Goal: Task Accomplishment & Management: Manage account settings

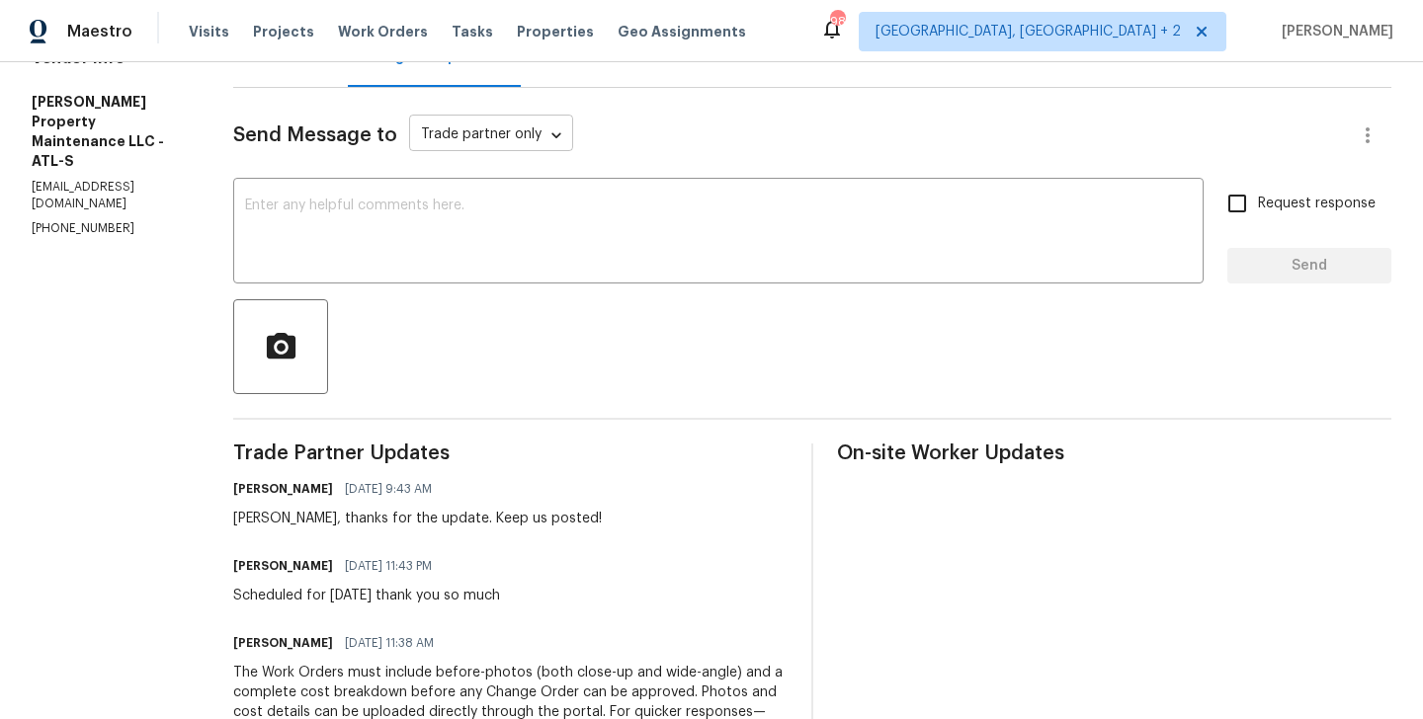
scroll to position [229, 0]
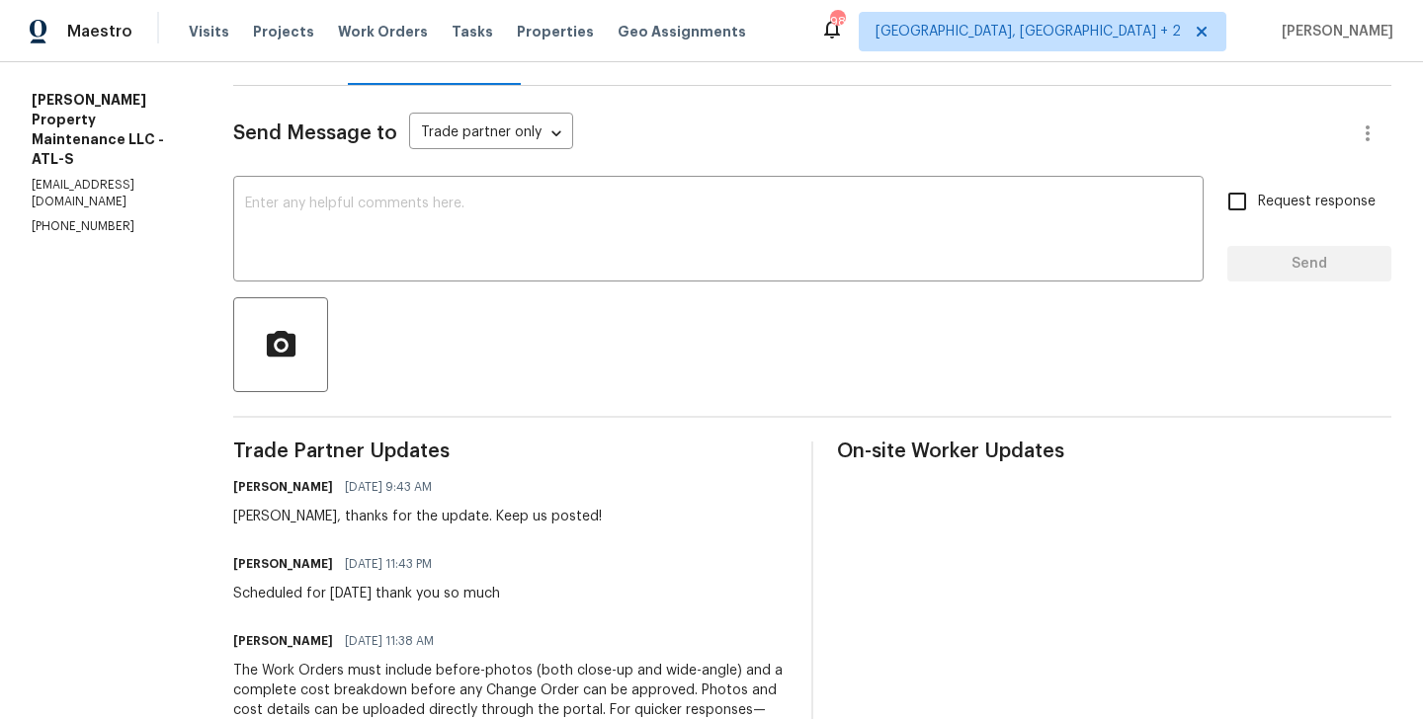
click at [253, 523] on div "Daniel, thanks for the update. Keep us posted!" at bounding box center [417, 517] width 369 height 20
copy div "Daniel"
click at [333, 257] on textarea at bounding box center [718, 231] width 947 height 69
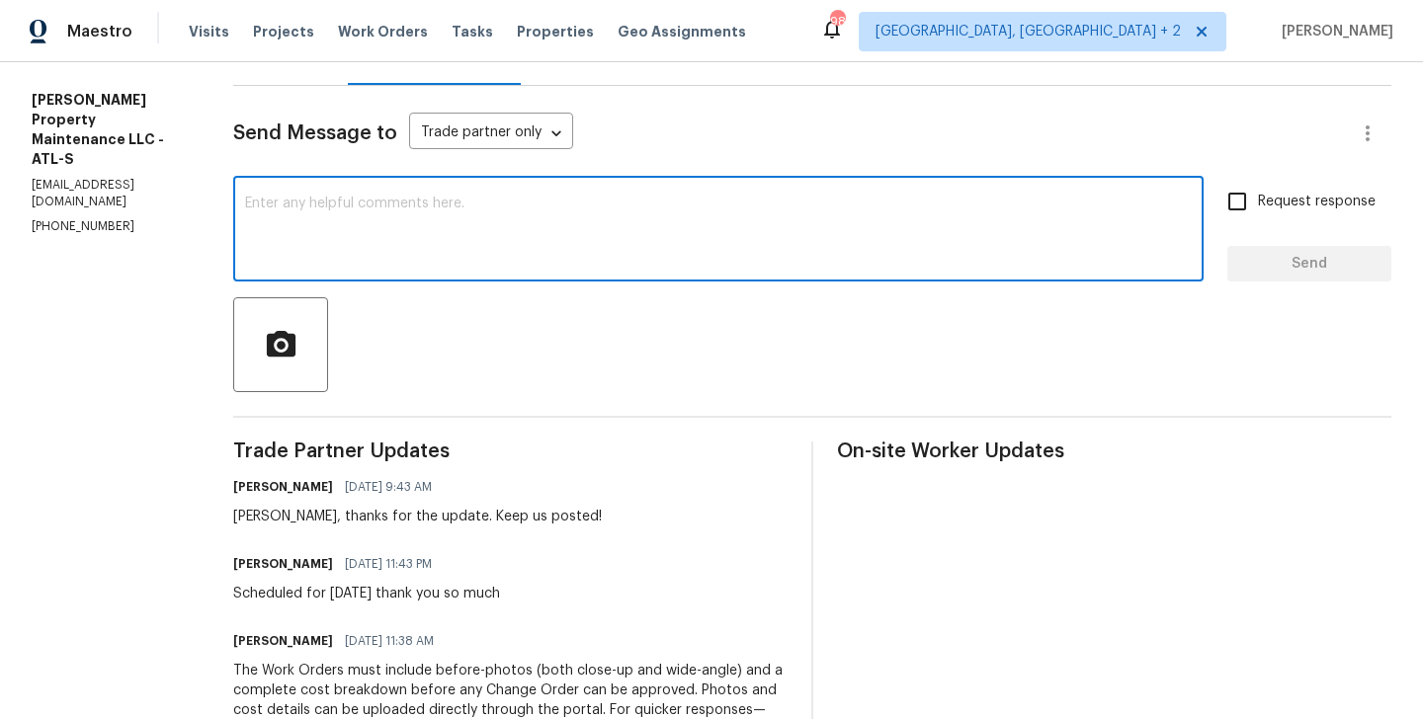
paste textarea "Daniel"
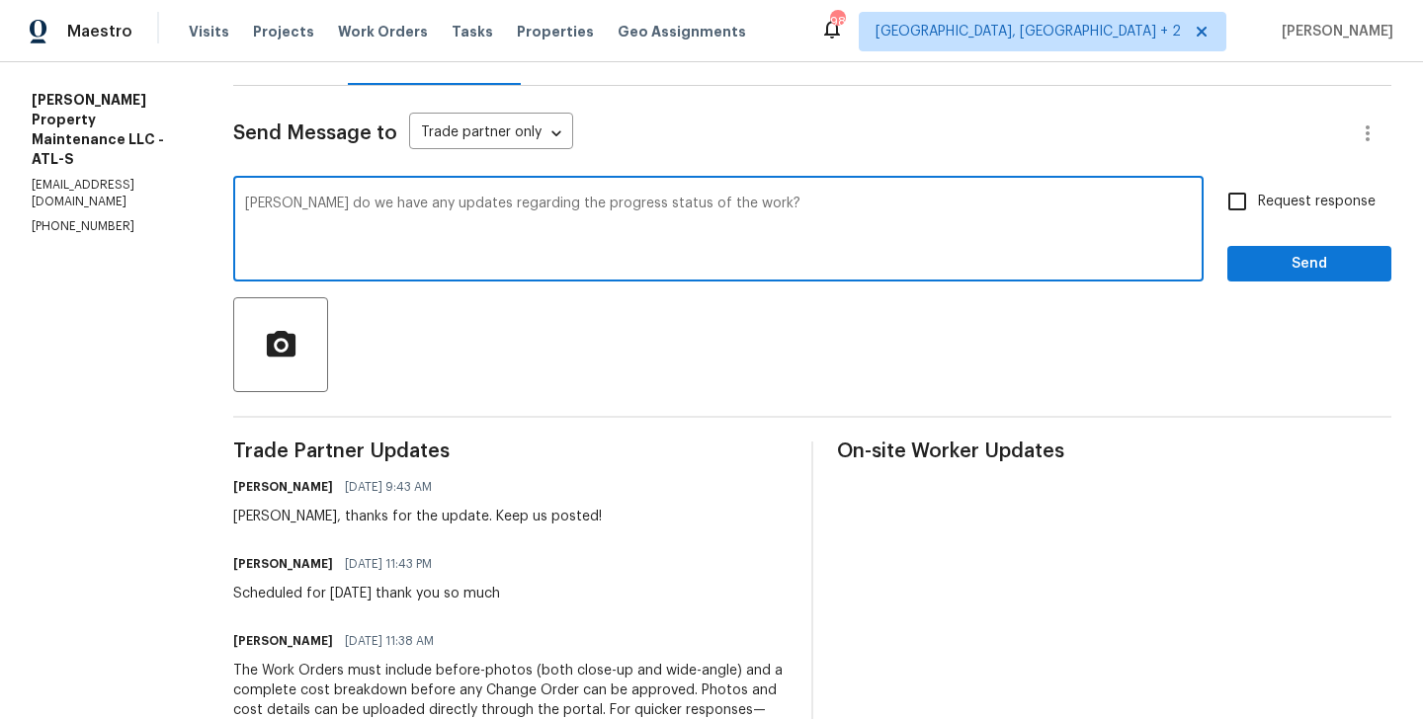
type textarea "Daniel do we have any updates regarding the progress status of the work?"
click at [1266, 209] on span "Request response" at bounding box center [1317, 202] width 118 height 21
click at [1258, 209] on input "Request response" at bounding box center [1236, 201] width 41 height 41
checkbox input "true"
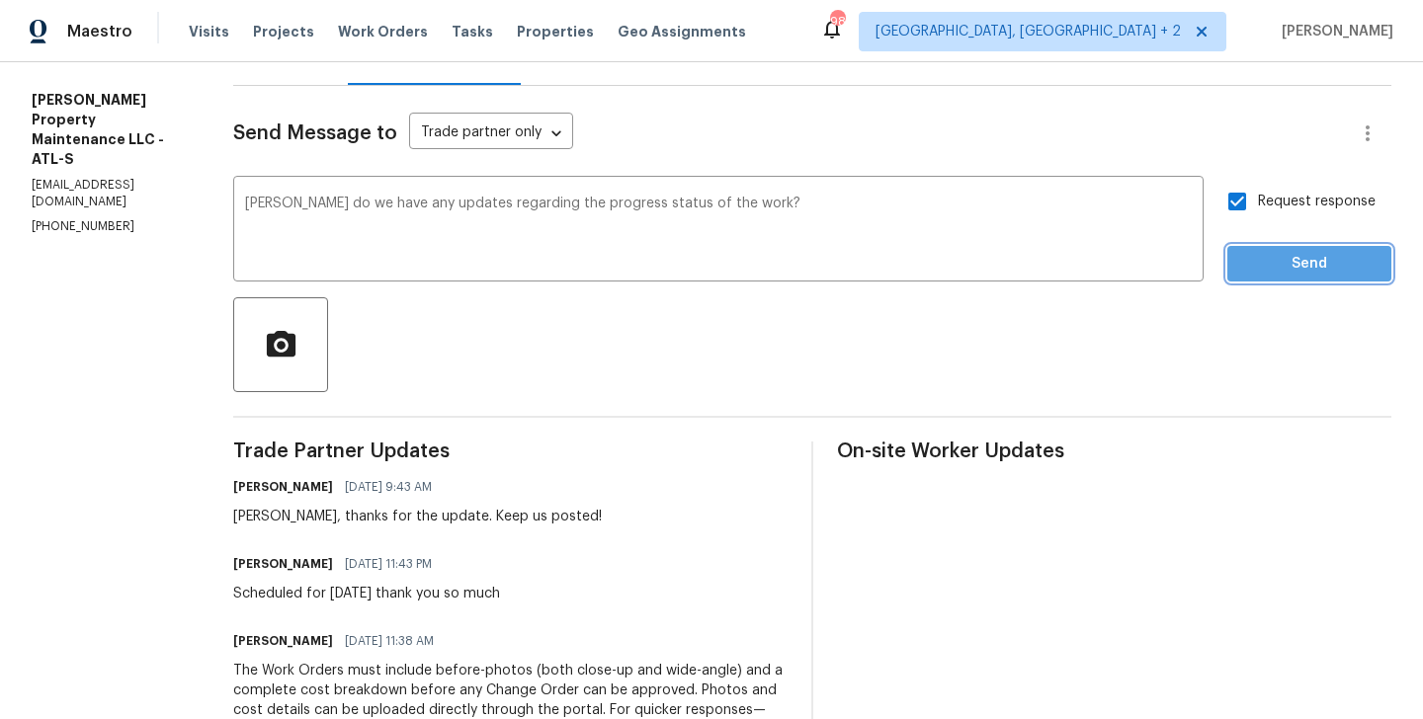
click at [1266, 277] on button "Send" at bounding box center [1309, 264] width 164 height 37
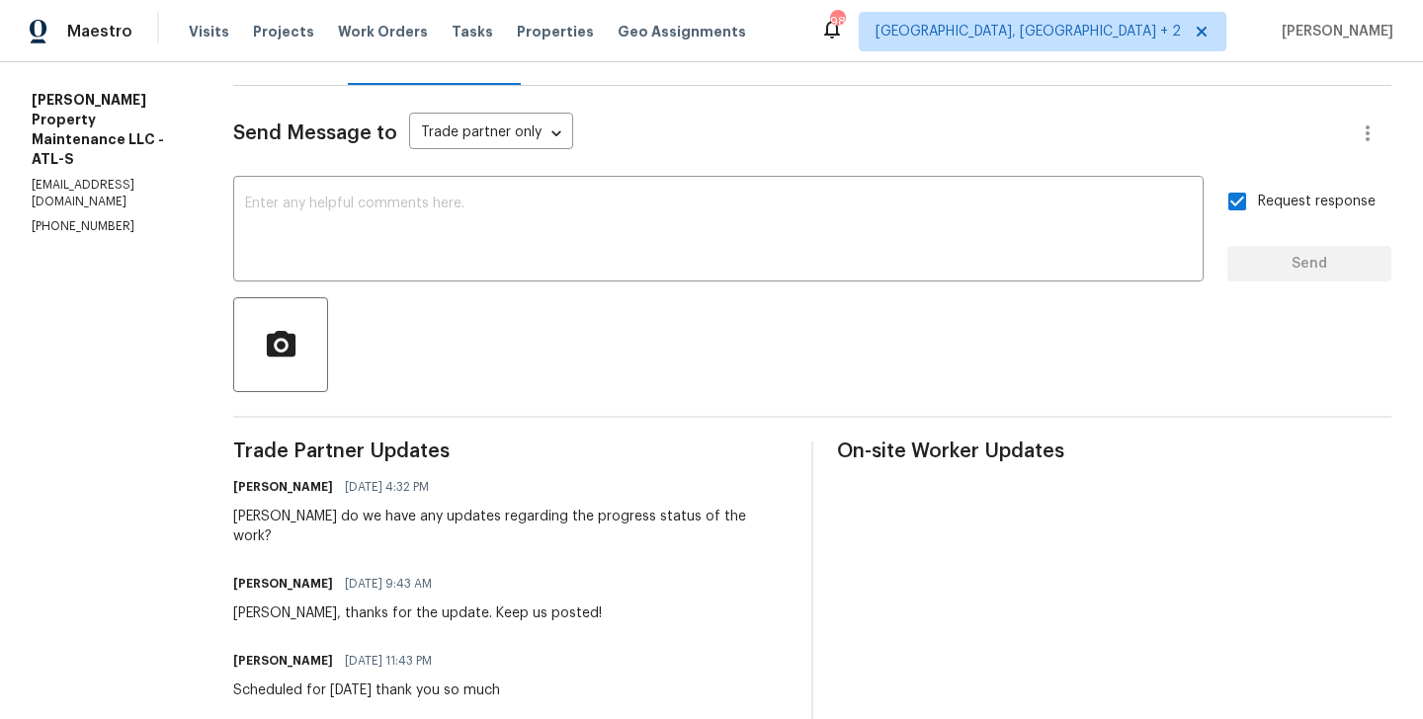
scroll to position [0, 0]
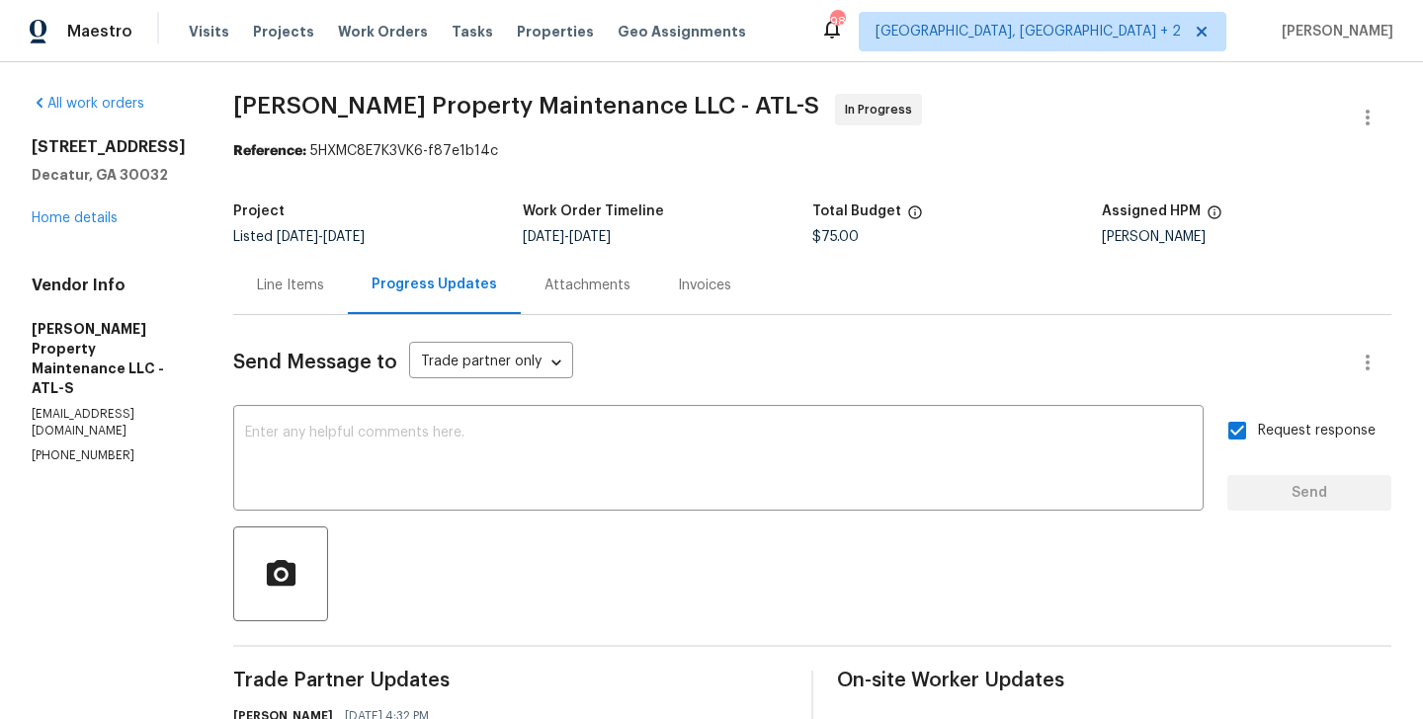
drag, startPoint x: 231, startPoint y: 89, endPoint x: 563, endPoint y: 68, distance: 332.6
click at [563, 68] on div "All work orders 1909 Meadow Ln Decatur, GA 30032 Home details Vendor Info Glen …" at bounding box center [711, 669] width 1423 height 1215
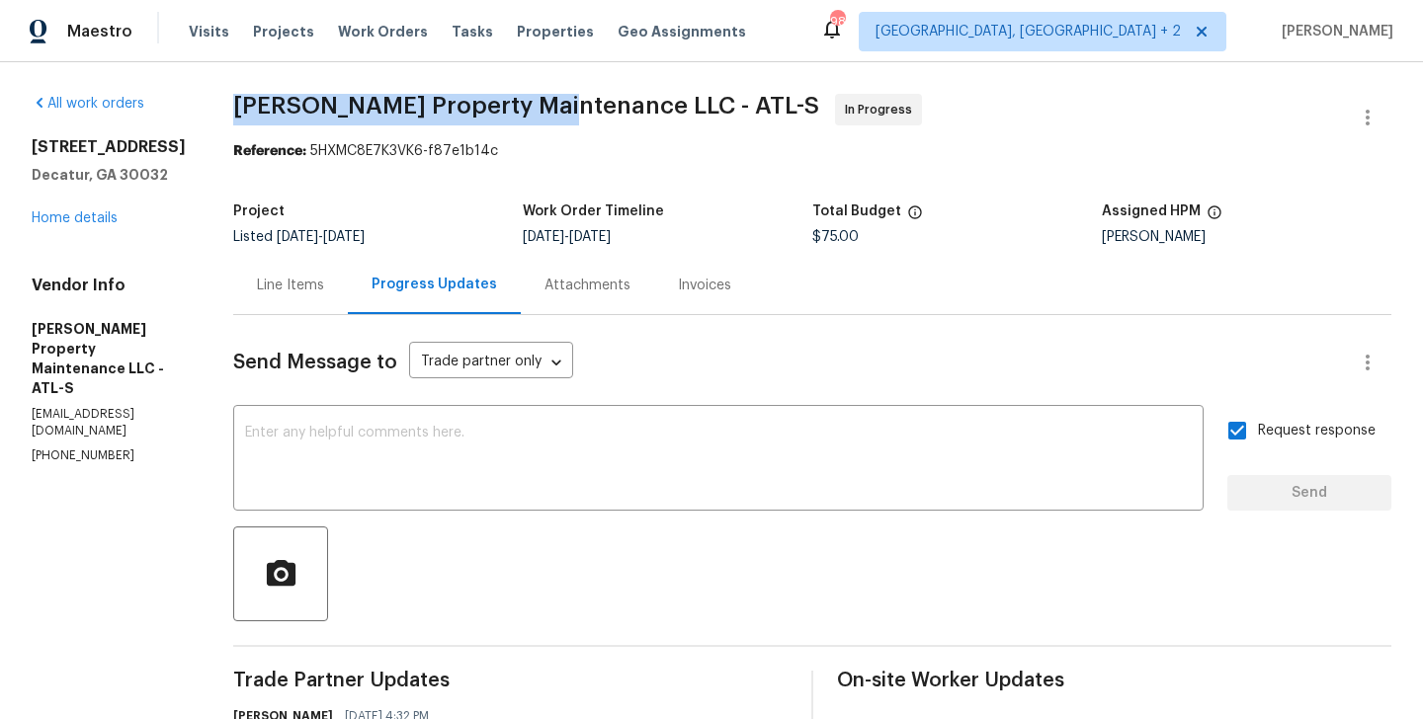
drag, startPoint x: 555, startPoint y: 103, endPoint x: 231, endPoint y: 112, distance: 324.2
click at [231, 112] on div "All work orders 1909 Meadow Ln Decatur, GA 30032 Home details Vendor Info Glen …" at bounding box center [711, 669] width 1423 height 1215
copy span "Glen Property Maintenance"
click at [53, 214] on link "Home details" at bounding box center [75, 218] width 86 height 14
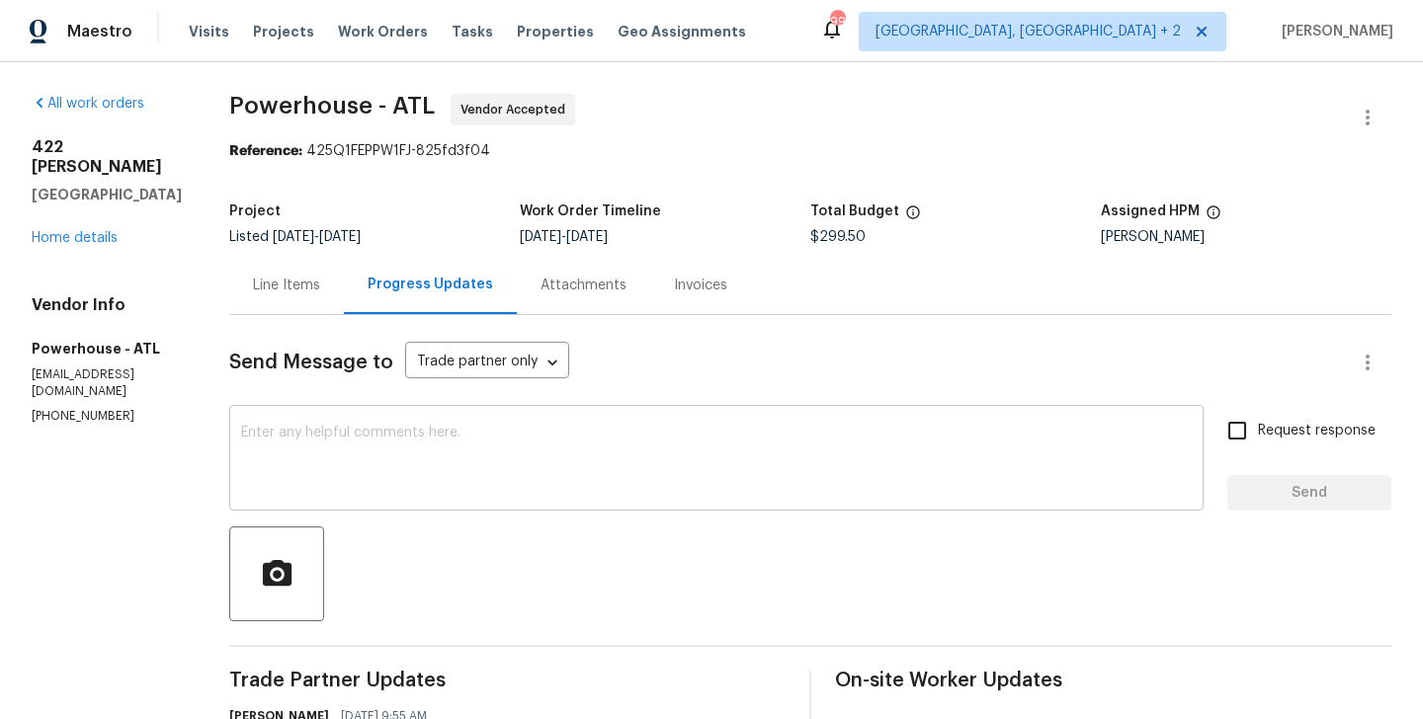
click at [448, 456] on textarea at bounding box center [716, 460] width 951 height 69
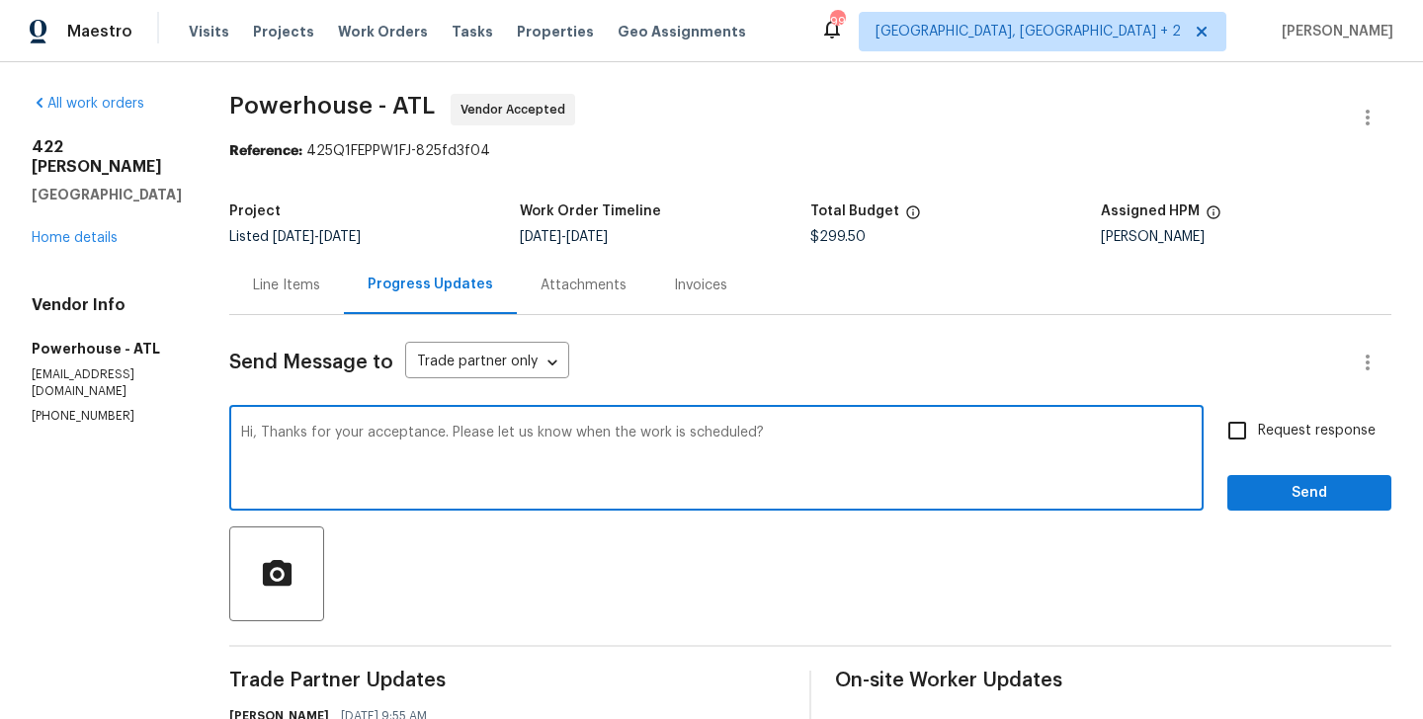
type textarea "Hi, Thanks for your acceptance. Please let us know when the work is scheduled?"
click at [1373, 437] on span "Request response" at bounding box center [1317, 431] width 118 height 21
click at [1258, 437] on input "Request response" at bounding box center [1236, 430] width 41 height 41
checkbox input "true"
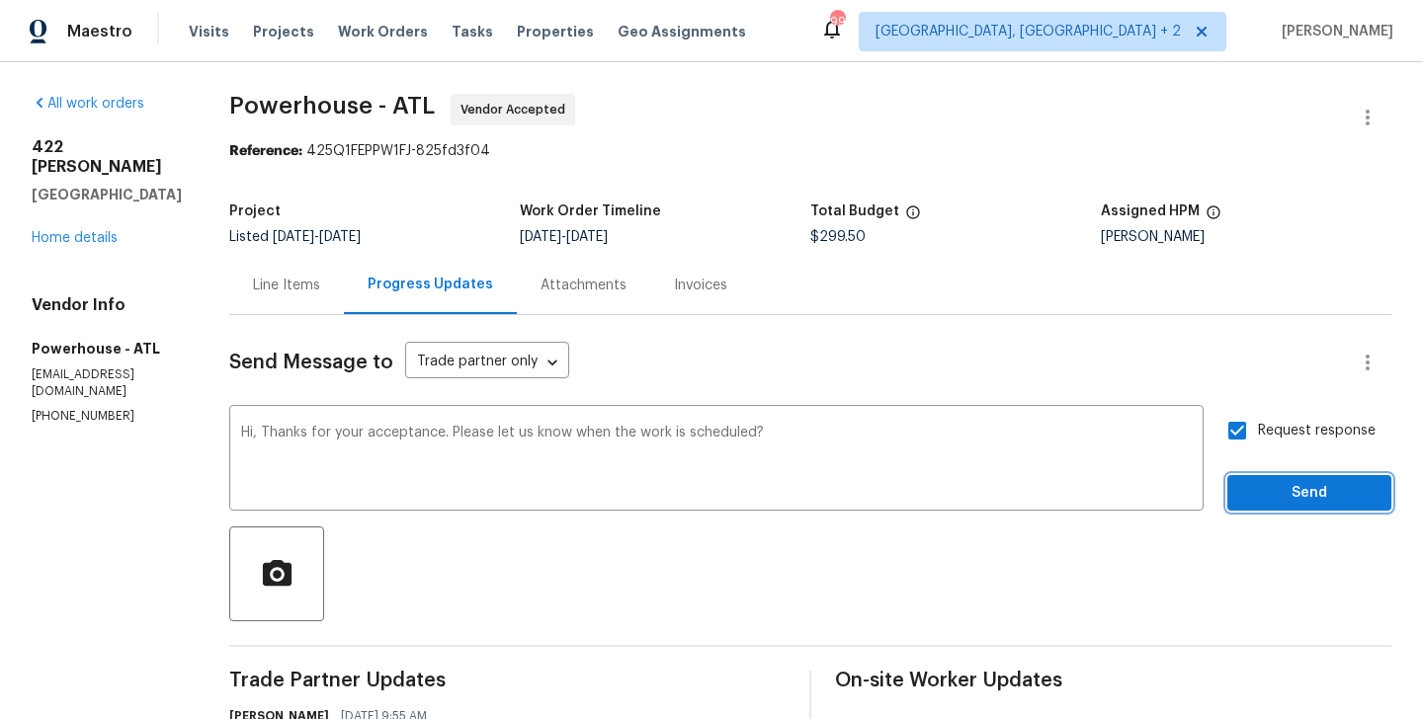
click at [1296, 482] on span "Send" at bounding box center [1309, 493] width 132 height 25
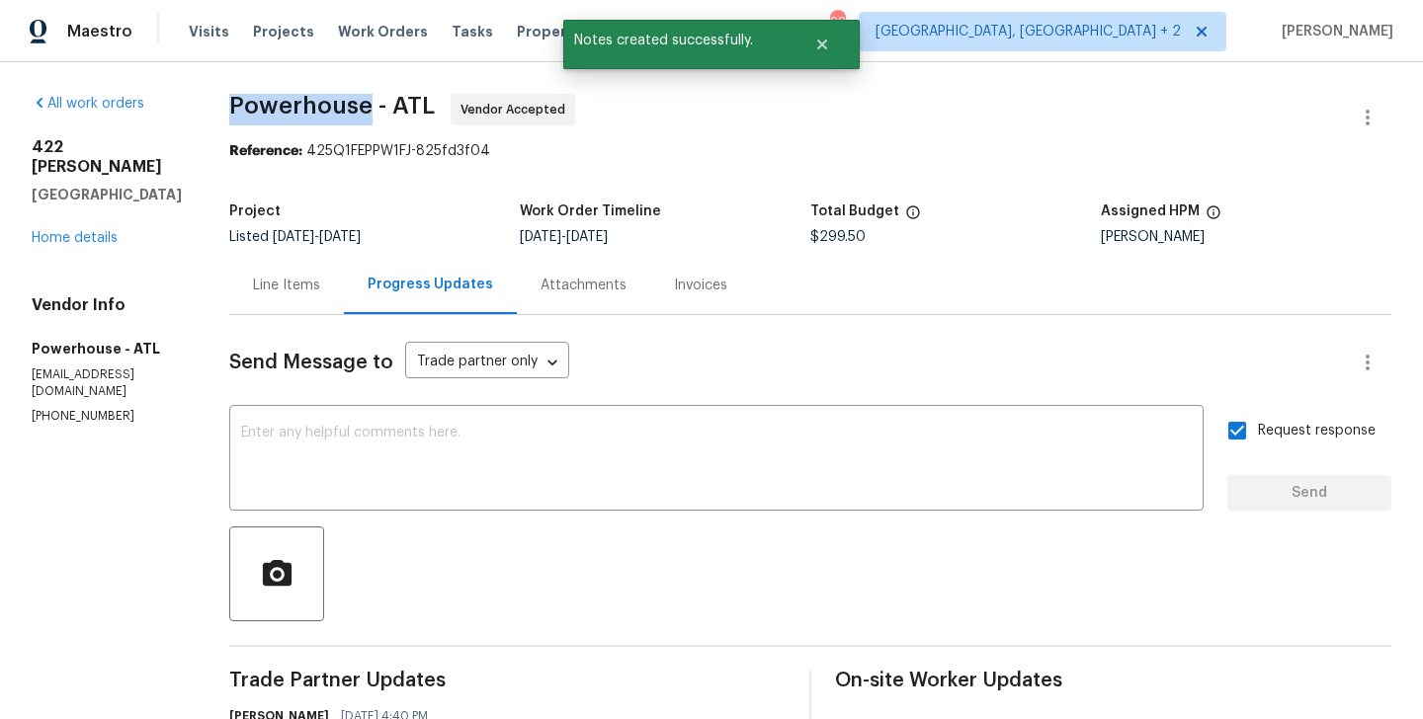
drag, startPoint x: 288, startPoint y: 100, endPoint x: 426, endPoint y: 102, distance: 138.3
click at [426, 102] on div "All work orders 422 McDaniel Pl Canton, GA 30115 Home details Vendor Info Power…" at bounding box center [711, 631] width 1423 height 1138
copy span "Powerhouse"
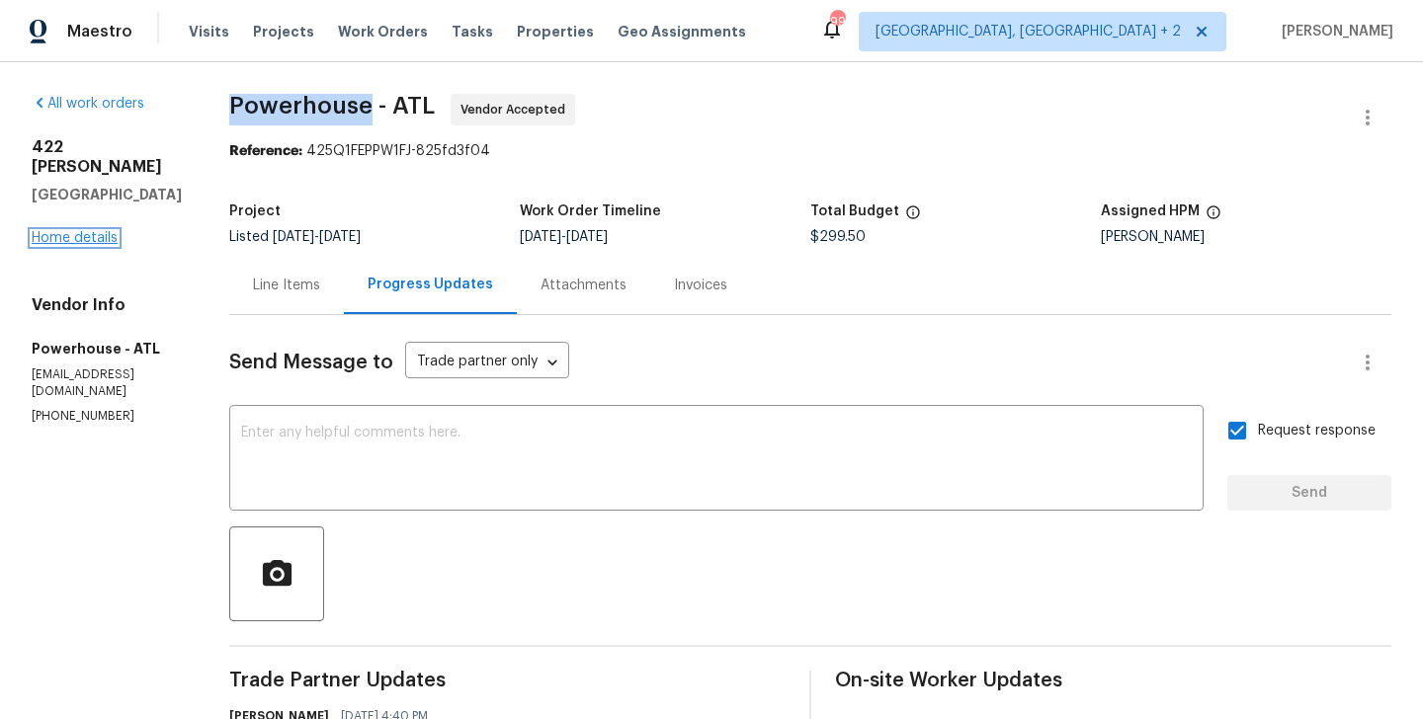
click at [52, 231] on link "Home details" at bounding box center [75, 238] width 86 height 14
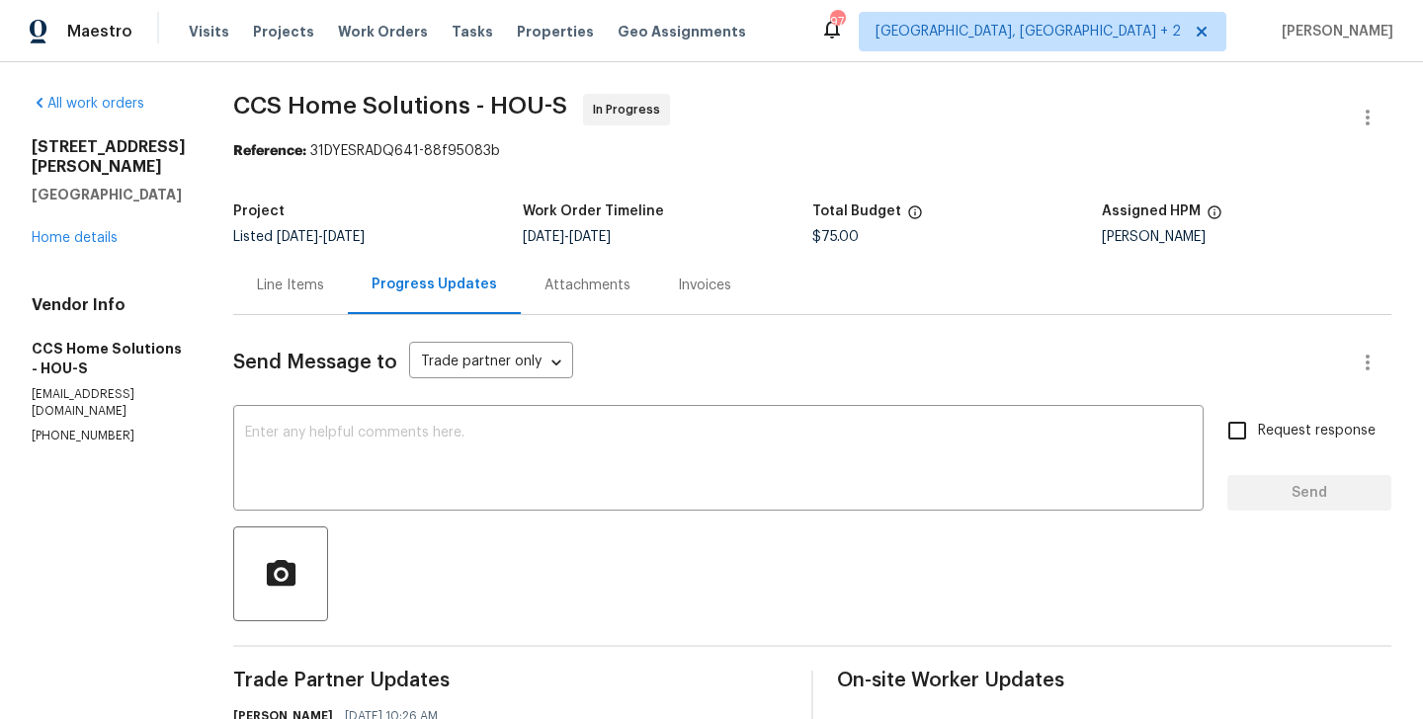
click at [69, 209] on div "4823 Isla Canela Ln League City, TX 77573 Home details" at bounding box center [109, 192] width 154 height 111
click at [78, 209] on div "4823 Isla Canela Ln League City, TX 77573 Home details" at bounding box center [109, 192] width 154 height 111
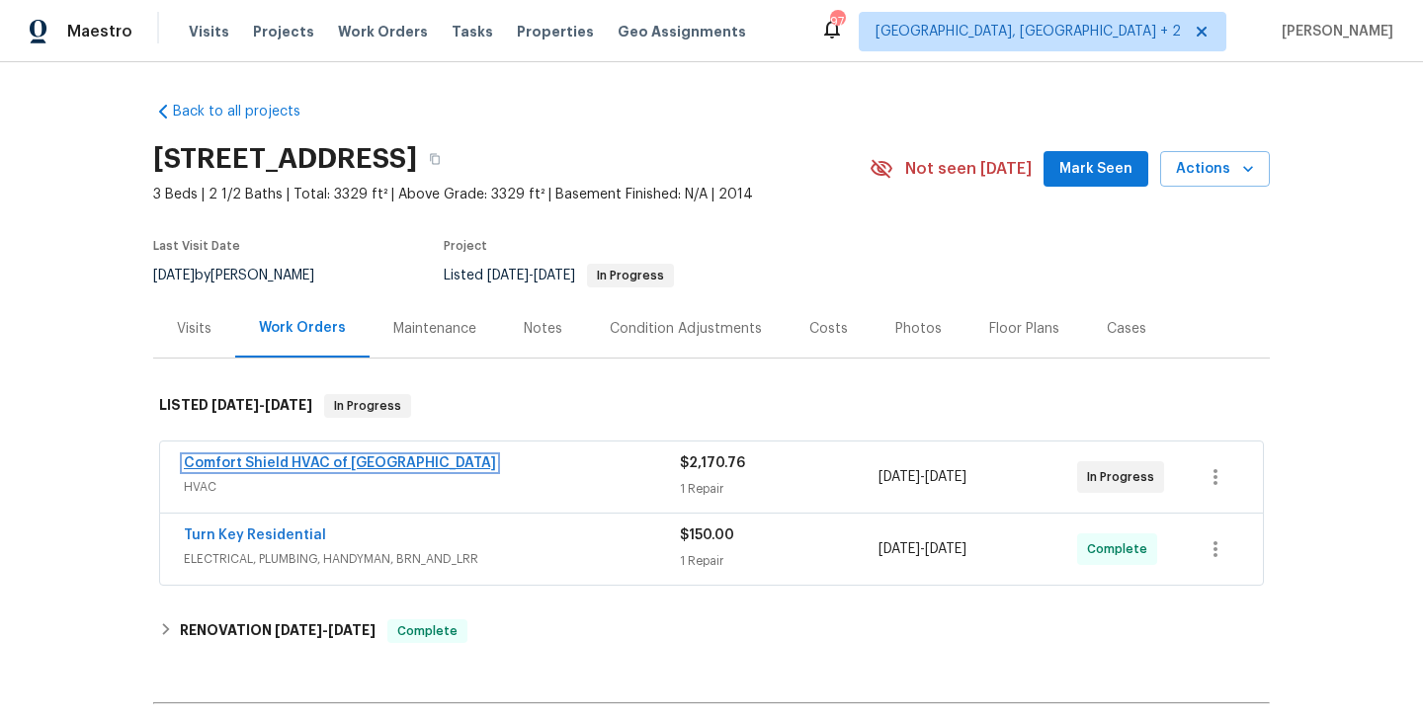
click at [349, 463] on link "Comfort Shield HVAC of NC" at bounding box center [340, 463] width 312 height 14
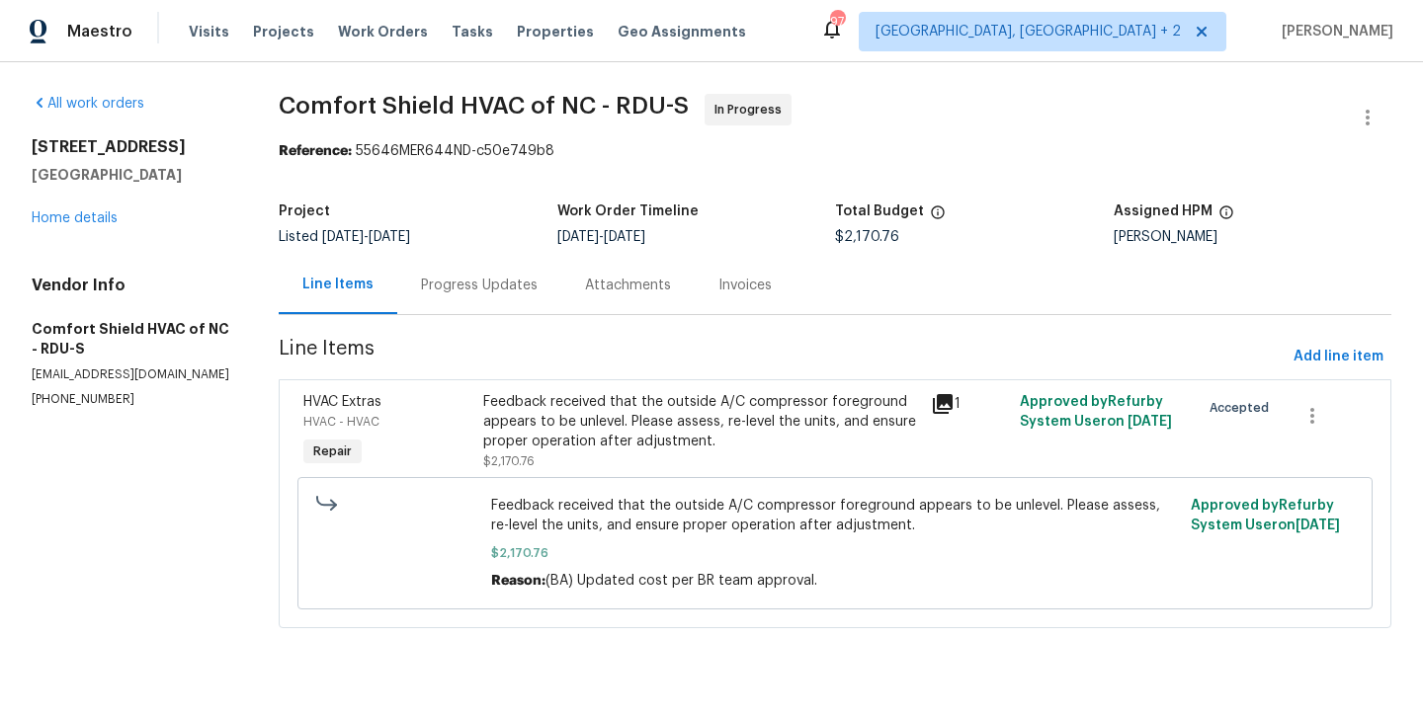
click at [492, 283] on div "Progress Updates" at bounding box center [479, 286] width 117 height 20
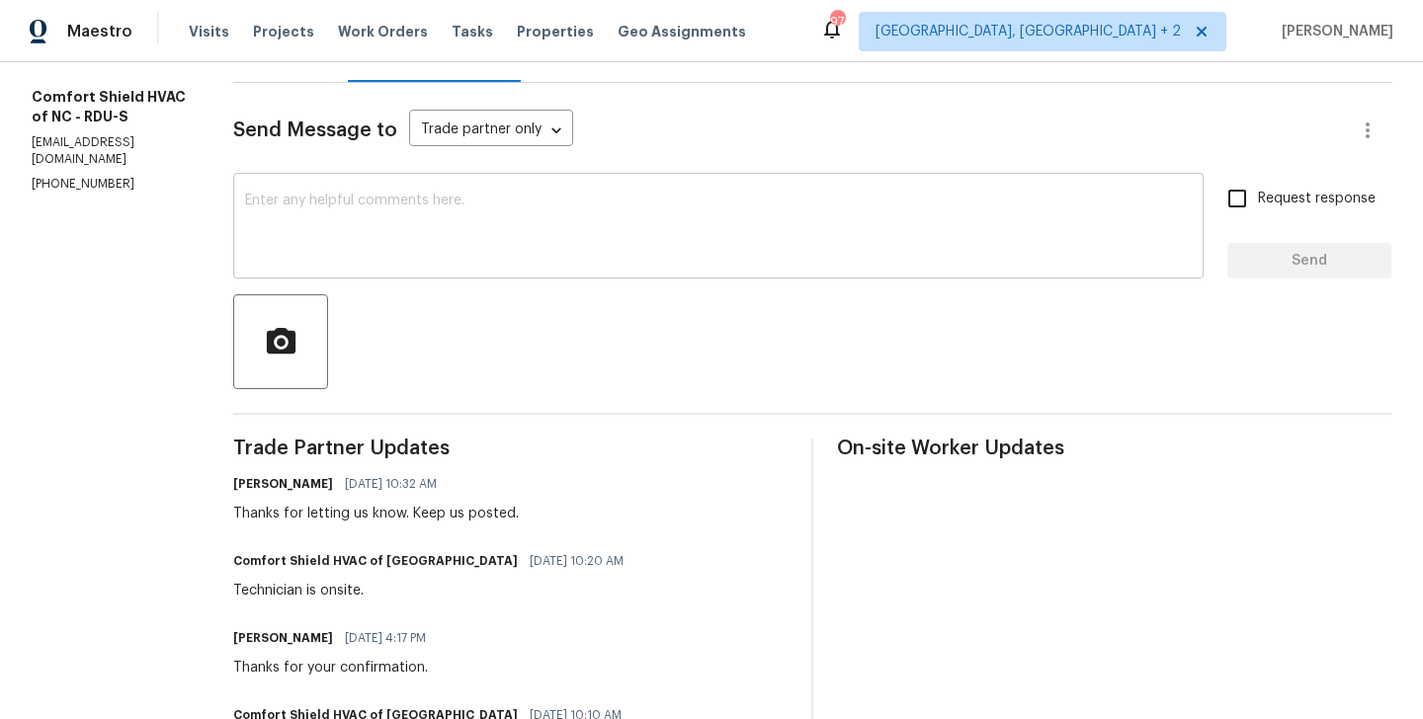
scroll to position [241, 0]
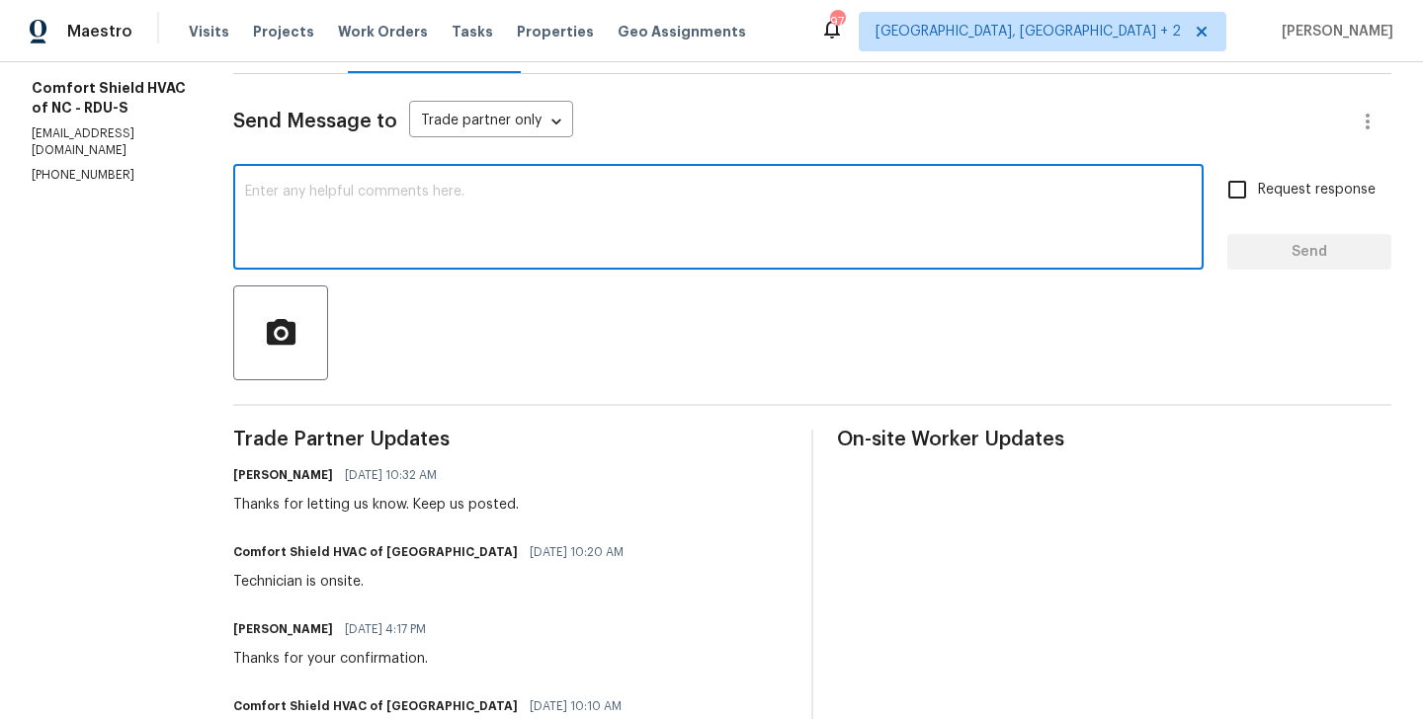
click at [409, 231] on textarea at bounding box center [718, 219] width 947 height 69
type textarea "Team, Any updates on completion?"
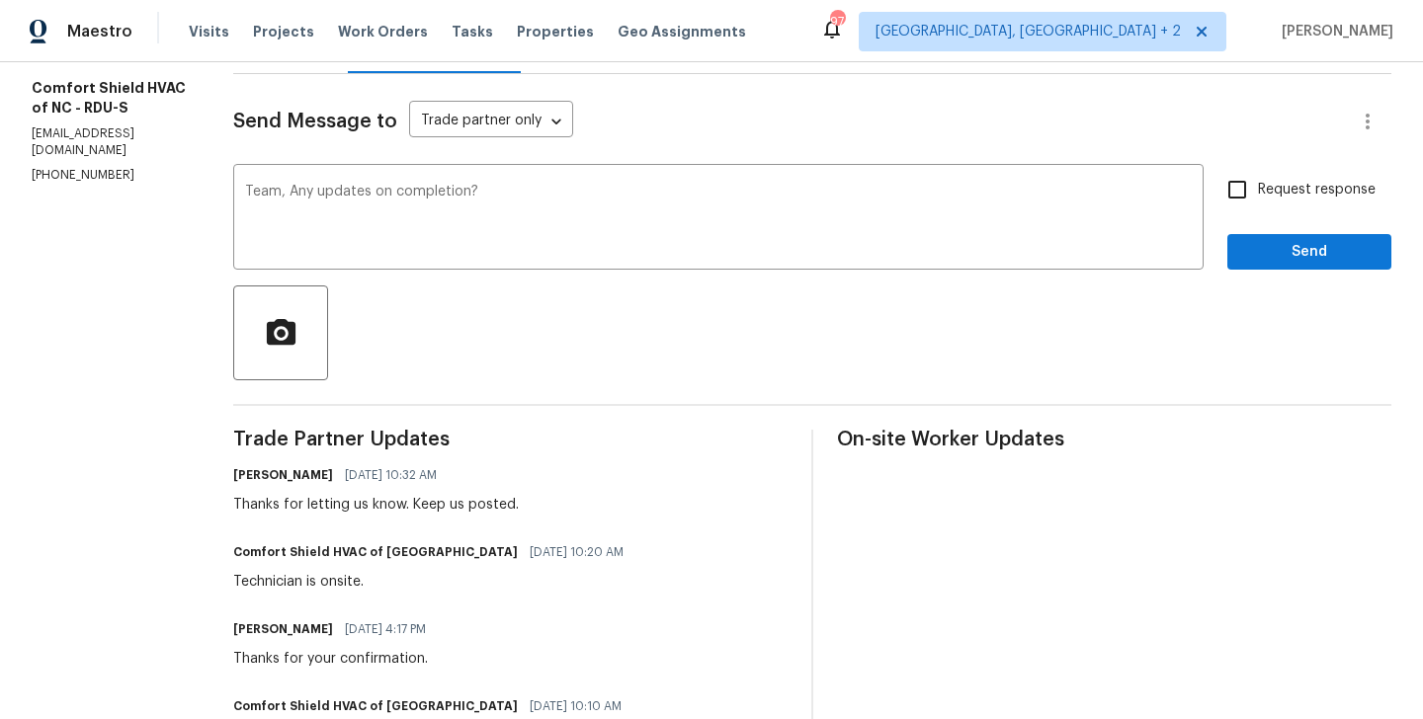
click at [1282, 207] on label "Request response" at bounding box center [1295, 189] width 159 height 41
click at [1258, 207] on input "Request response" at bounding box center [1236, 189] width 41 height 41
checkbox input "true"
click at [1275, 250] on span "Send" at bounding box center [1309, 252] width 132 height 25
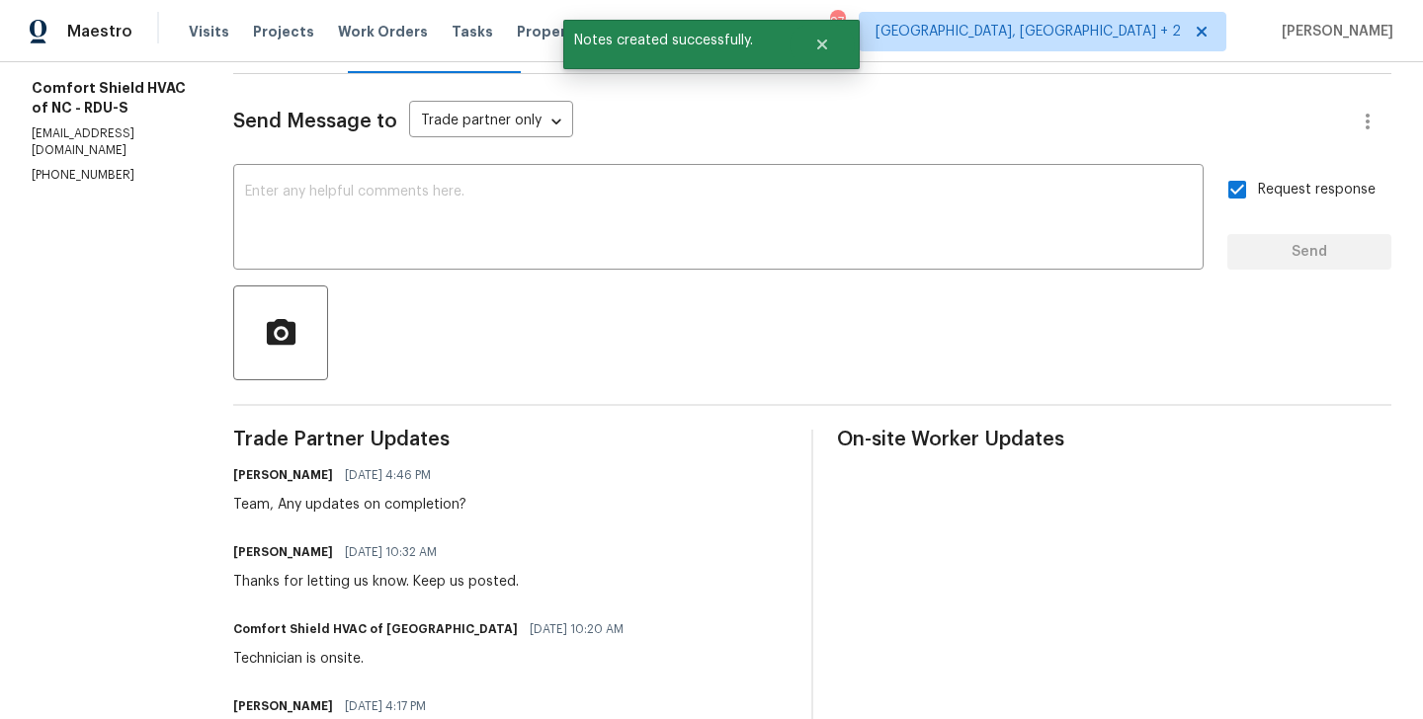
scroll to position [0, 0]
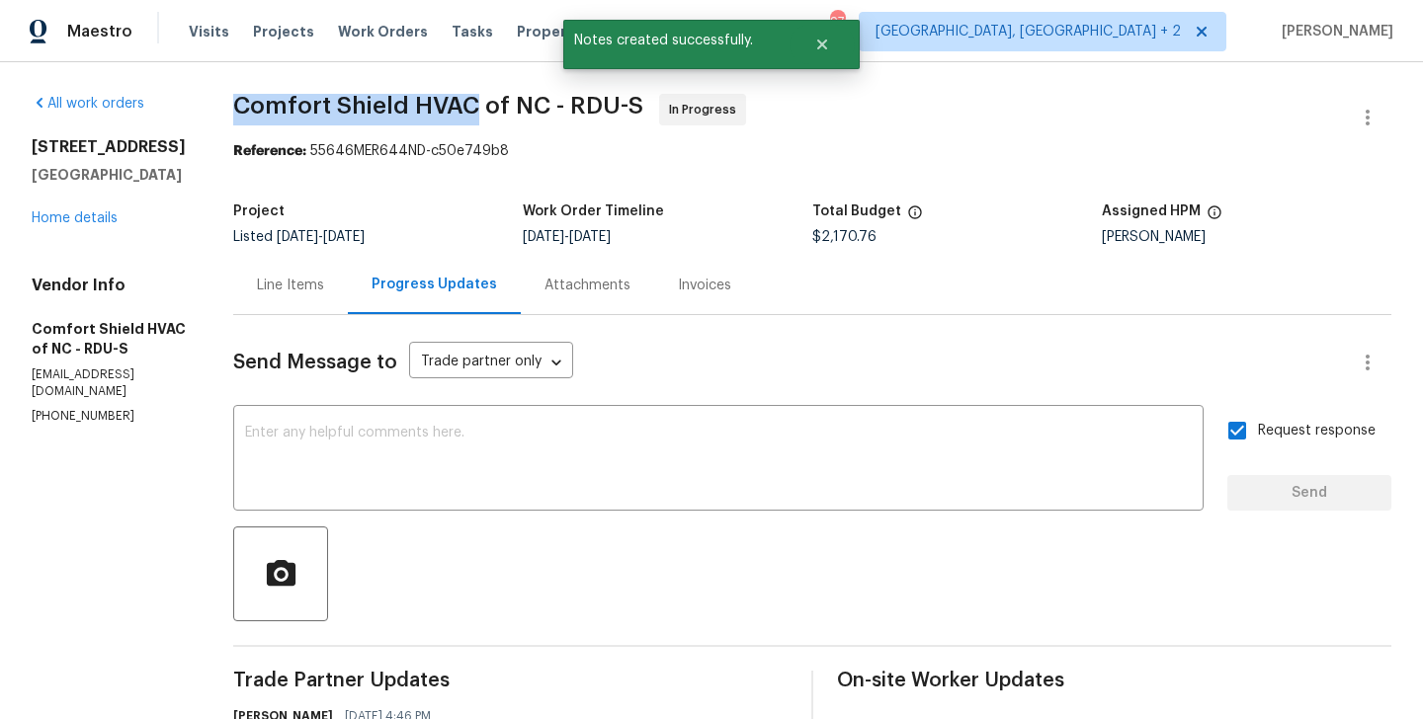
drag, startPoint x: 290, startPoint y: 114, endPoint x: 525, endPoint y: 117, distance: 235.2
click at [524, 116] on span "Comfort Shield HVAC of NC - RDU-S" at bounding box center [438, 106] width 410 height 24
copy span "Comfort Shield HVAC"
click at [86, 215] on link "Home details" at bounding box center [75, 218] width 86 height 14
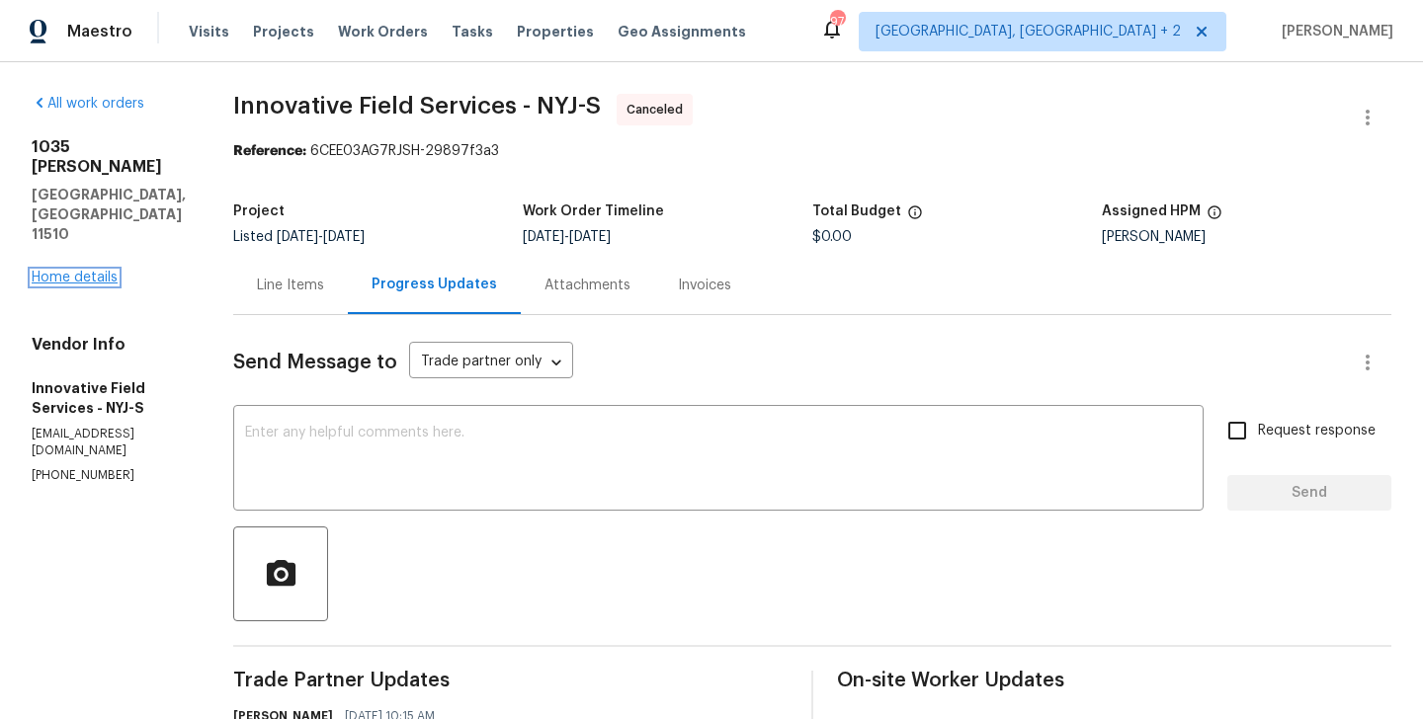
click at [69, 271] on link "Home details" at bounding box center [75, 278] width 86 height 14
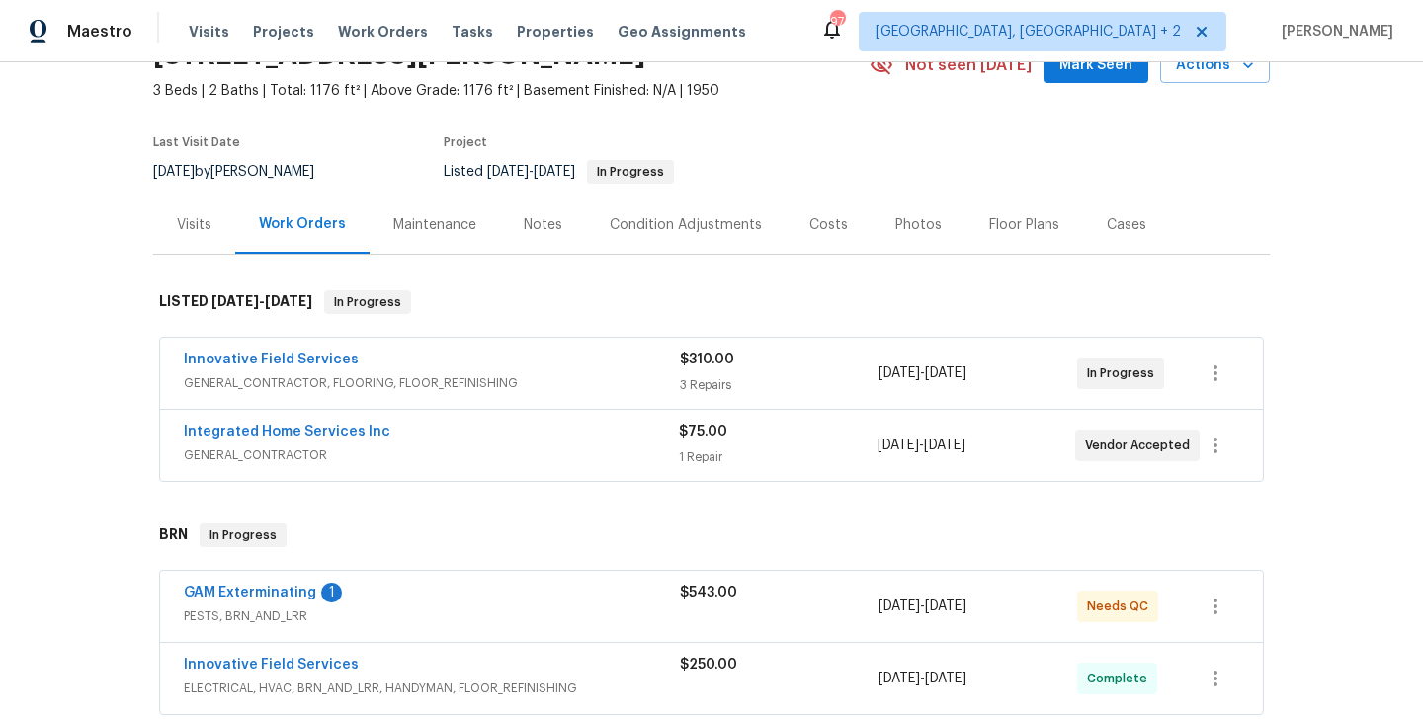
scroll to position [101, 0]
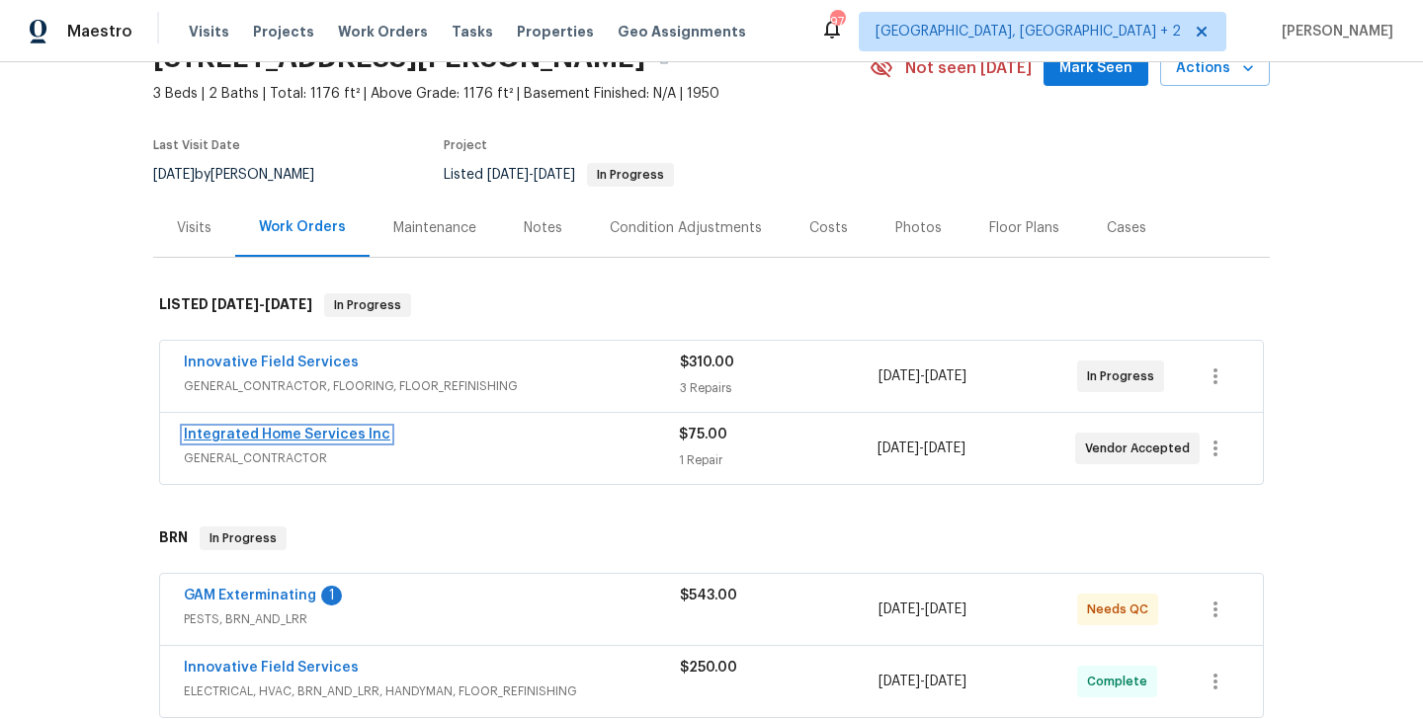
click at [280, 439] on link "Integrated Home Services Inc" at bounding box center [287, 435] width 207 height 14
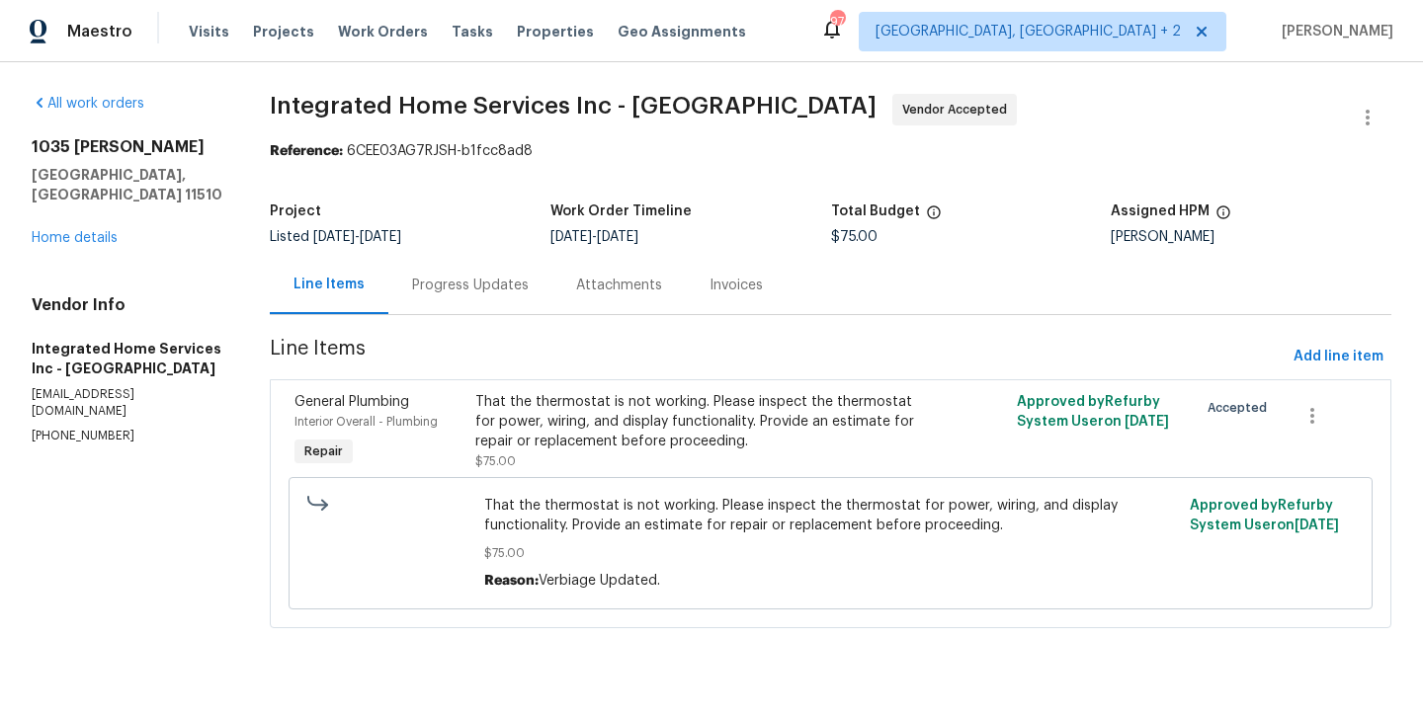
click at [491, 279] on div "Progress Updates" at bounding box center [470, 286] width 117 height 20
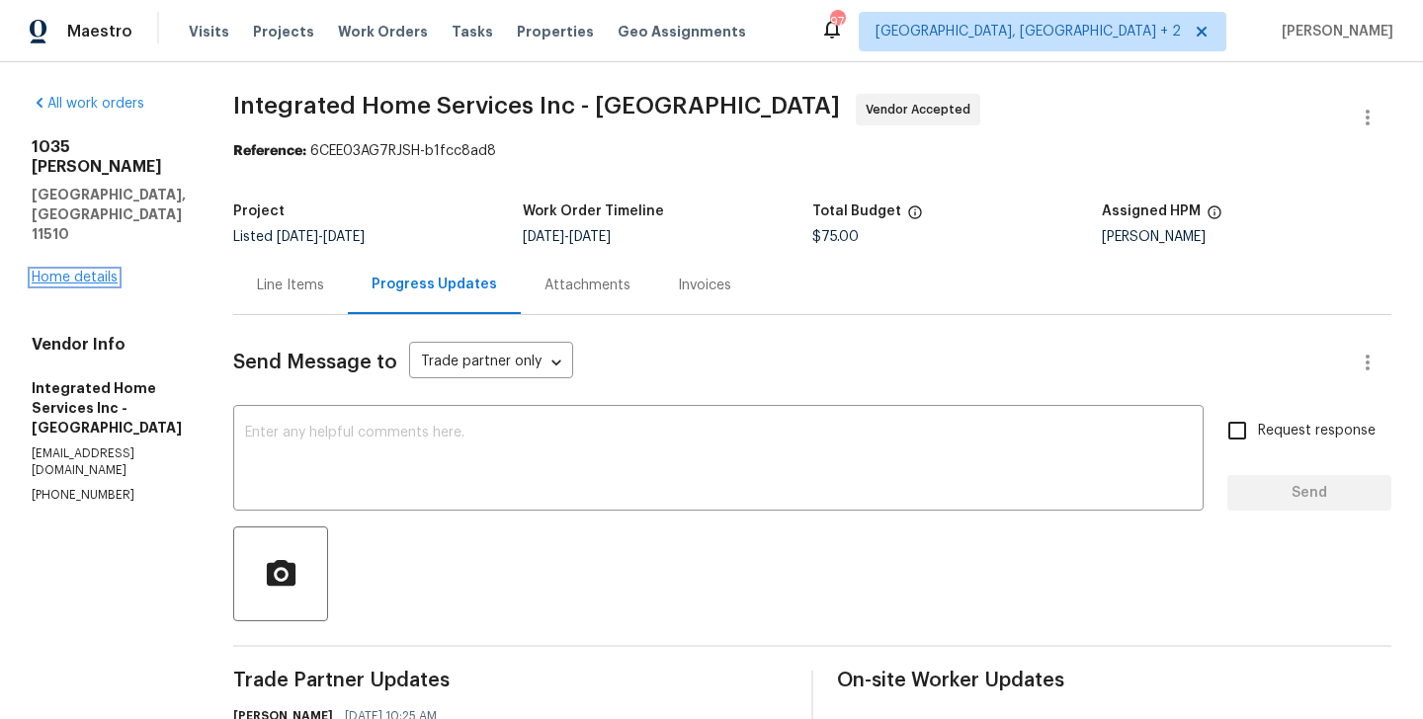
click at [89, 271] on link "Home details" at bounding box center [75, 278] width 86 height 14
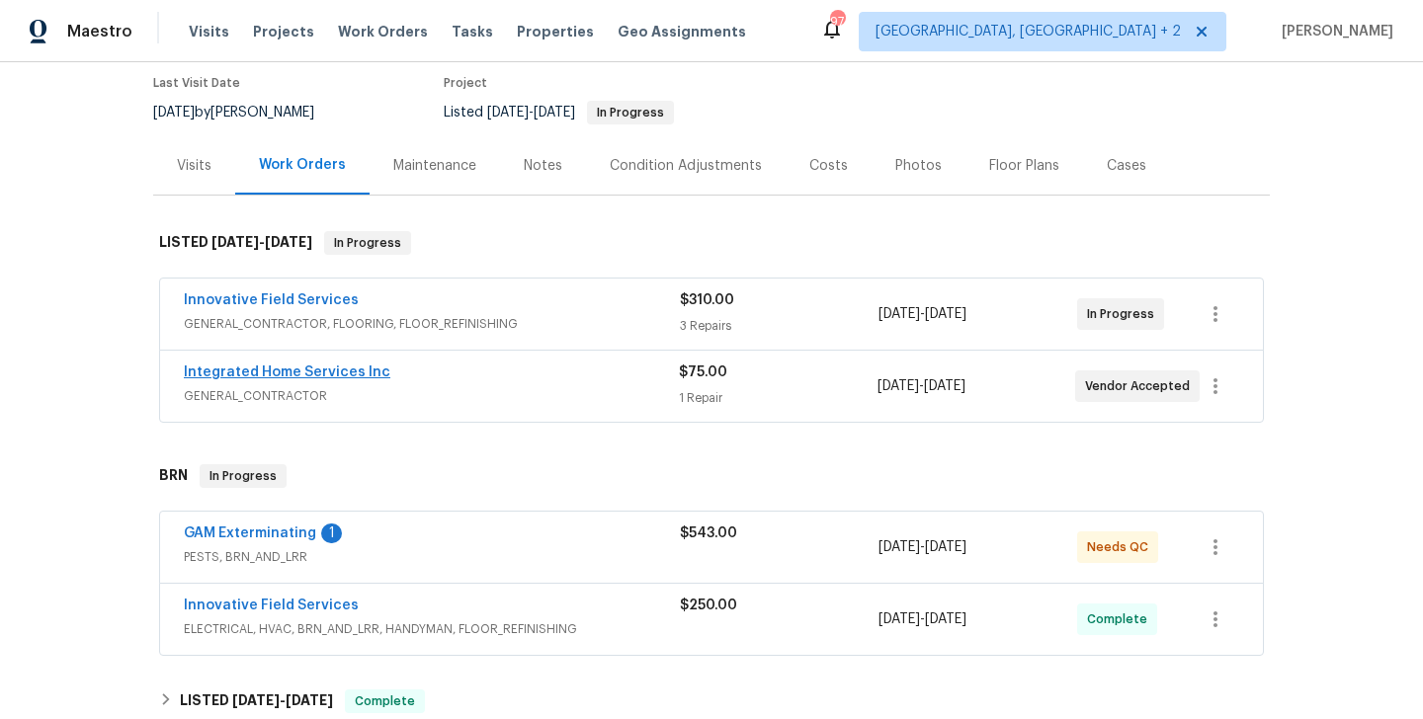
scroll to position [166, 0]
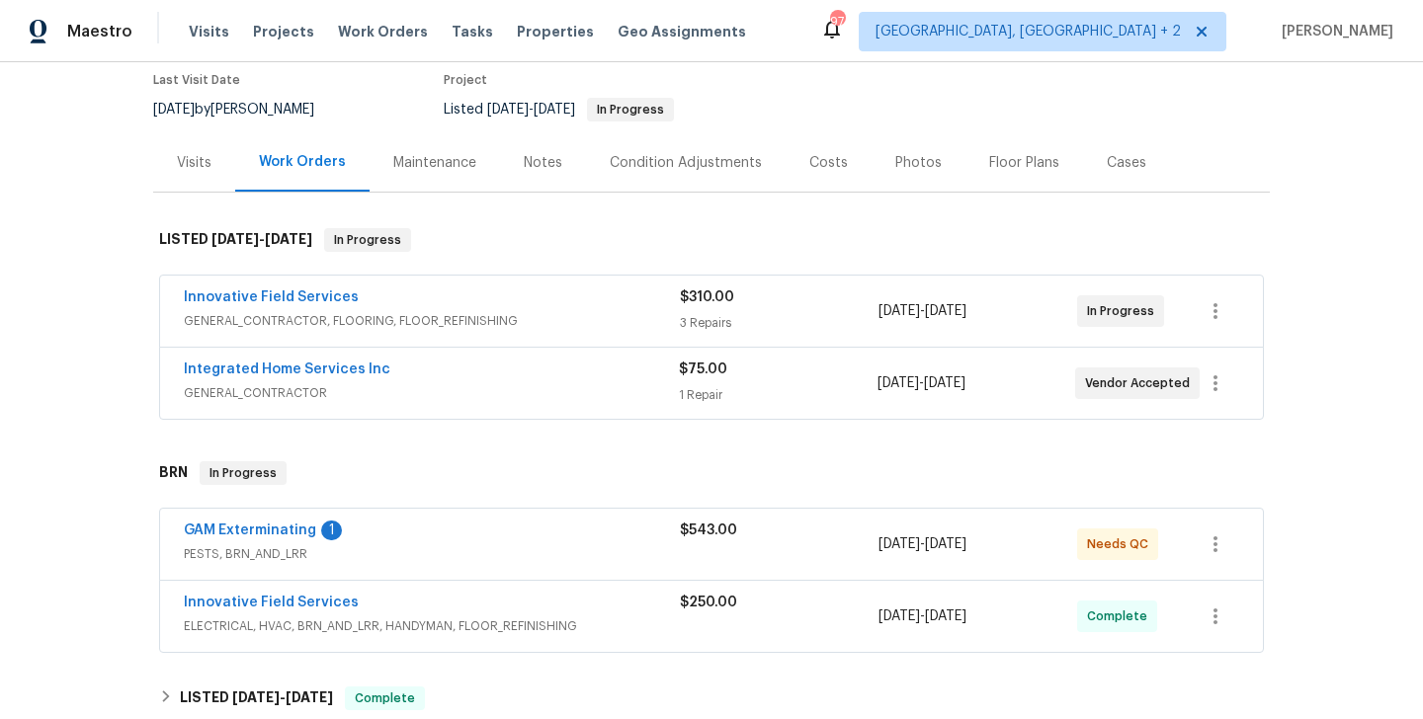
click at [275, 289] on span "Innovative Field Services" at bounding box center [271, 298] width 175 height 20
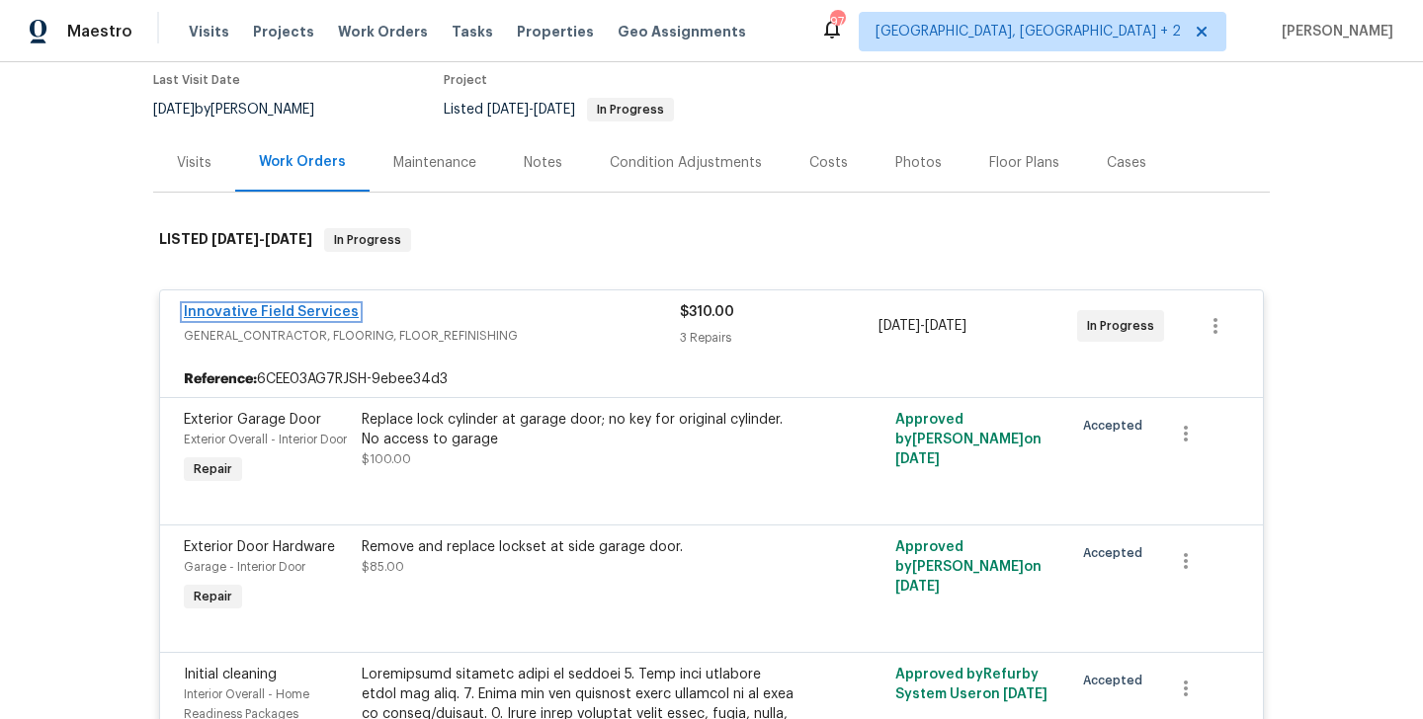
click at [288, 311] on link "Innovative Field Services" at bounding box center [271, 312] width 175 height 14
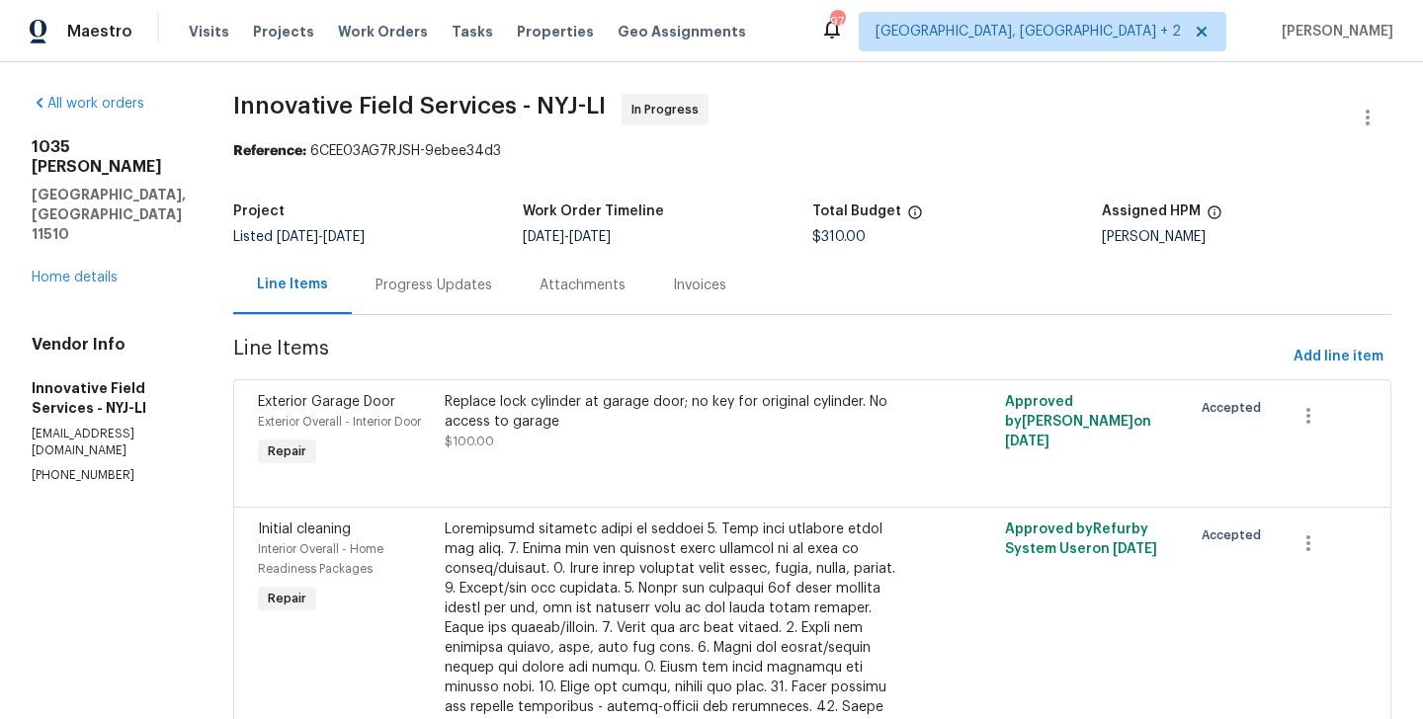
click at [450, 302] on div "Progress Updates" at bounding box center [434, 285] width 164 height 58
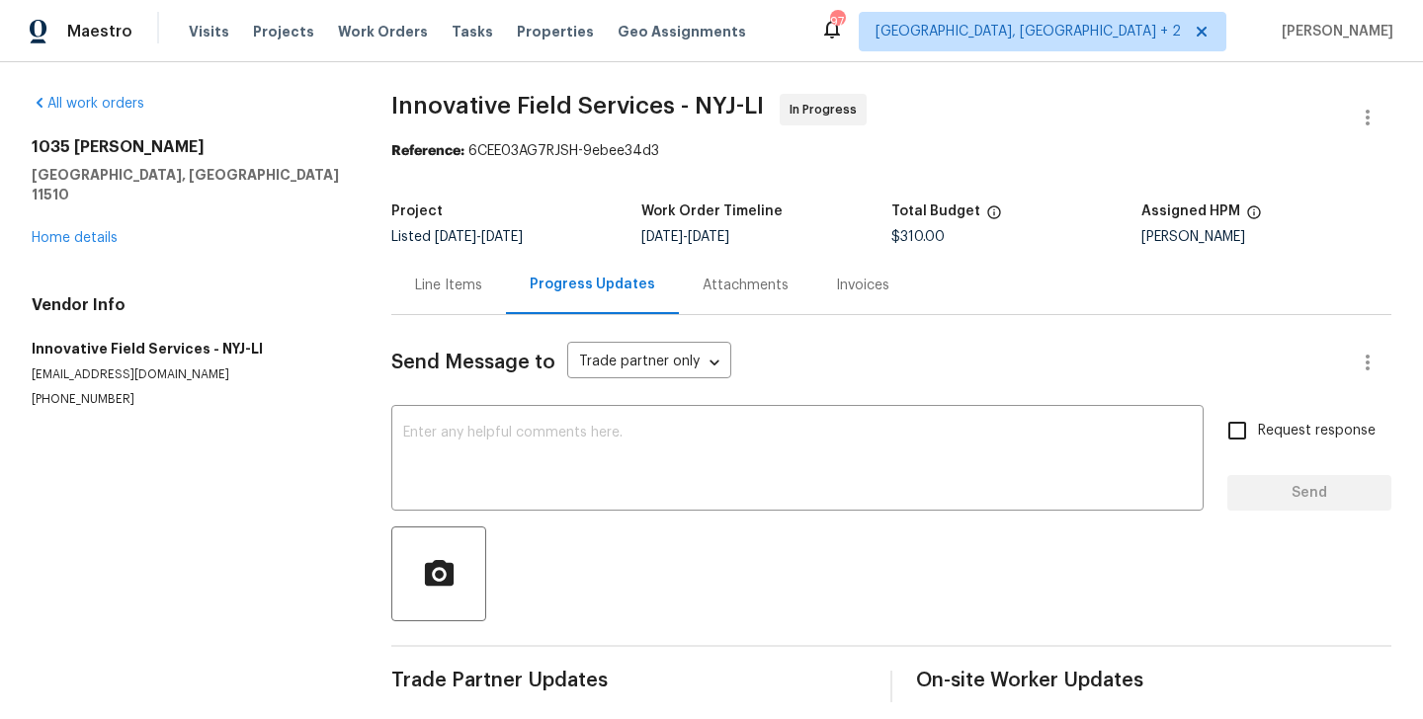
click at [86, 228] on div "All work orders 1035 Bonaparte Pl Baldwin, NY 11510 Home details Vendor Info In…" at bounding box center [188, 251] width 312 height 314
click at [81, 225] on div "1035 Bonaparte Pl Baldwin, NY 11510 Home details" at bounding box center [188, 192] width 312 height 111
click at [74, 231] on link "Home details" at bounding box center [75, 238] width 86 height 14
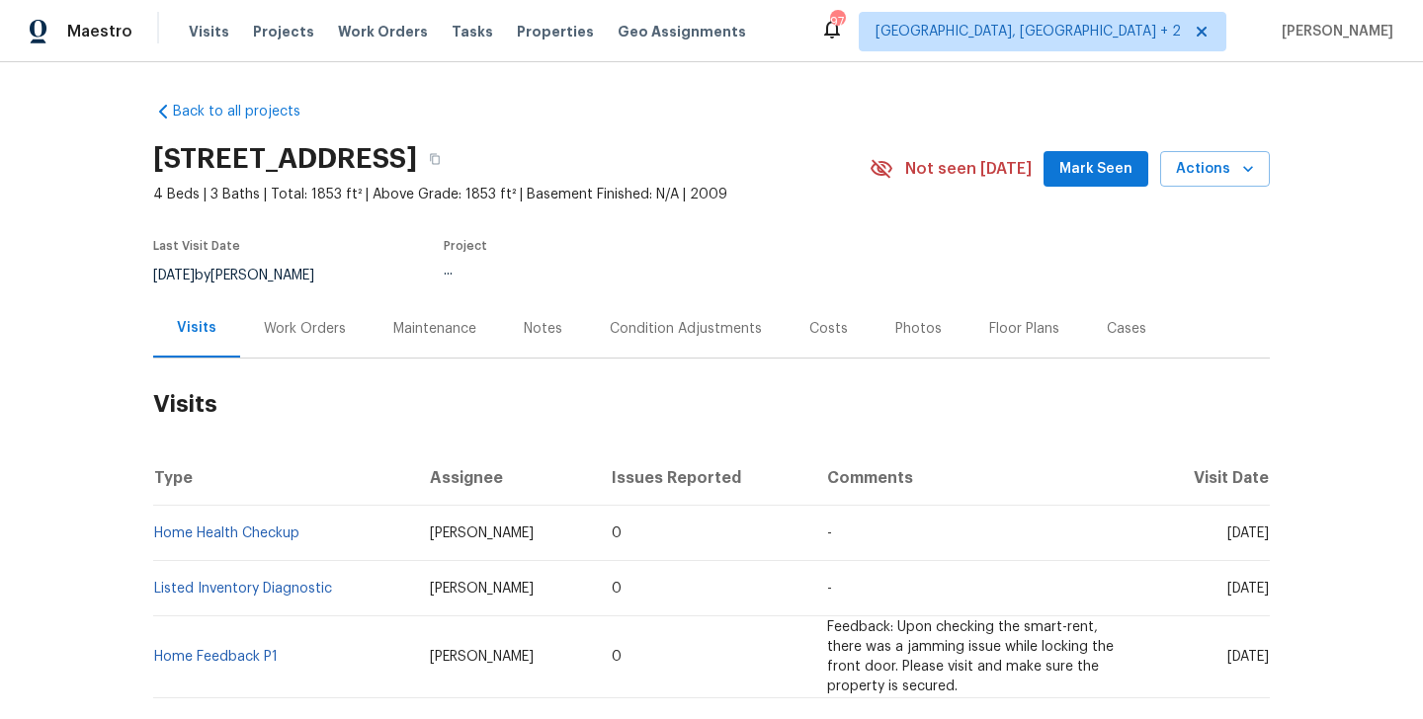
click at [327, 336] on div "Work Orders" at bounding box center [305, 329] width 82 height 20
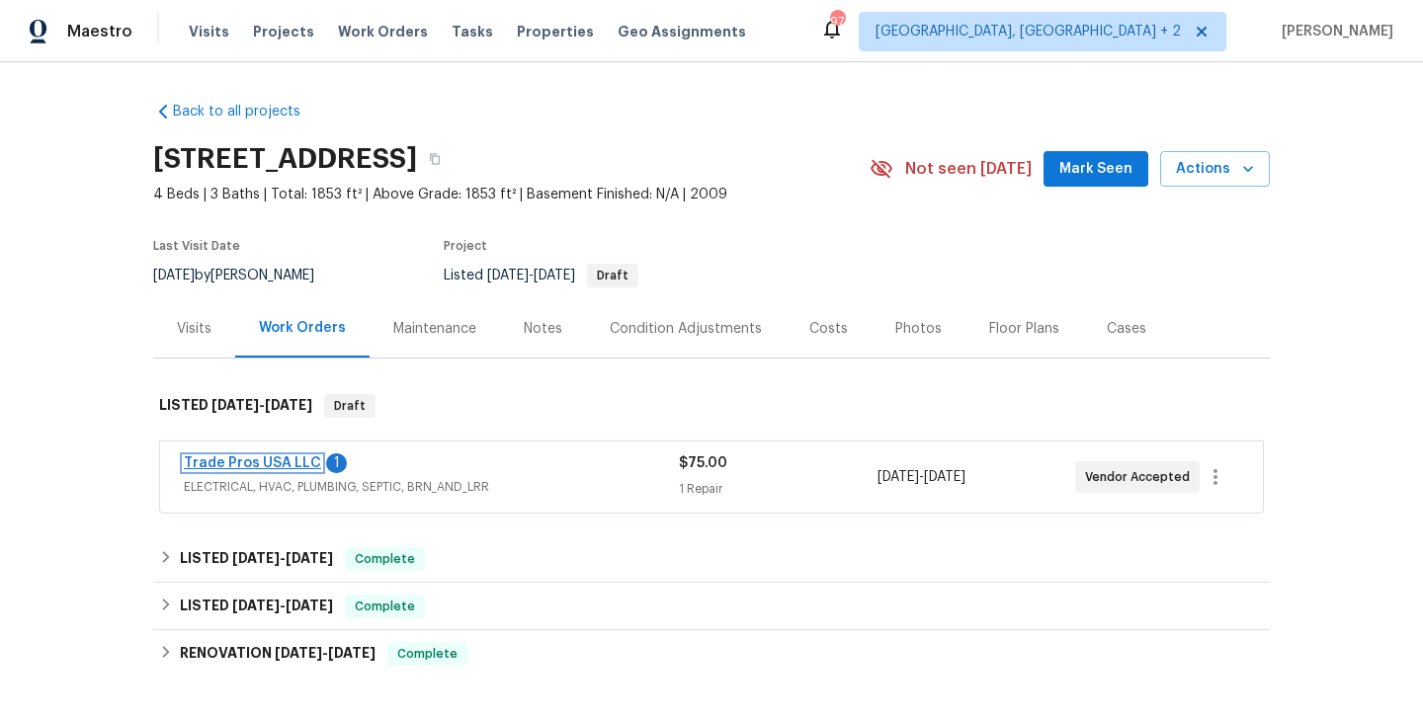
click at [294, 465] on link "Trade Pros USA LLC" at bounding box center [252, 463] width 137 height 14
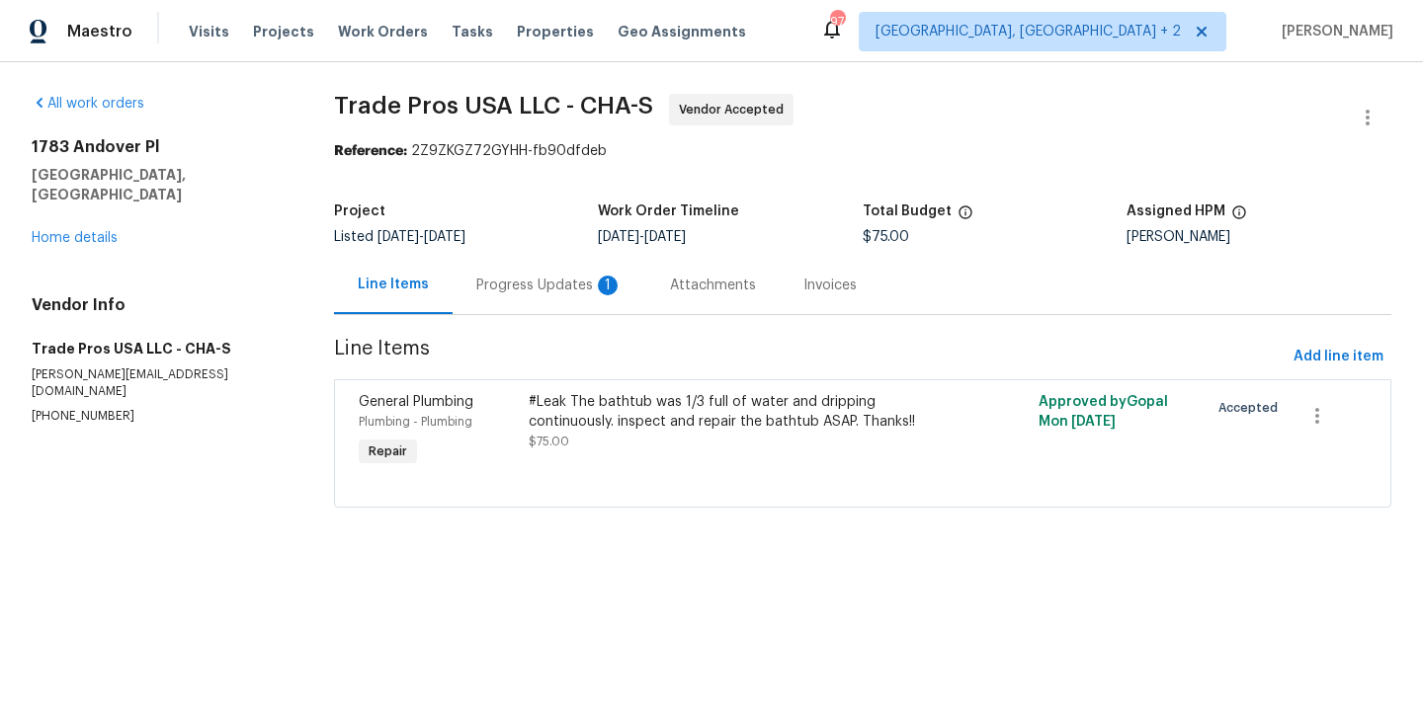
click at [545, 301] on div "Progress Updates 1" at bounding box center [550, 285] width 194 height 58
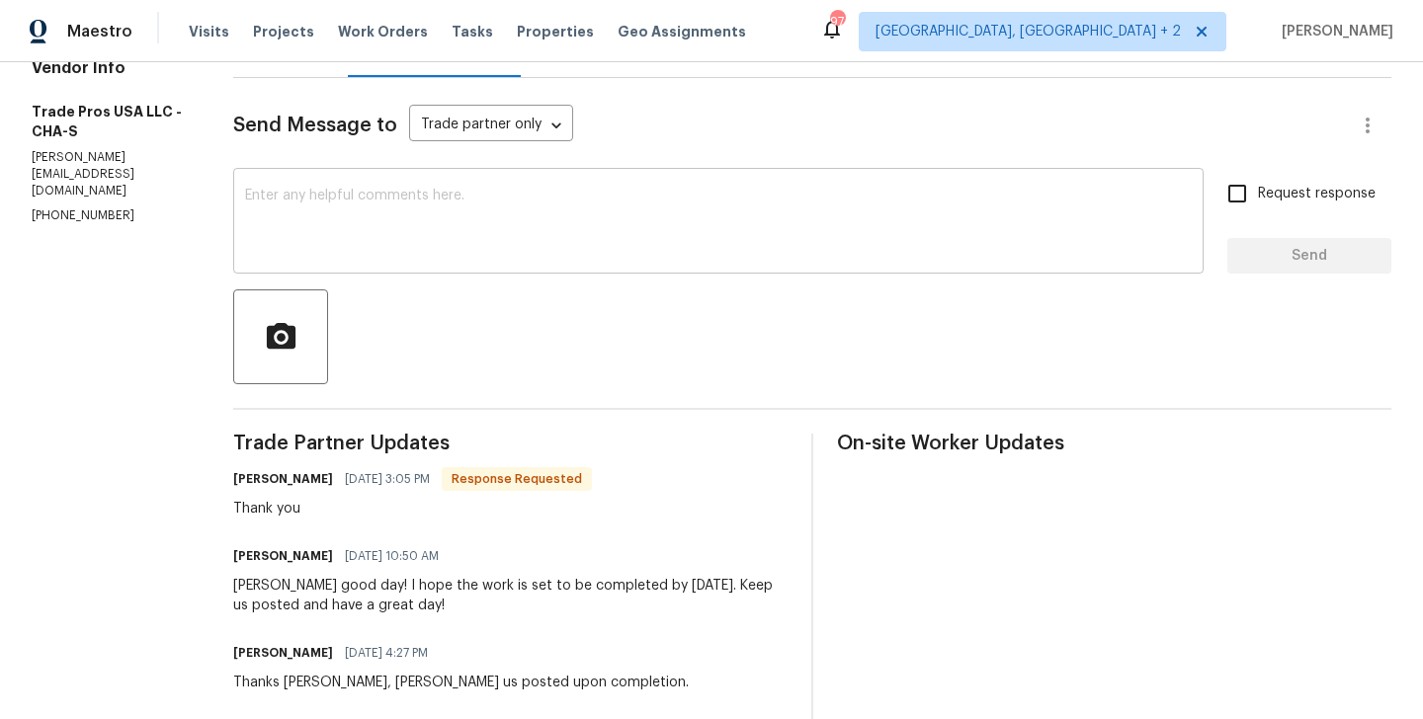
scroll to position [266, 0]
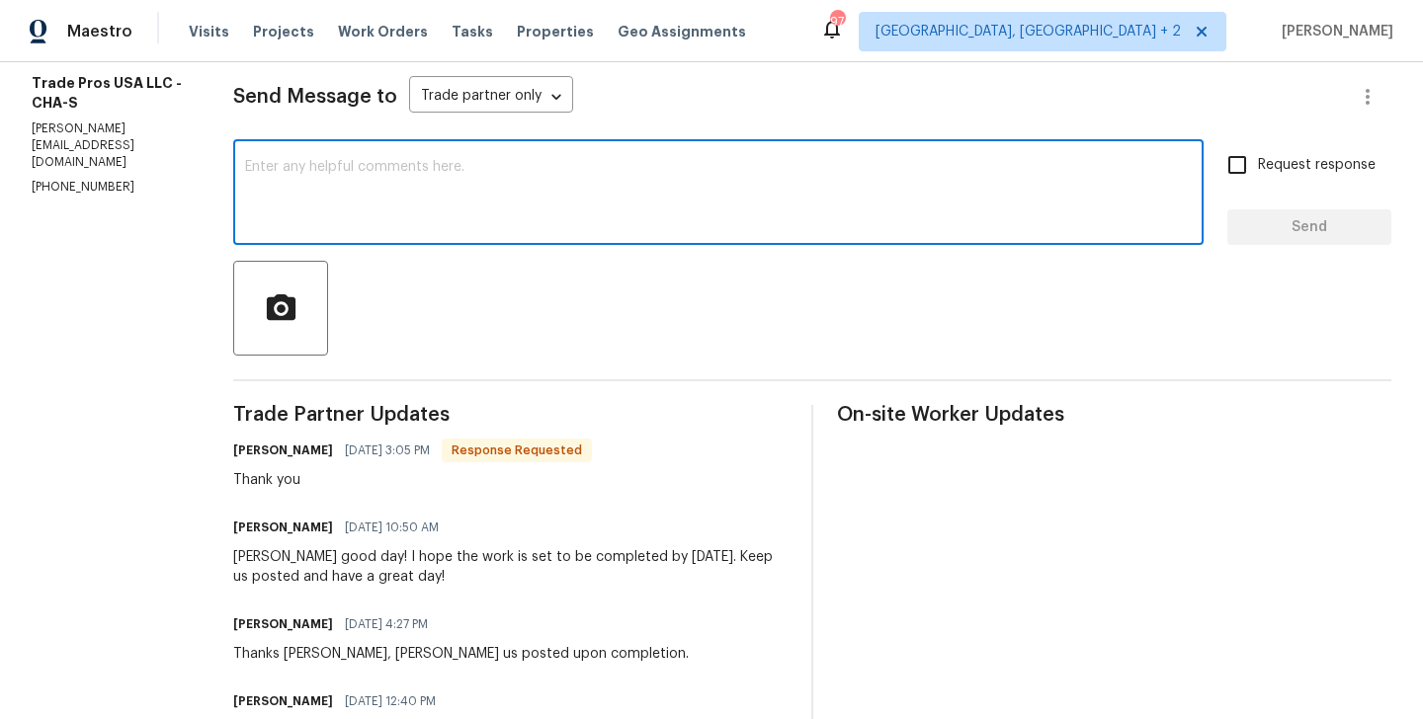
click at [358, 210] on textarea at bounding box center [718, 194] width 947 height 69
type textarea "Thanks."
click at [1275, 180] on label "Request response" at bounding box center [1295, 164] width 159 height 41
click at [1258, 180] on input "Request response" at bounding box center [1236, 164] width 41 height 41
checkbox input "true"
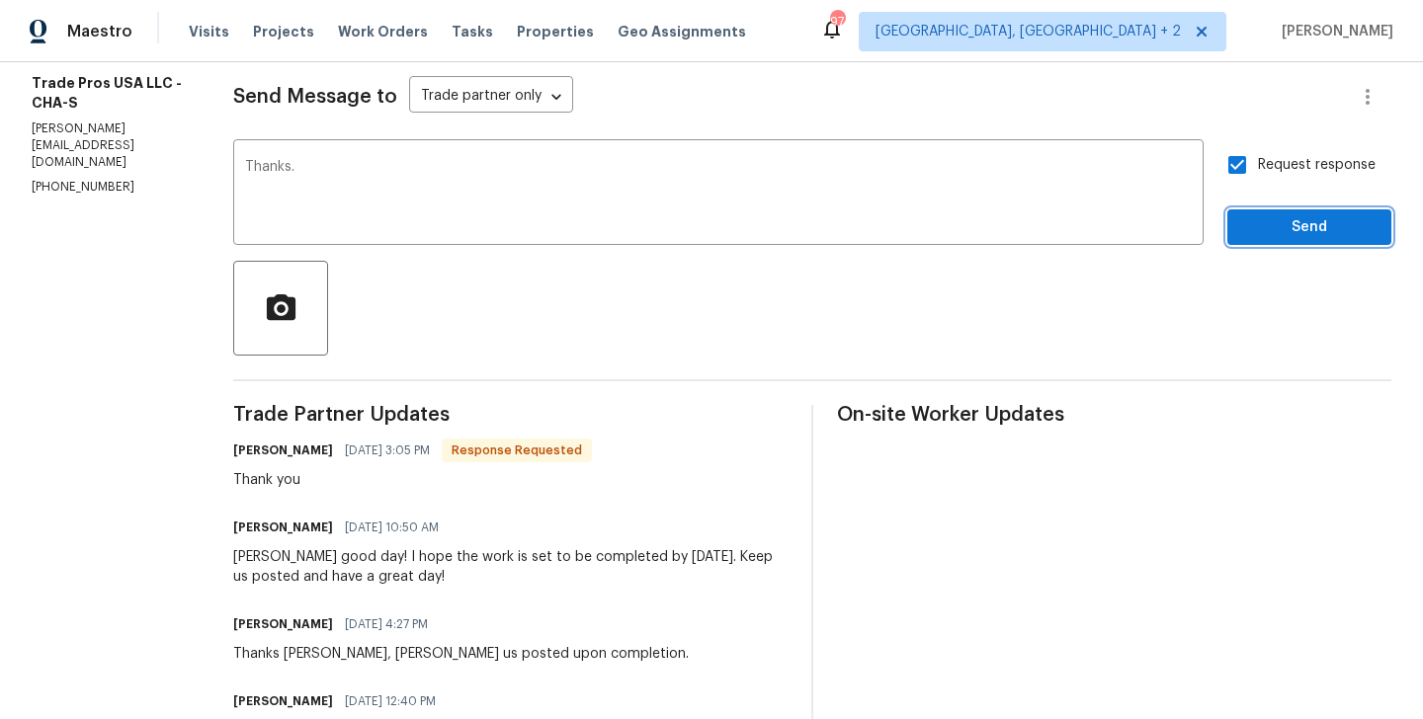
click at [1275, 223] on span "Send" at bounding box center [1309, 227] width 132 height 25
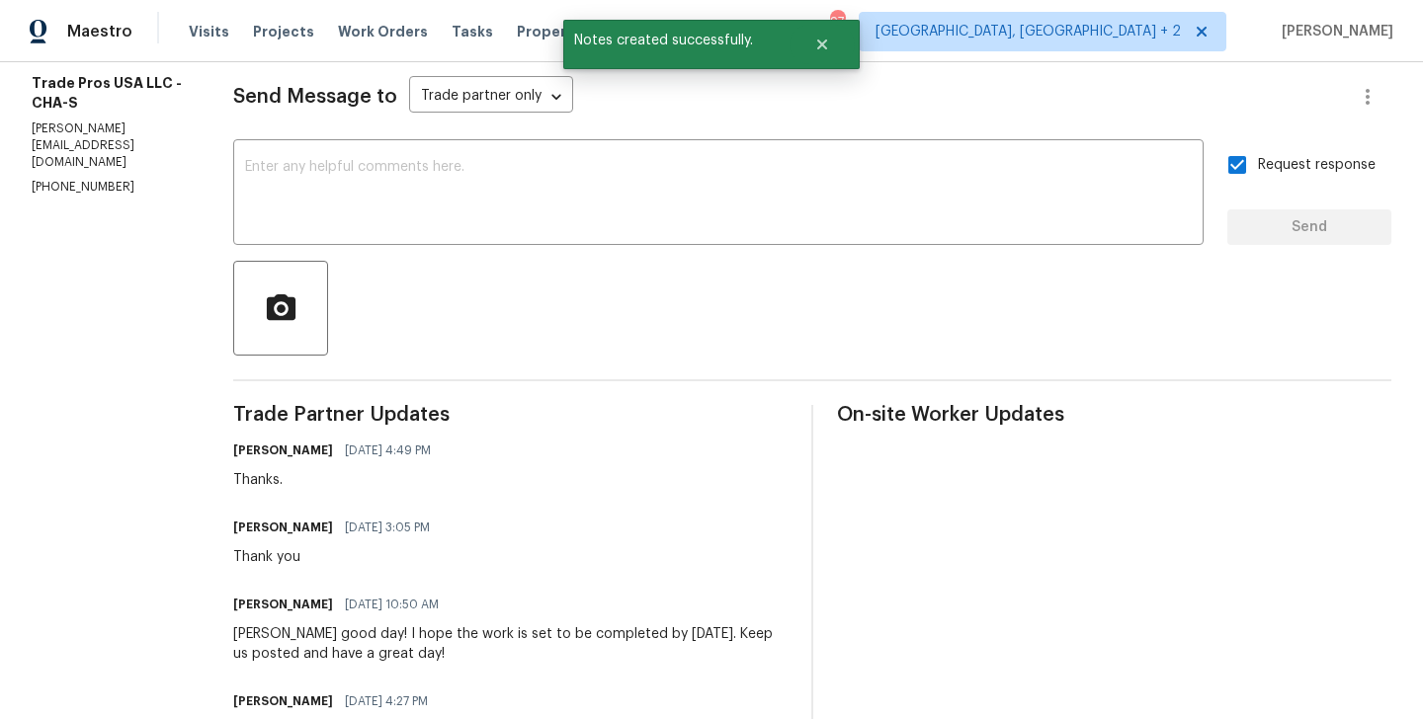
scroll to position [0, 0]
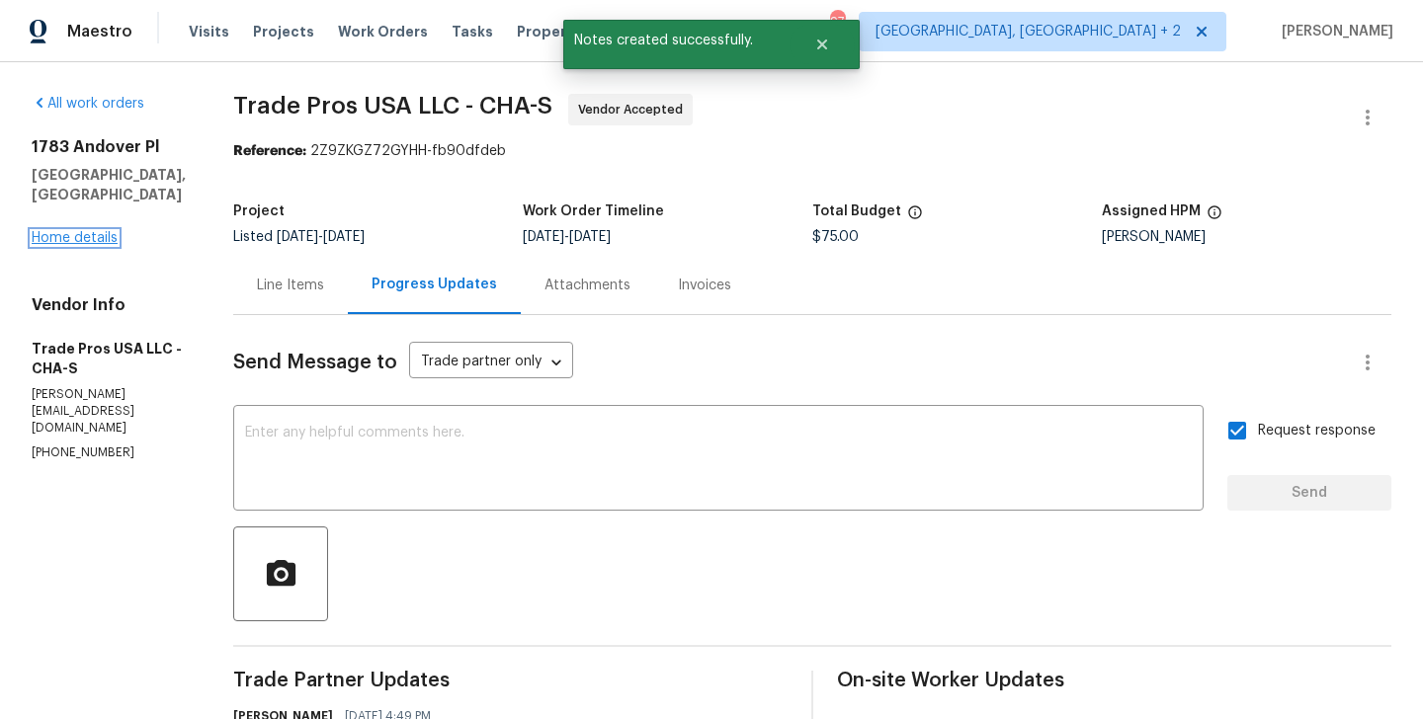
click at [87, 238] on link "Home details" at bounding box center [75, 238] width 86 height 14
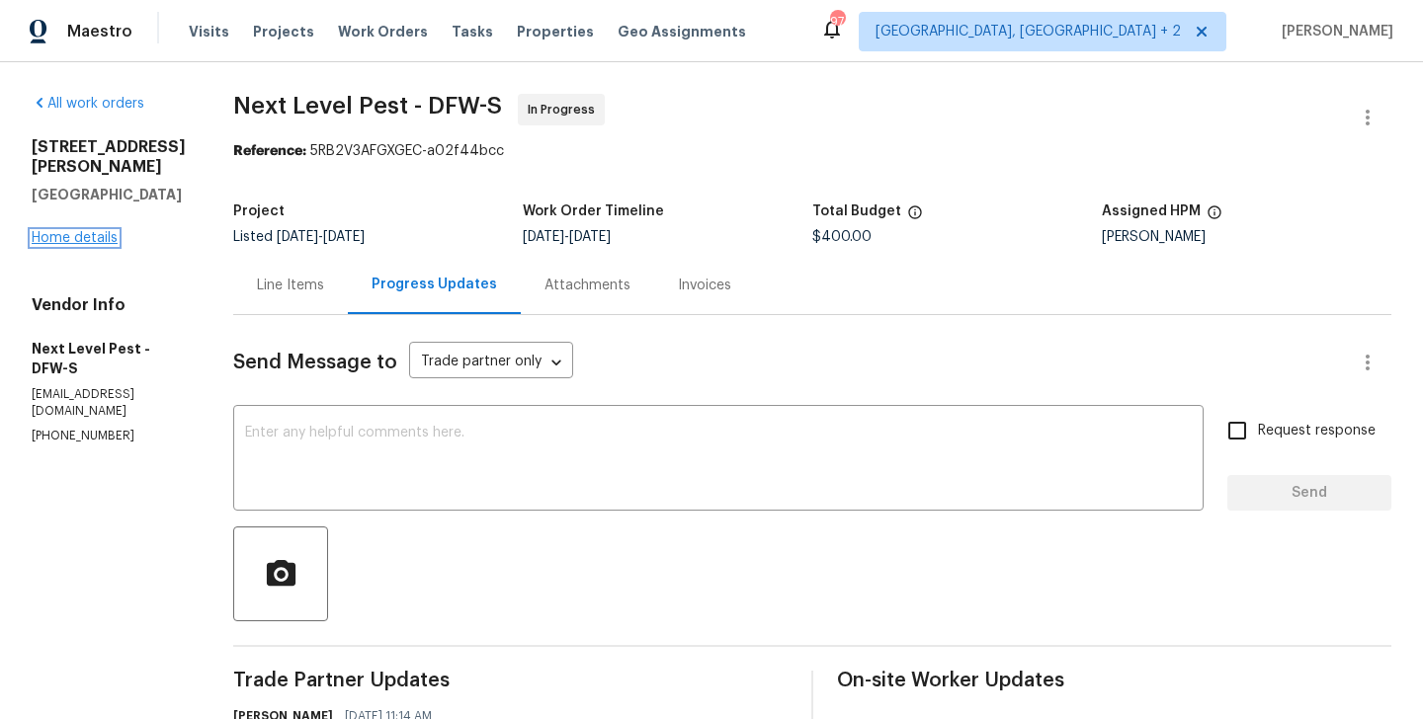
click at [77, 243] on link "Home details" at bounding box center [75, 238] width 86 height 14
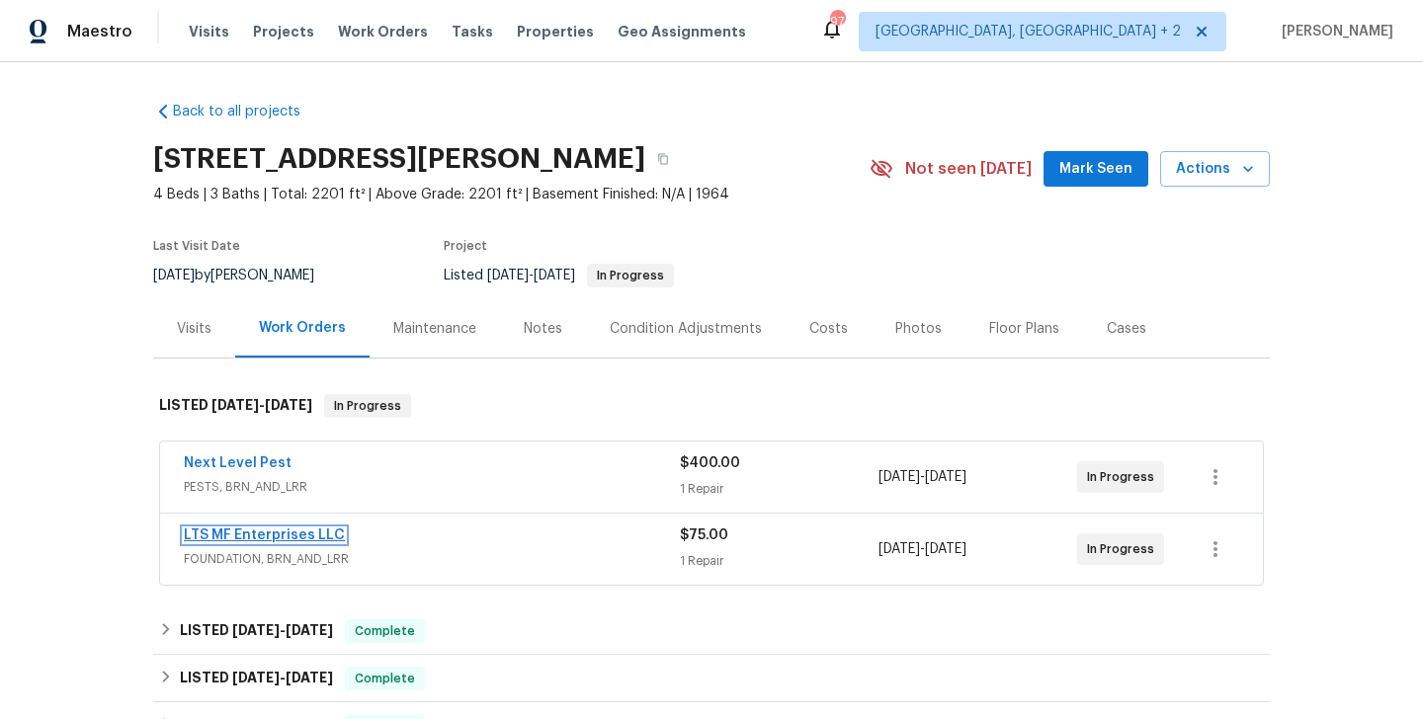
click at [271, 537] on link "LTS MF Enterprises LLC" at bounding box center [264, 536] width 161 height 14
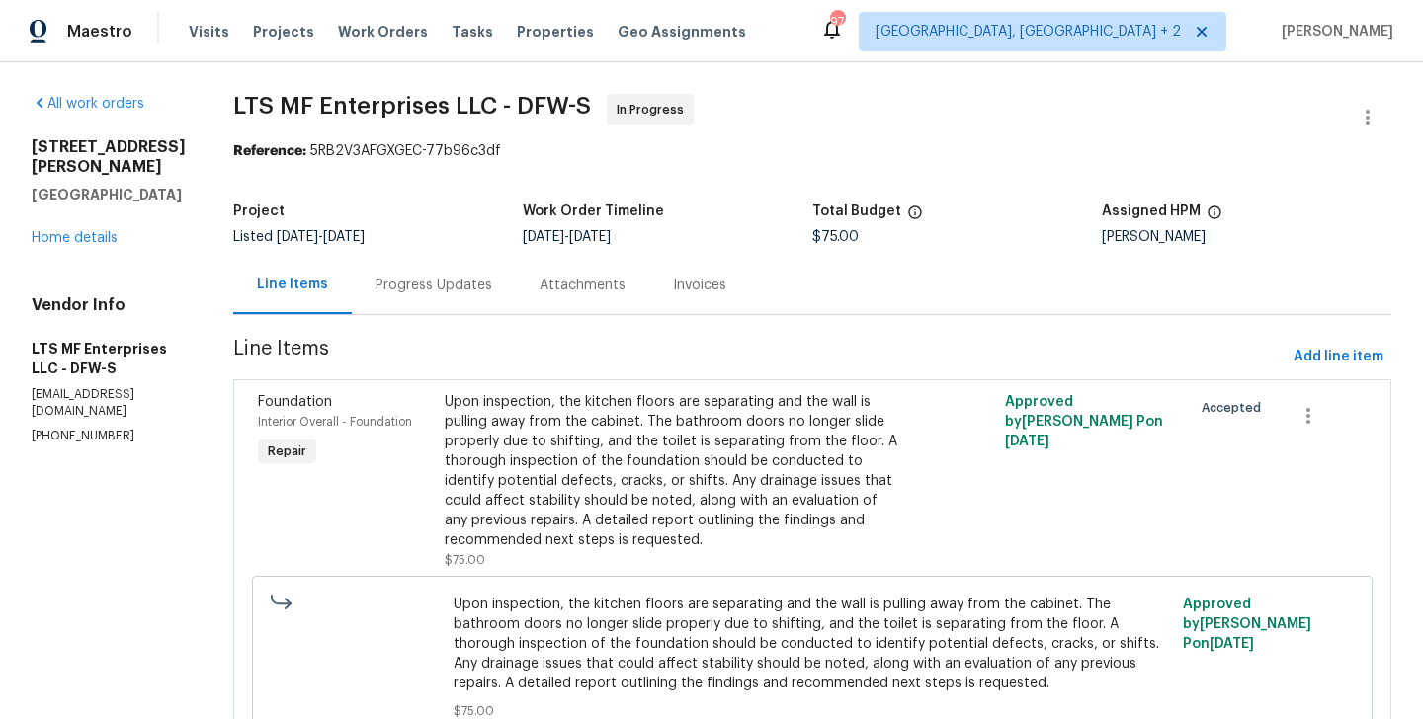
click at [422, 289] on div "Progress Updates" at bounding box center [433, 286] width 117 height 20
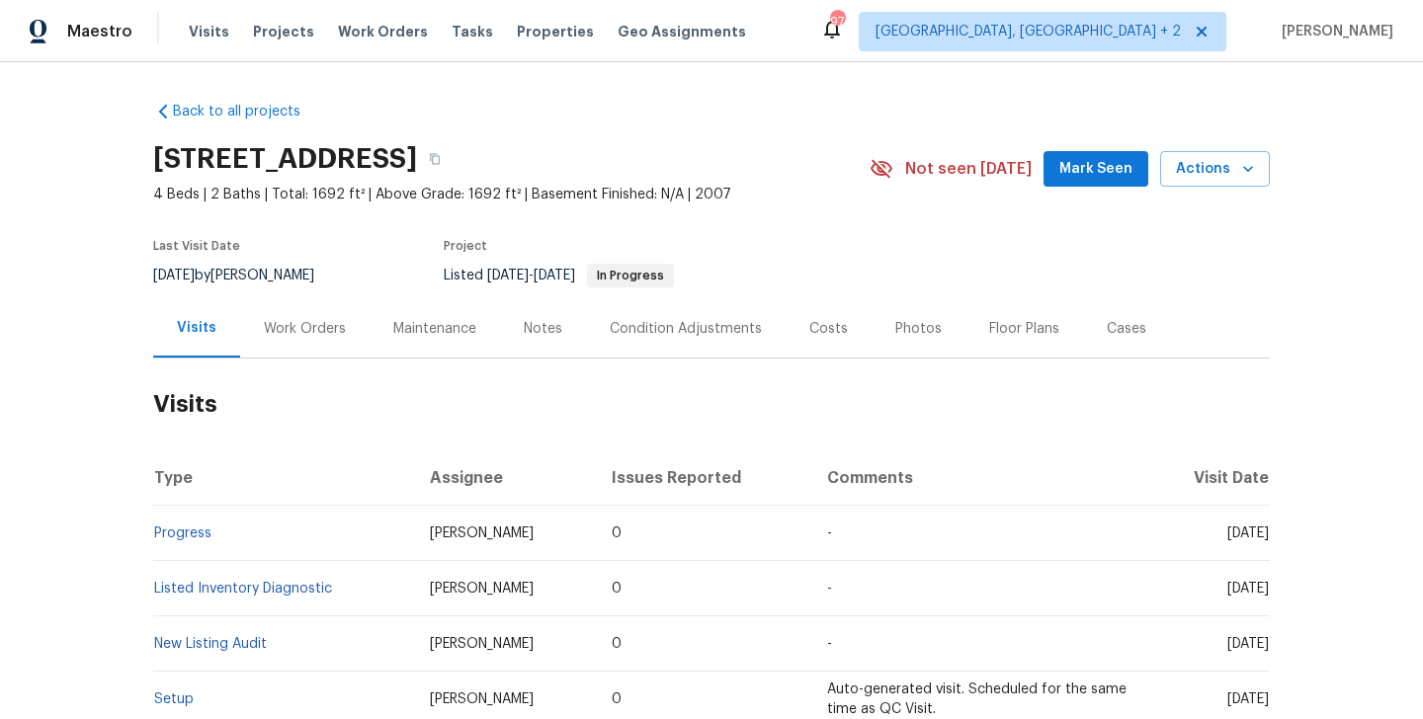
click at [316, 337] on div "Work Orders" at bounding box center [305, 329] width 82 height 20
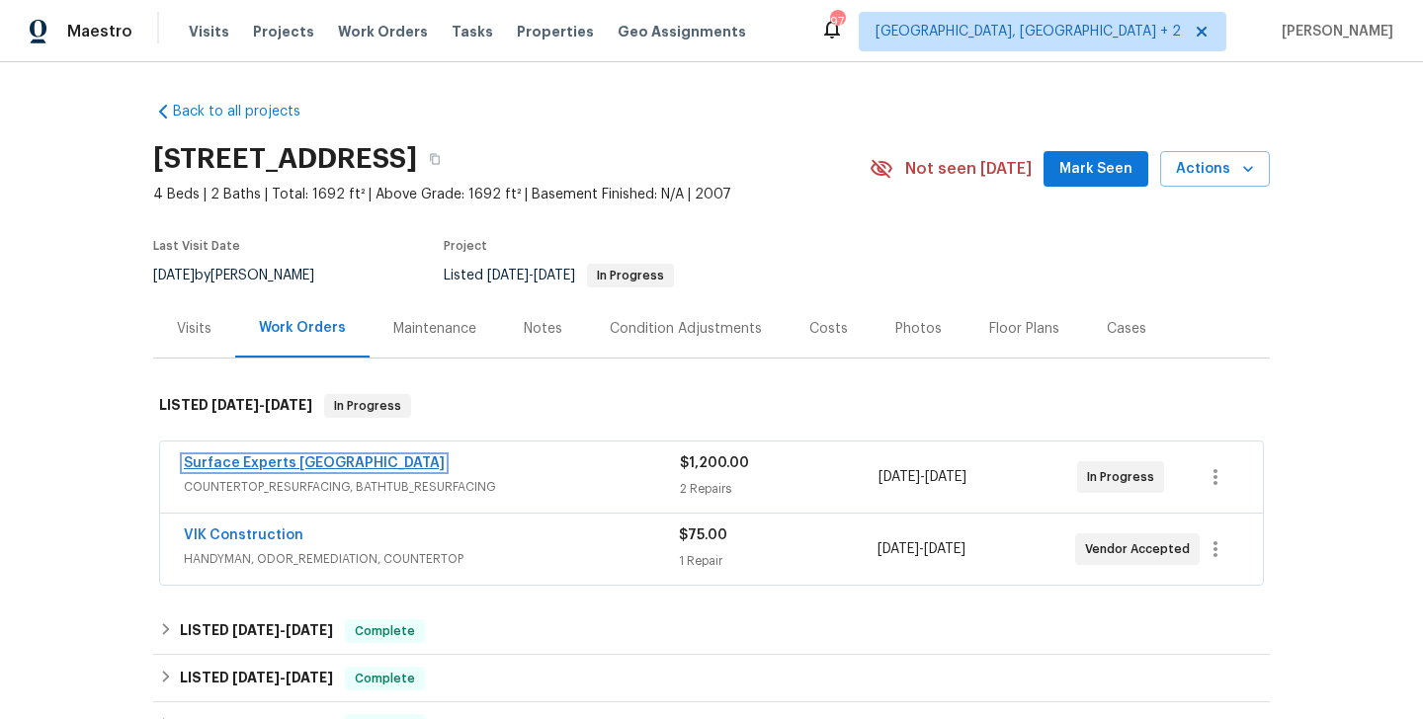
click at [304, 464] on link "Surface Experts [GEOGRAPHIC_DATA]" at bounding box center [314, 463] width 261 height 14
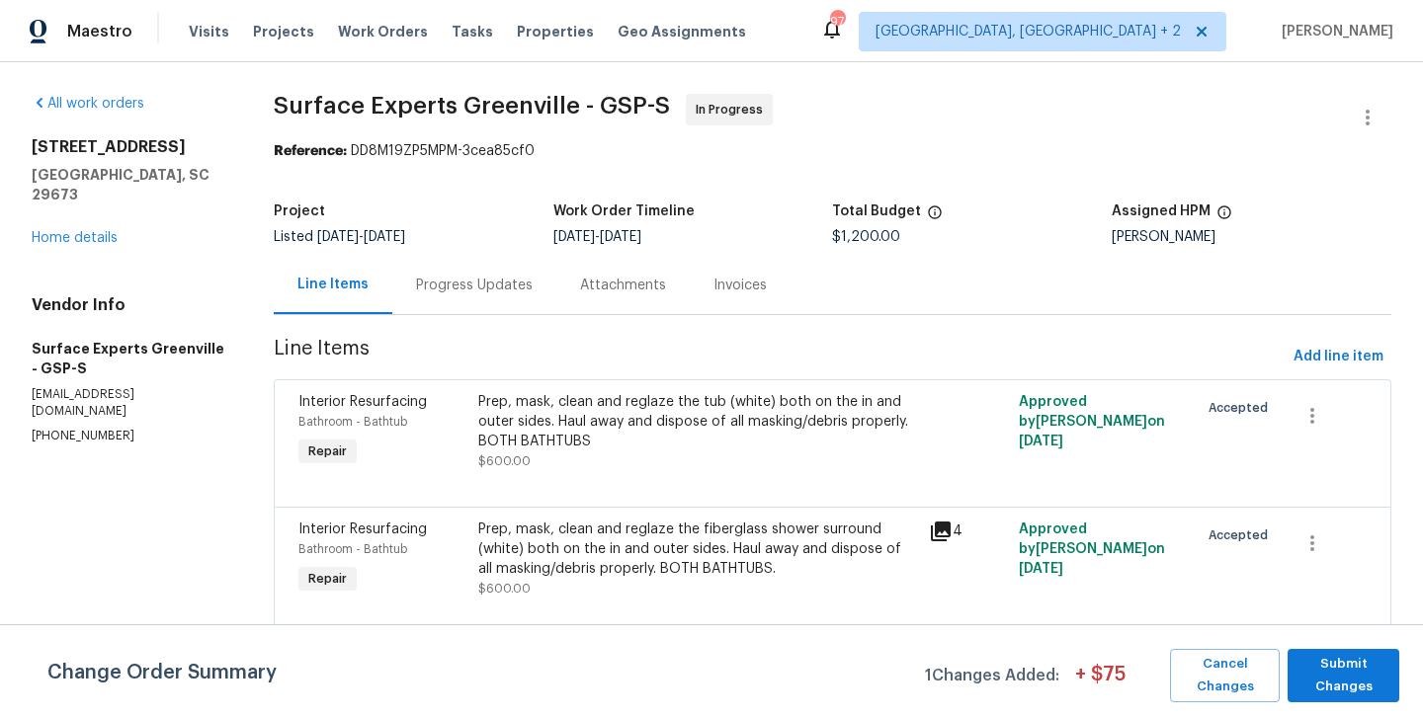
click at [489, 303] on div "Progress Updates" at bounding box center [474, 285] width 164 height 58
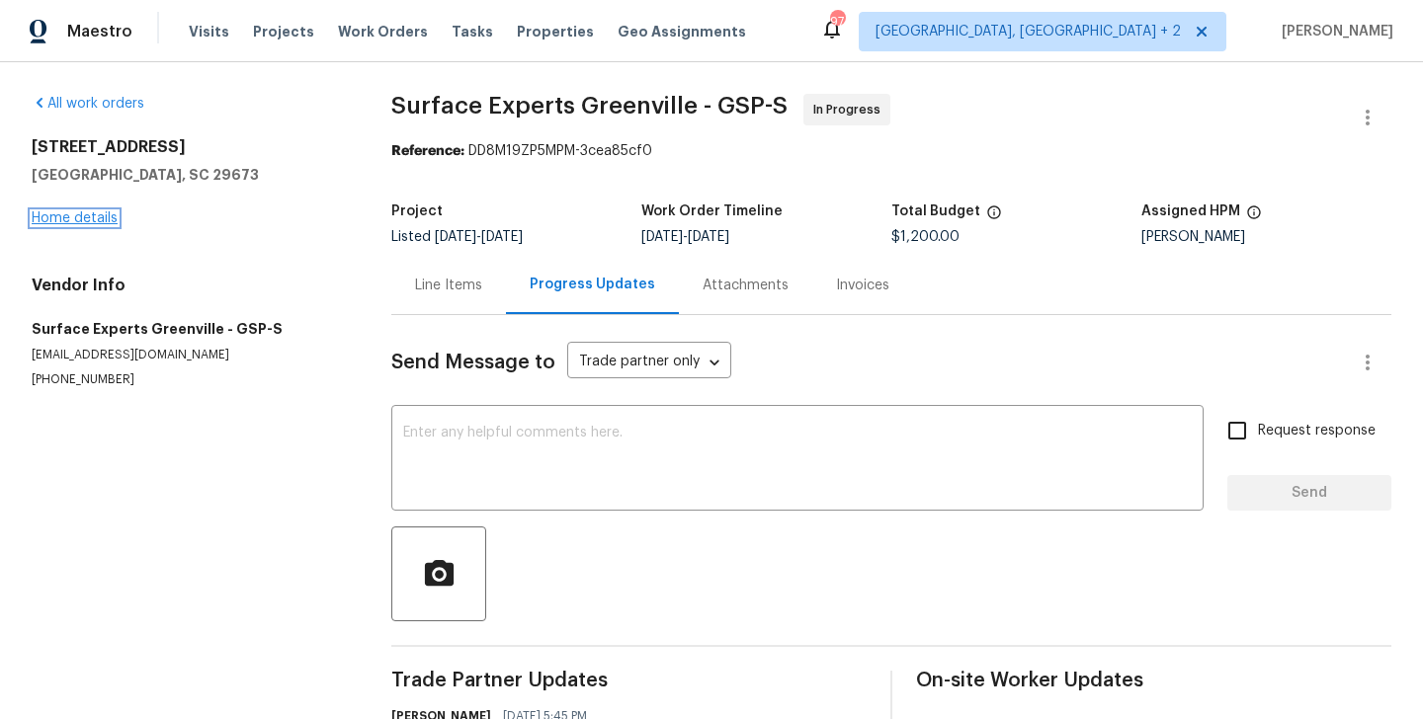
click at [97, 218] on link "Home details" at bounding box center [75, 218] width 86 height 14
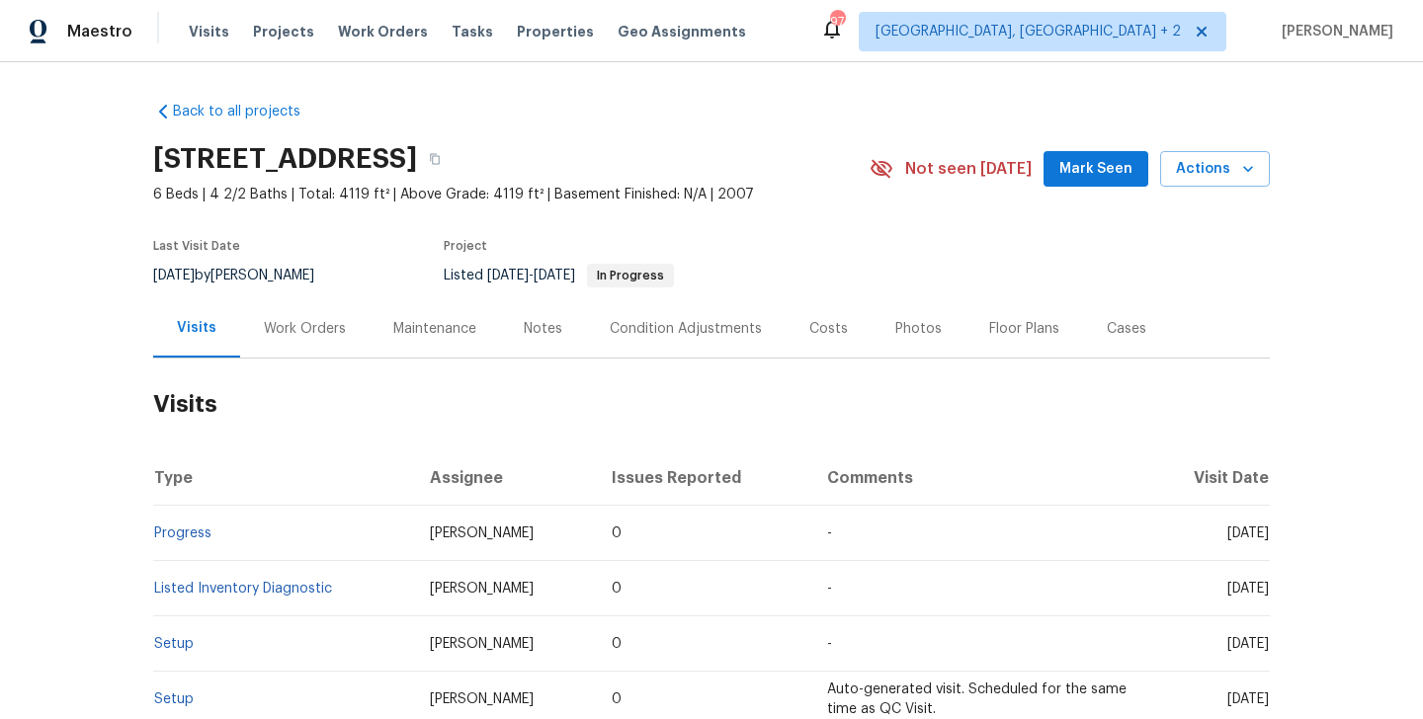
click at [275, 324] on div "Work Orders" at bounding box center [305, 329] width 82 height 20
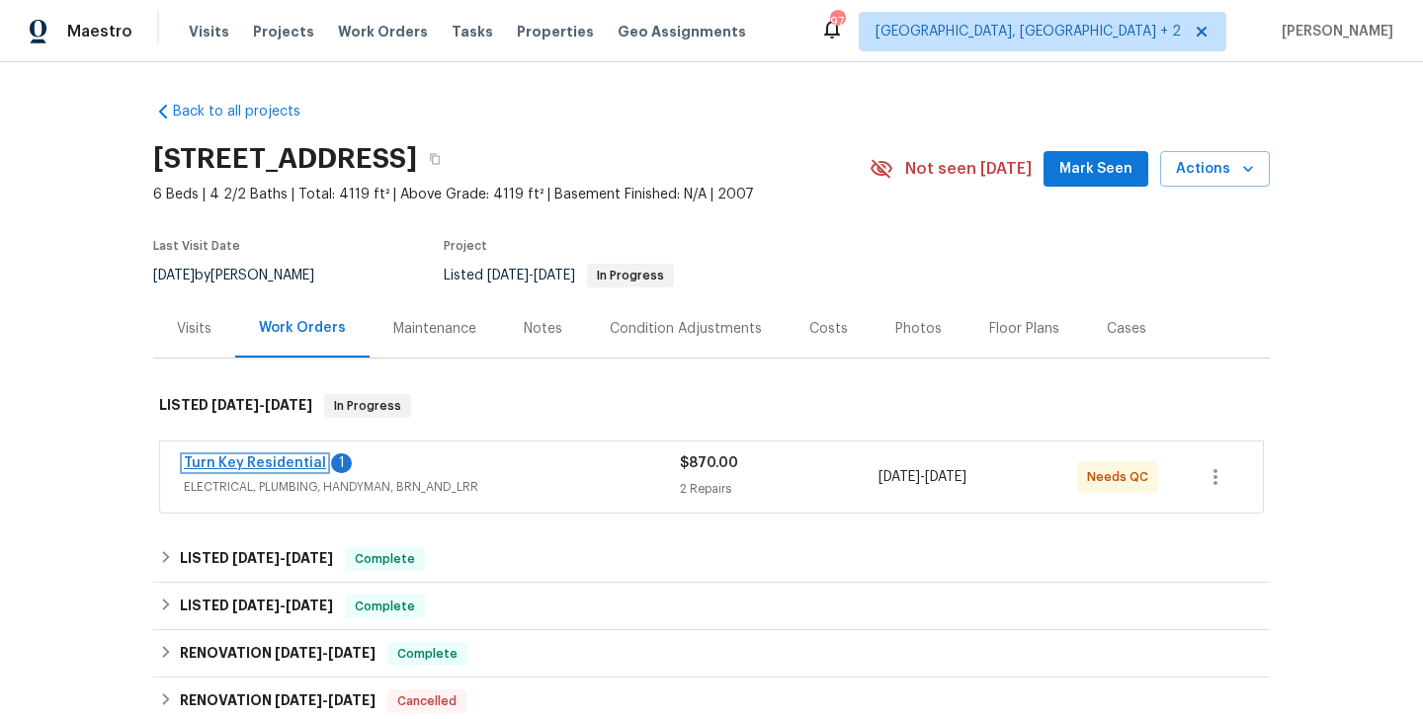
click at [305, 459] on link "Turn Key Residential" at bounding box center [255, 463] width 142 height 14
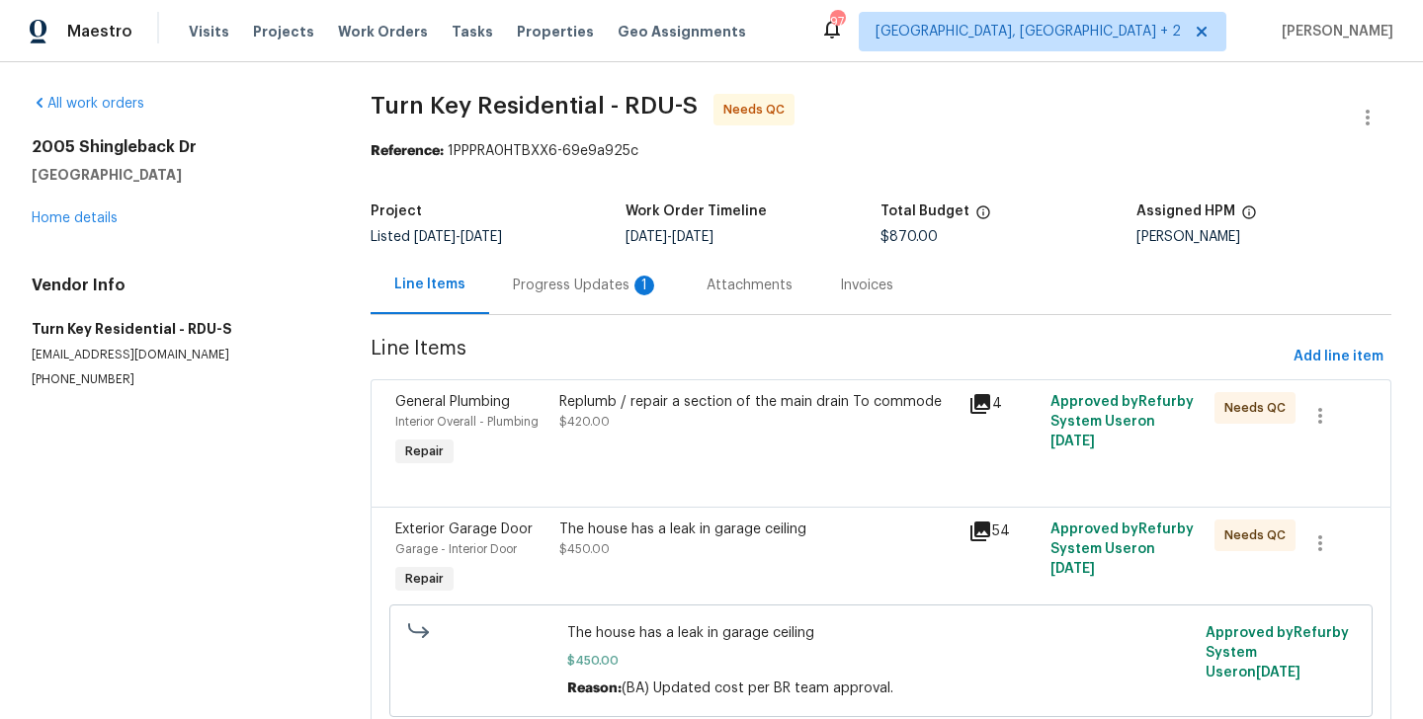
click at [559, 281] on div "Progress Updates 1" at bounding box center [586, 286] width 146 height 20
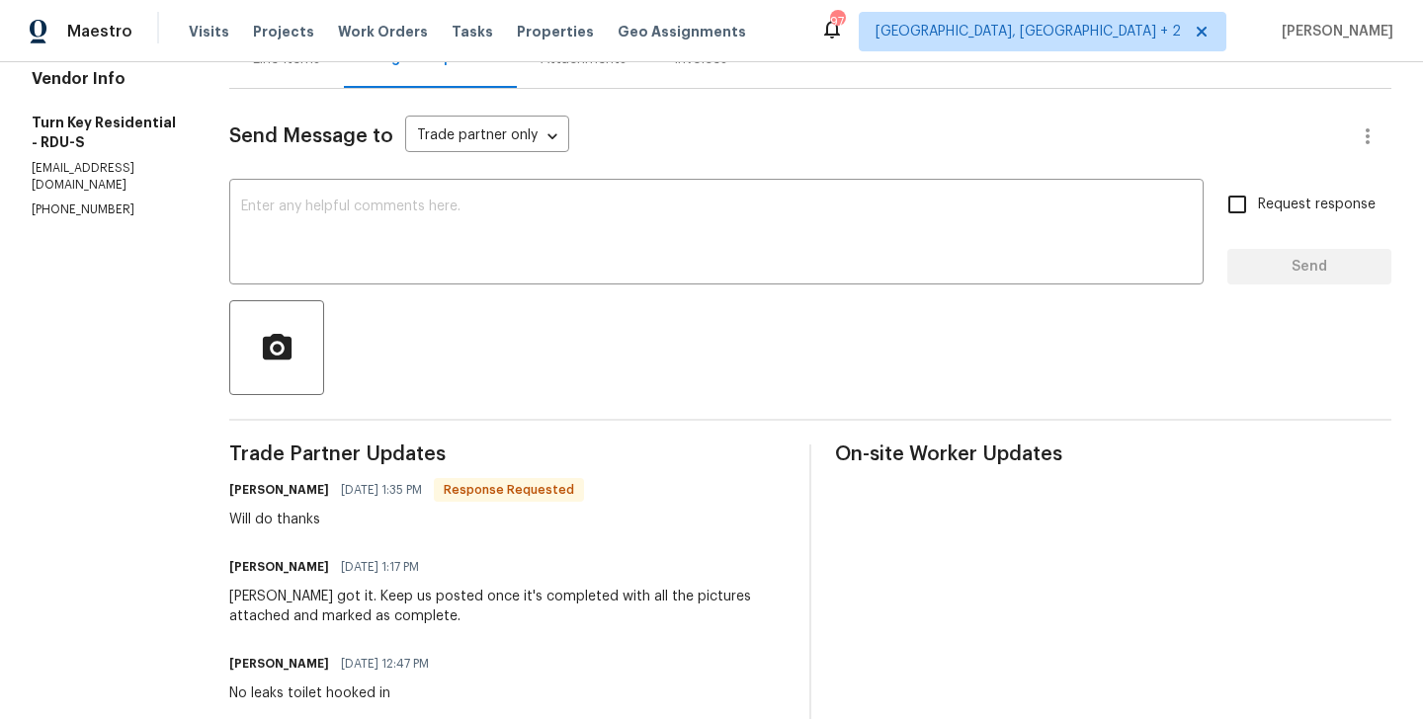
scroll to position [197, 0]
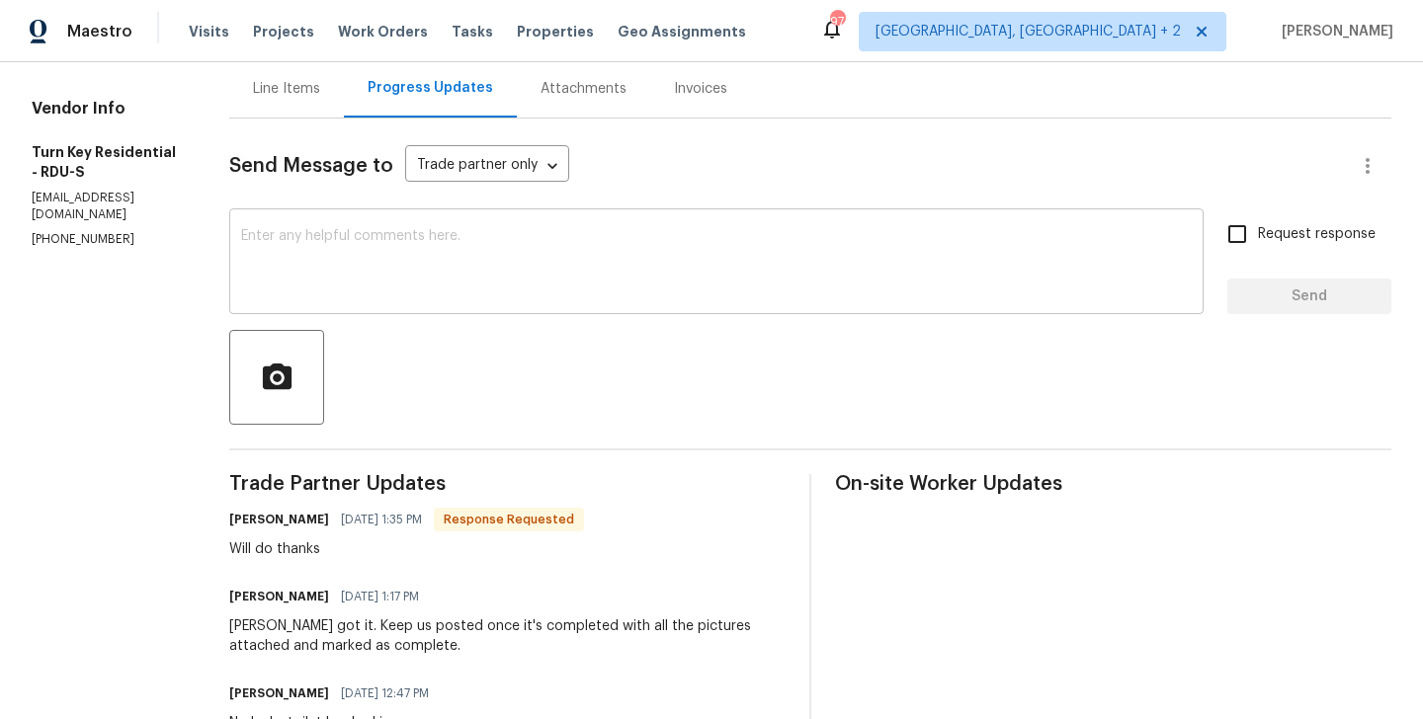
click at [376, 285] on textarea at bounding box center [716, 263] width 951 height 69
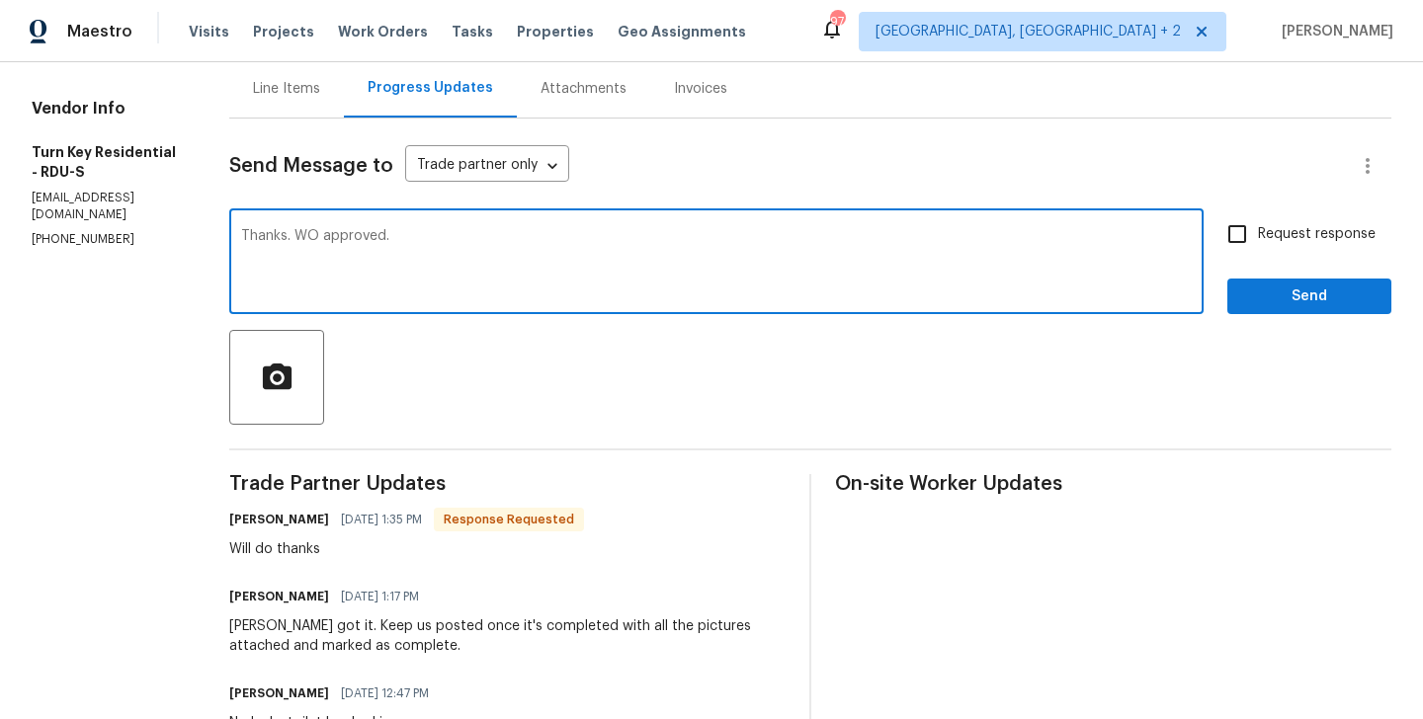
type textarea "Thanks. WO approved."
click at [1276, 312] on button "Send" at bounding box center [1309, 297] width 164 height 37
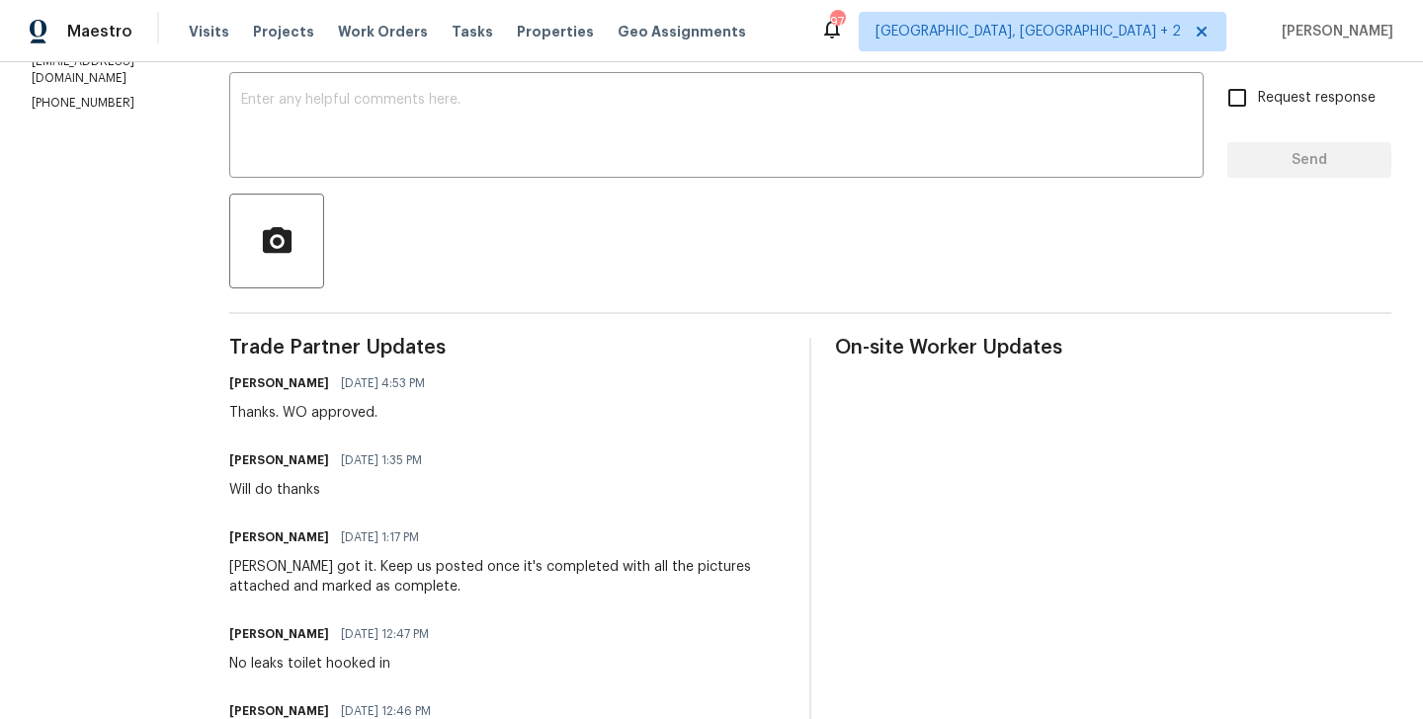
scroll to position [0, 0]
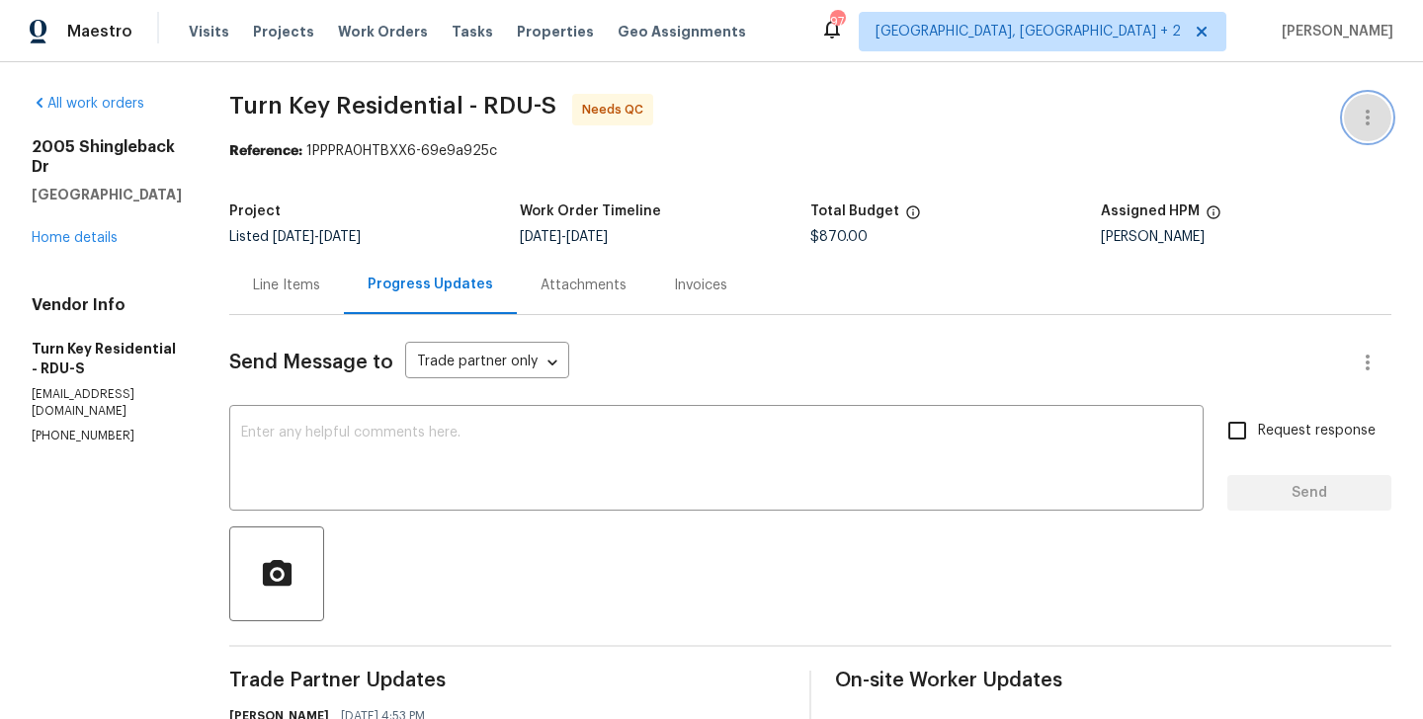
click at [1379, 112] on button "button" at bounding box center [1367, 117] width 47 height 47
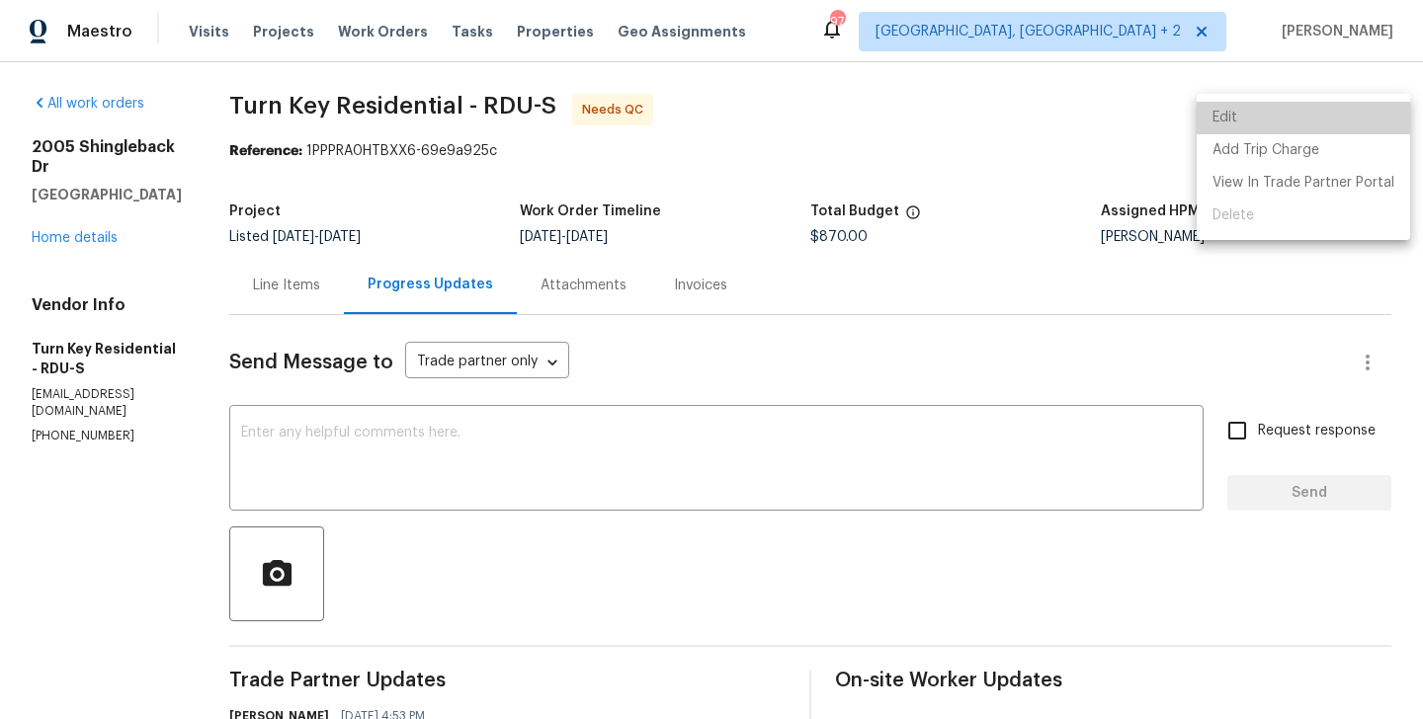
click at [1330, 112] on li "Edit" at bounding box center [1303, 118] width 213 height 33
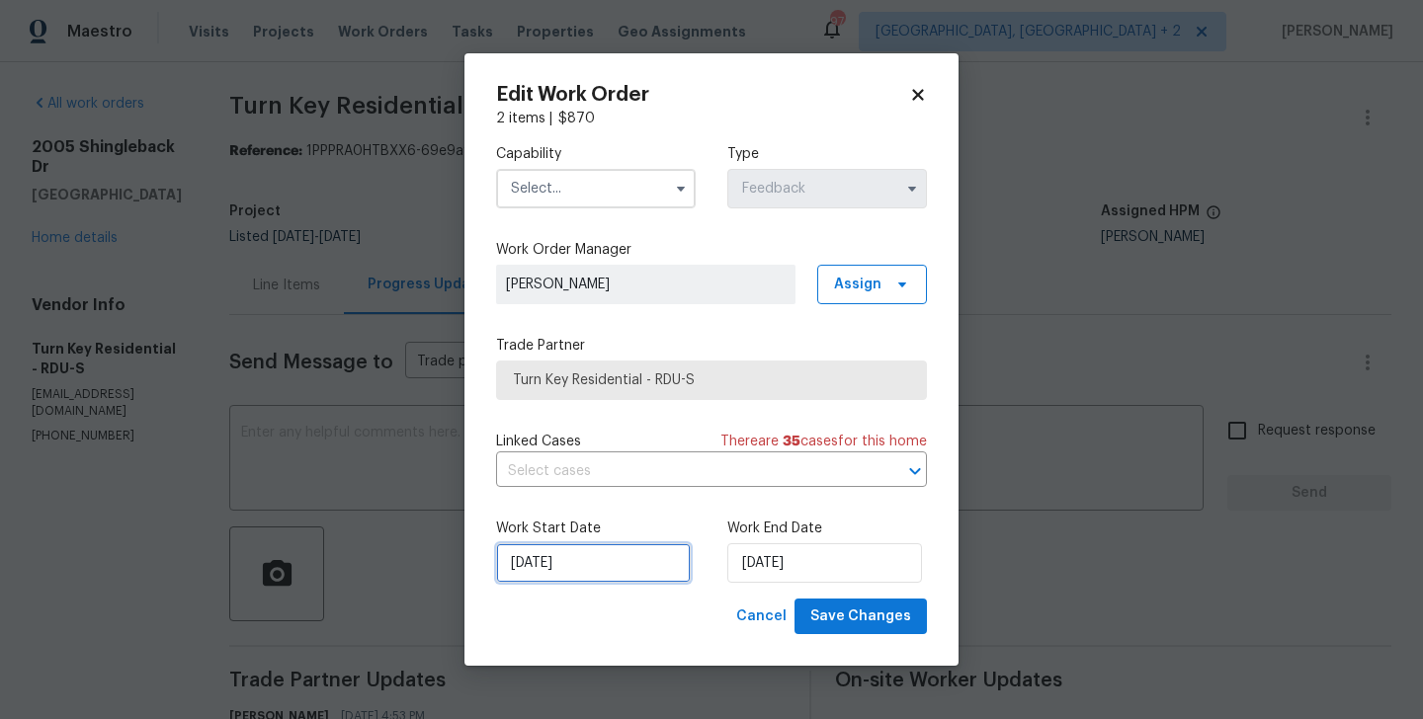
click at [576, 580] on input "[DATE]" at bounding box center [593, 563] width 195 height 40
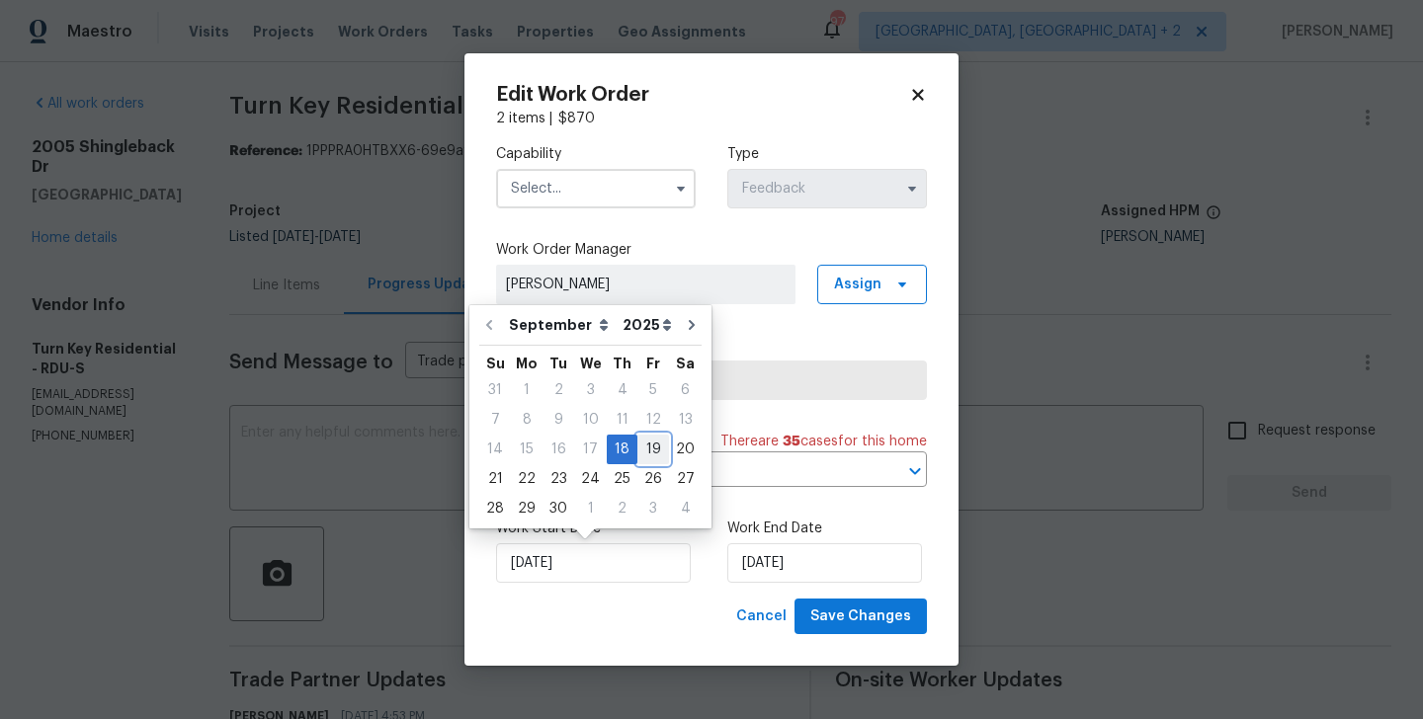
click at [652, 446] on div "19" at bounding box center [653, 450] width 32 height 28
type input "[DATE]"
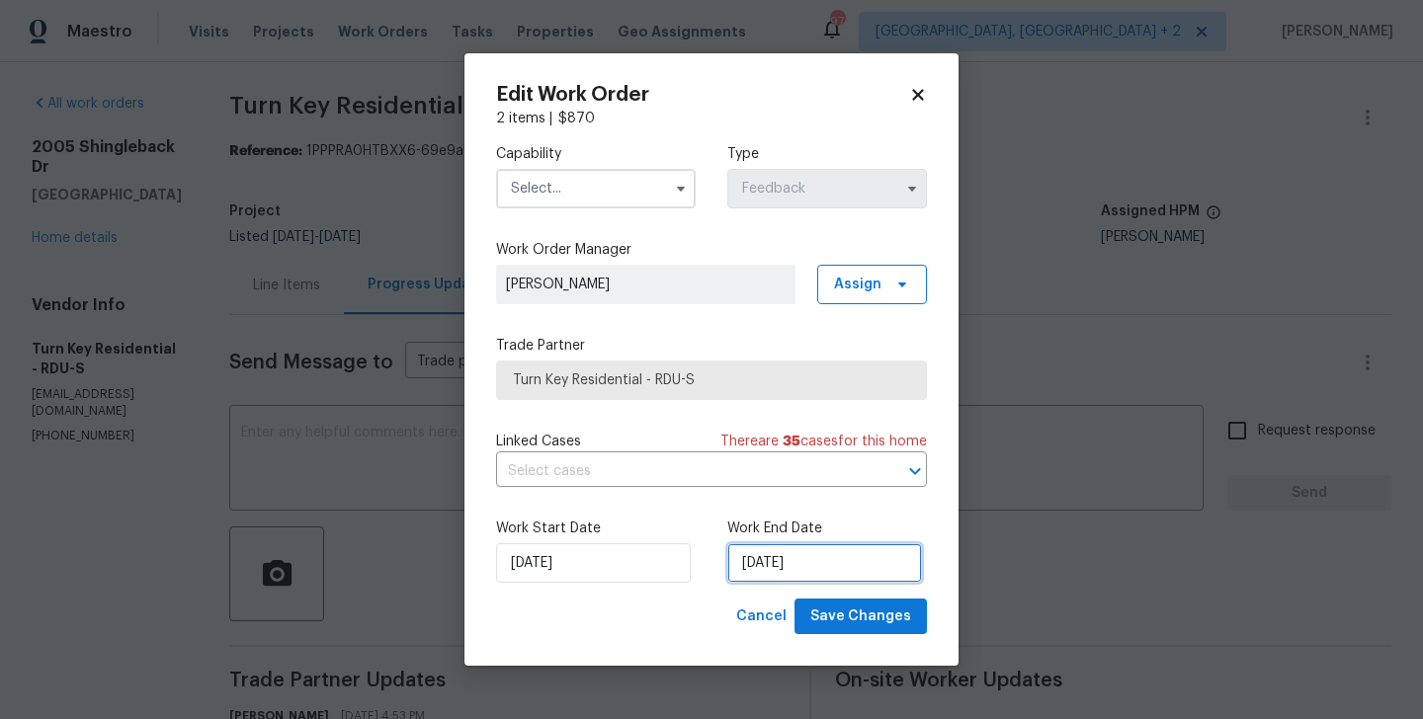
click at [757, 563] on input "[DATE]" at bounding box center [824, 563] width 195 height 40
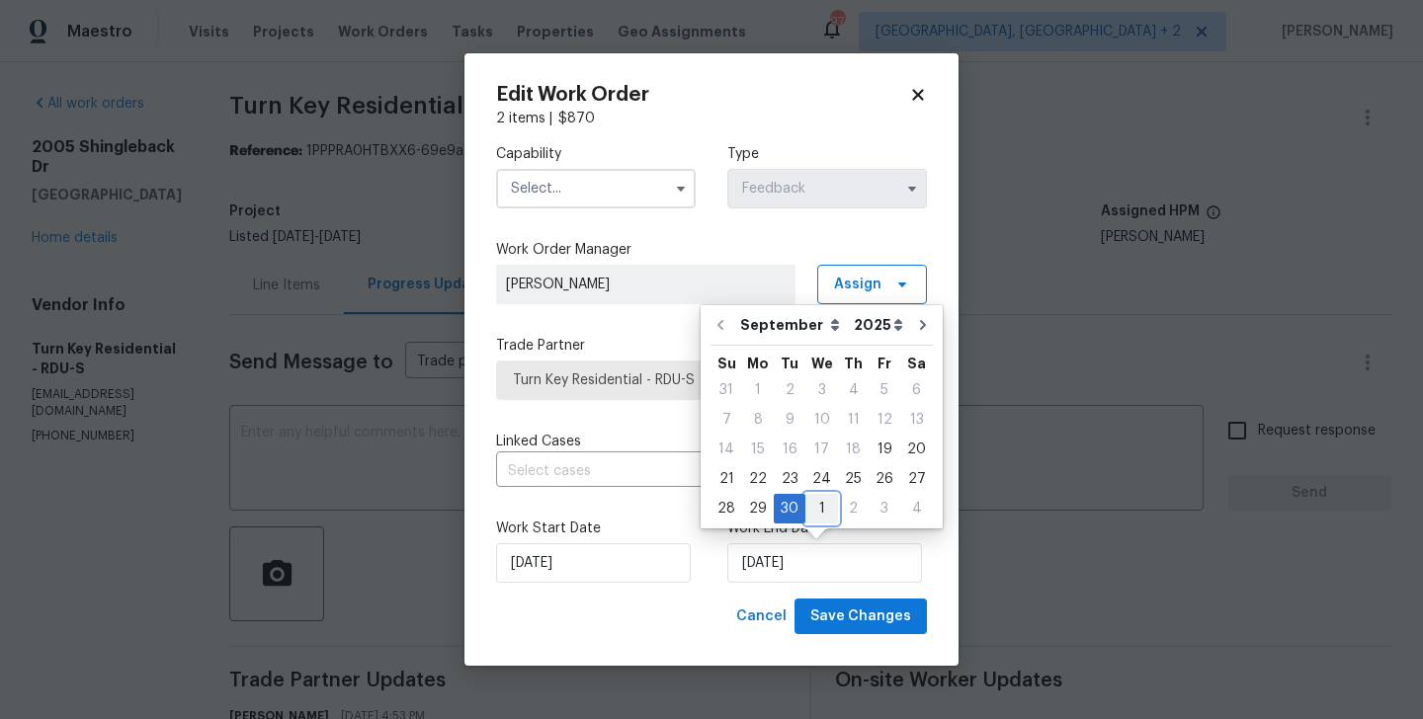
click at [814, 505] on div "1" at bounding box center [821, 509] width 33 height 28
type input "[DATE]"
select select "9"
click at [565, 186] on input "text" at bounding box center [596, 189] width 200 height 40
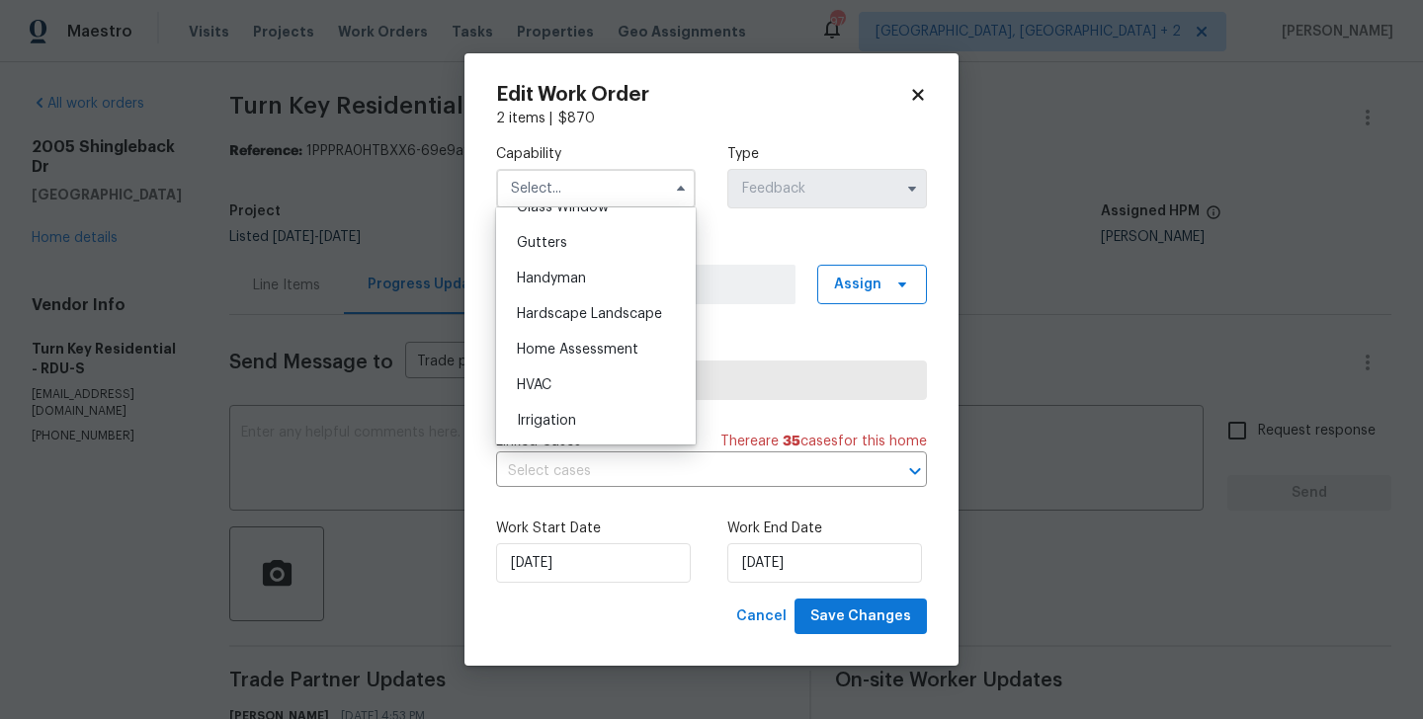
scroll to position [1056, 0]
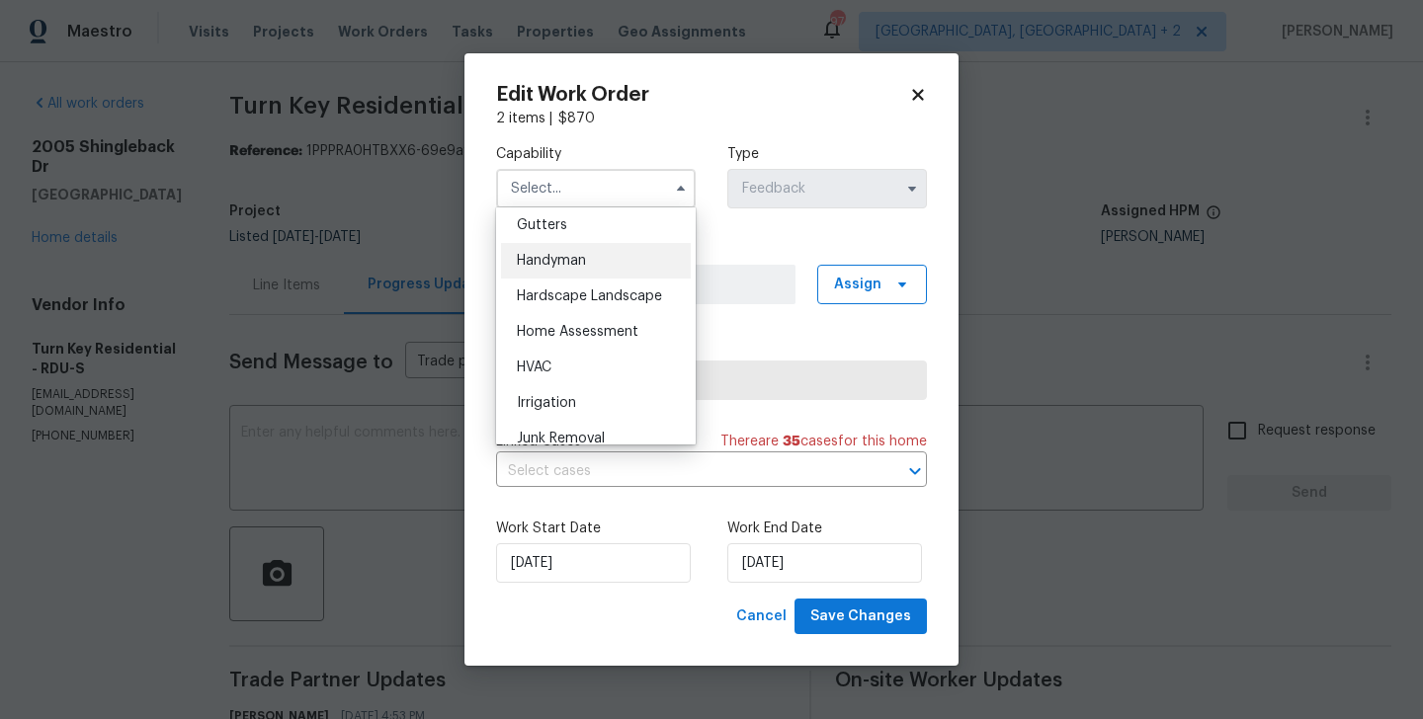
click at [544, 269] on div "Handyman" at bounding box center [596, 261] width 190 height 36
type input "Handyman"
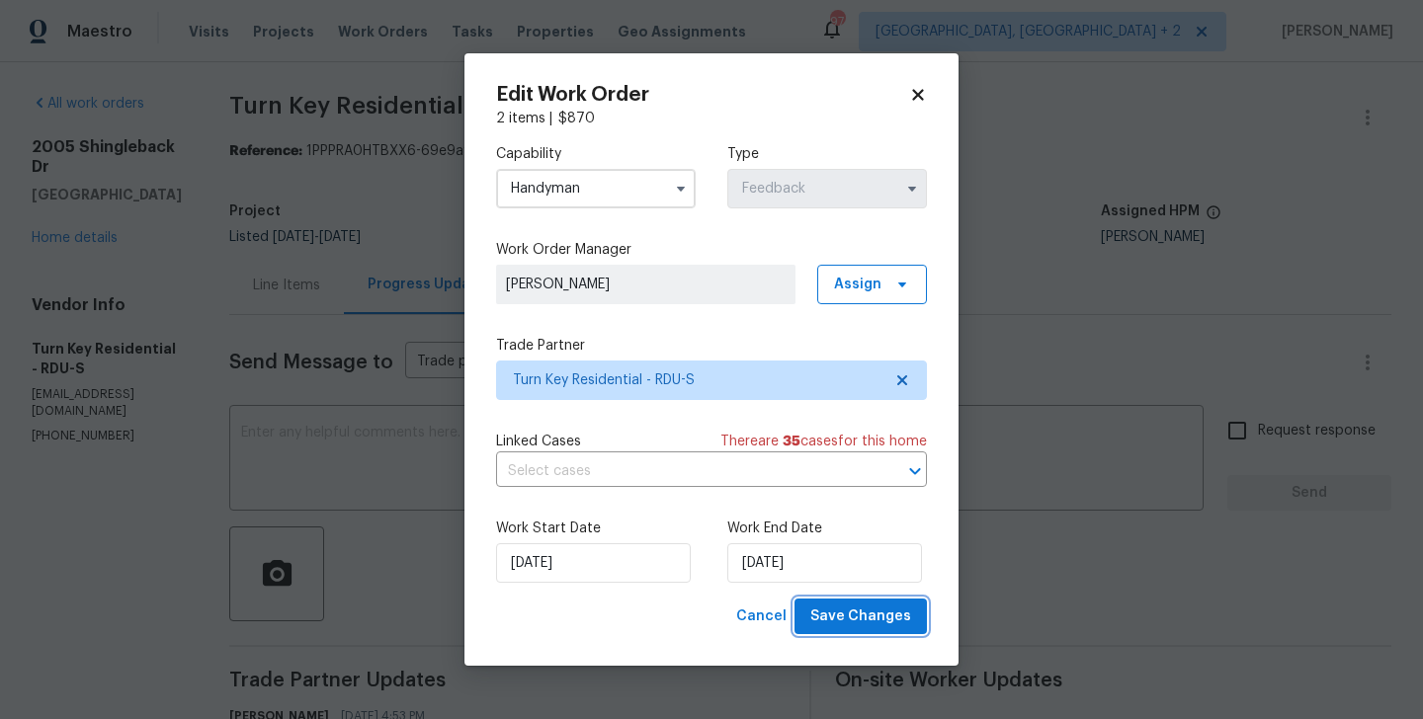
click at [902, 624] on span "Save Changes" at bounding box center [860, 617] width 101 height 25
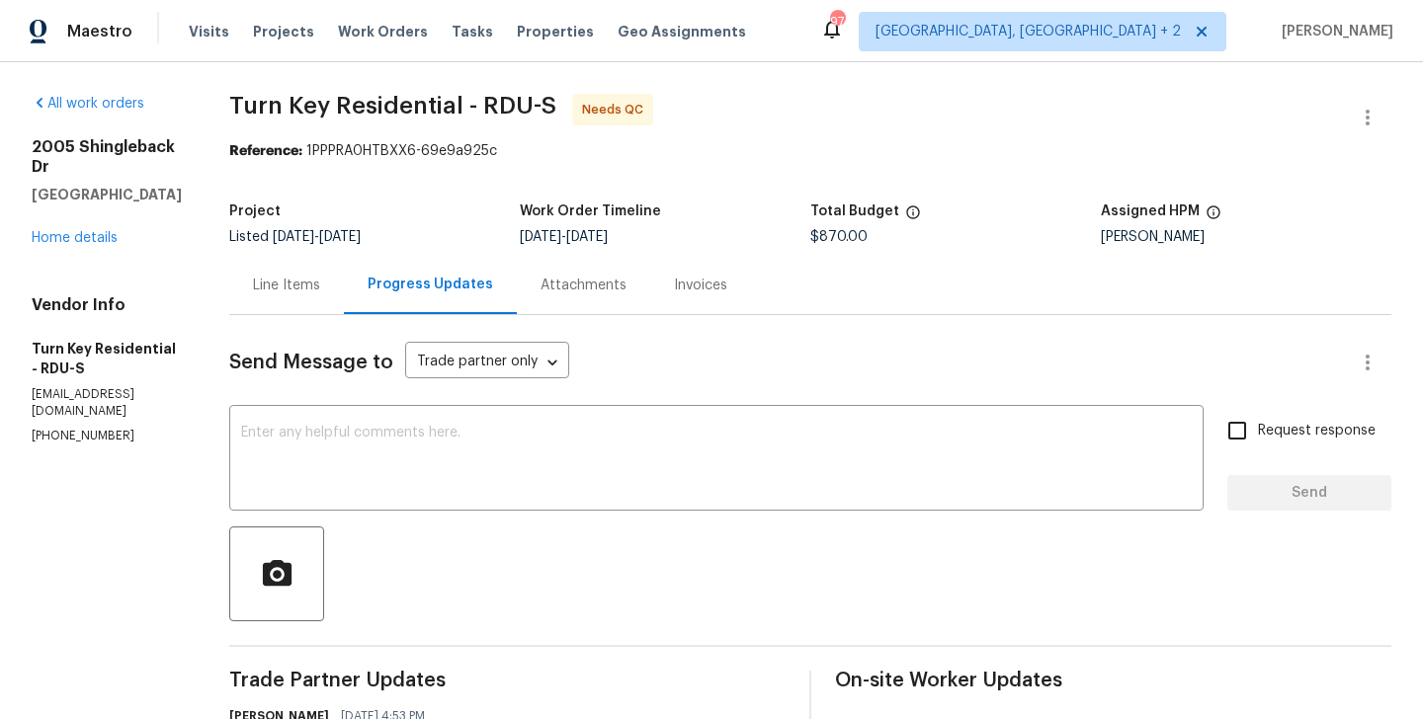
click at [320, 281] on div "Line Items" at bounding box center [286, 286] width 67 height 20
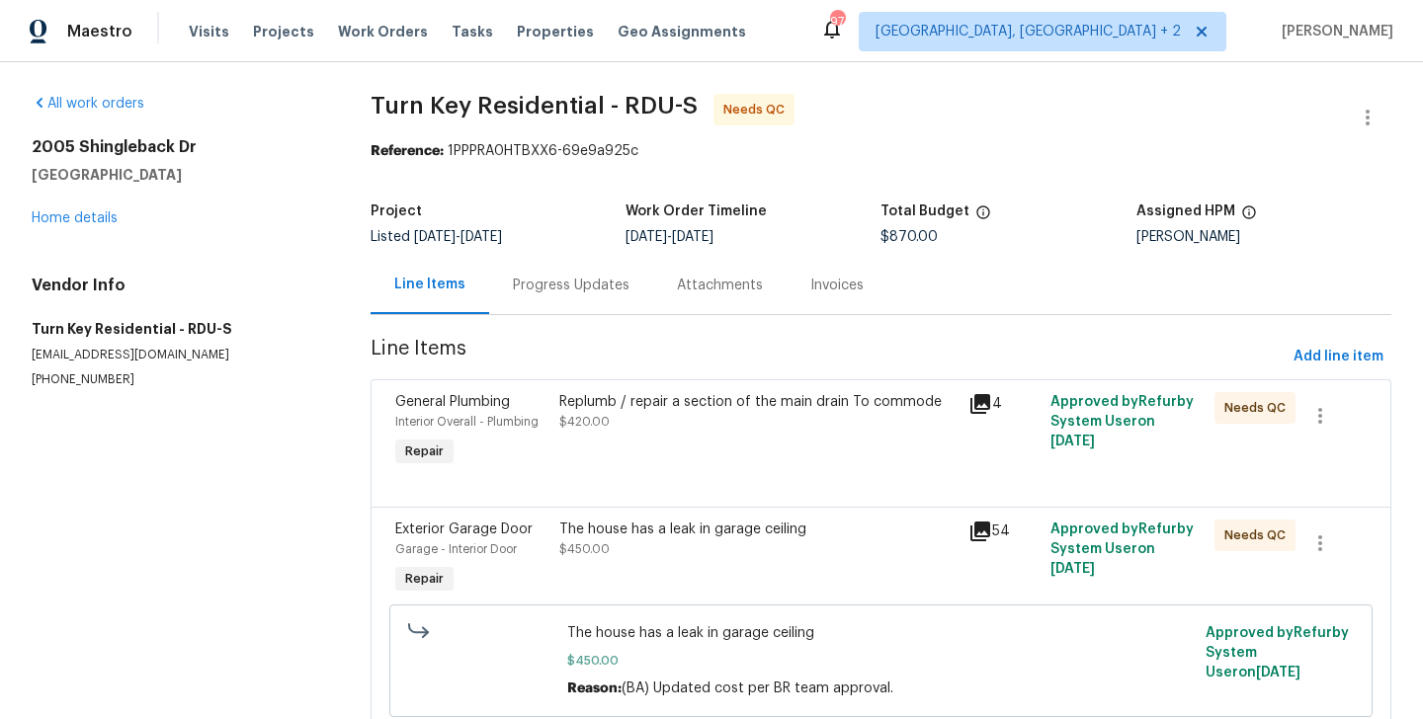
click at [664, 417] on div "Replumb / repair a section of the main drain To commode $420.00" at bounding box center [758, 412] width 398 height 40
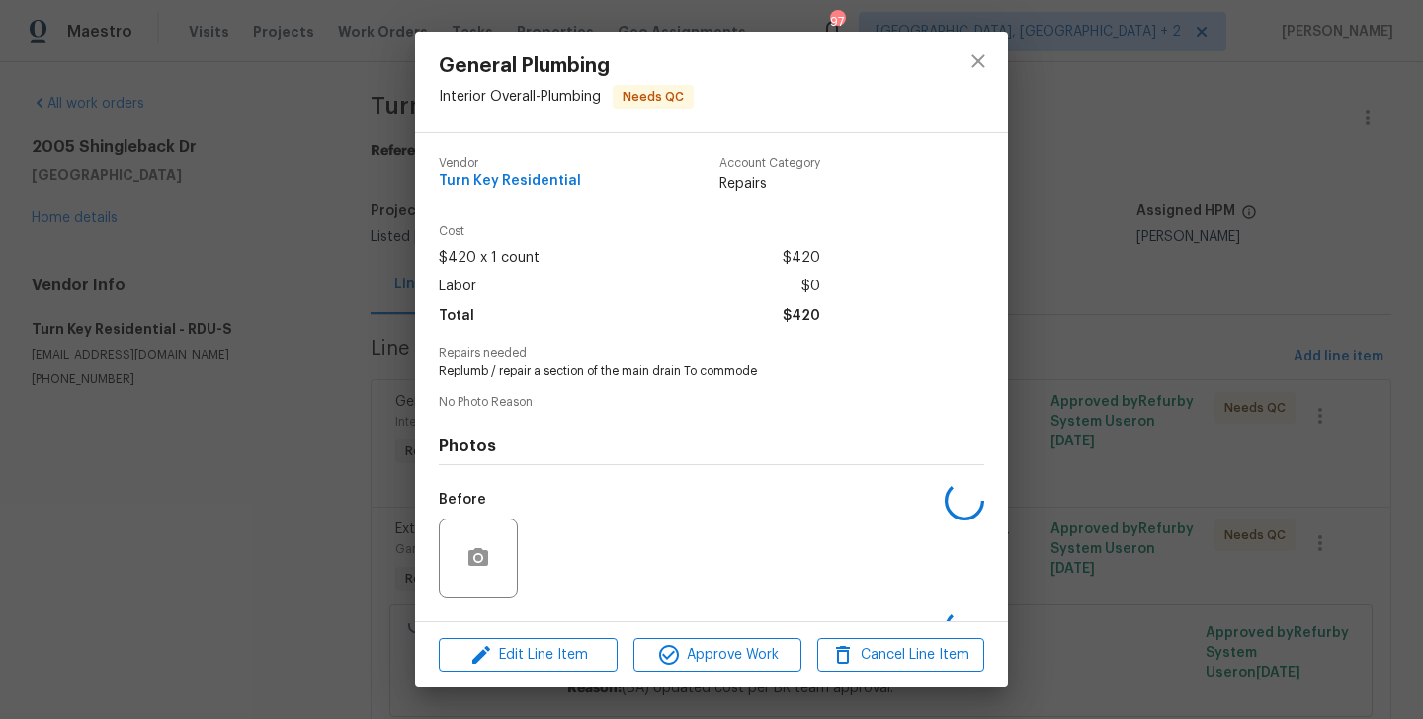
scroll to position [124, 0]
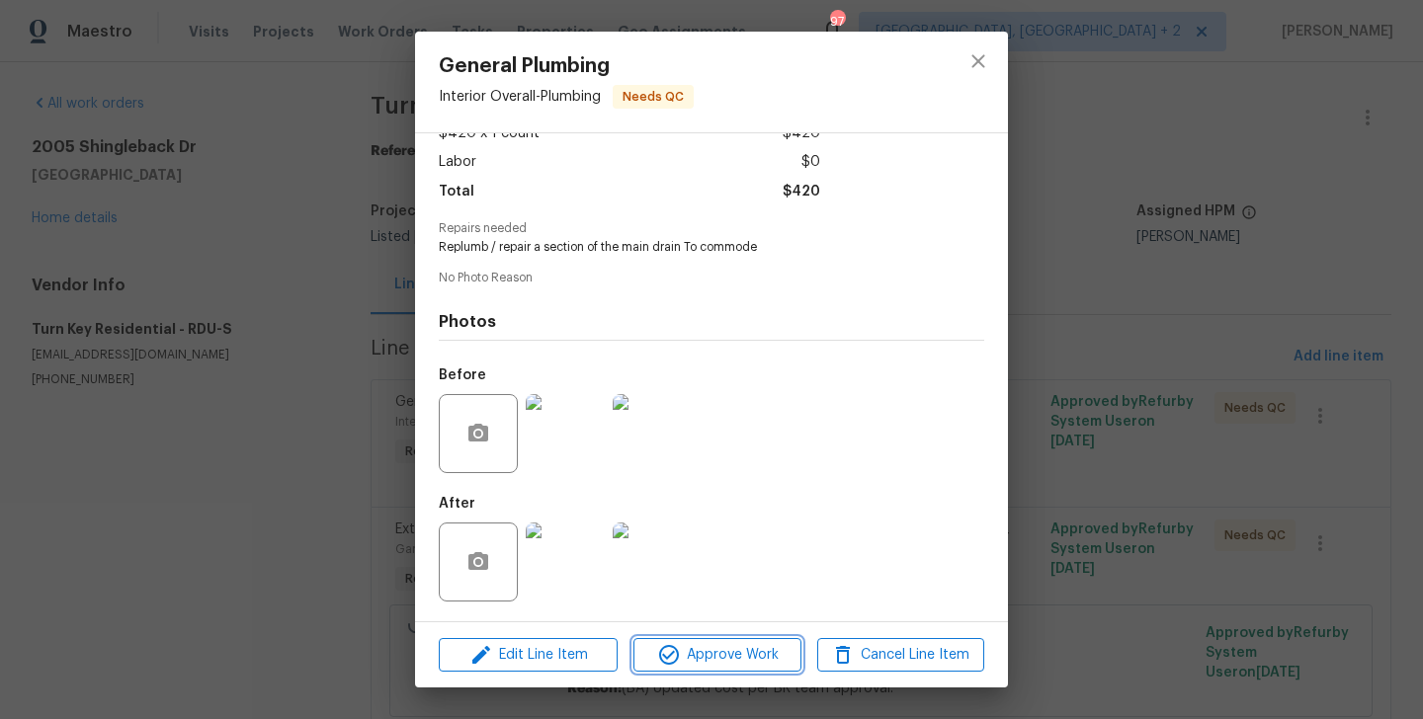
click at [696, 655] on span "Approve Work" at bounding box center [716, 655] width 155 height 25
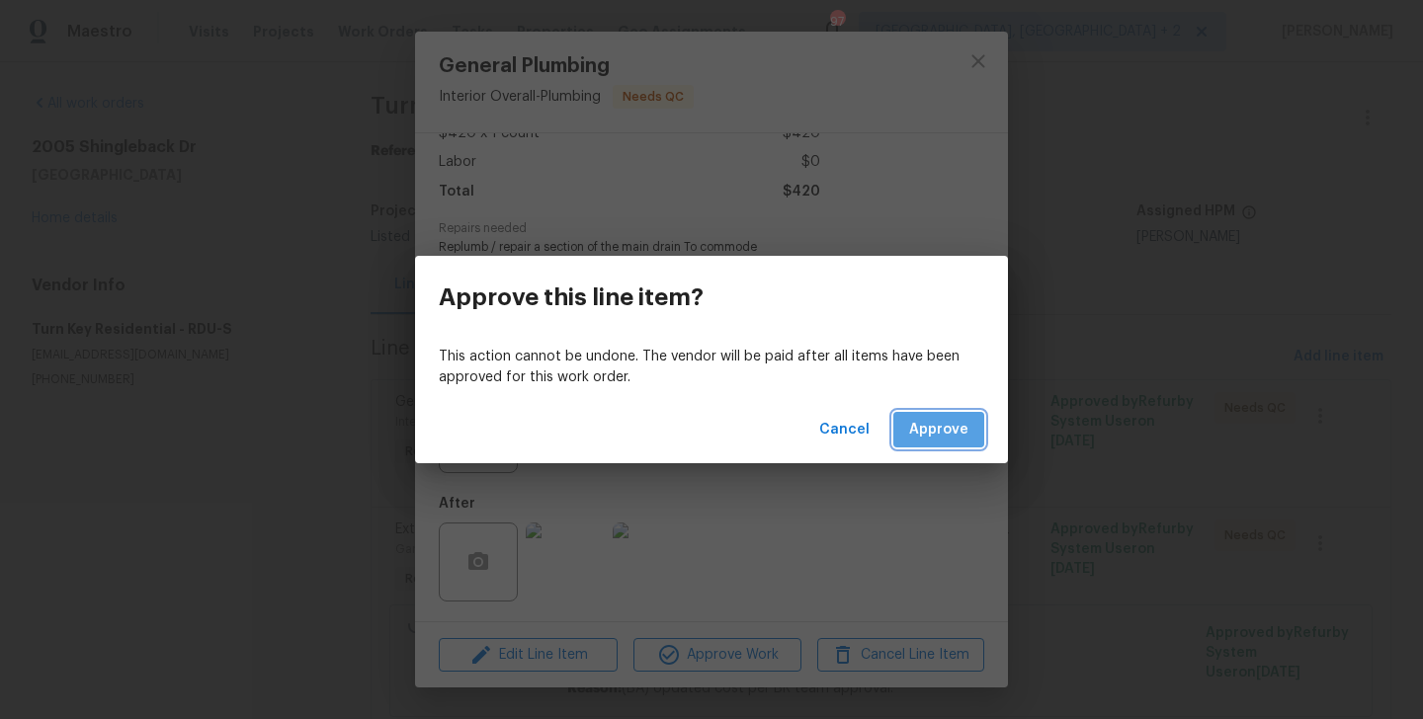
click at [941, 428] on span "Approve" at bounding box center [938, 430] width 59 height 25
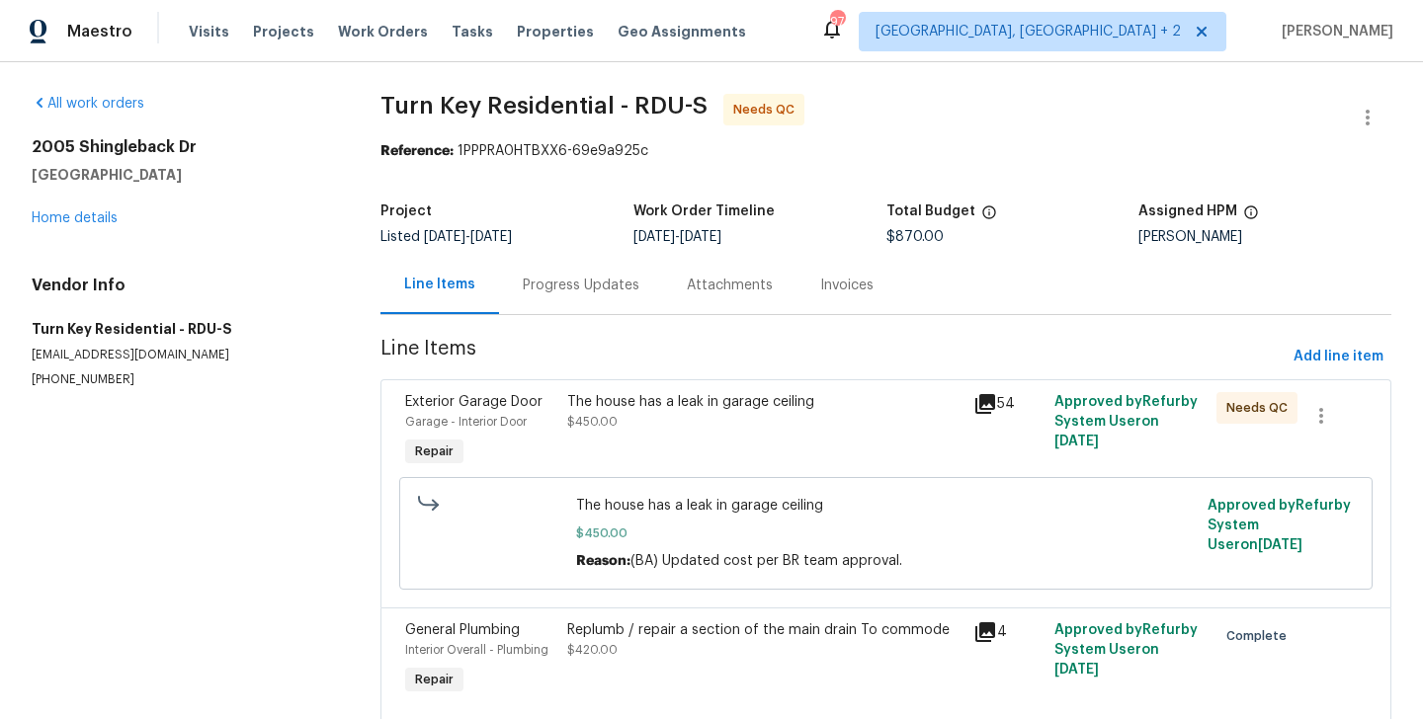
click at [561, 286] on div "Progress Updates" at bounding box center [581, 286] width 117 height 20
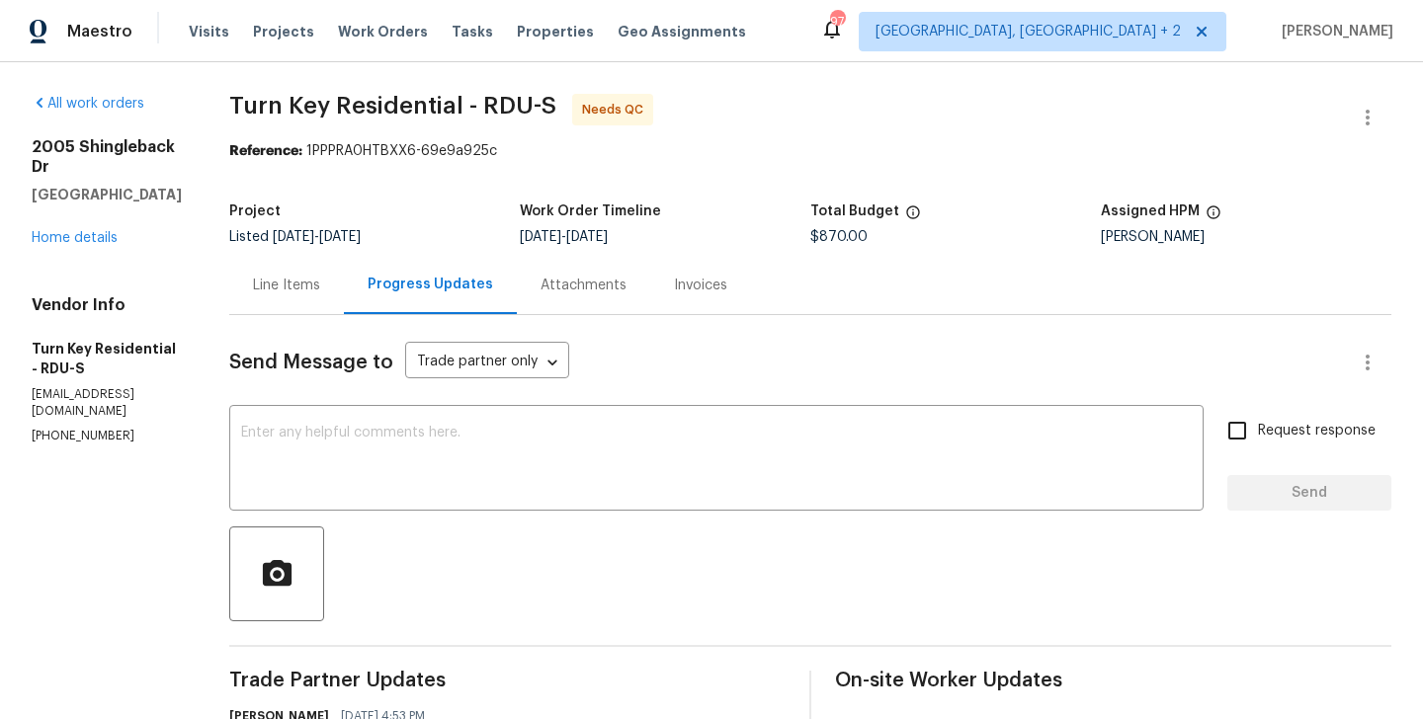
click at [338, 299] on div "Line Items" at bounding box center [286, 285] width 115 height 58
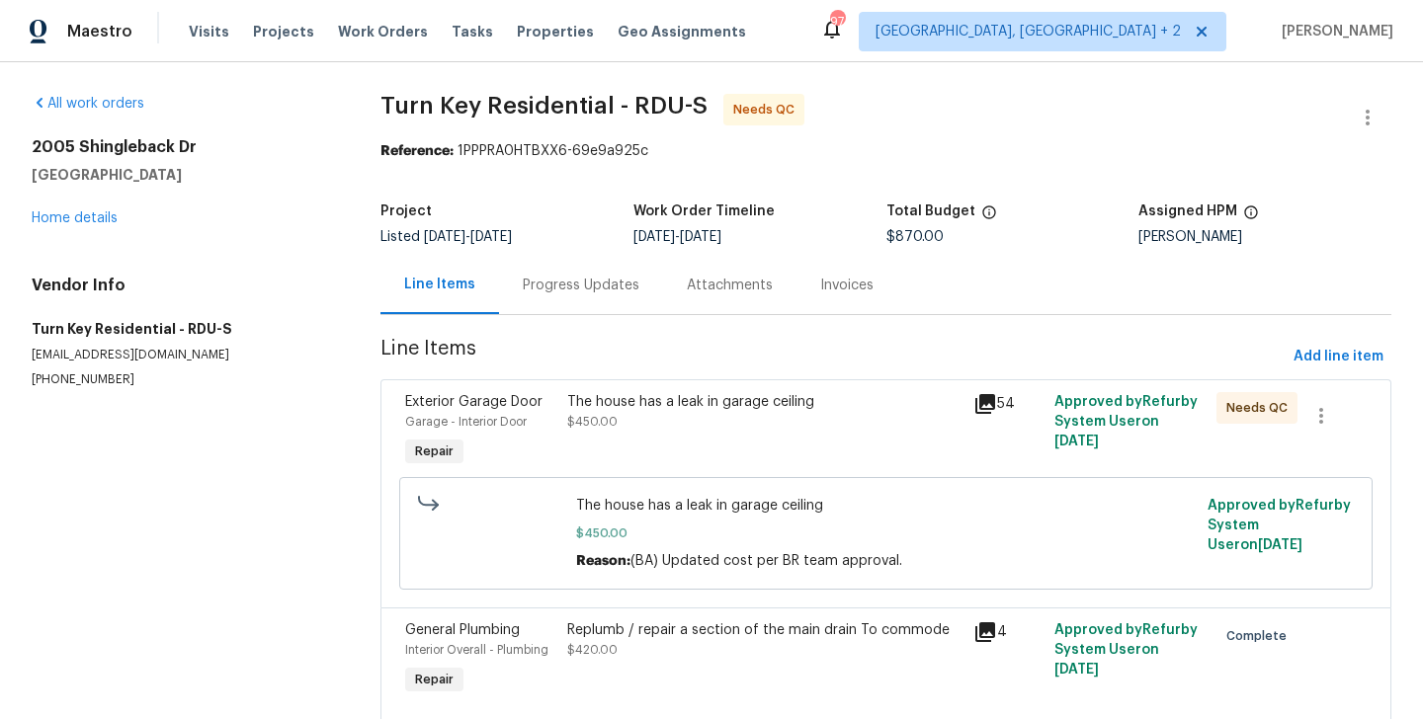
click at [558, 413] on div "Exterior Garage Door Garage - Interior Door Repair" at bounding box center [480, 431] width 162 height 91
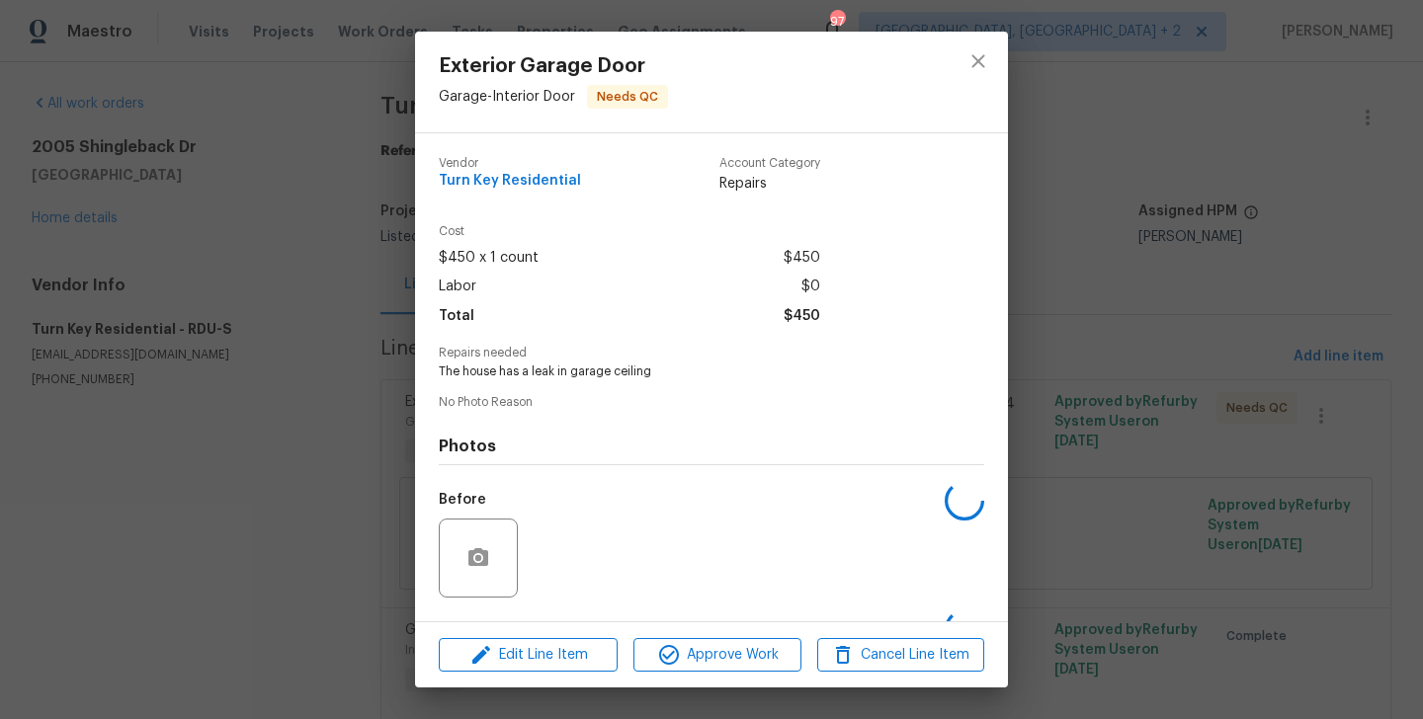
scroll to position [124, 0]
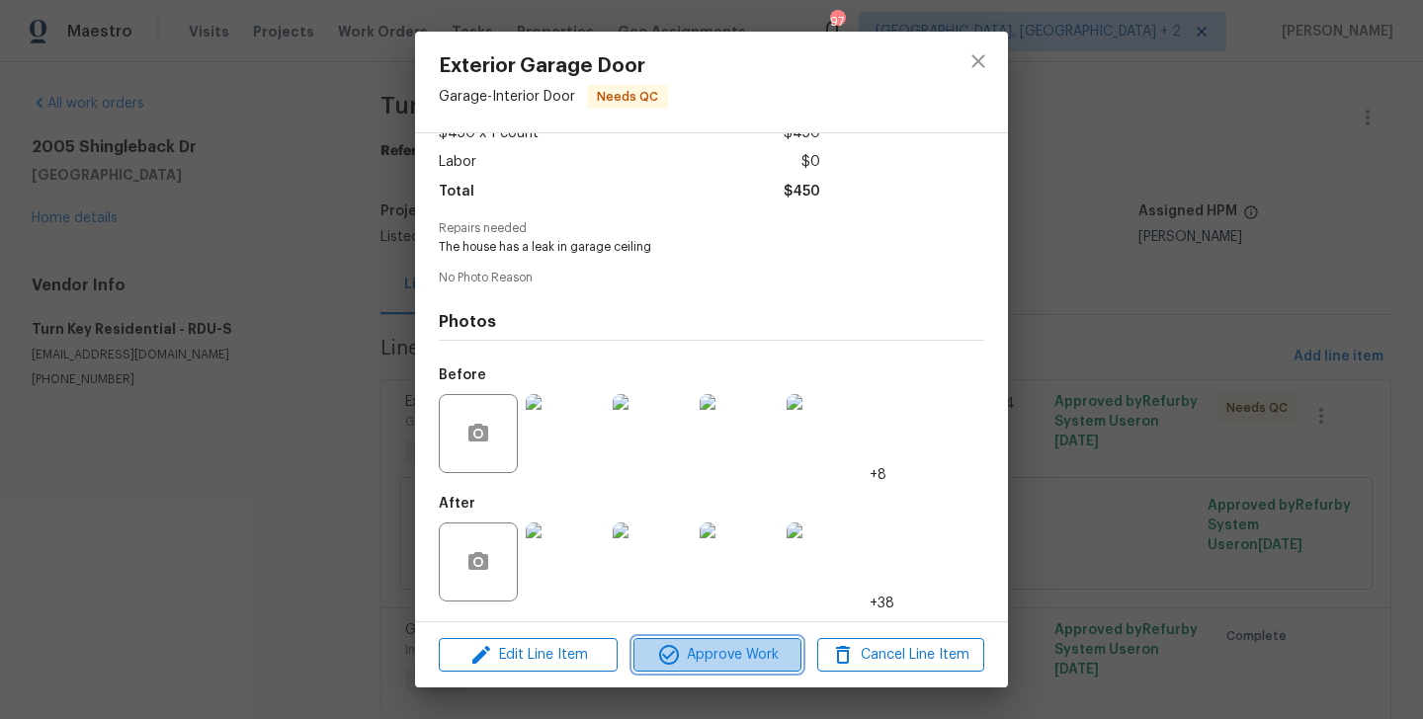
click at [677, 671] on button "Approve Work" at bounding box center [716, 655] width 167 height 35
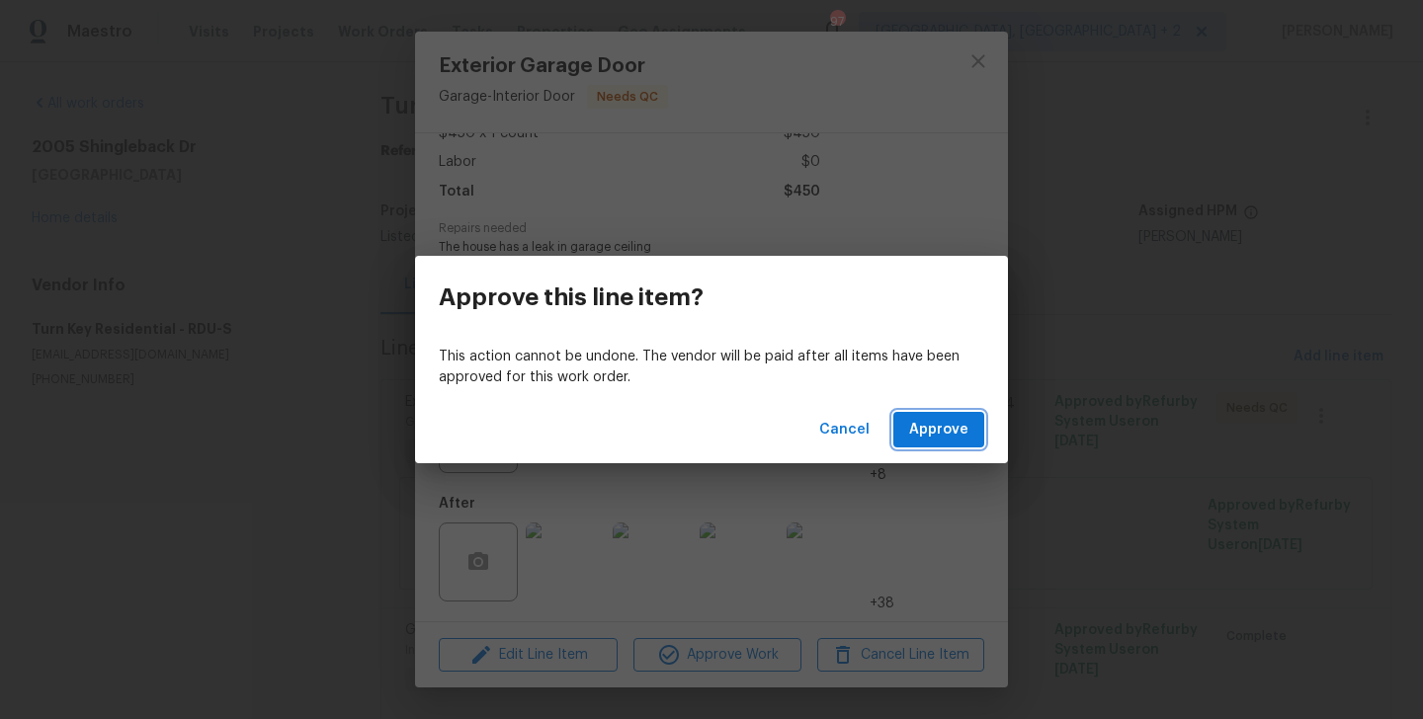
click at [941, 434] on span "Approve" at bounding box center [938, 430] width 59 height 25
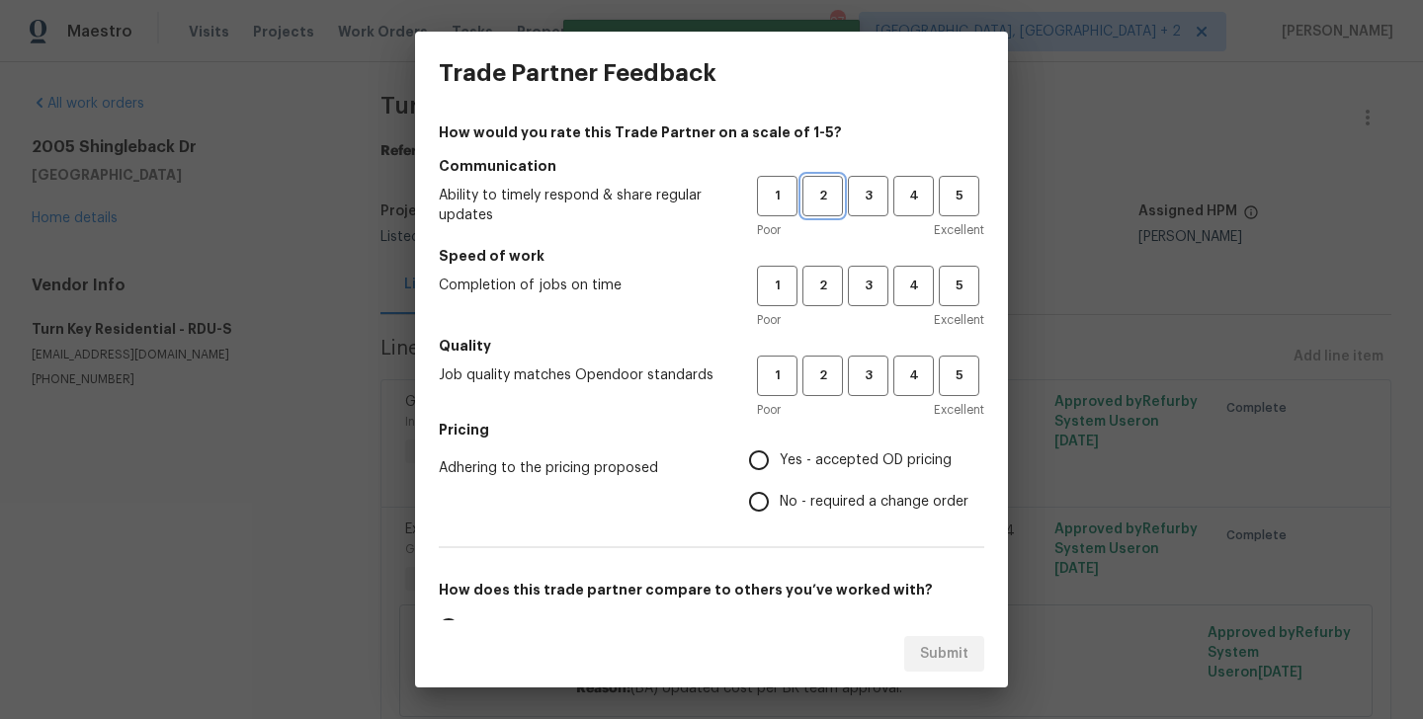
click at [823, 203] on span "2" at bounding box center [822, 196] width 37 height 23
click at [823, 290] on span "2" at bounding box center [822, 286] width 37 height 23
click at [823, 365] on span "2" at bounding box center [822, 376] width 37 height 23
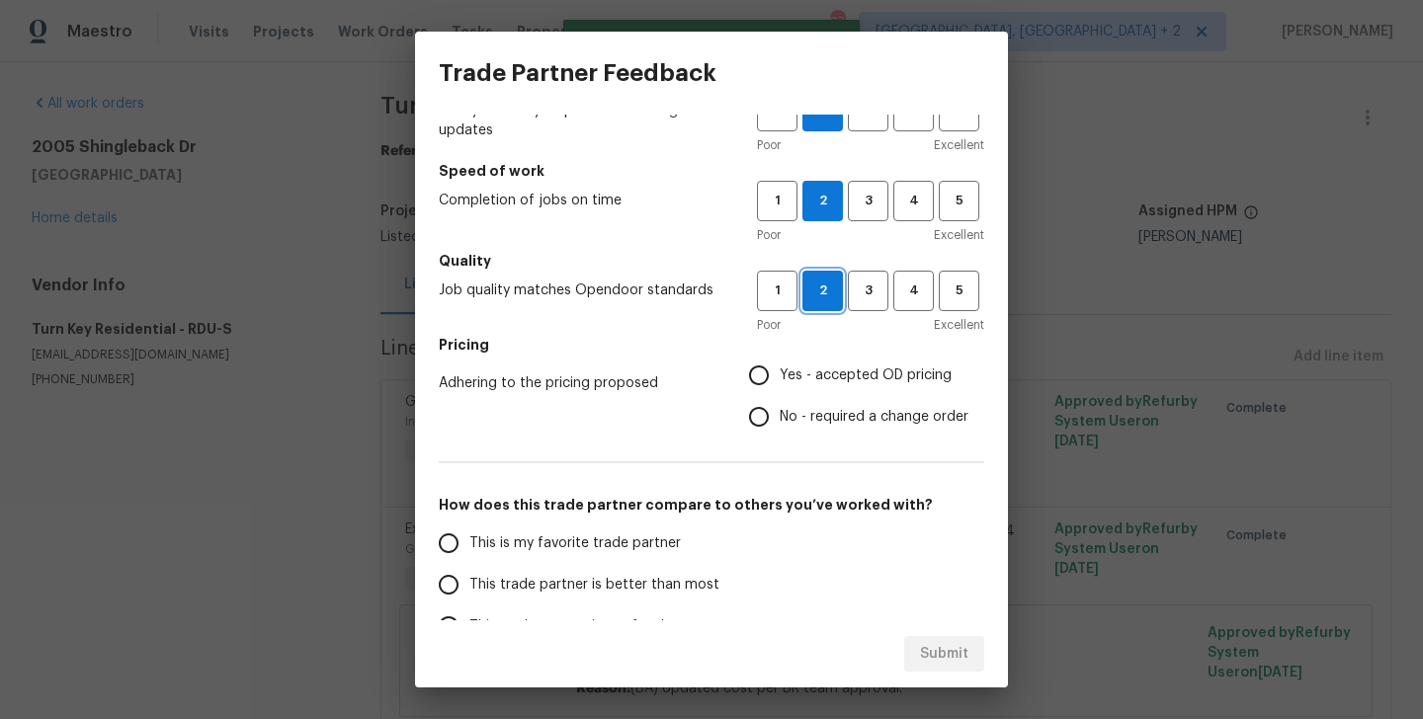
scroll to position [97, 0]
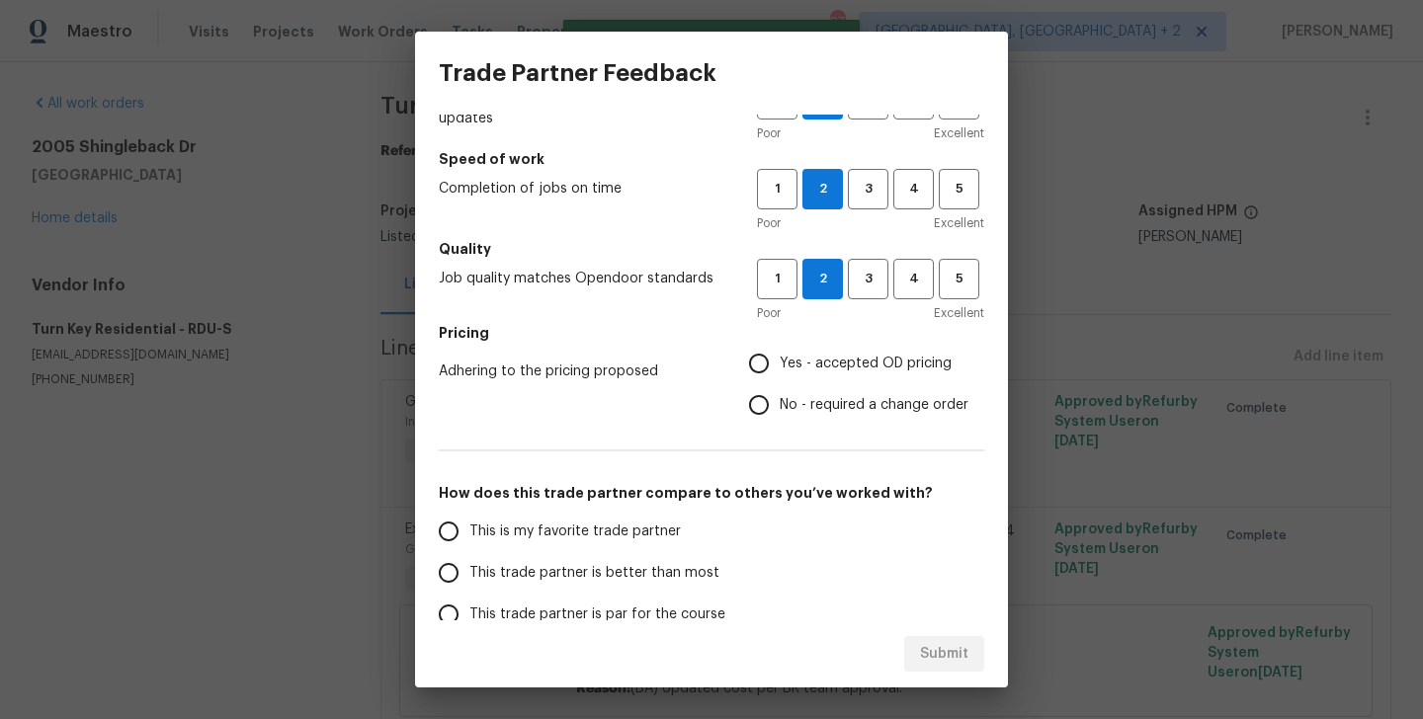
click at [806, 395] on span "No - required a change order" at bounding box center [874, 405] width 189 height 21
click at [780, 395] on input "No - required a change order" at bounding box center [758, 404] width 41 height 41
radio input "true"
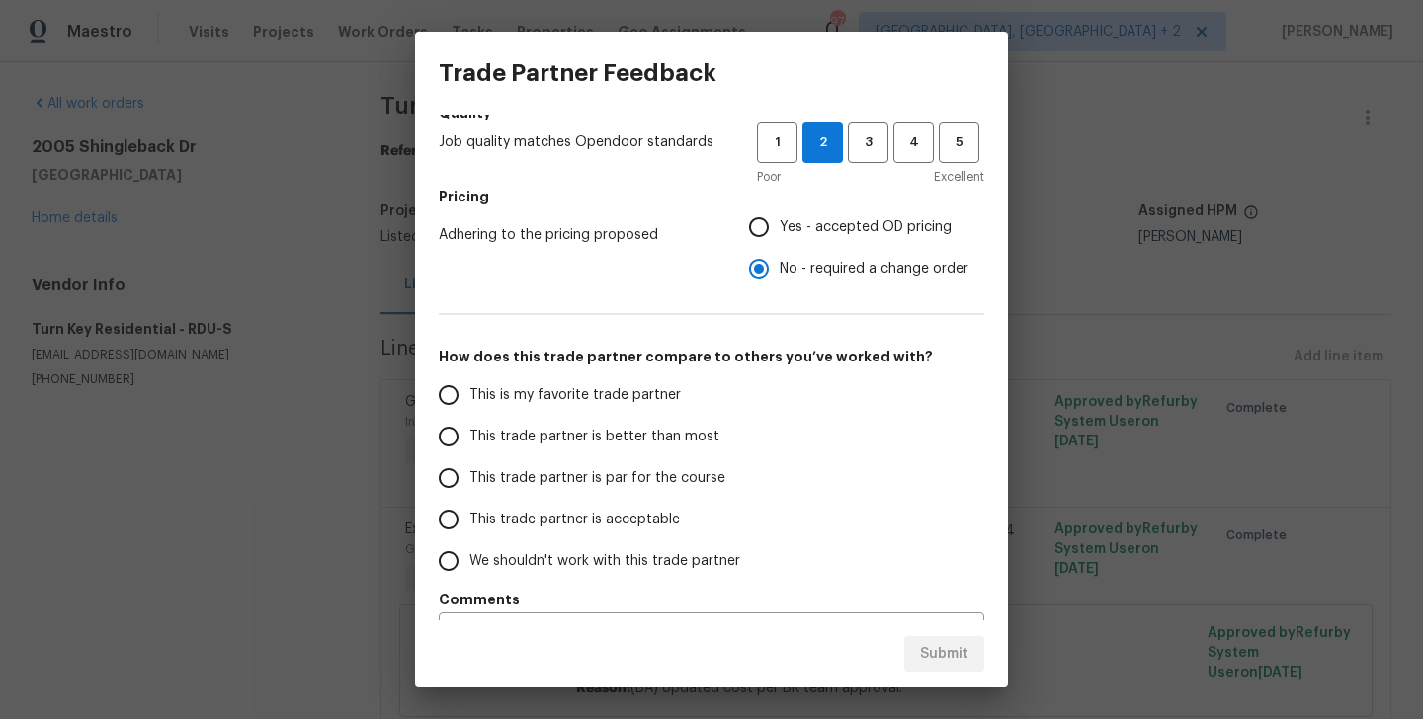
scroll to position [235, 0]
click at [647, 435] on span "This trade partner is better than most" at bounding box center [594, 435] width 250 height 21
click at [469, 435] on input "This trade partner is better than most" at bounding box center [448, 434] width 41 height 41
click at [932, 640] on button "Submit" at bounding box center [944, 654] width 80 height 37
radio input "true"
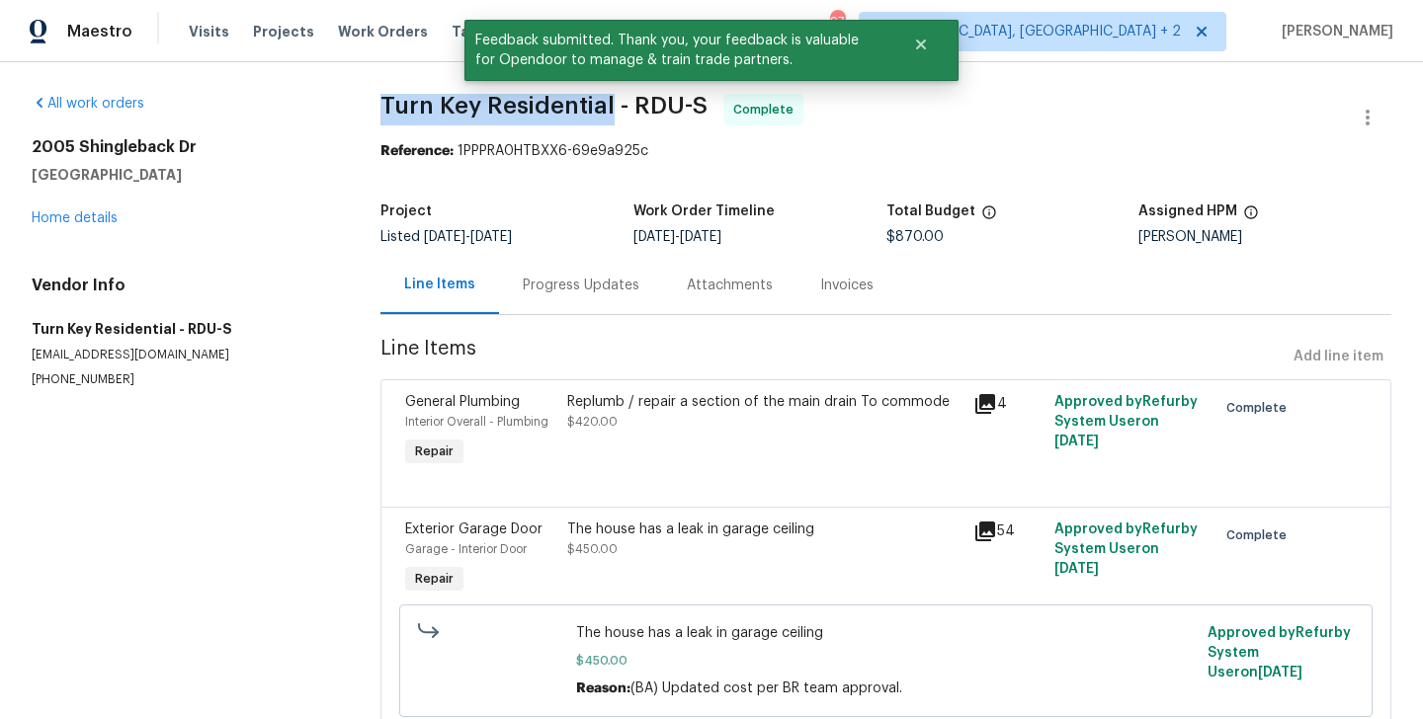
drag, startPoint x: 373, startPoint y: 106, endPoint x: 607, endPoint y: 107, distance: 233.2
click at [607, 107] on div "All work orders 2005 Shingleback Dr Wake Forest, NC 27587 Home details Vendor I…" at bounding box center [711, 426] width 1423 height 729
copy span "Turn Key Residential"
click at [562, 269] on div "Progress Updates" at bounding box center [581, 285] width 164 height 58
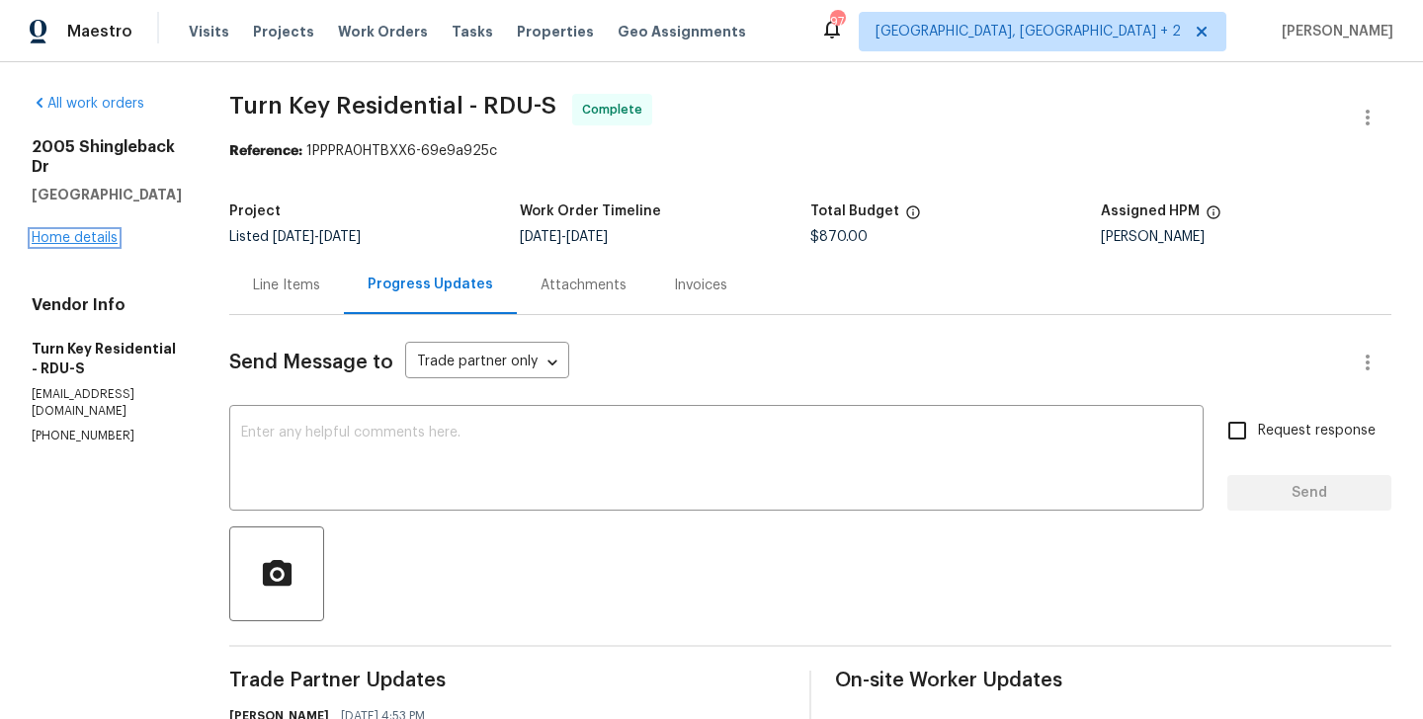
click at [56, 231] on link "Home details" at bounding box center [75, 238] width 86 height 14
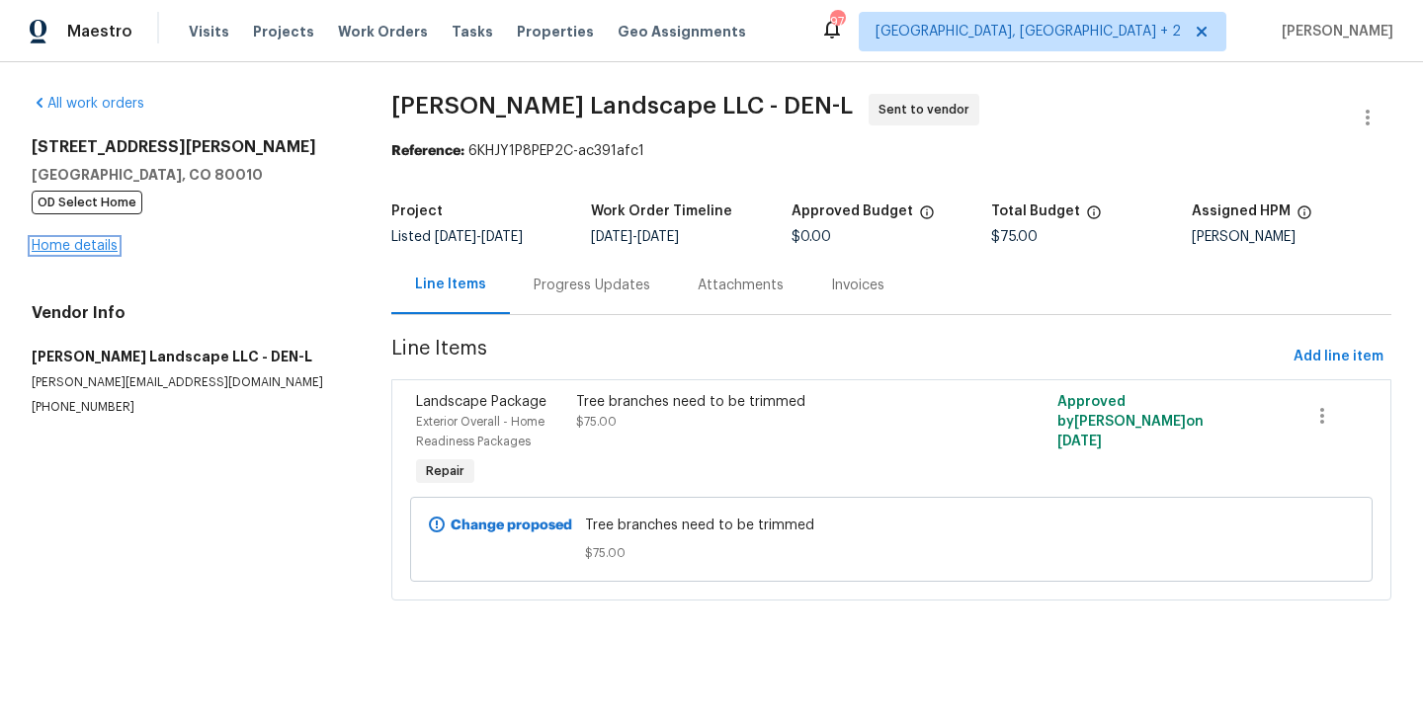
click at [51, 246] on link "Home details" at bounding box center [75, 246] width 86 height 14
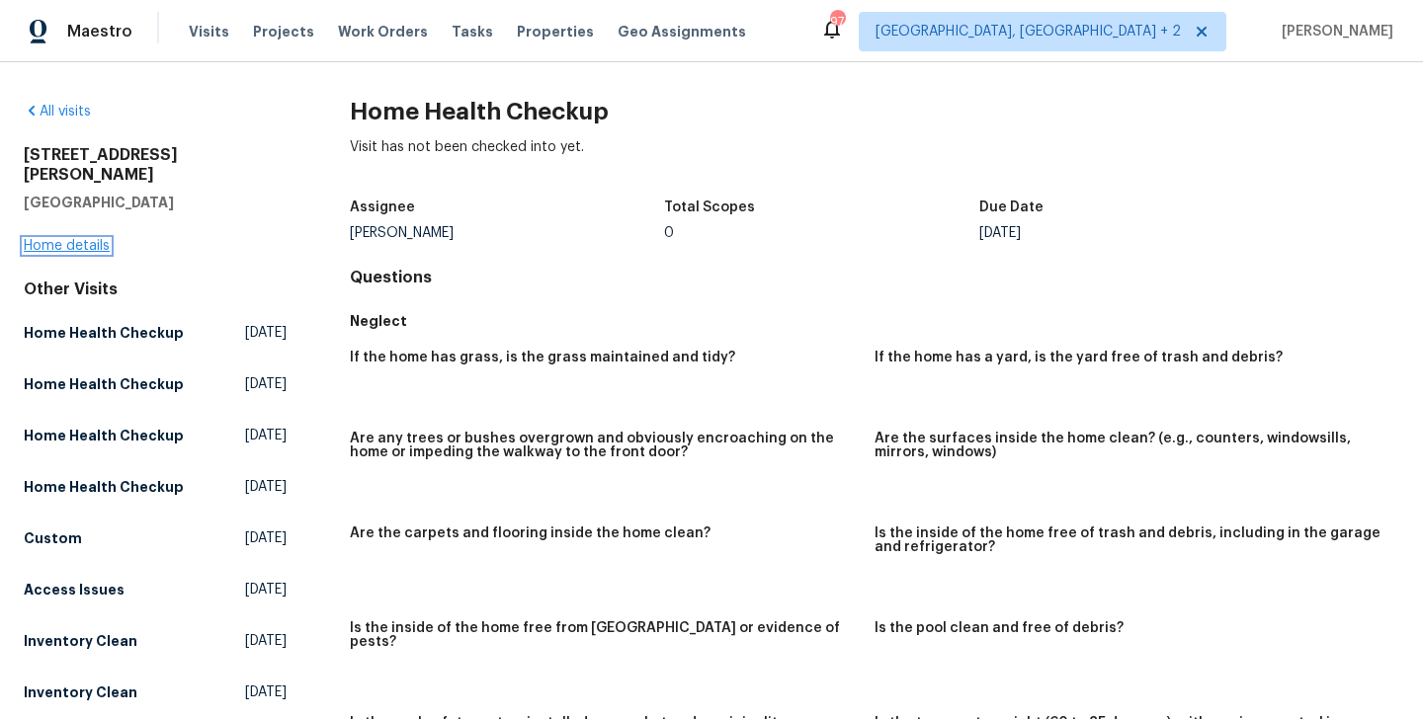
click at [86, 239] on link "Home details" at bounding box center [67, 246] width 86 height 14
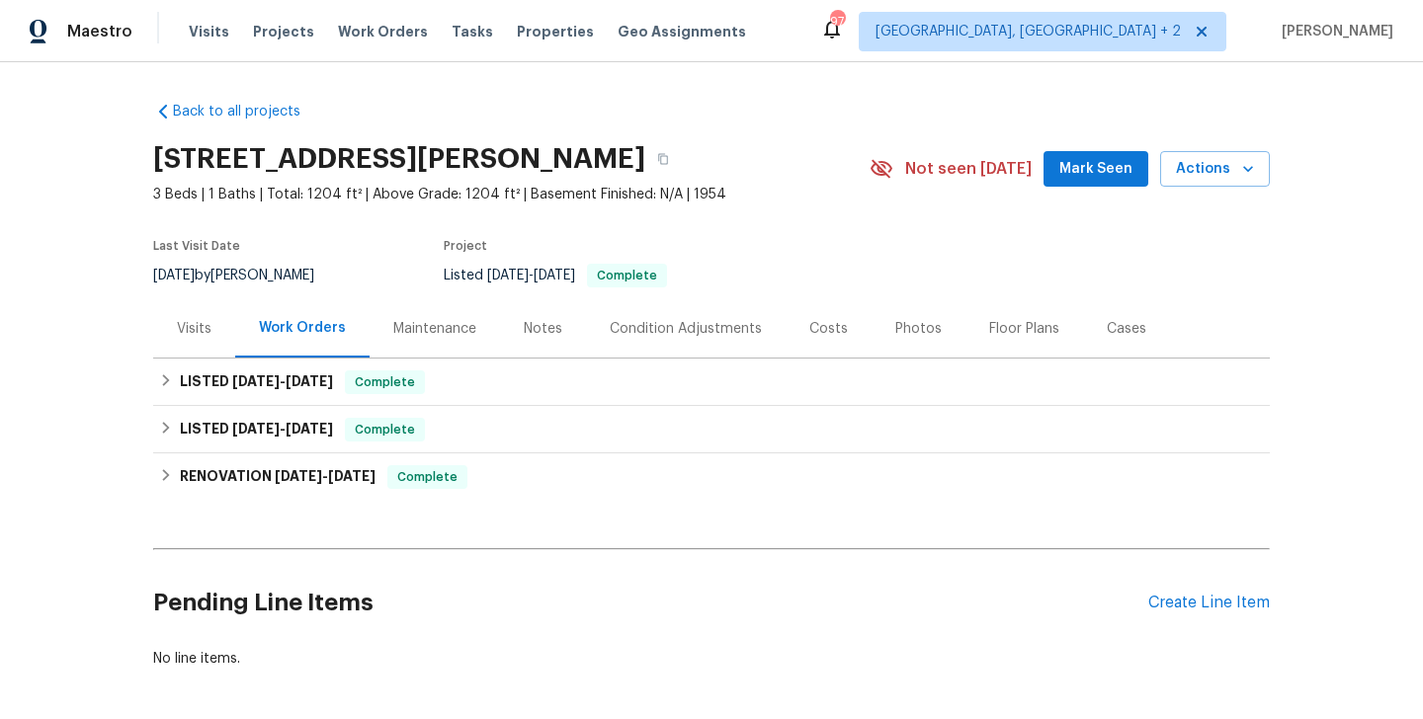
click at [200, 322] on div "Visits" at bounding box center [194, 329] width 35 height 20
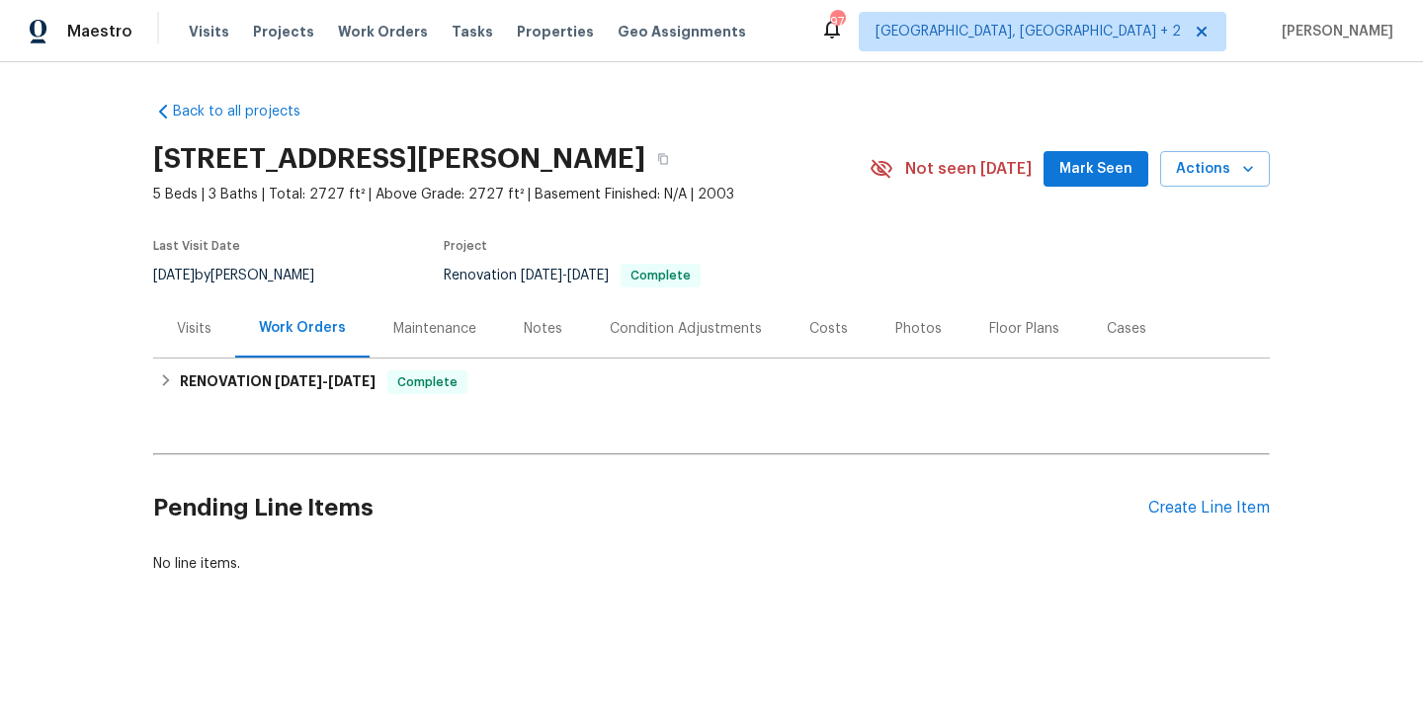
click at [152, 333] on div "Back to all projects [STREET_ADDRESS][PERSON_NAME] 5 Beds | 3 Baths | Total: 27…" at bounding box center [711, 385] width 1423 height 646
click at [216, 348] on div "Visits" at bounding box center [194, 328] width 82 height 58
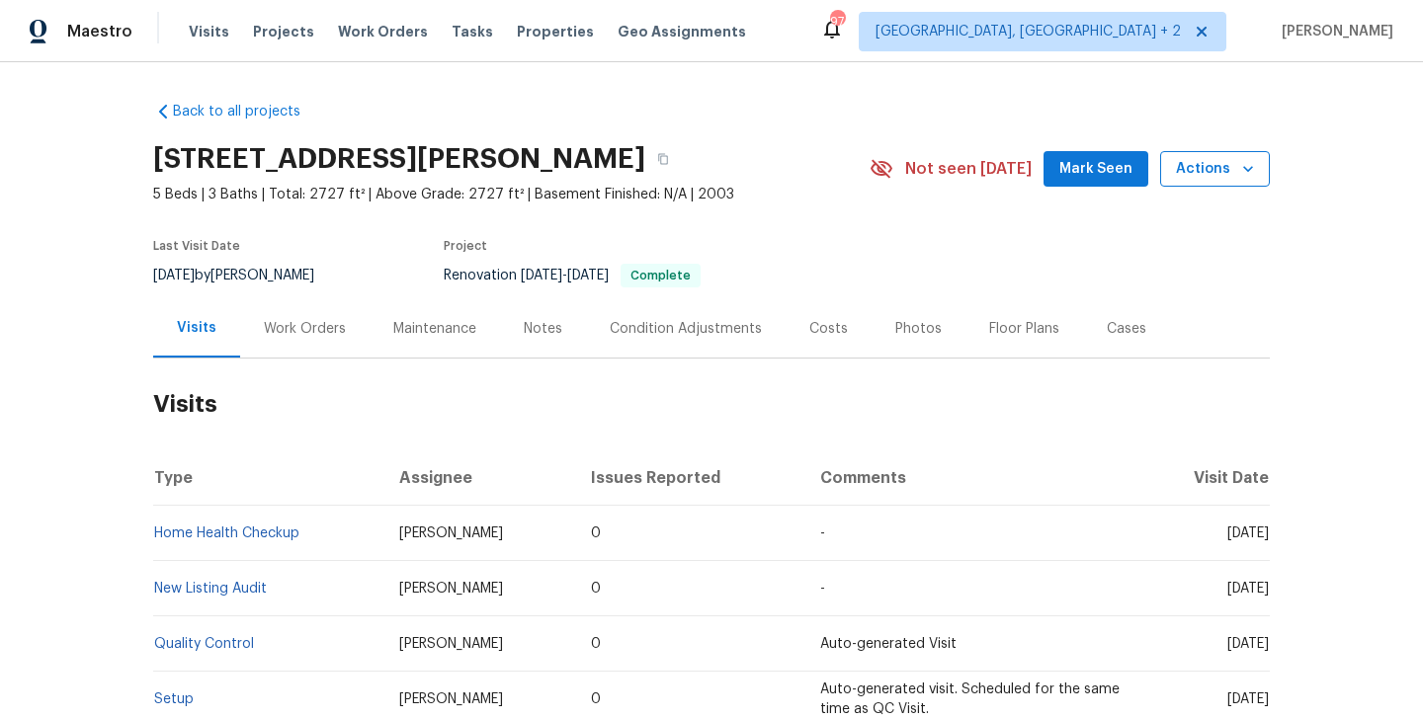
click at [1200, 170] on span "Actions" at bounding box center [1215, 169] width 78 height 25
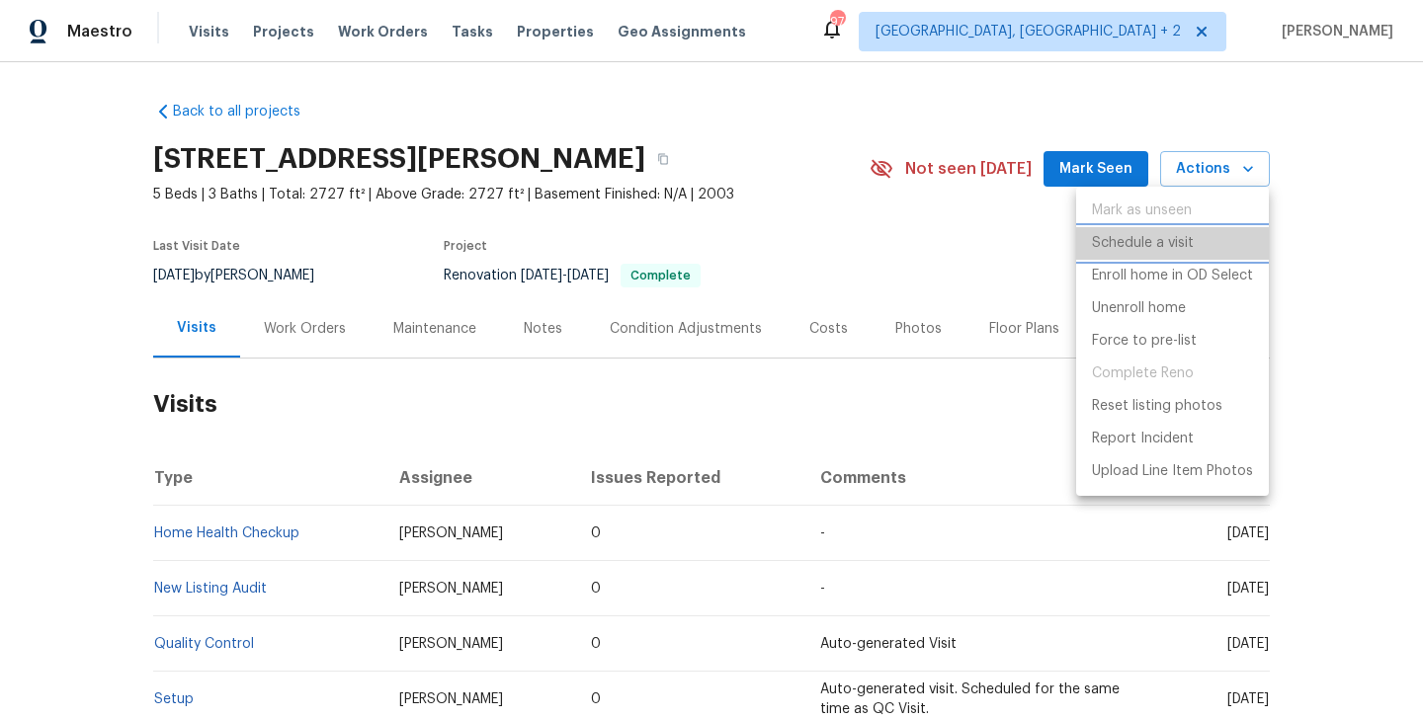
click at [1141, 240] on p "Schedule a visit" at bounding box center [1143, 243] width 102 height 21
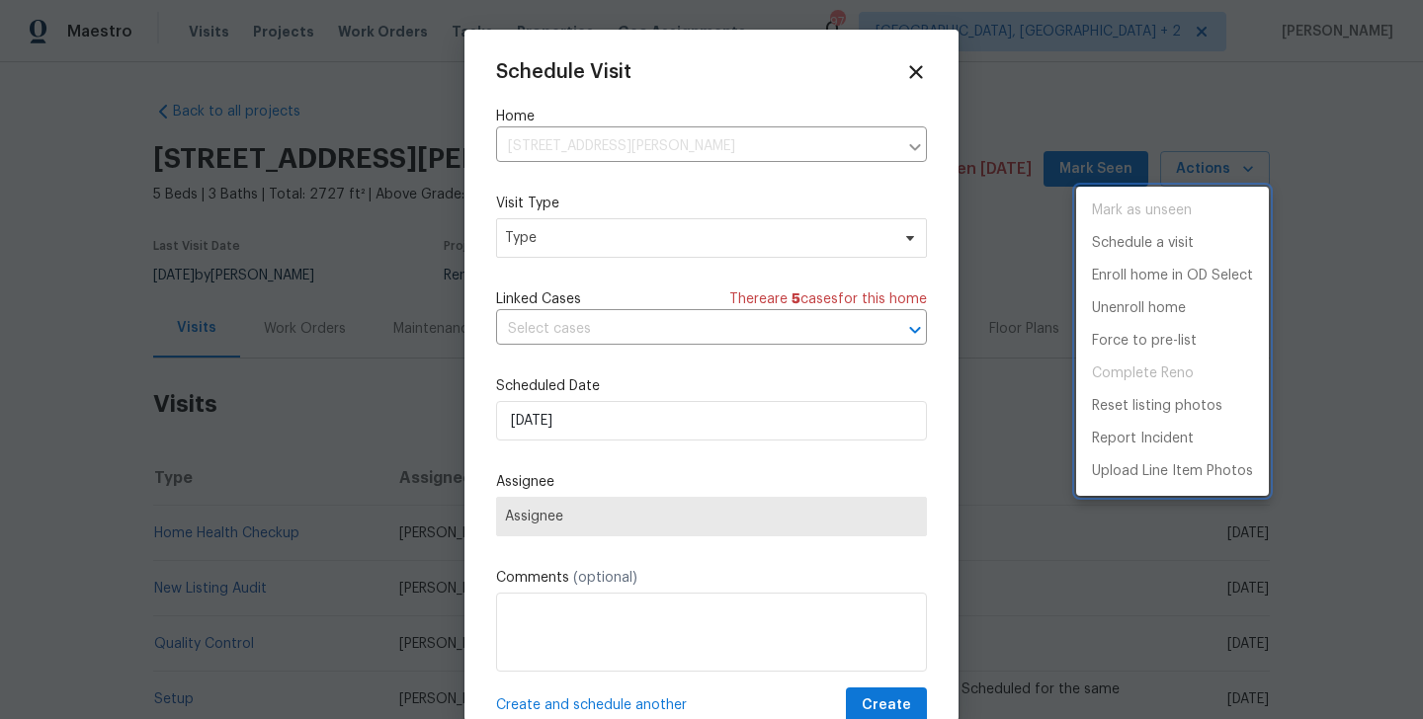
click at [608, 227] on div at bounding box center [711, 359] width 1423 height 719
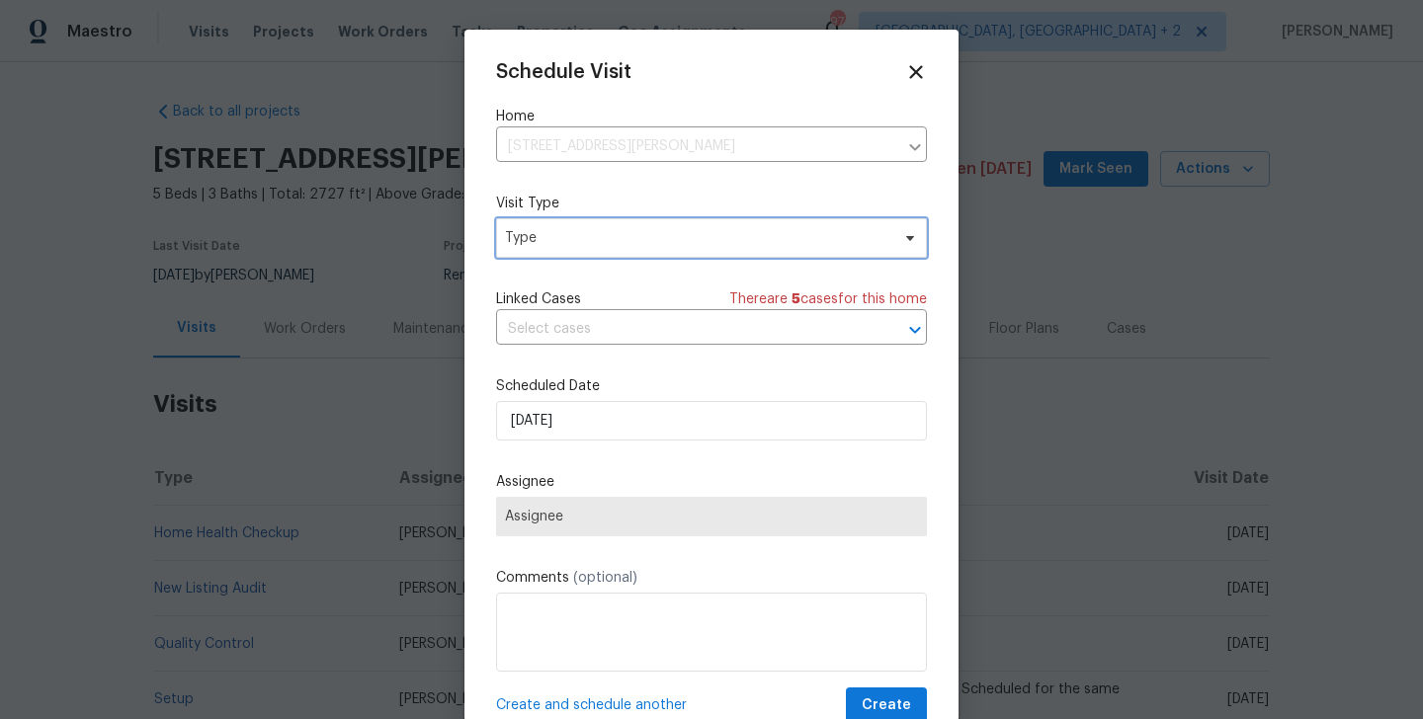
click at [554, 239] on span "Type" at bounding box center [697, 238] width 384 height 20
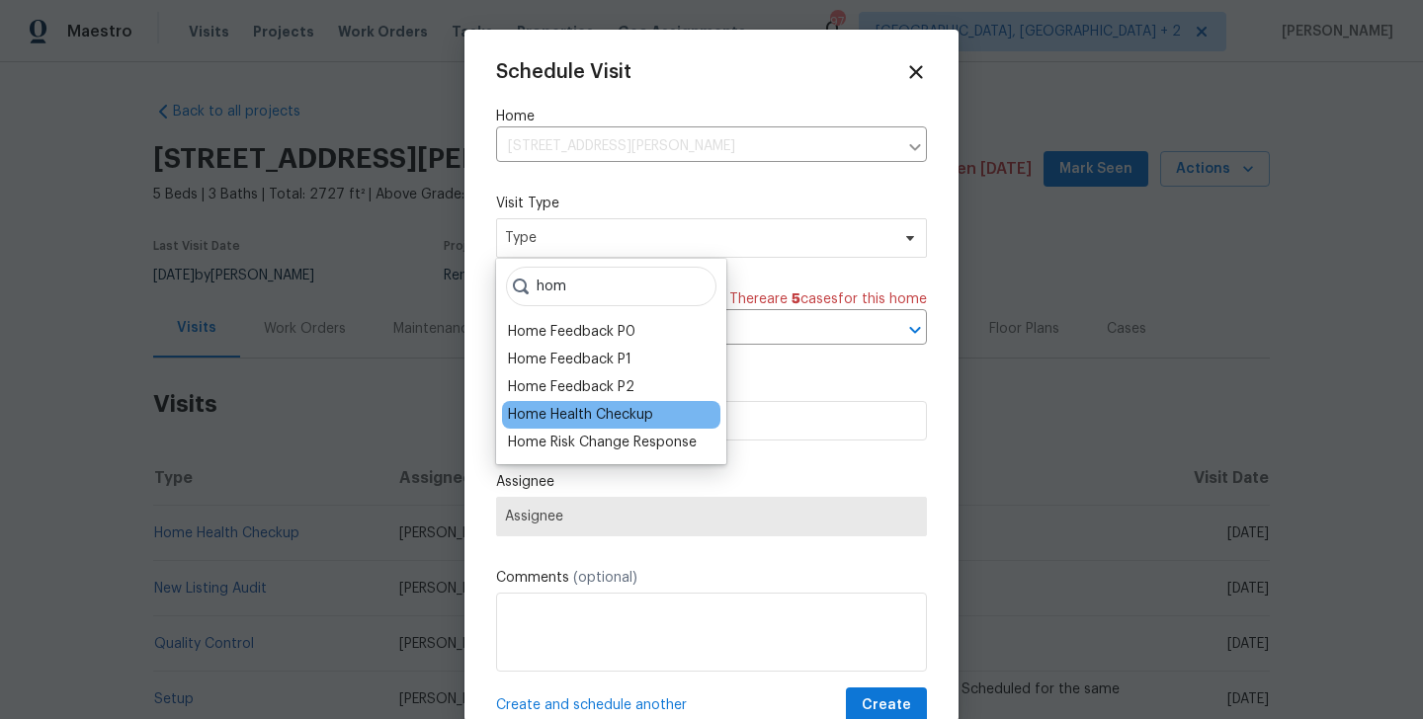
type input "hom"
click at [548, 415] on div "Home Health Checkup" at bounding box center [580, 415] width 145 height 20
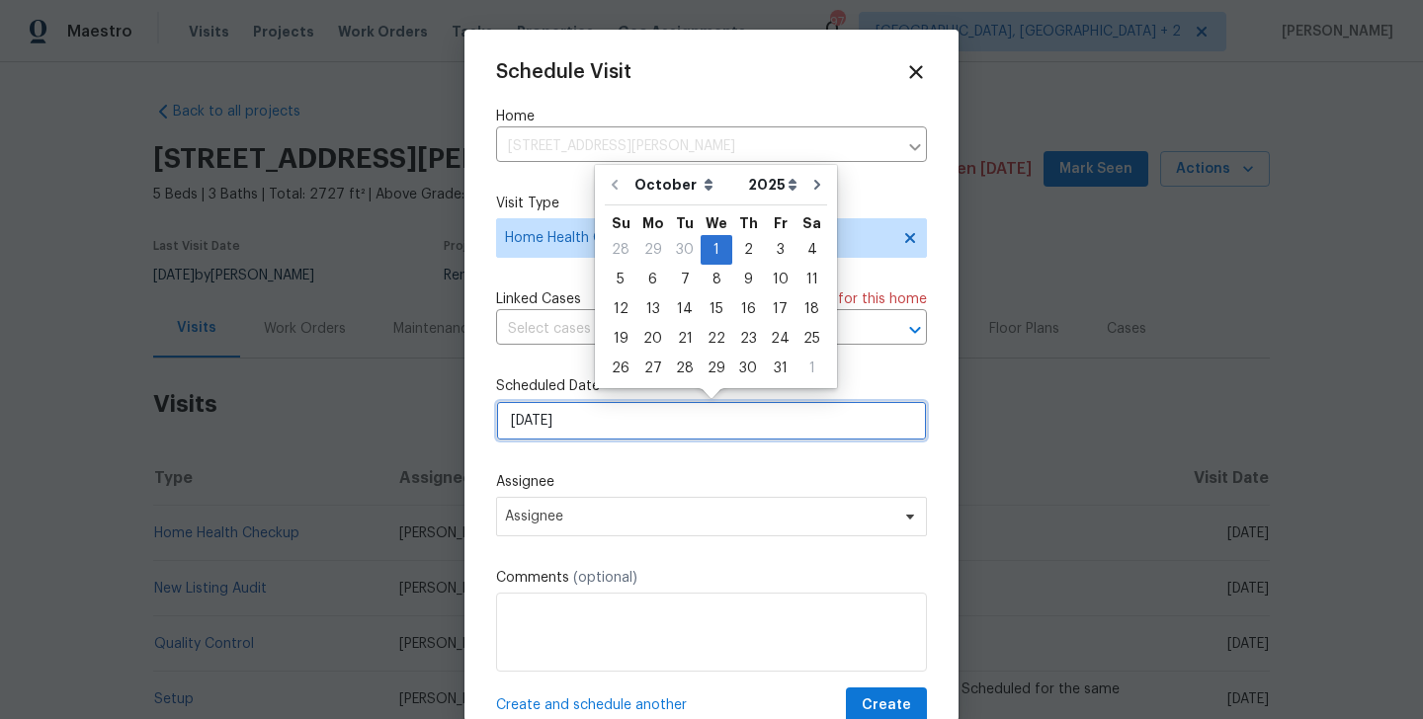
click at [559, 422] on input "[DATE]" at bounding box center [711, 421] width 431 height 40
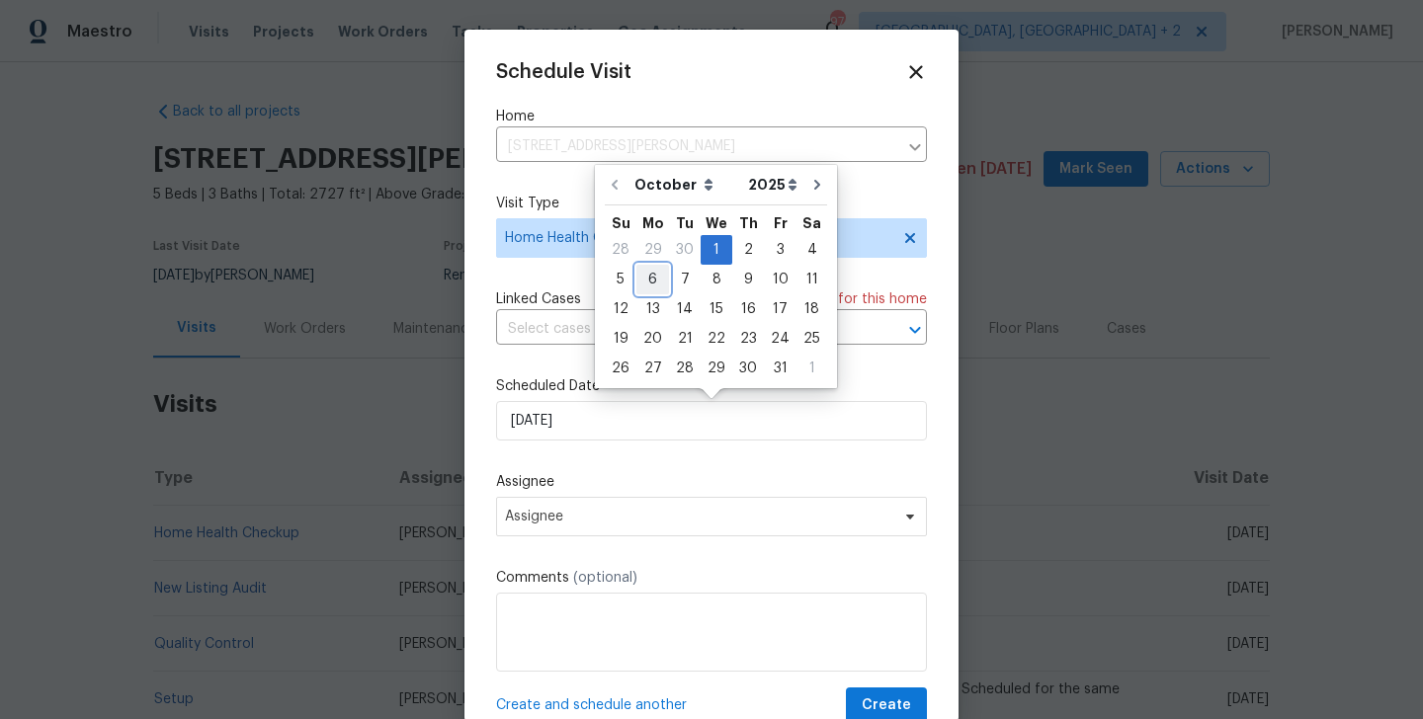
click at [652, 284] on div "6" at bounding box center [652, 280] width 33 height 28
type input "[DATE]"
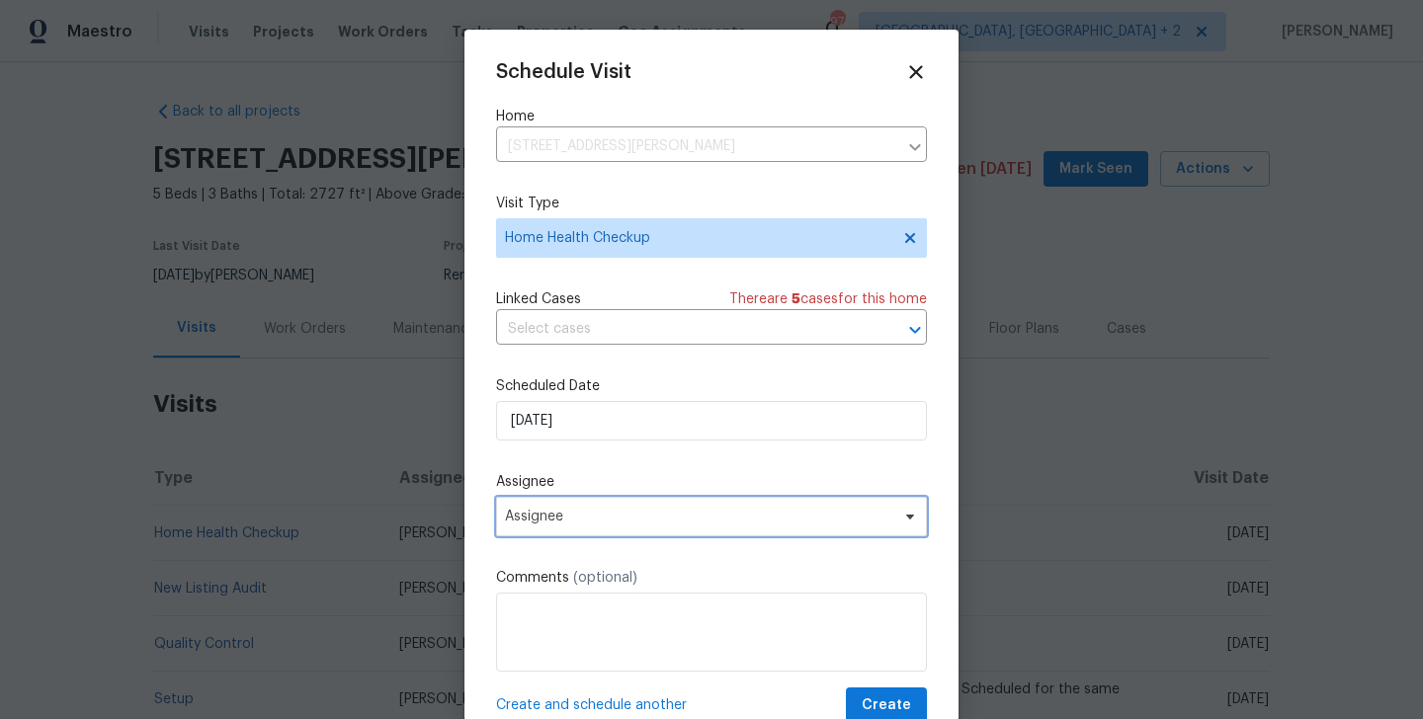
click at [635, 513] on span "Assignee" at bounding box center [698, 517] width 387 height 16
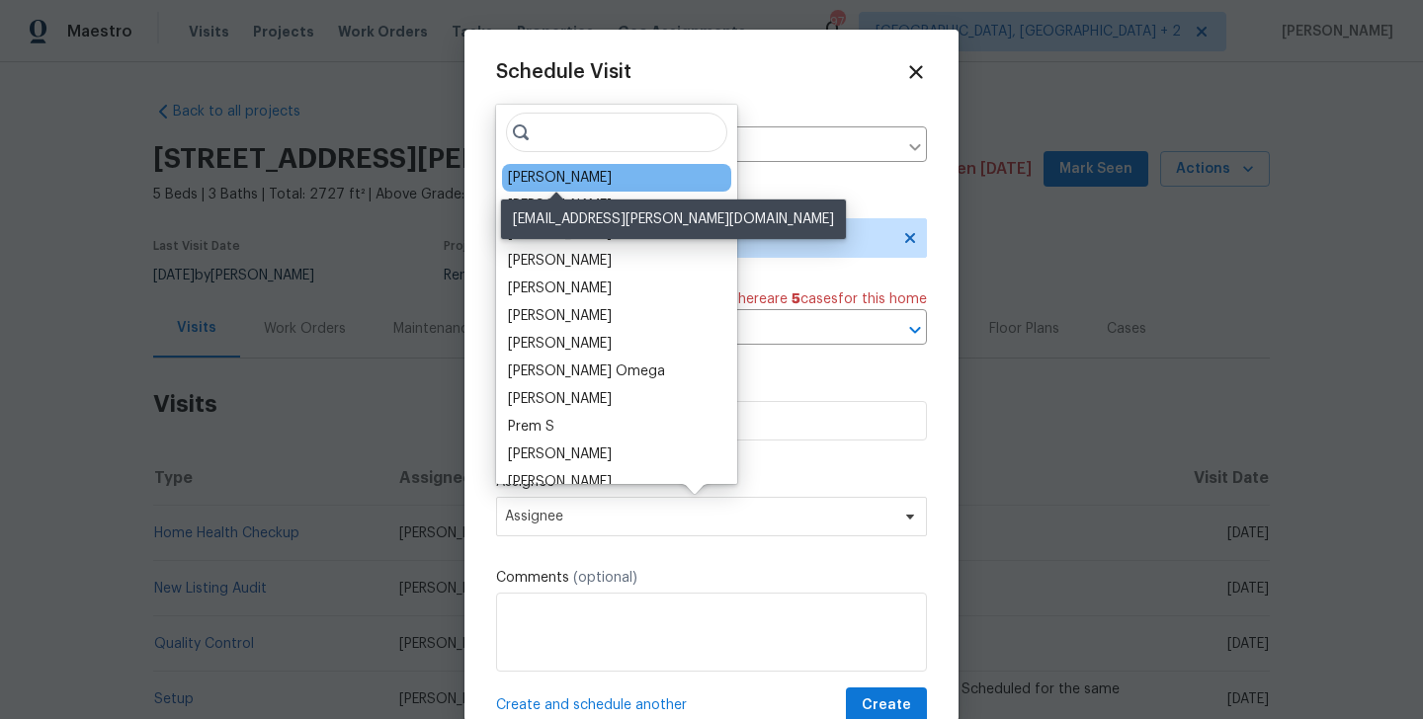
click at [566, 181] on div "[PERSON_NAME]" at bounding box center [560, 178] width 104 height 20
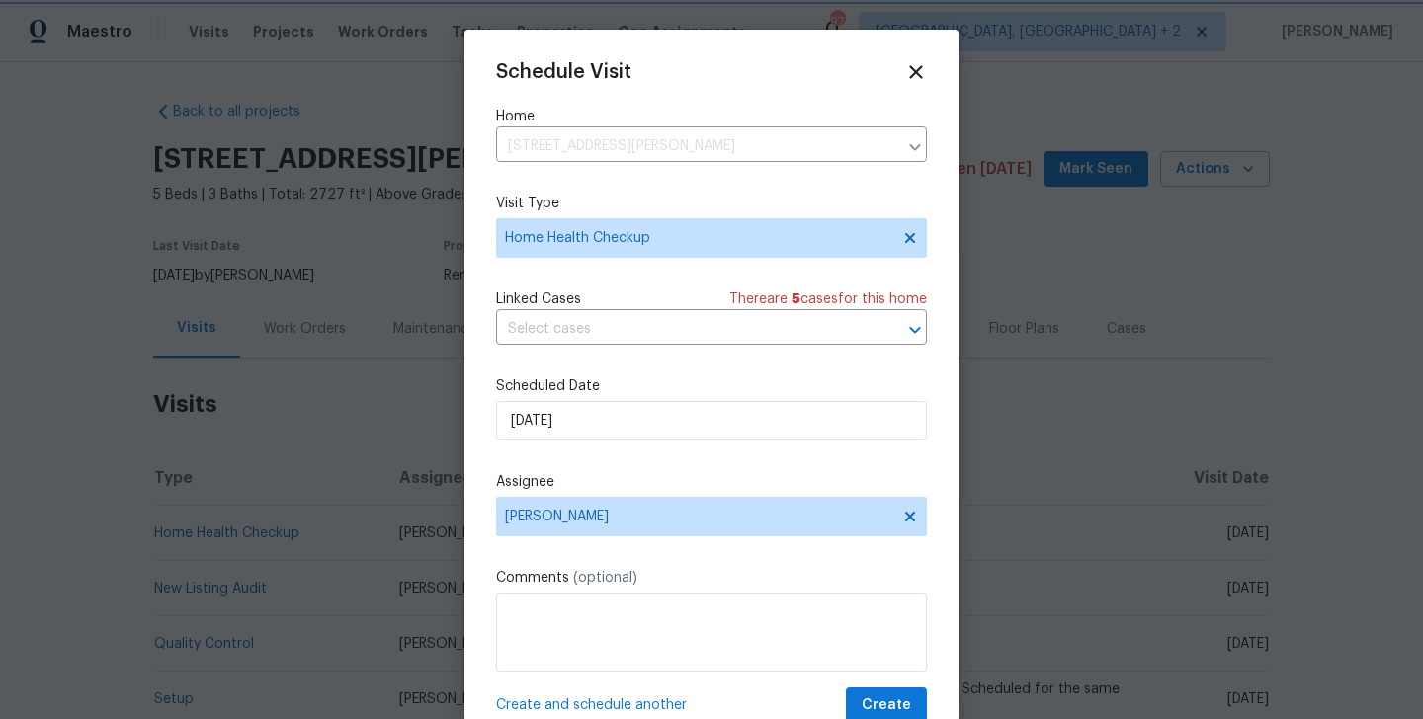
scroll to position [36, 0]
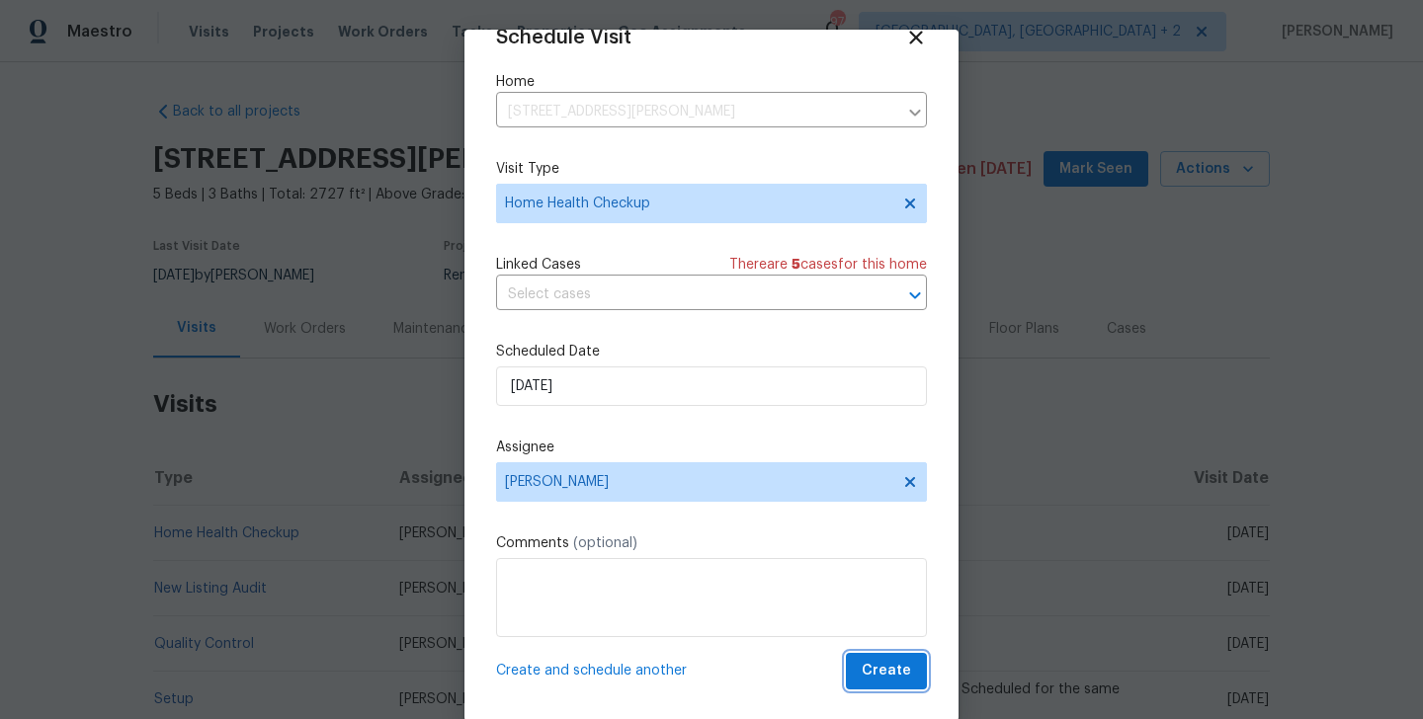
click at [871, 669] on span "Create" at bounding box center [886, 671] width 49 height 25
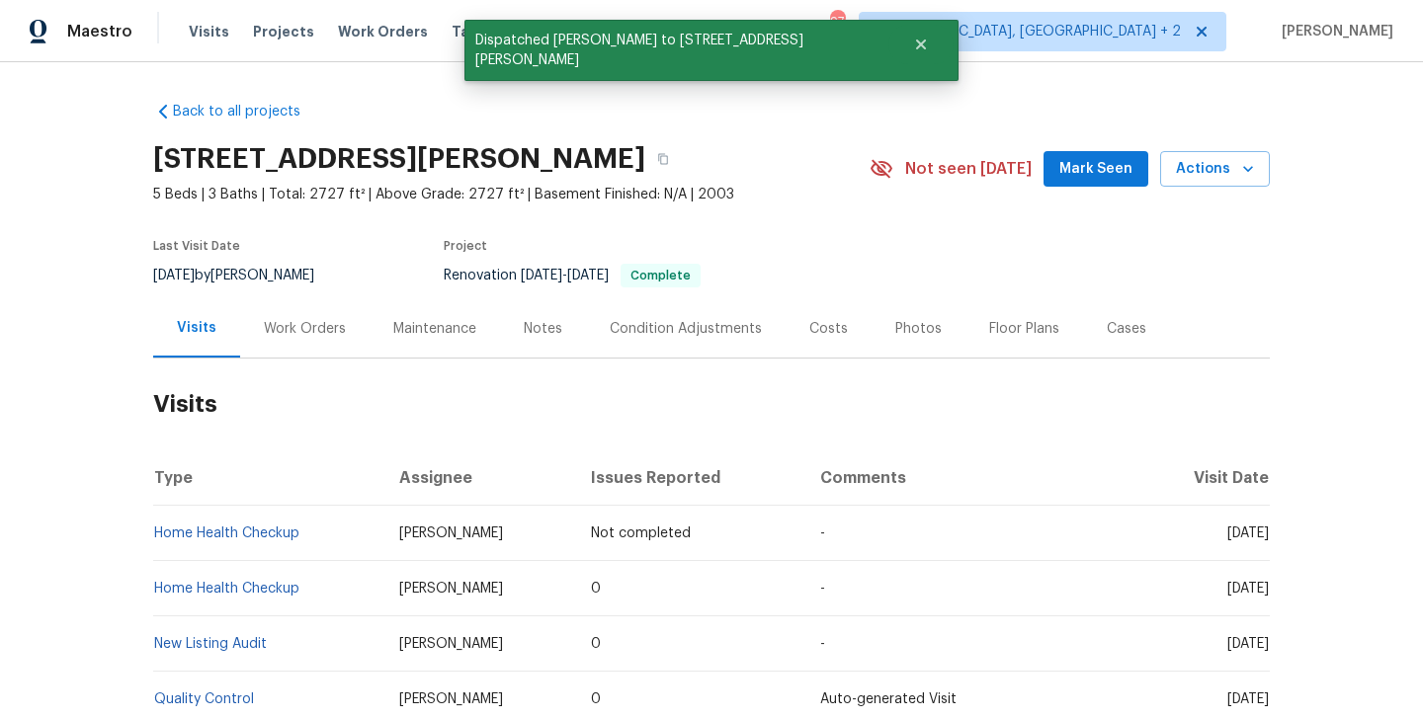
click at [335, 539] on td "Home Health Checkup" at bounding box center [268, 533] width 230 height 55
copy link "Home Health Checkup"
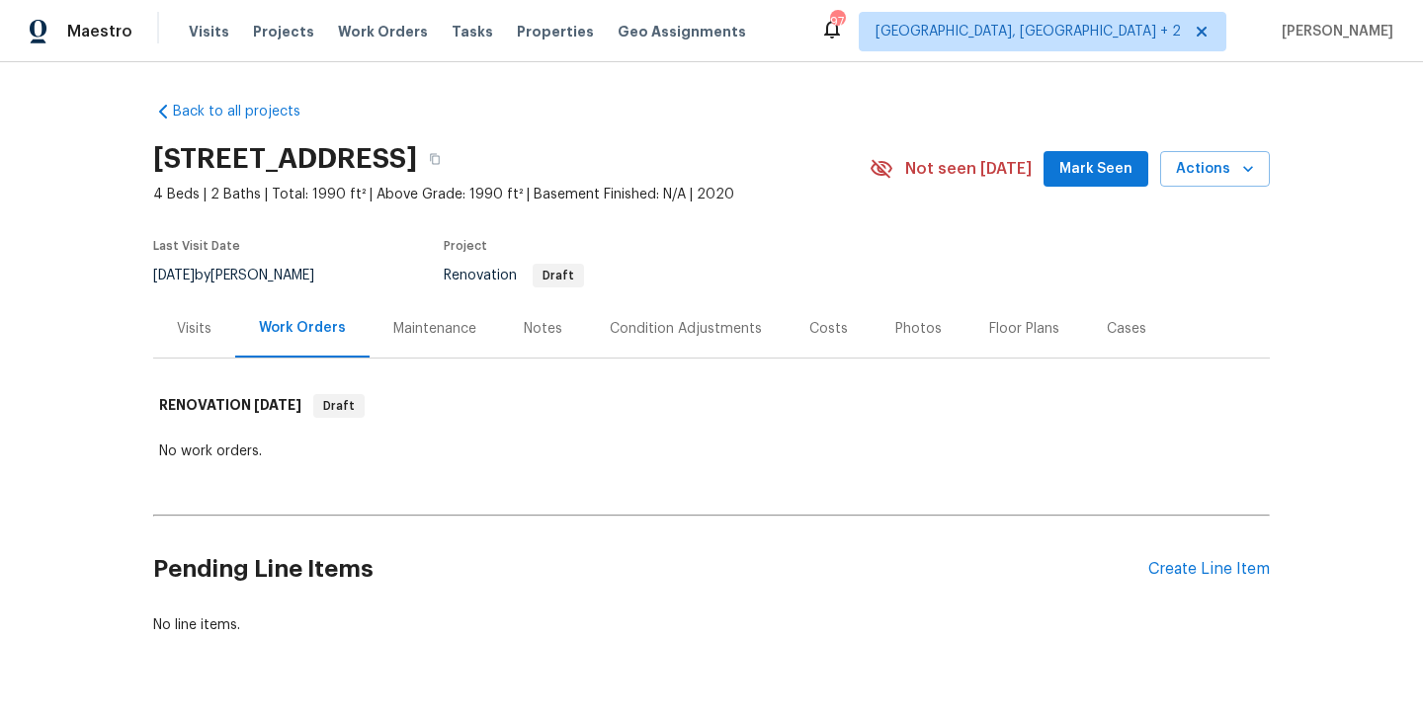
click at [201, 335] on div "Visits" at bounding box center [194, 329] width 35 height 20
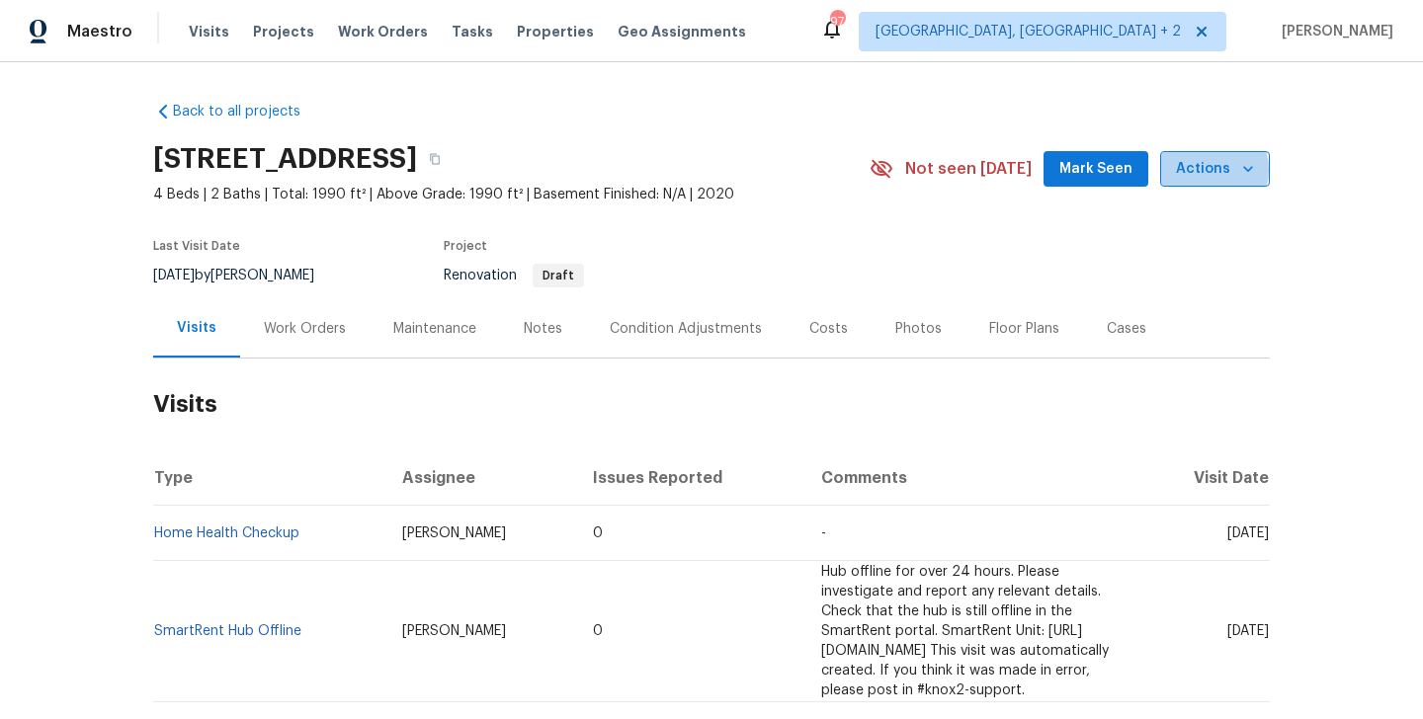
click at [1209, 170] on span "Actions" at bounding box center [1215, 169] width 78 height 25
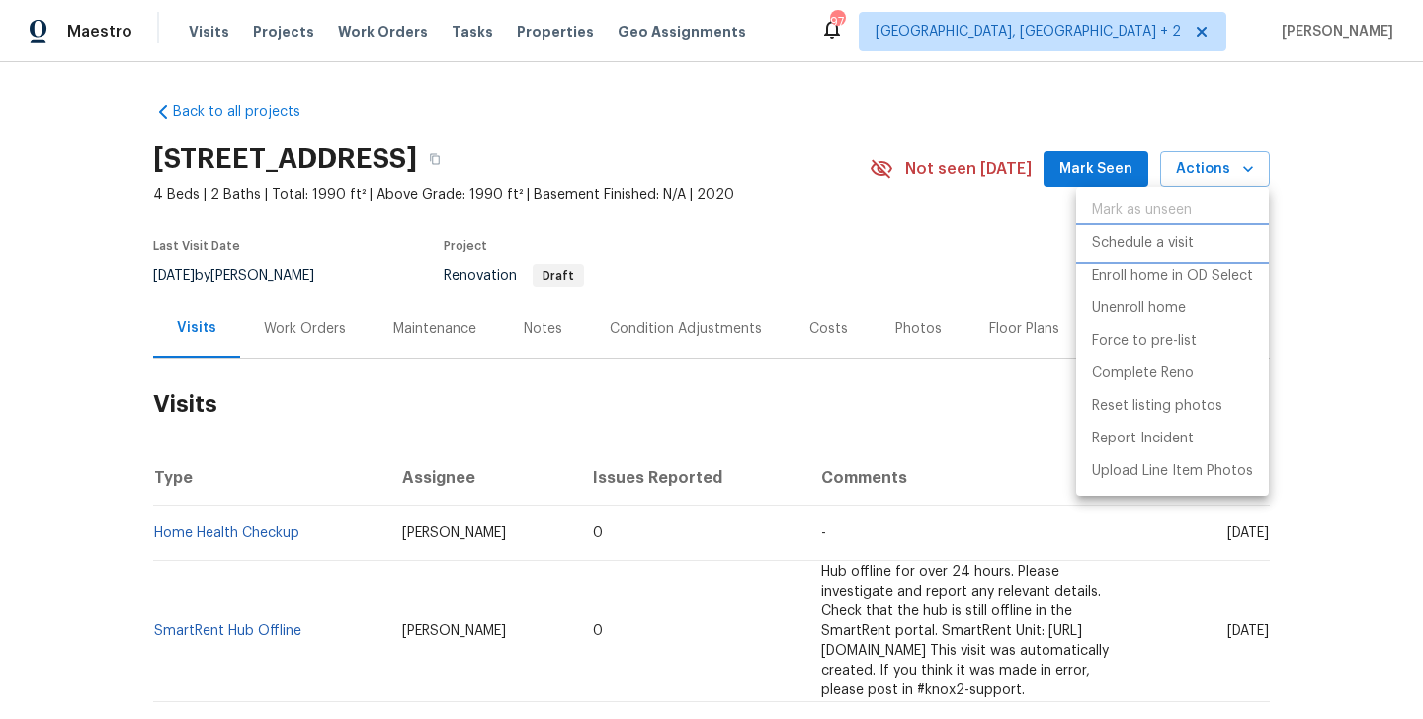
click at [1141, 242] on p "Schedule a visit" at bounding box center [1143, 243] width 102 height 21
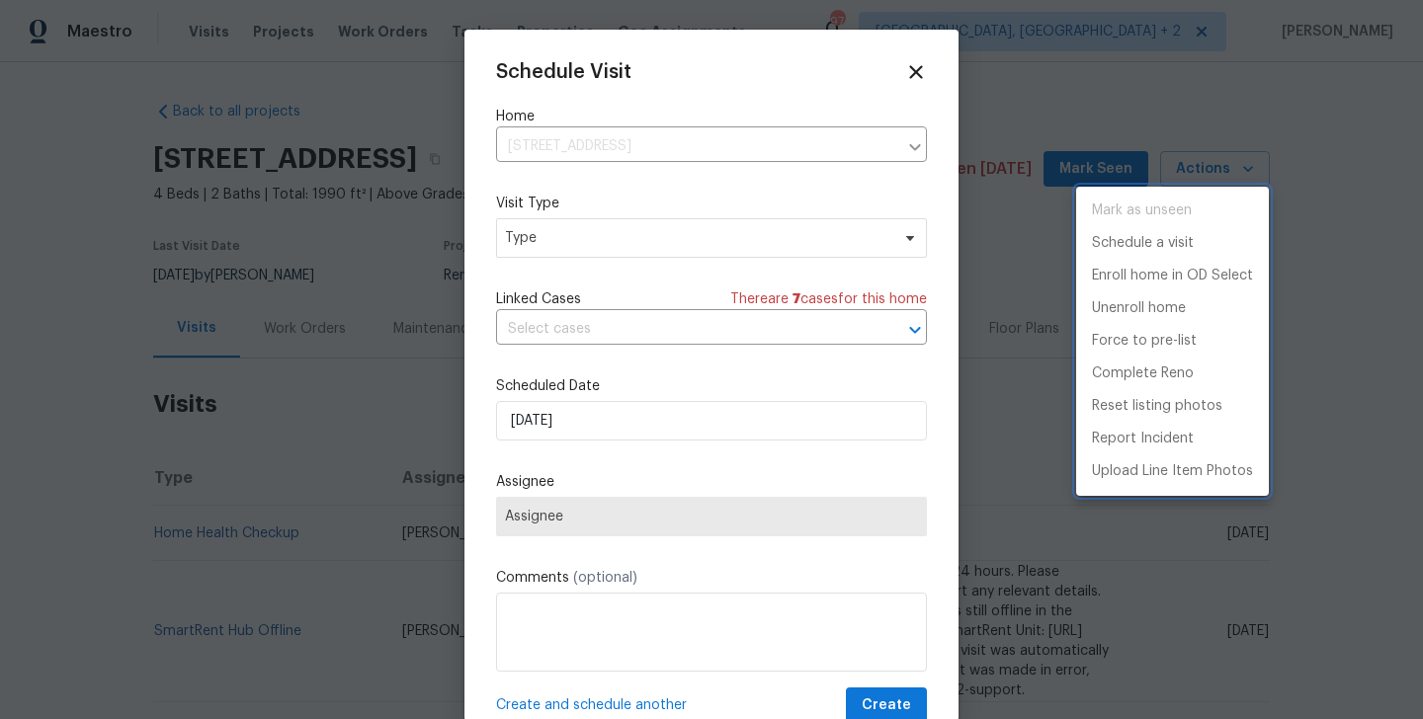
click at [541, 226] on div at bounding box center [711, 359] width 1423 height 719
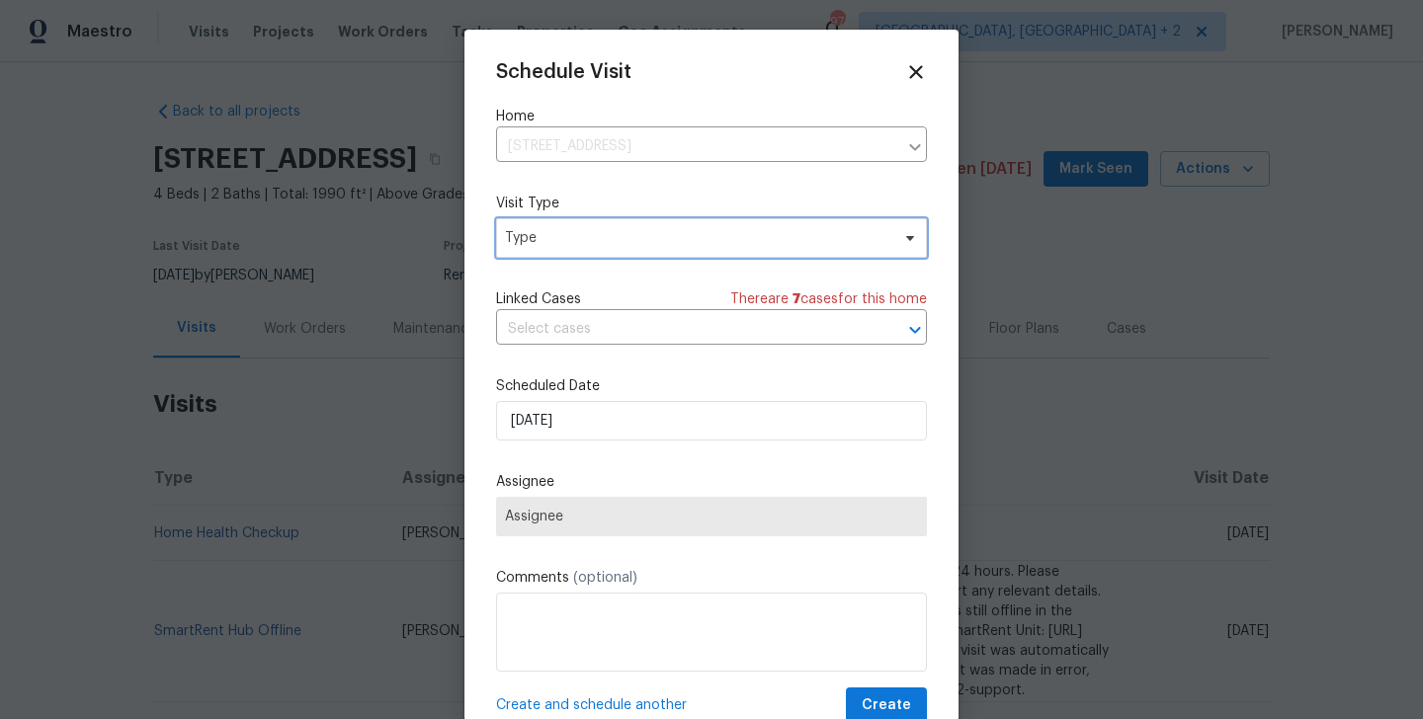
click at [529, 233] on span "Type" at bounding box center [697, 238] width 384 height 20
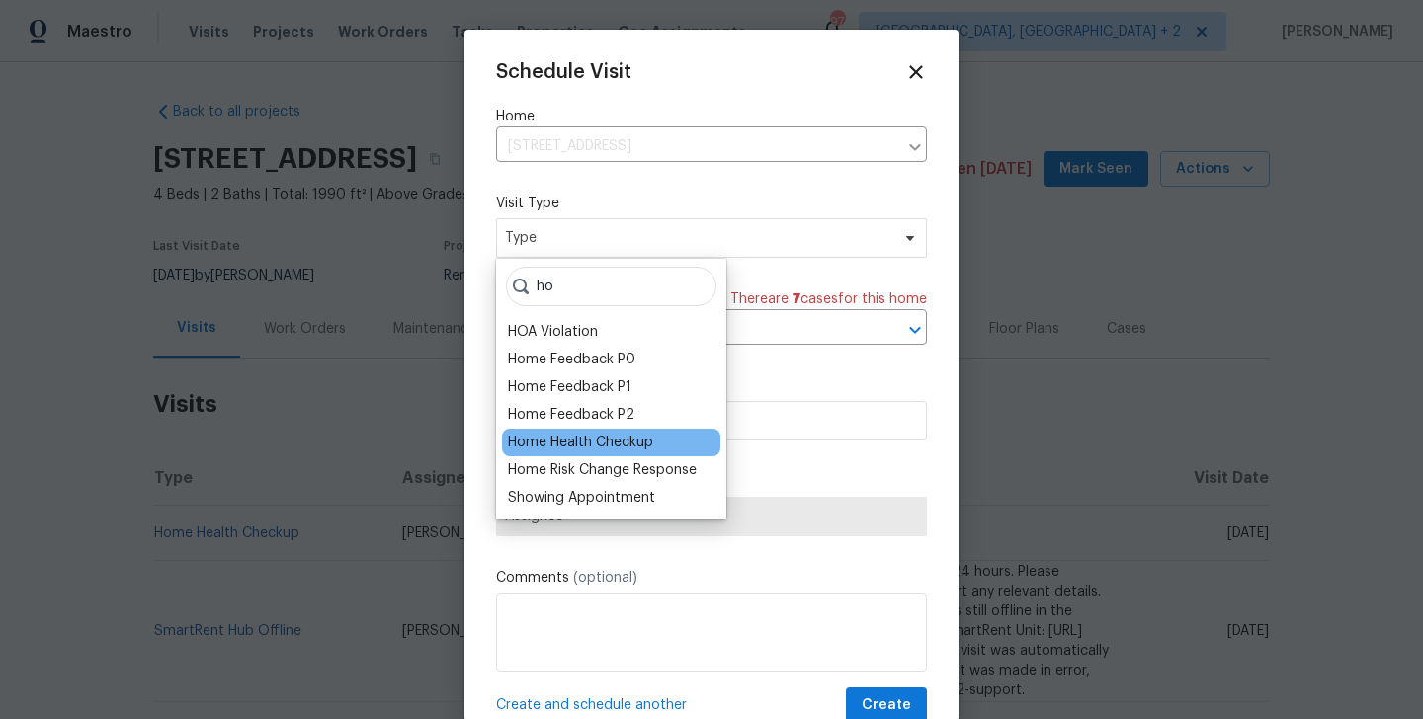
type input "ho"
click at [546, 433] on div "Home Health Checkup" at bounding box center [580, 443] width 145 height 20
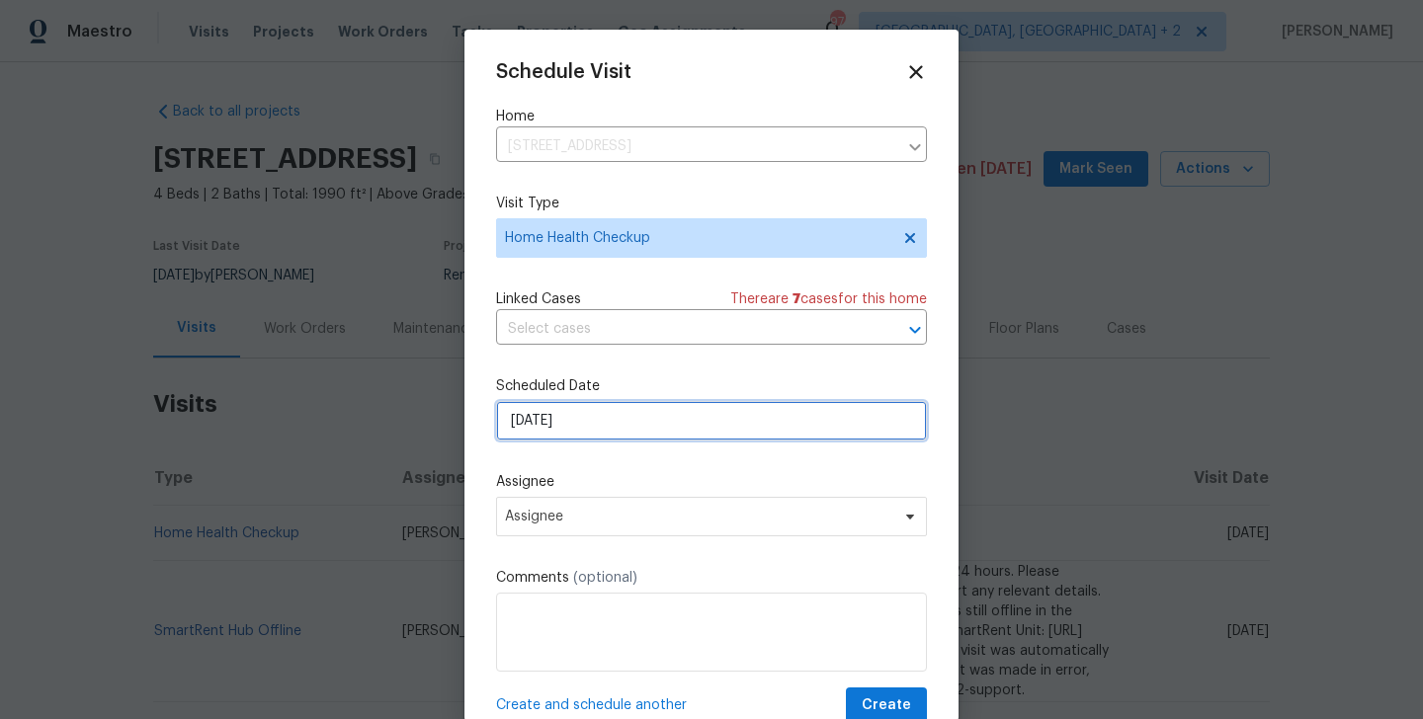
click at [562, 426] on input "01/10/2025" at bounding box center [711, 421] width 431 height 40
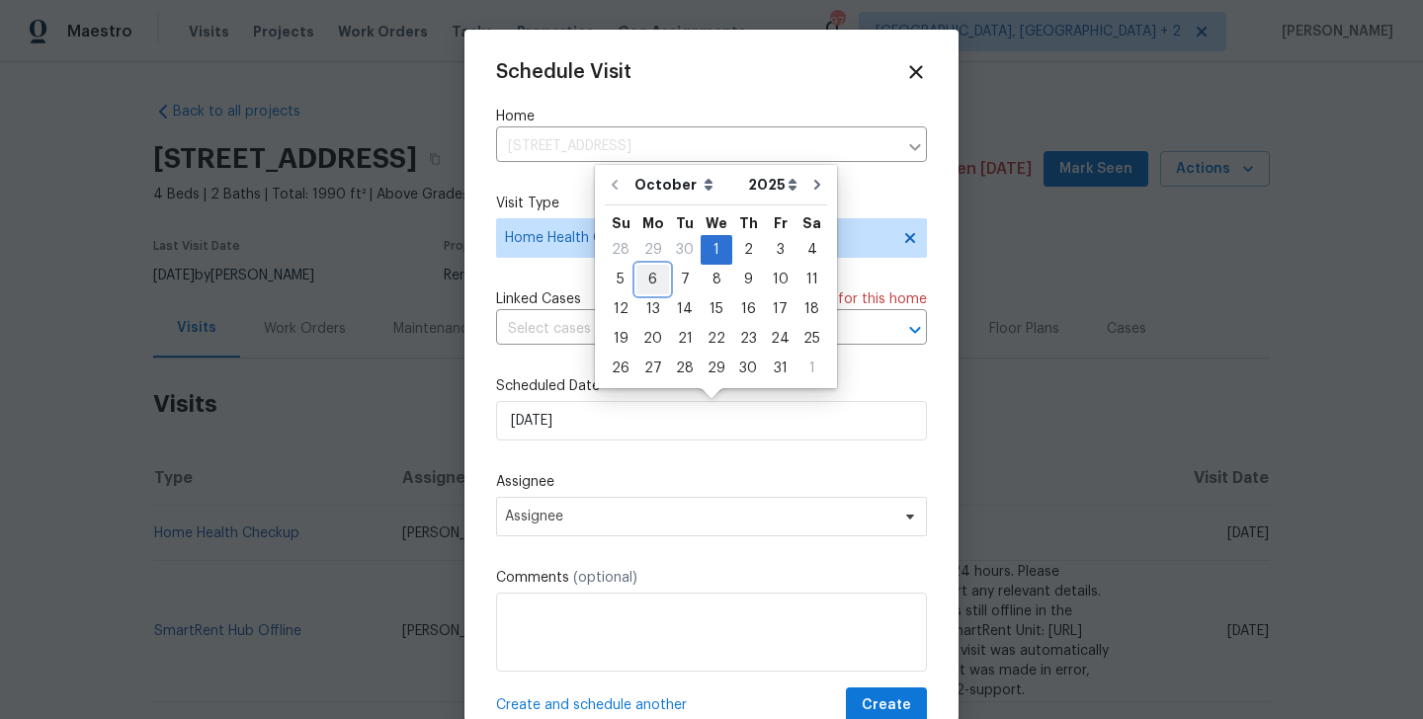
click at [657, 277] on div "6" at bounding box center [652, 280] width 33 height 28
type input "06/10/2025"
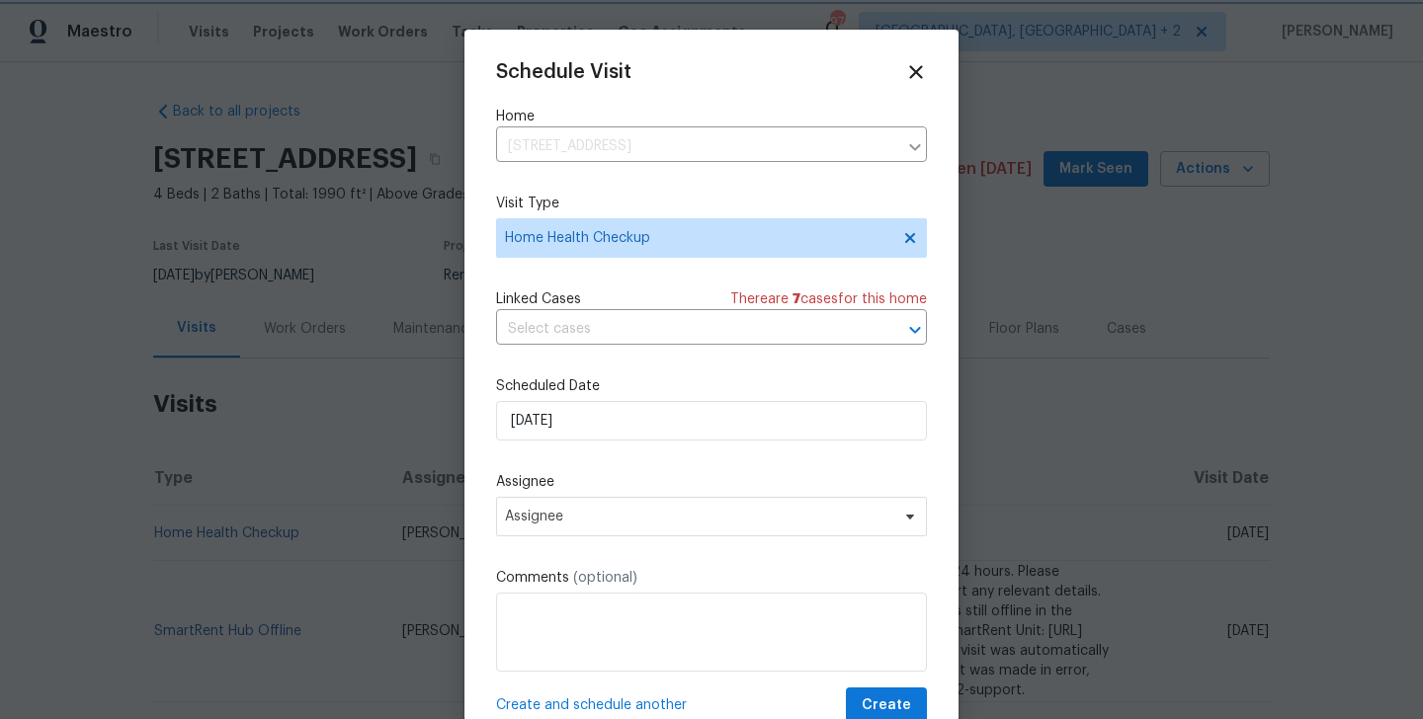
scroll to position [36, 0]
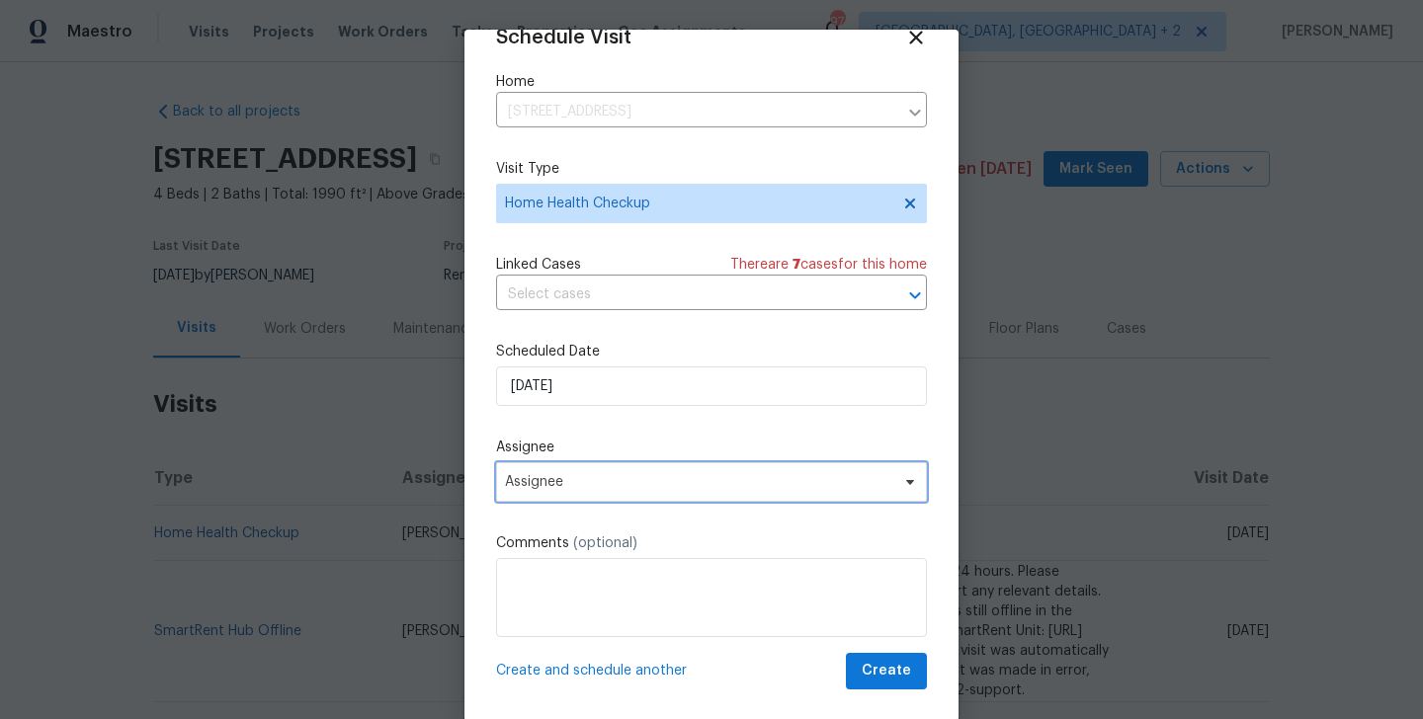
click at [692, 487] on span "Assignee" at bounding box center [698, 482] width 387 height 16
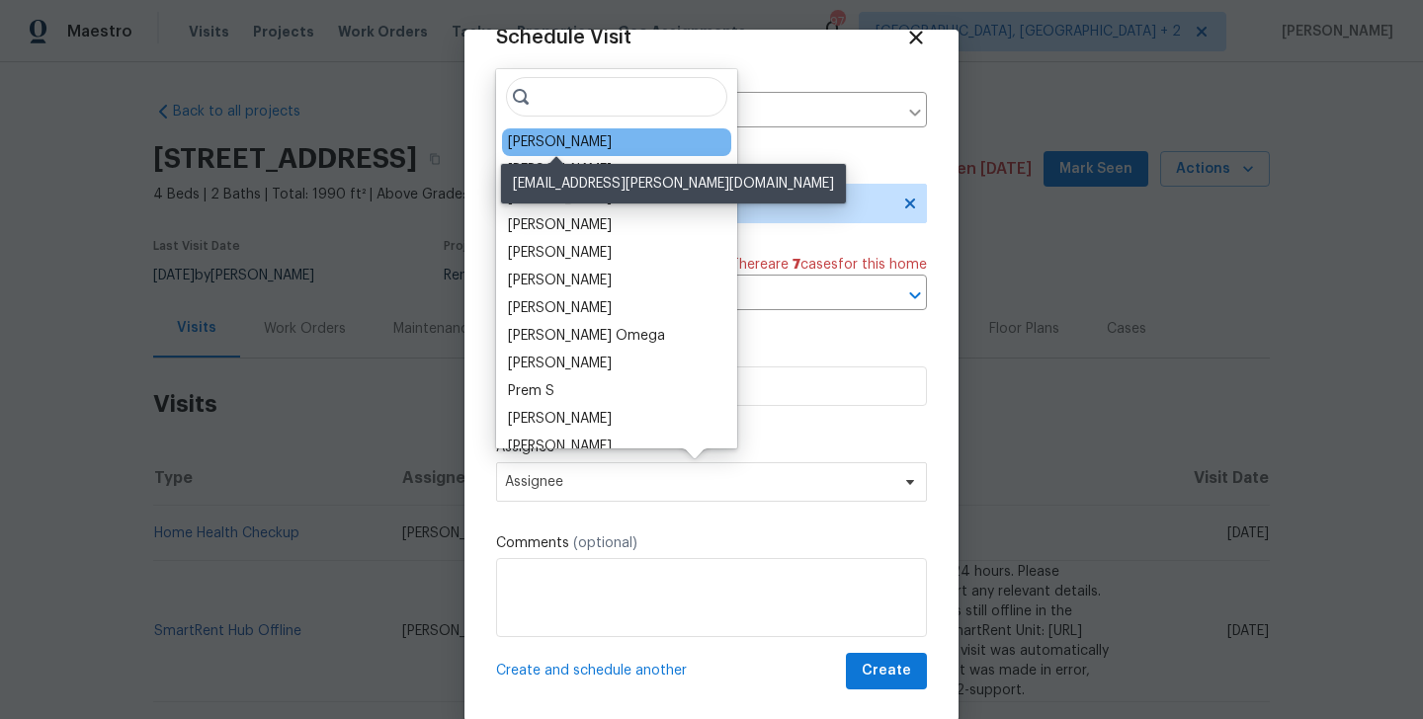
click at [547, 148] on div "Mark Cardenas" at bounding box center [560, 142] width 104 height 20
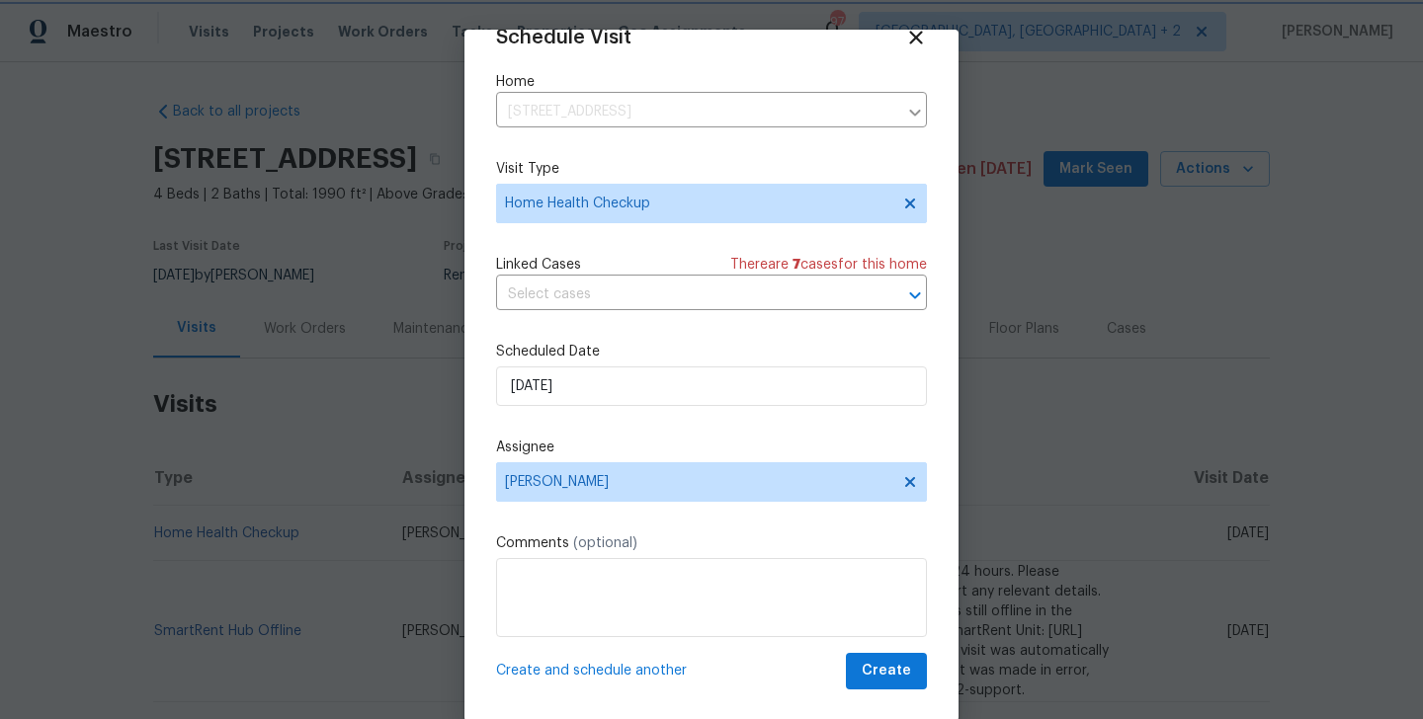
scroll to position [32, 0]
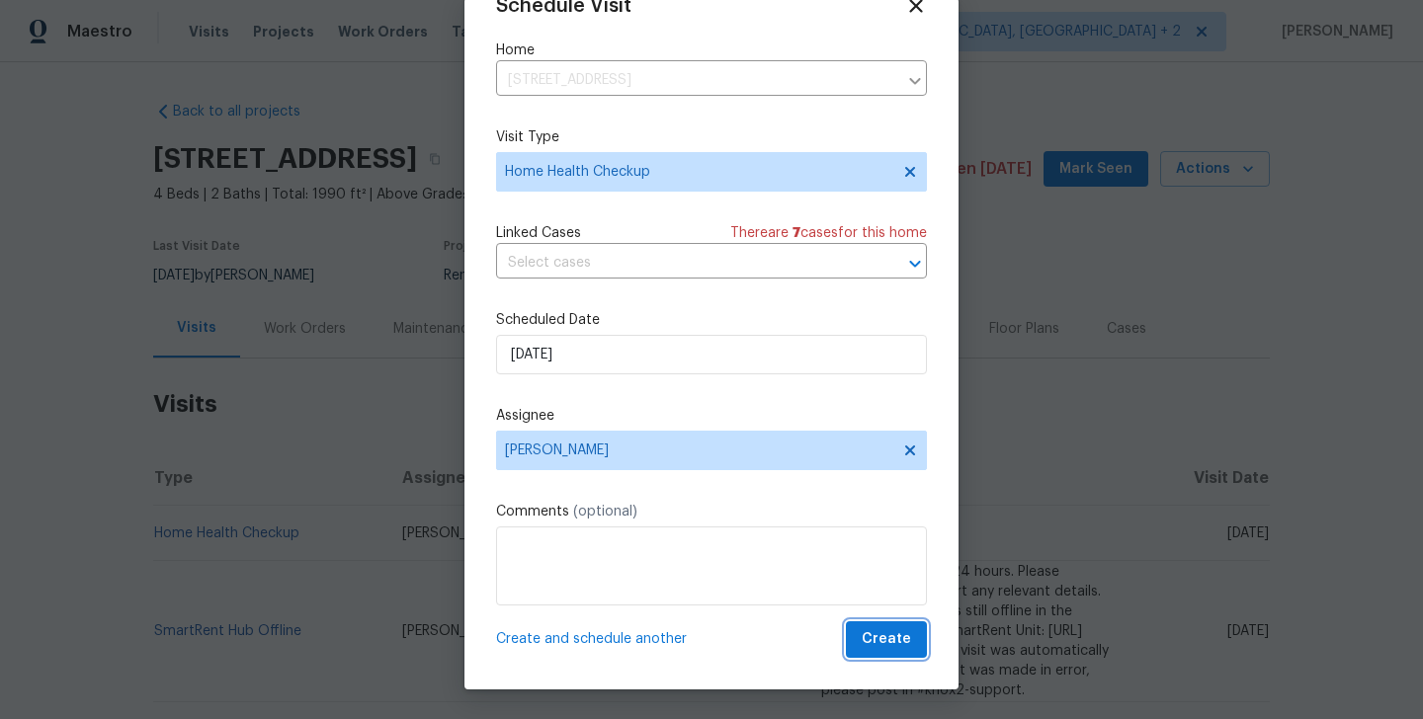
click at [888, 631] on span "Create" at bounding box center [886, 639] width 49 height 25
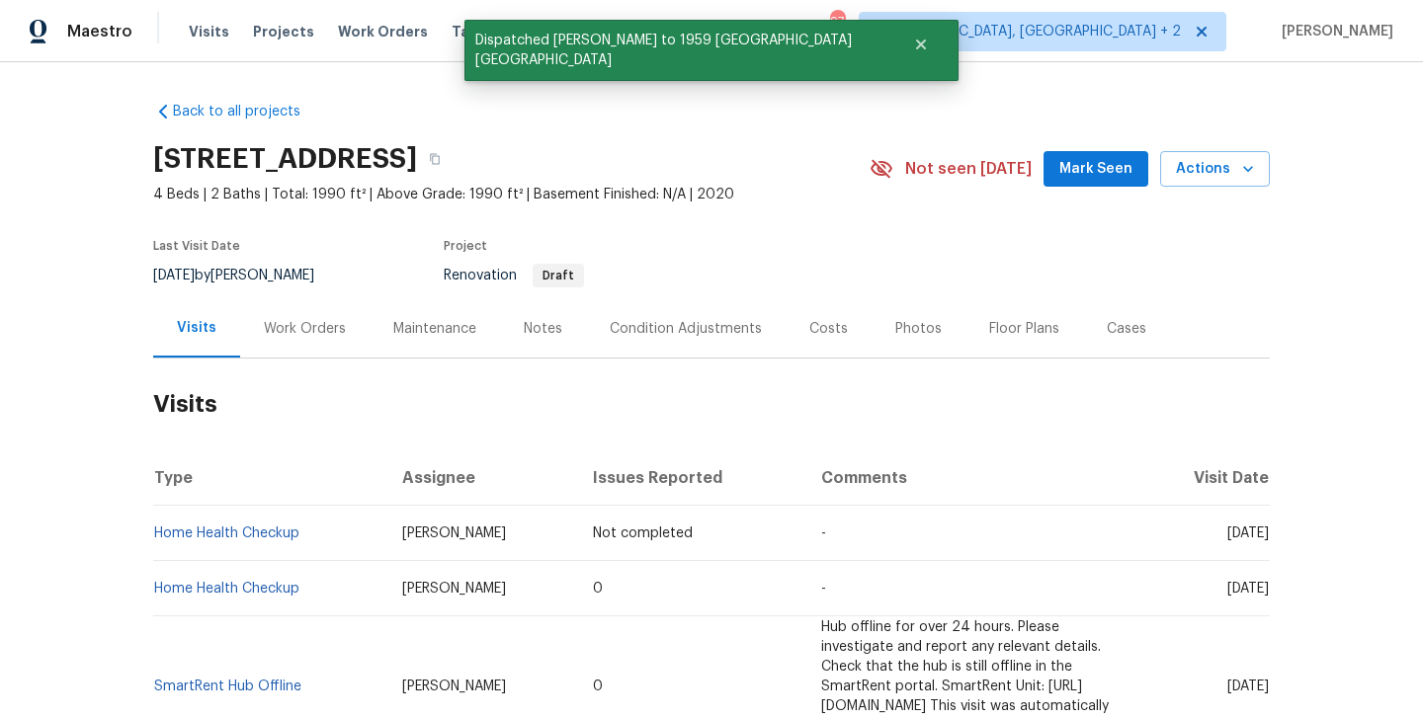
scroll to position [0, 0]
click at [319, 548] on td "Home Health Checkup" at bounding box center [269, 533] width 233 height 55
copy link "Home Health Checkup"
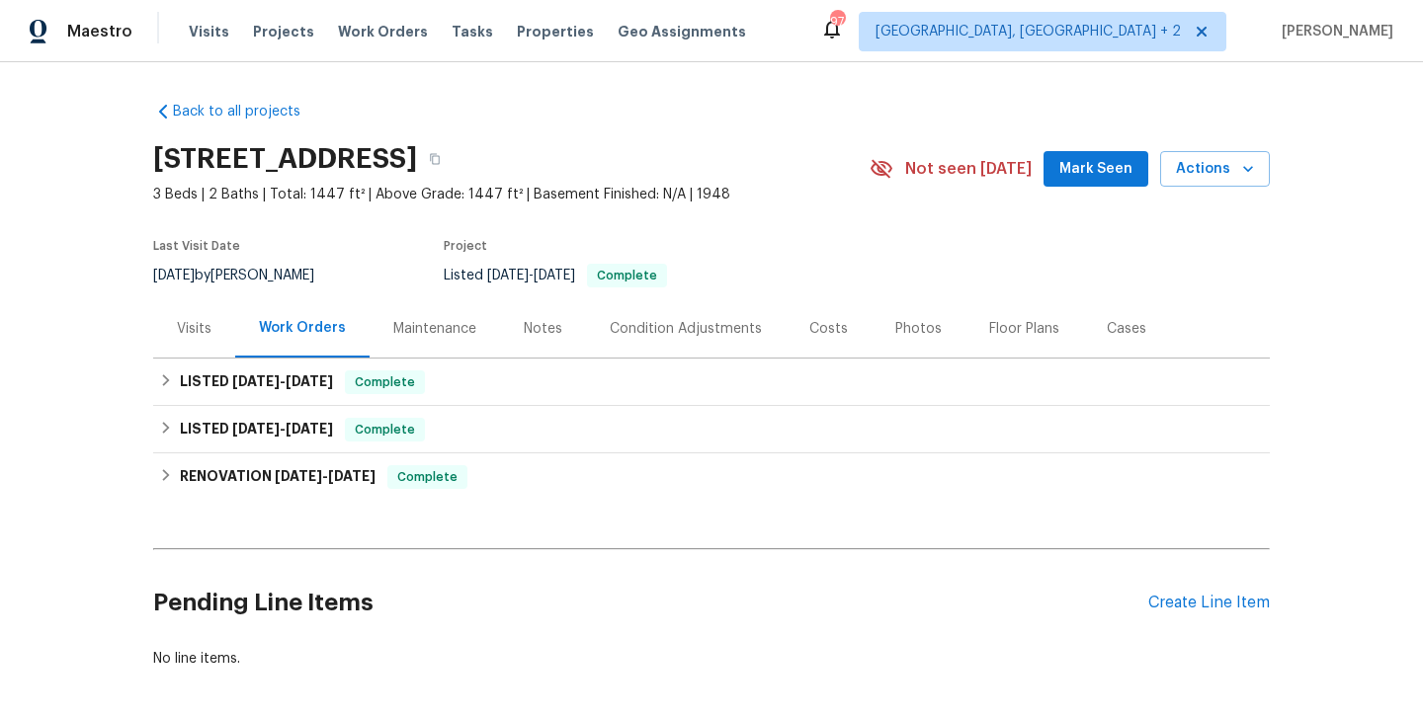
click at [208, 338] on div "Visits" at bounding box center [194, 329] width 35 height 20
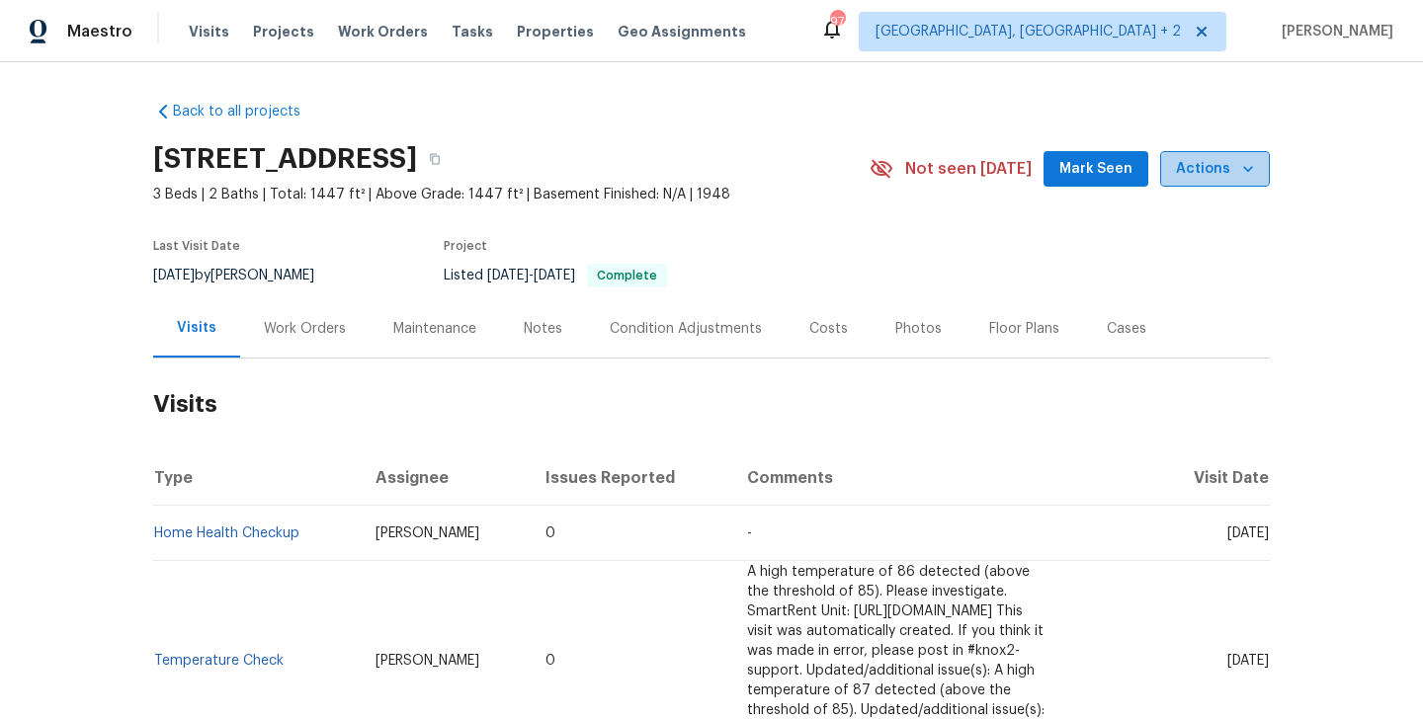
click at [1228, 158] on span "Actions" at bounding box center [1215, 169] width 78 height 25
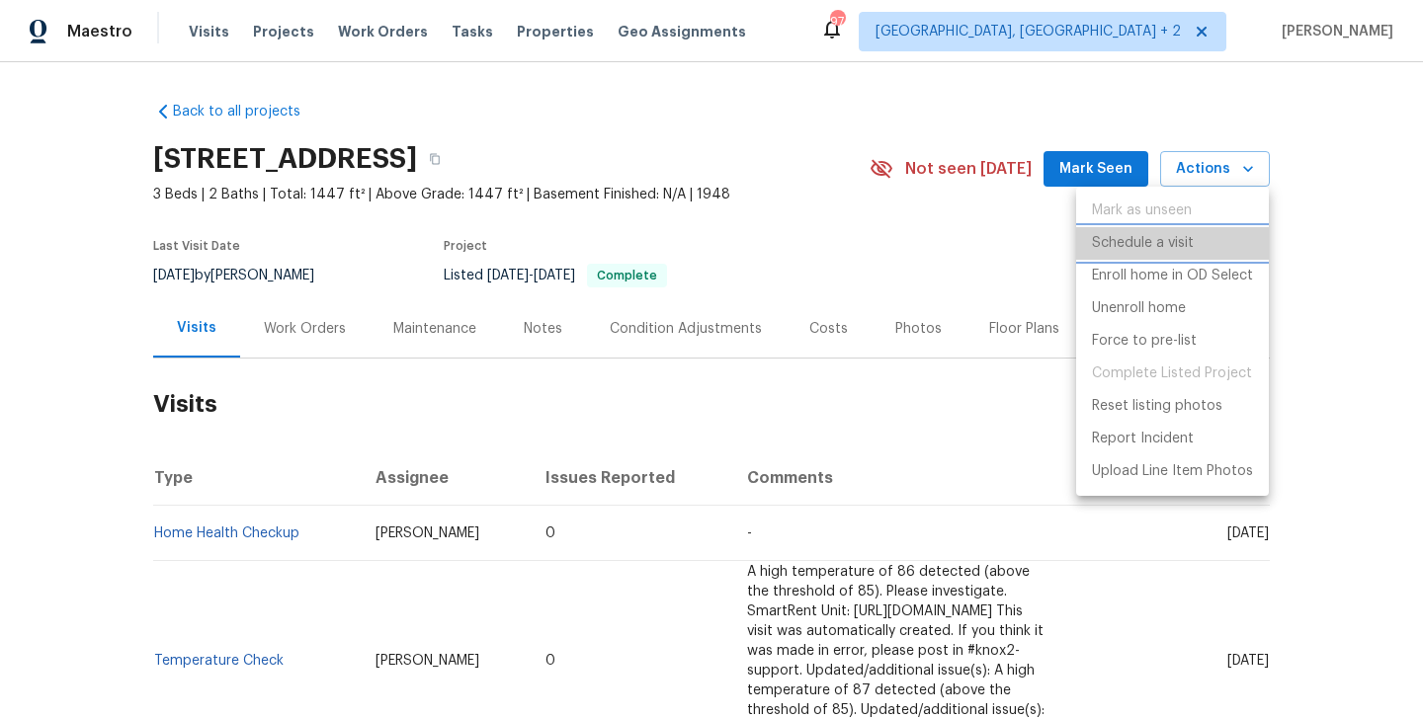
click at [1125, 253] on p "Schedule a visit" at bounding box center [1143, 243] width 102 height 21
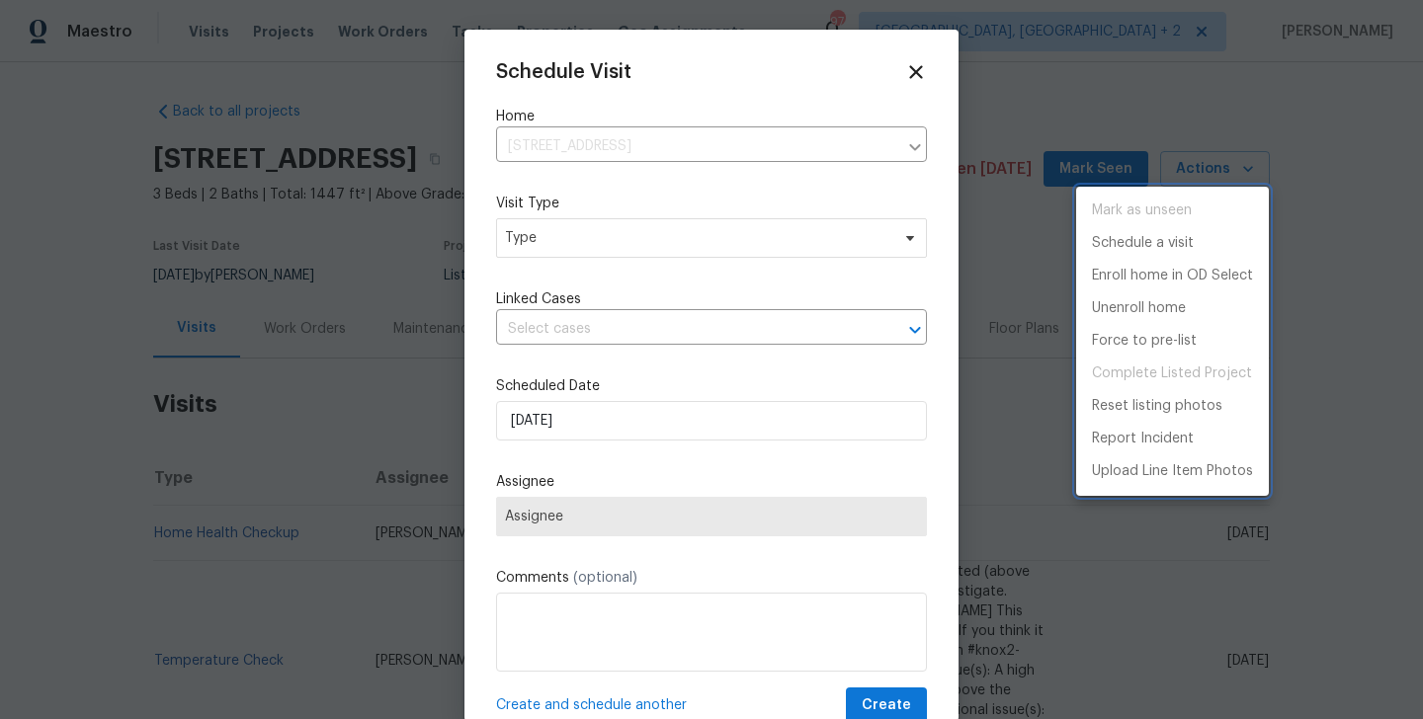
click at [539, 238] on div at bounding box center [711, 359] width 1423 height 719
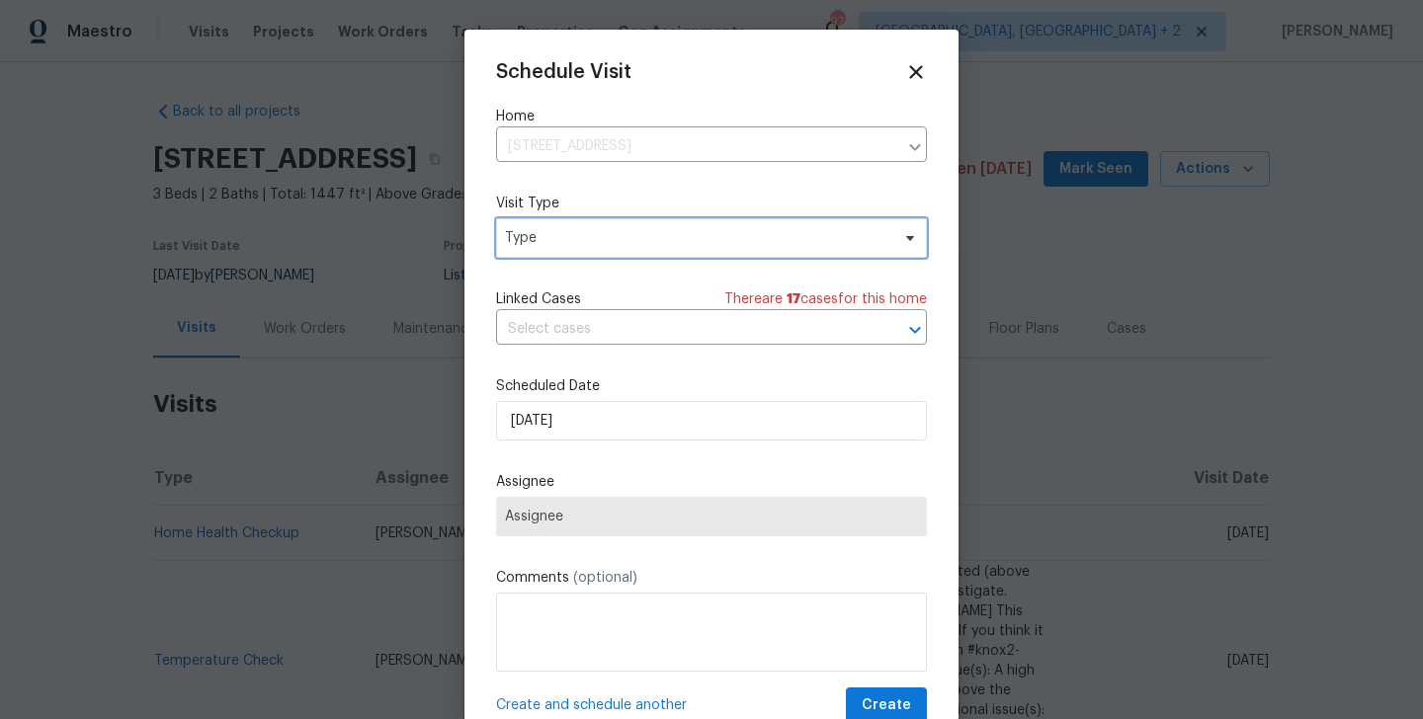
click at [539, 238] on span "Type" at bounding box center [697, 238] width 384 height 20
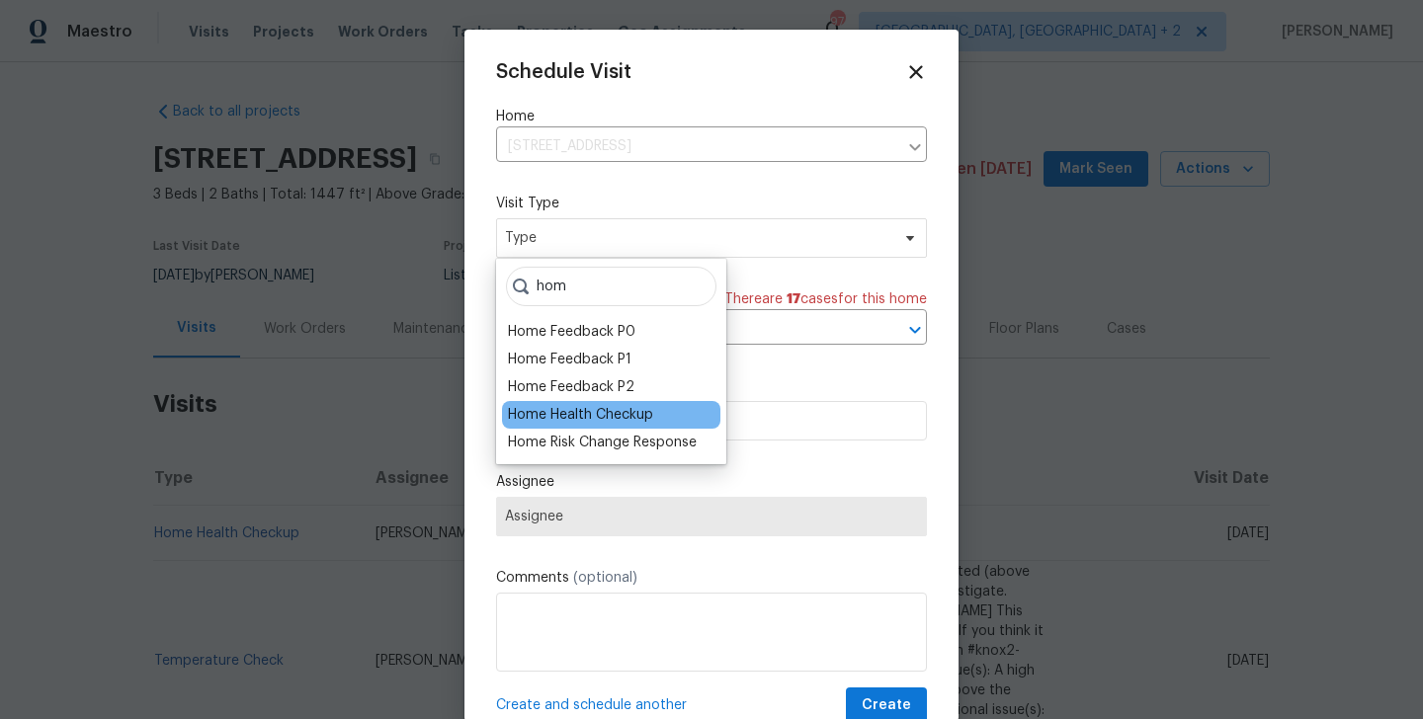
type input "hom"
click at [564, 418] on div "Home Health Checkup" at bounding box center [580, 415] width 145 height 20
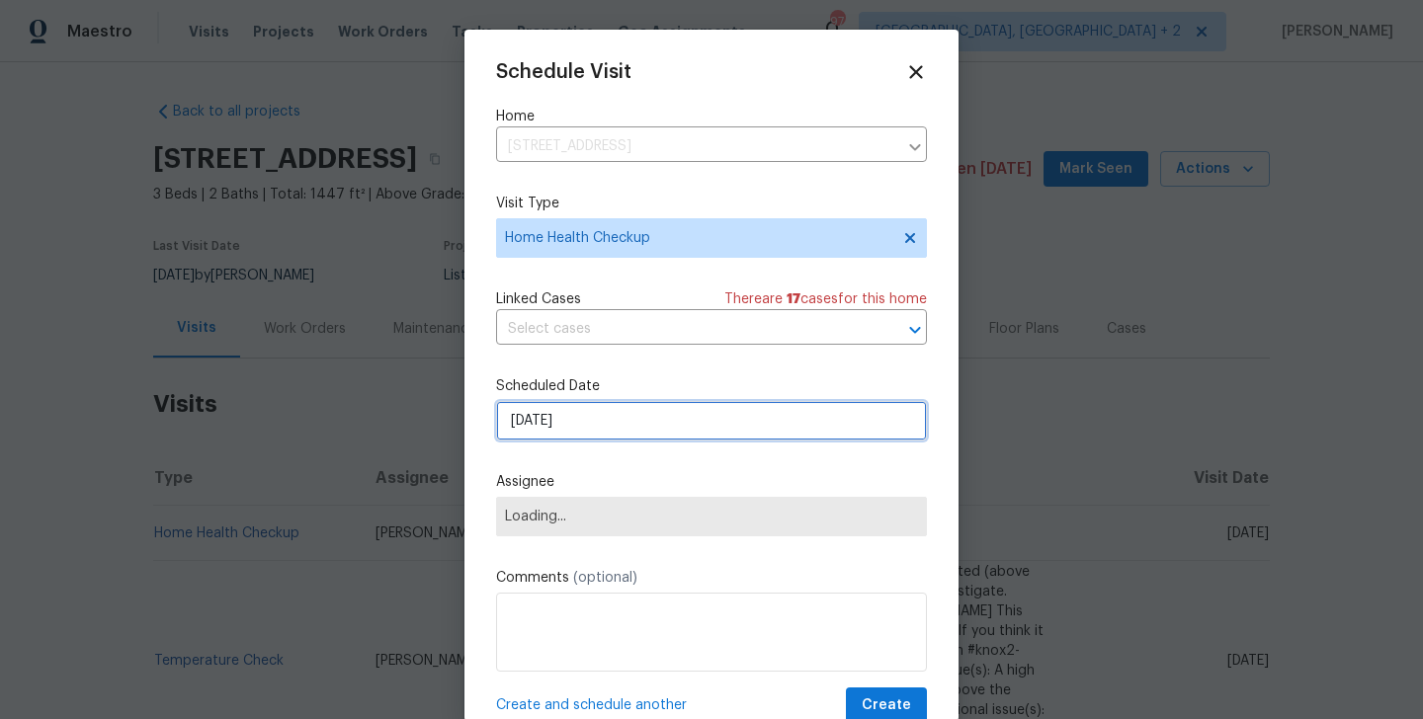
click at [564, 418] on input "[DATE]" at bounding box center [711, 421] width 431 height 40
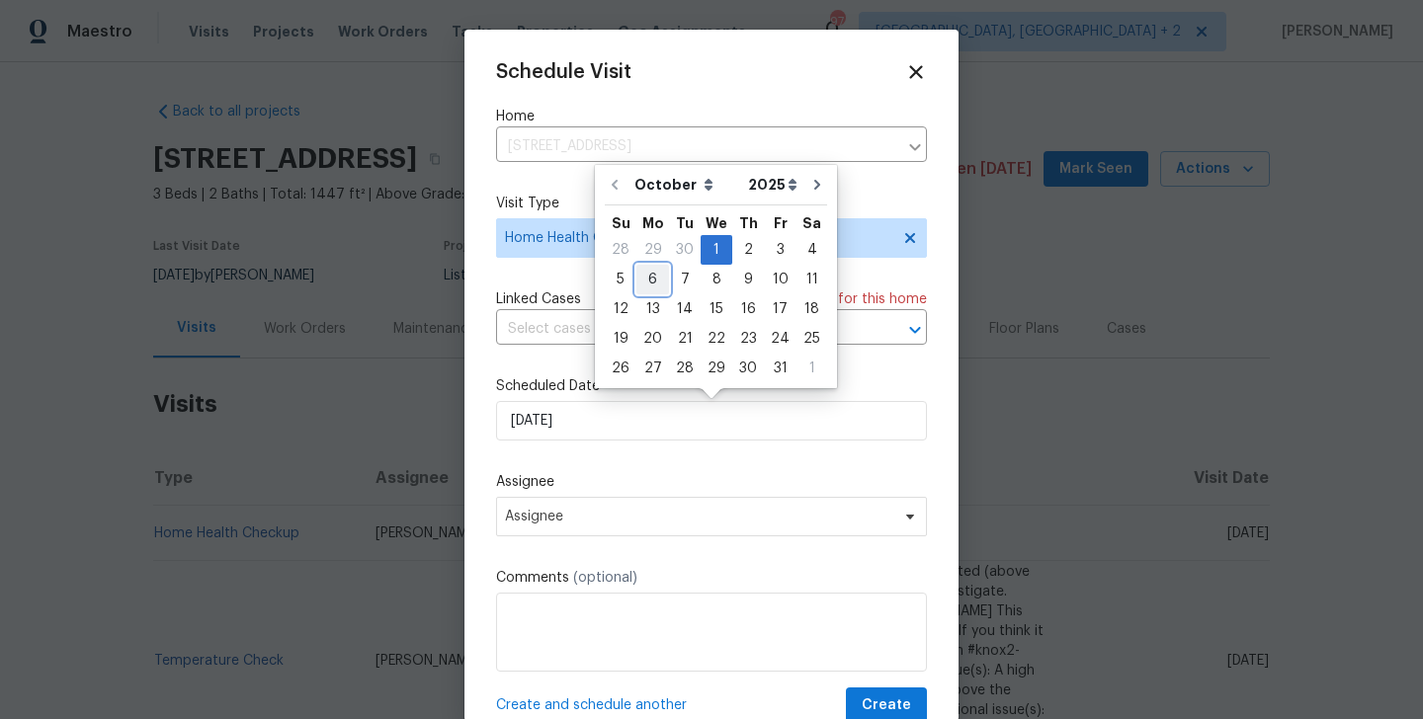
click at [649, 268] on div "6" at bounding box center [652, 280] width 33 height 28
type input "[DATE]"
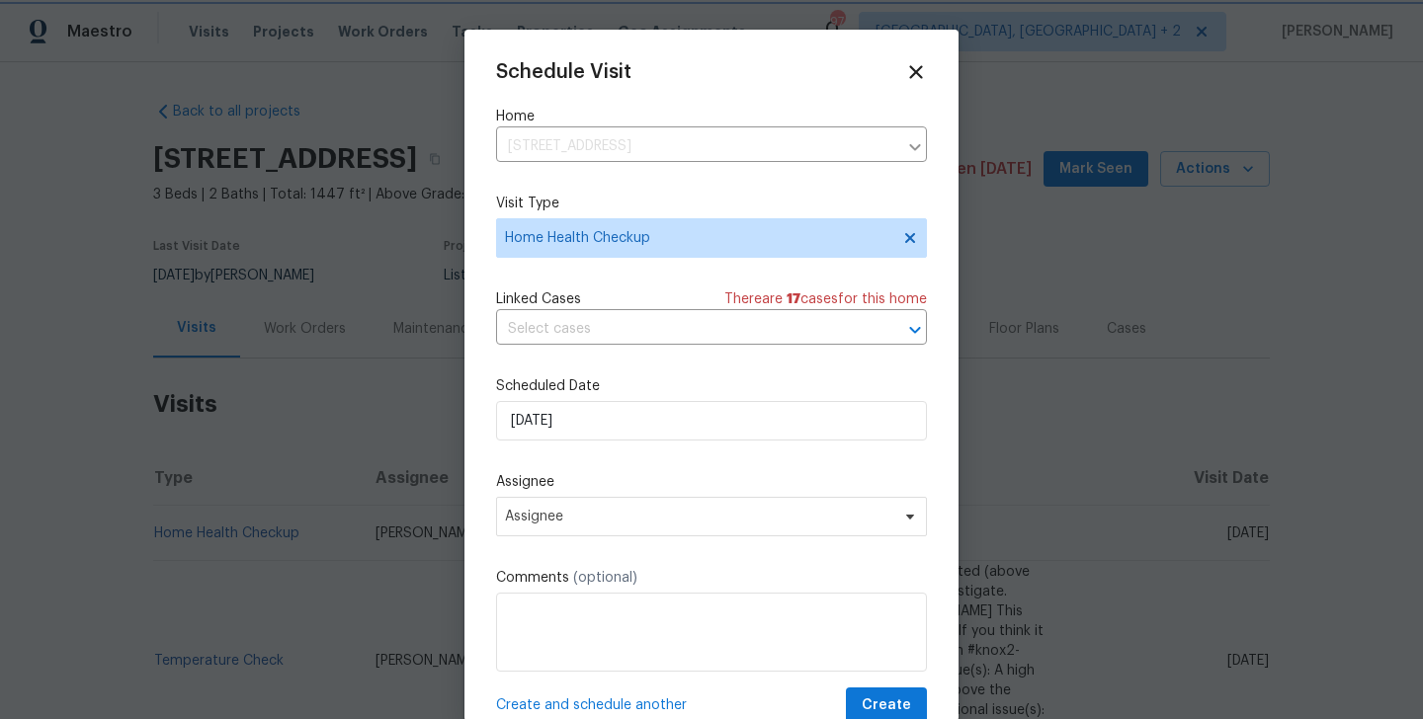
scroll to position [36, 0]
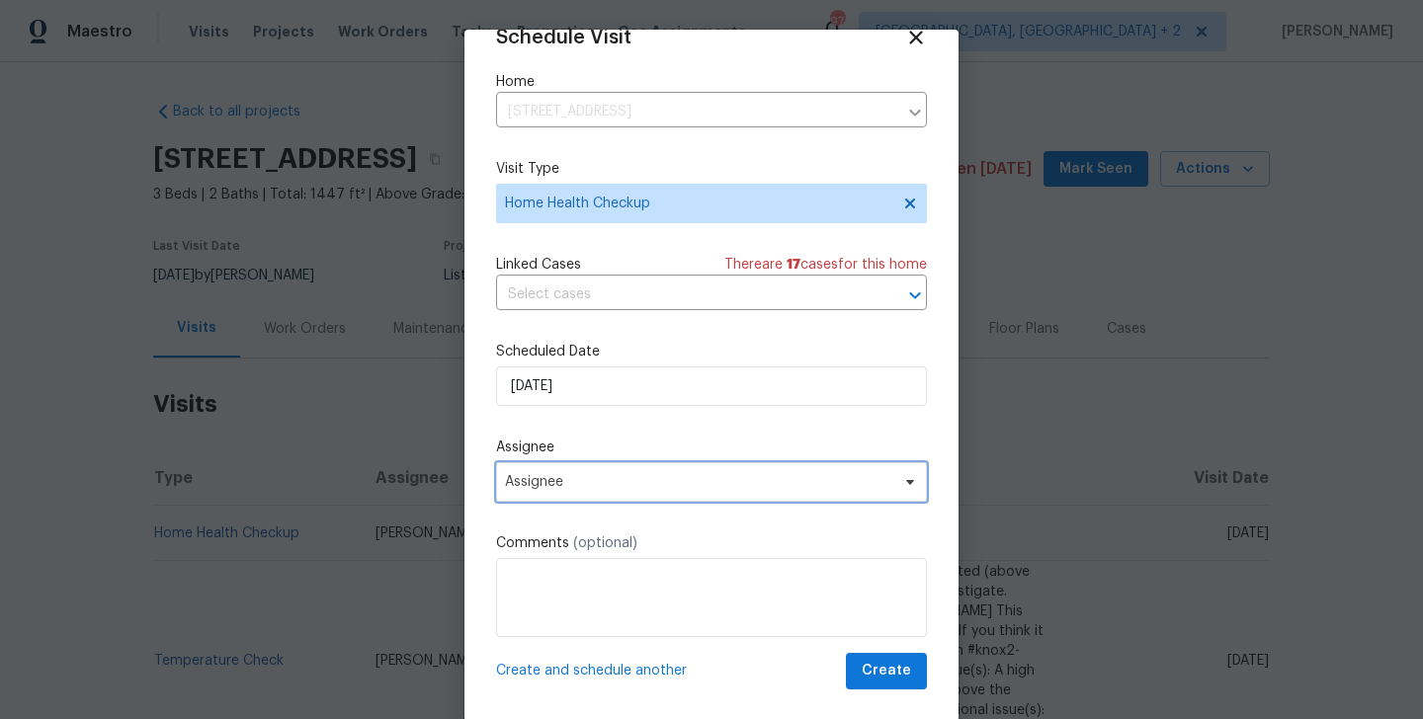
click at [652, 496] on span "Assignee" at bounding box center [711, 482] width 431 height 40
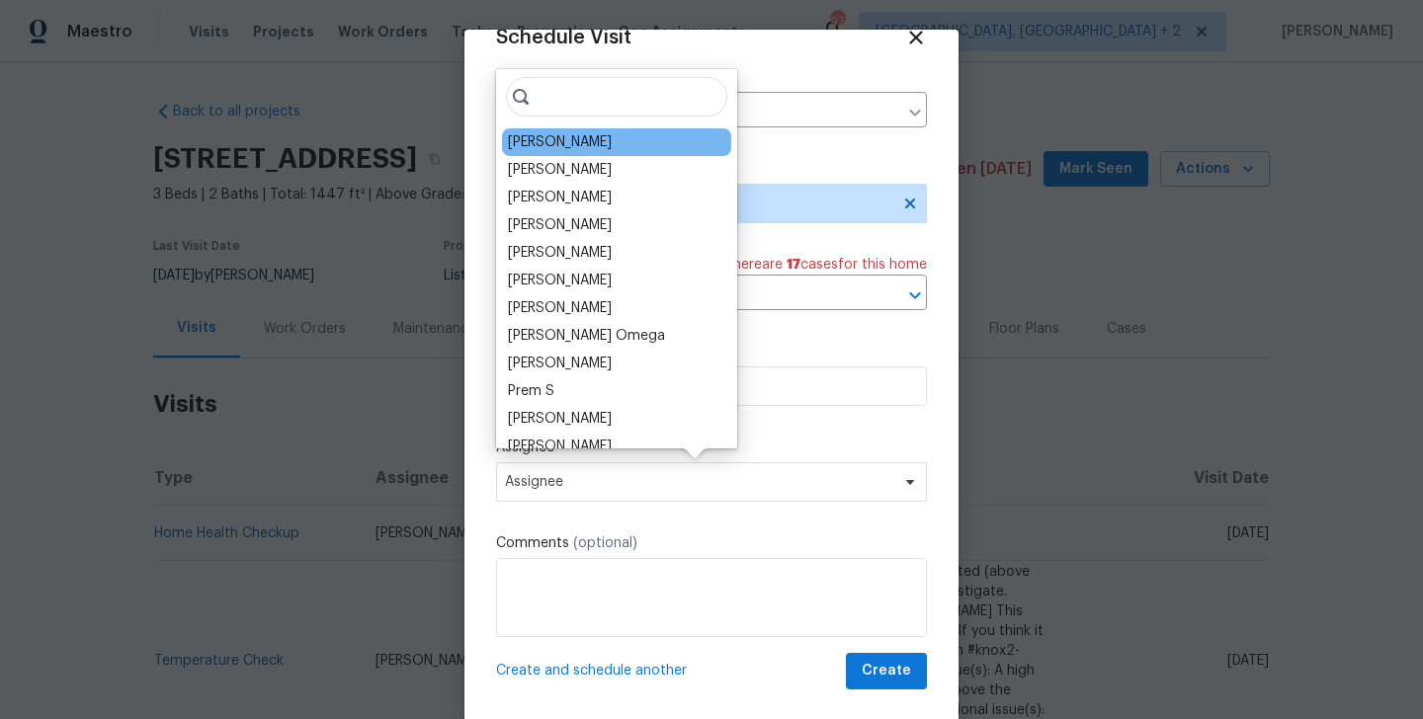
click at [530, 141] on div "Mark Cardenas" at bounding box center [560, 142] width 104 height 20
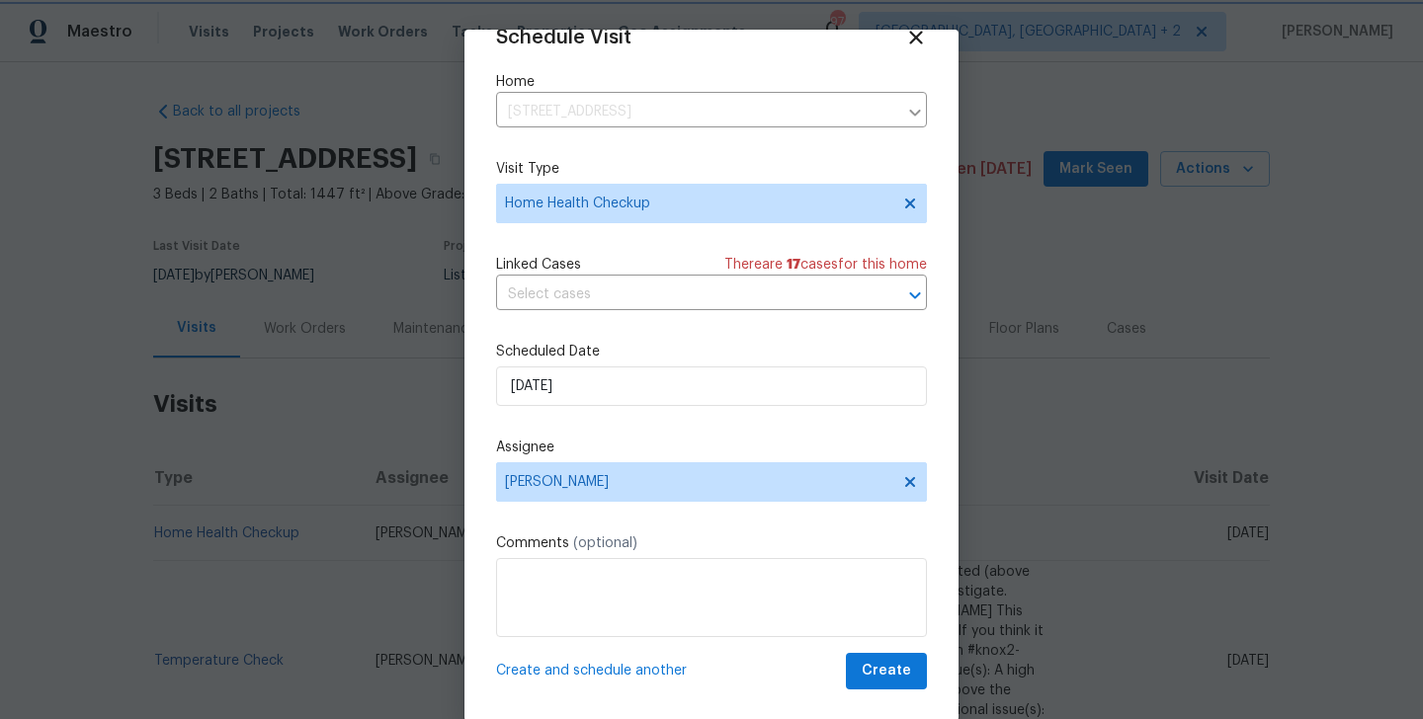
scroll to position [32, 0]
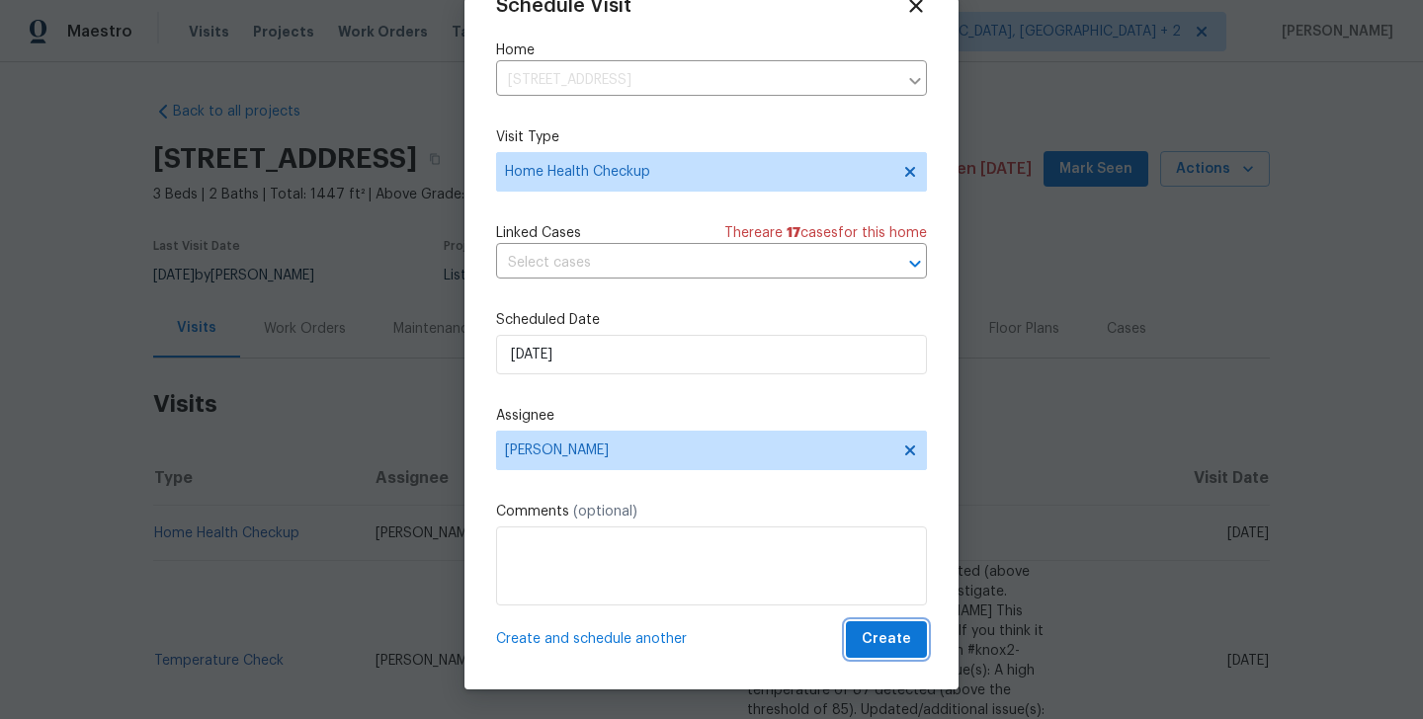
click at [881, 643] on span "Create" at bounding box center [886, 639] width 49 height 25
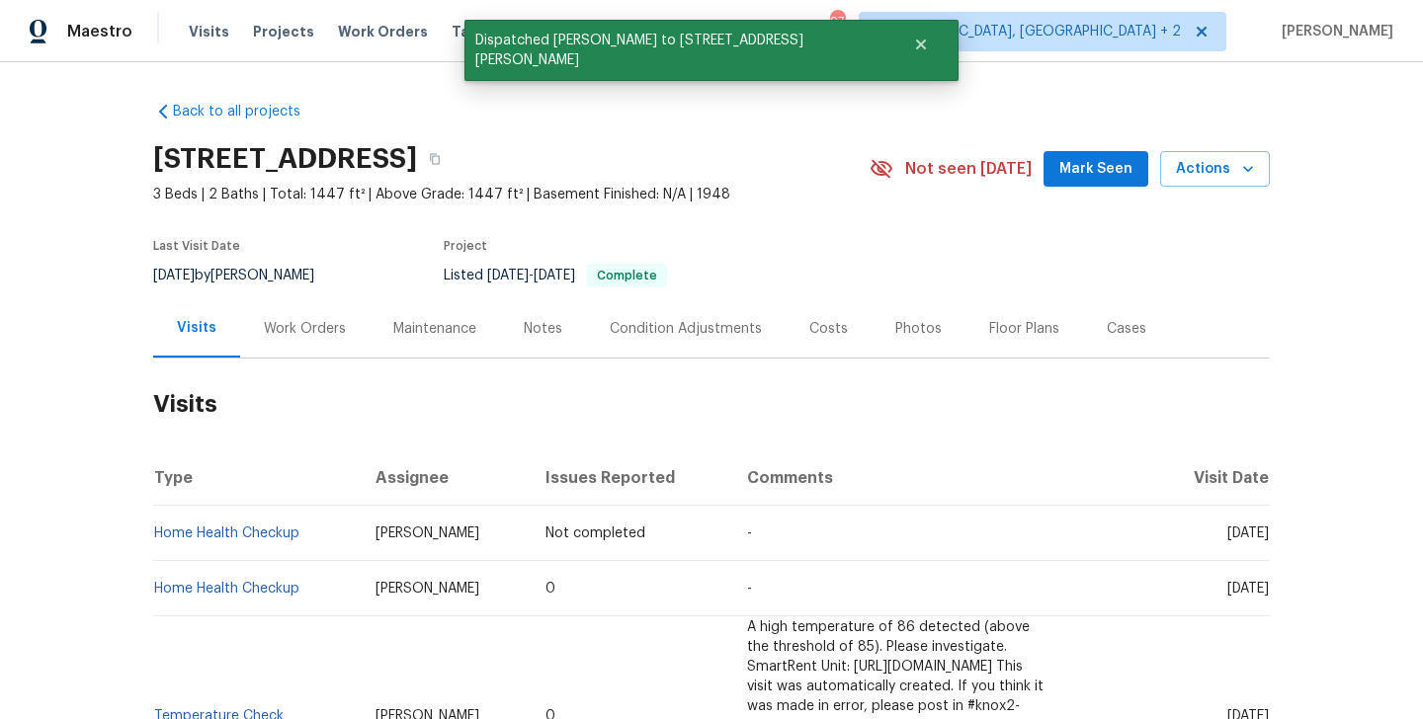
scroll to position [0, 0]
click at [324, 536] on td "Home Health Checkup" at bounding box center [256, 533] width 207 height 55
copy link "Home Health Checkup"
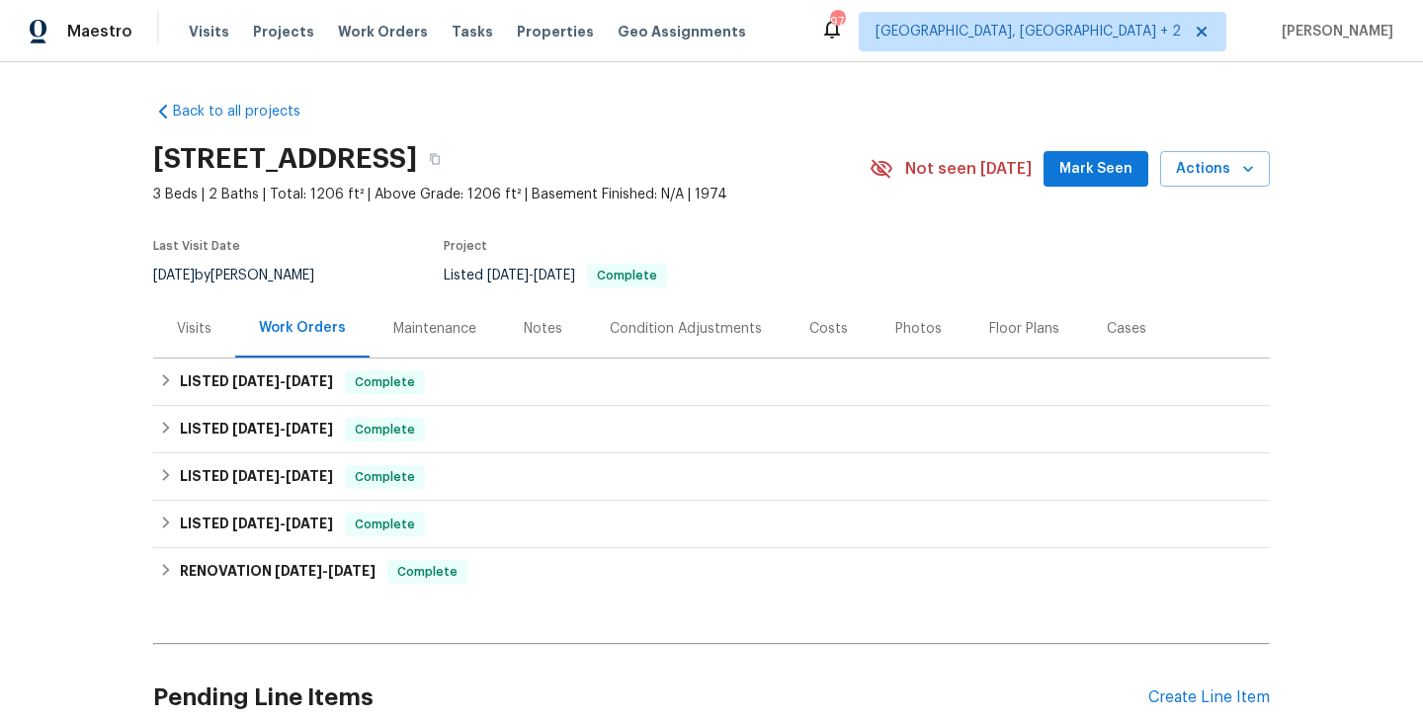
click at [203, 327] on div "Visits" at bounding box center [194, 329] width 35 height 20
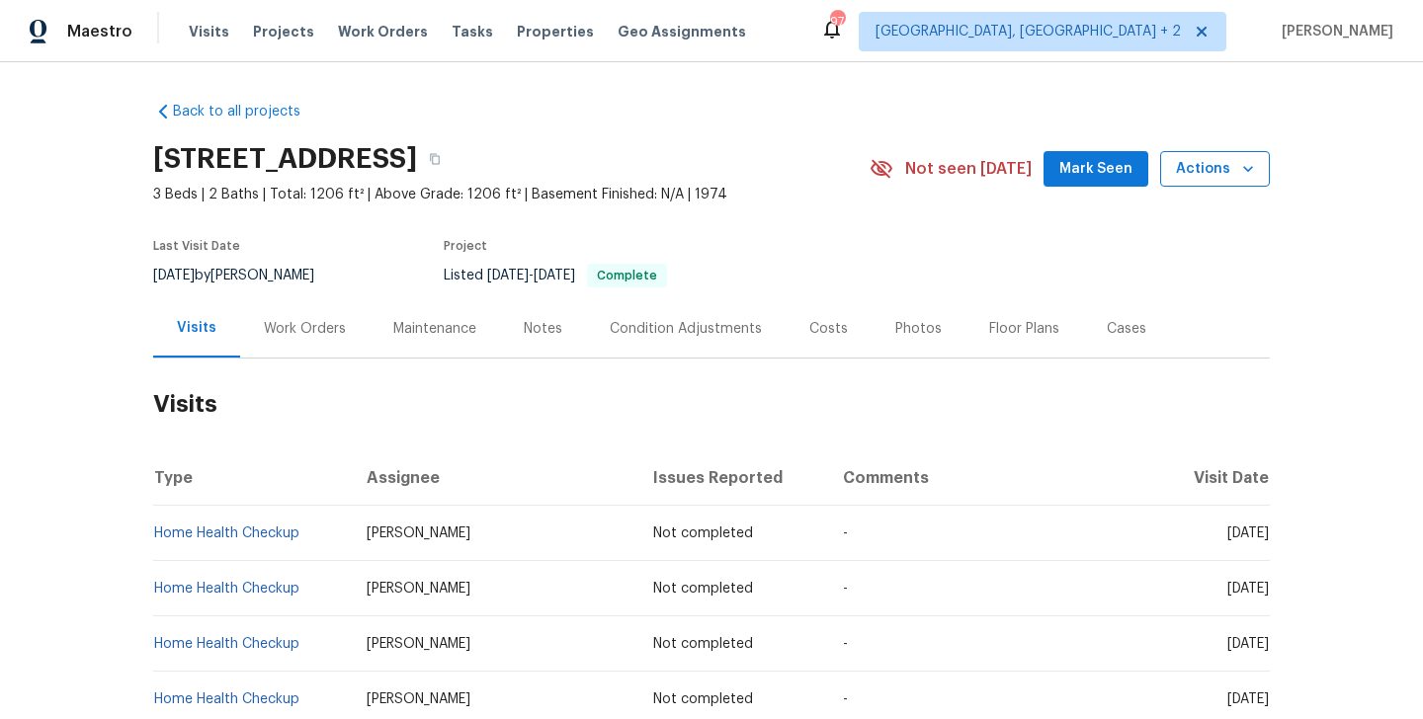
click at [1212, 170] on span "Actions" at bounding box center [1215, 169] width 78 height 25
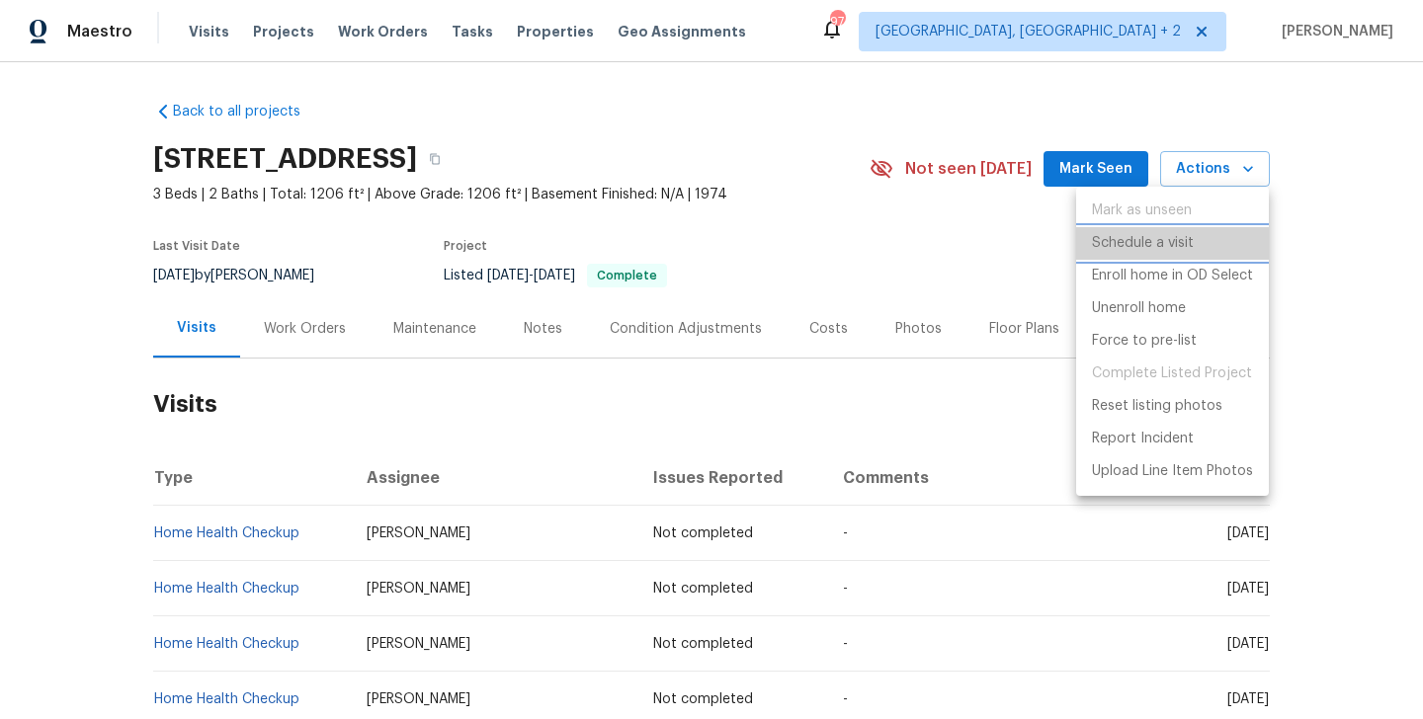
click at [1174, 249] on p "Schedule a visit" at bounding box center [1143, 243] width 102 height 21
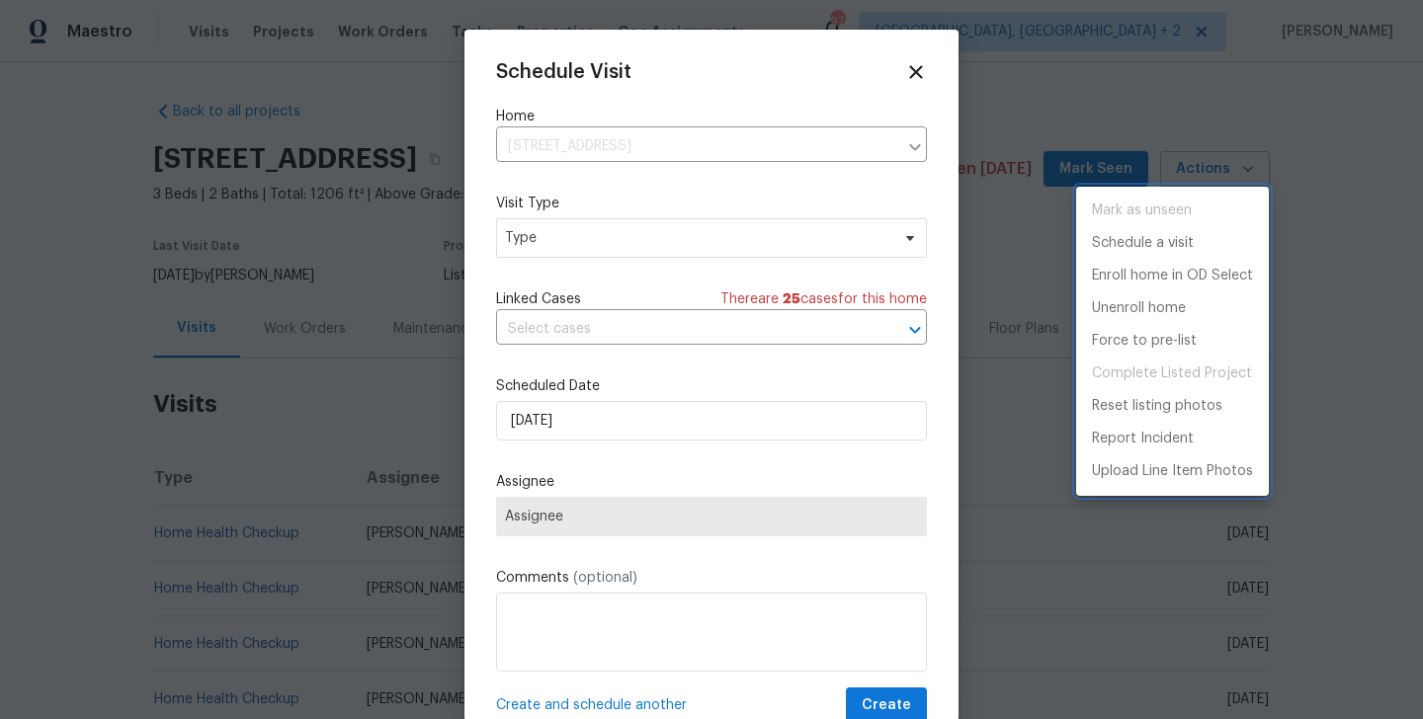
click at [567, 233] on div at bounding box center [711, 359] width 1423 height 719
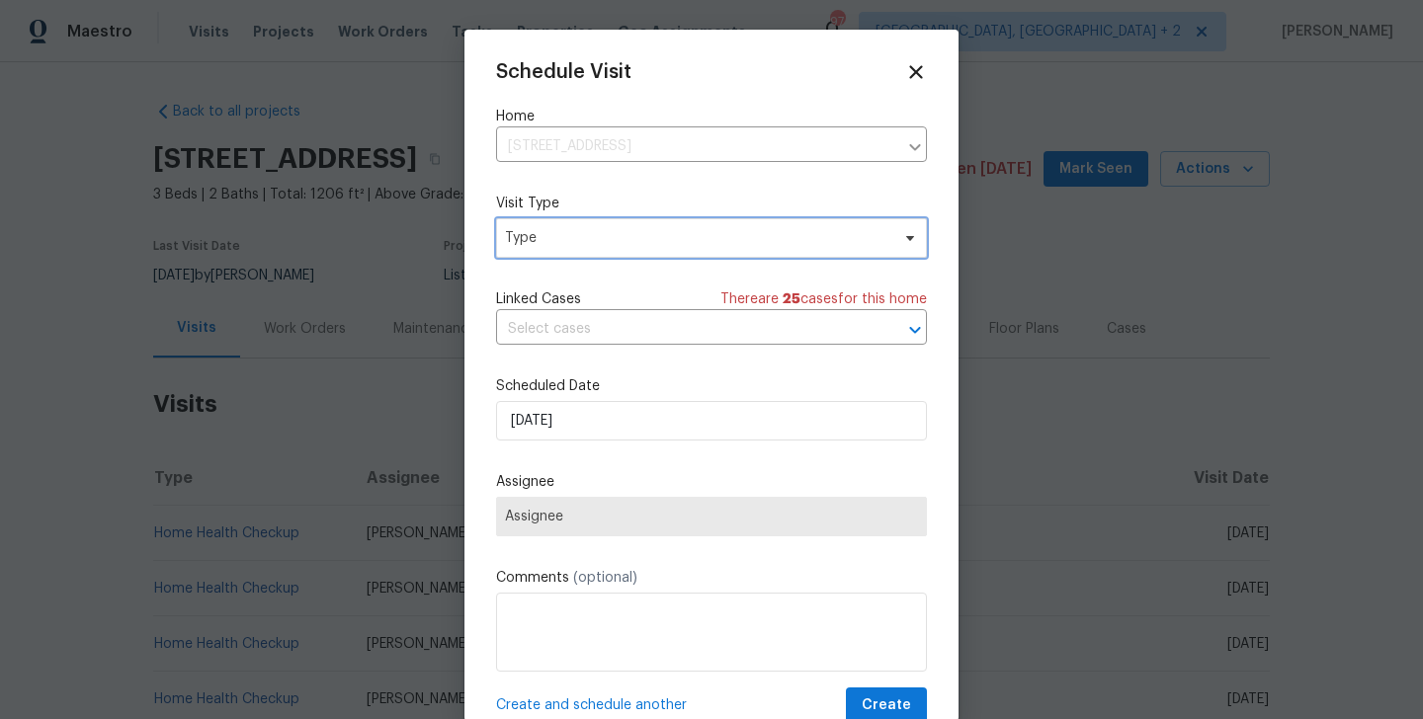
click at [514, 243] on span "Type" at bounding box center [697, 238] width 384 height 20
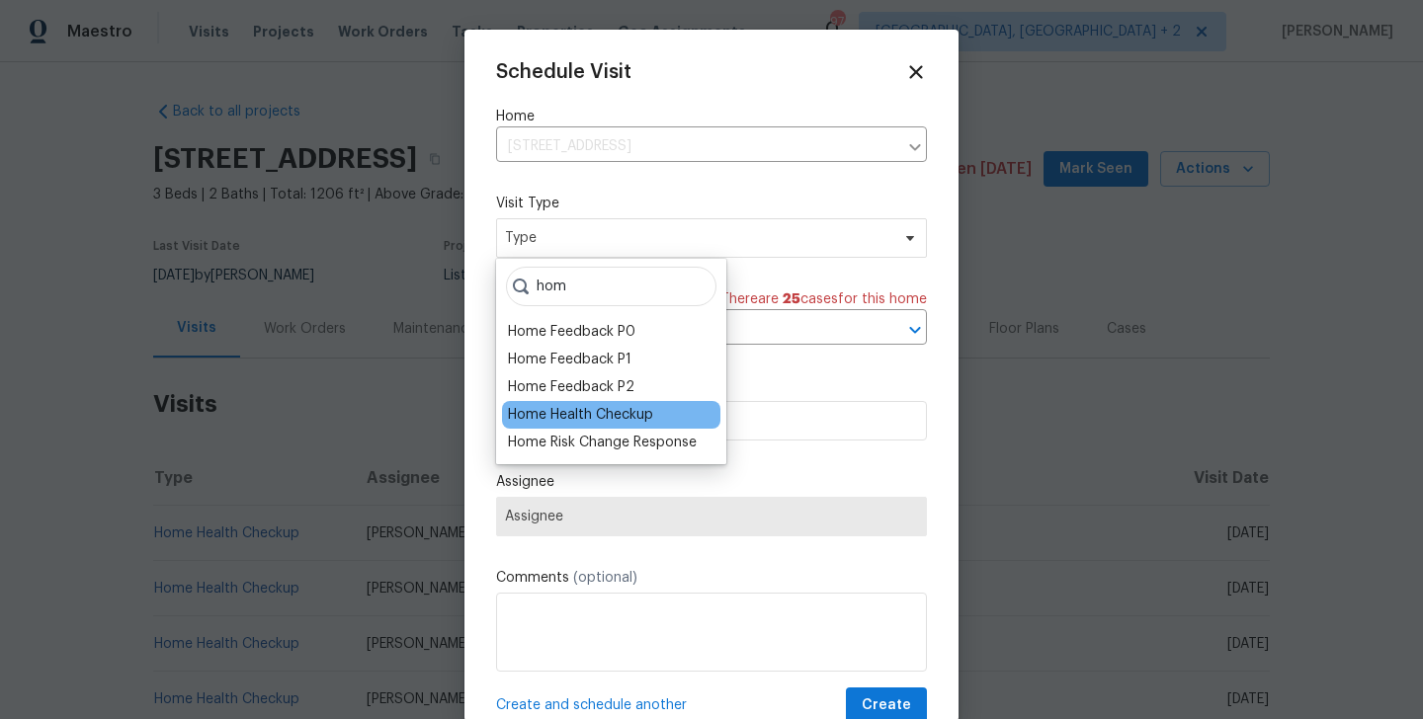
type input "hom"
click at [532, 410] on div "Home Health Checkup" at bounding box center [580, 415] width 145 height 20
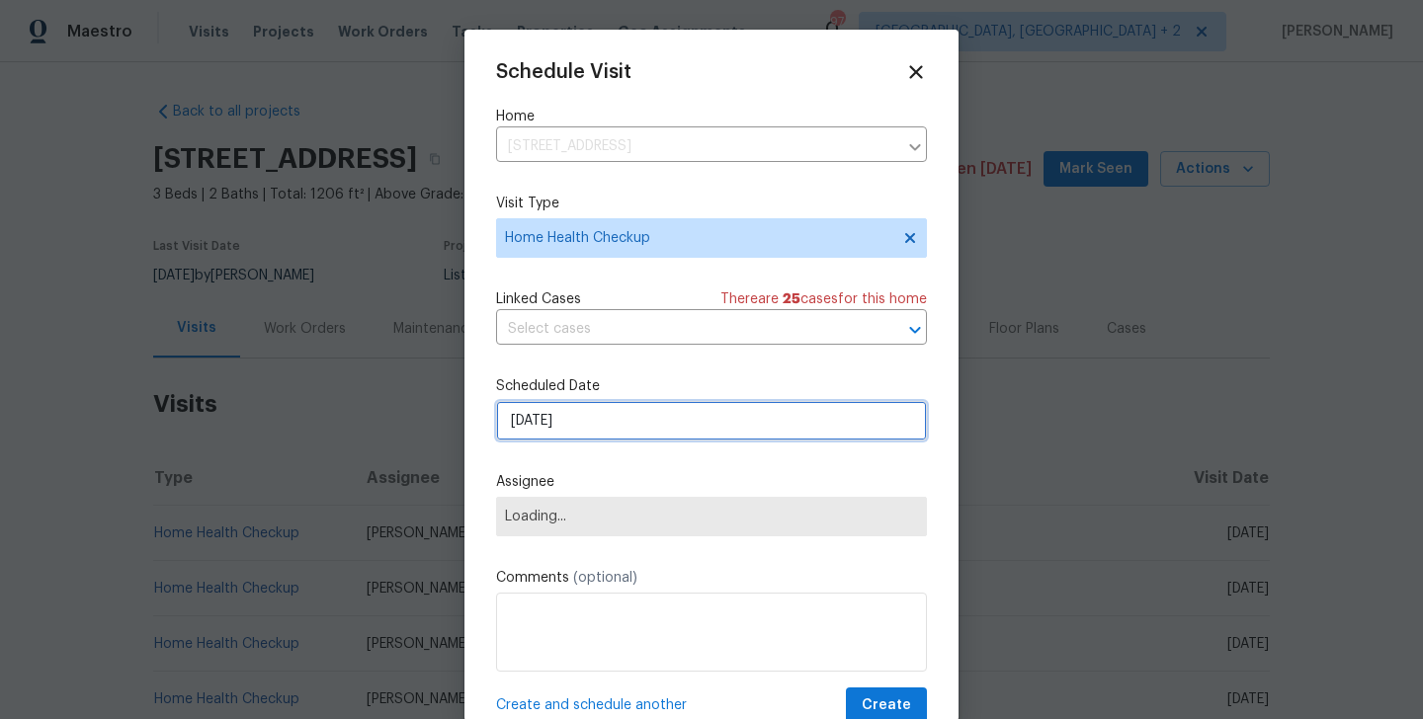
click at [550, 428] on input "01/10/2025" at bounding box center [711, 421] width 431 height 40
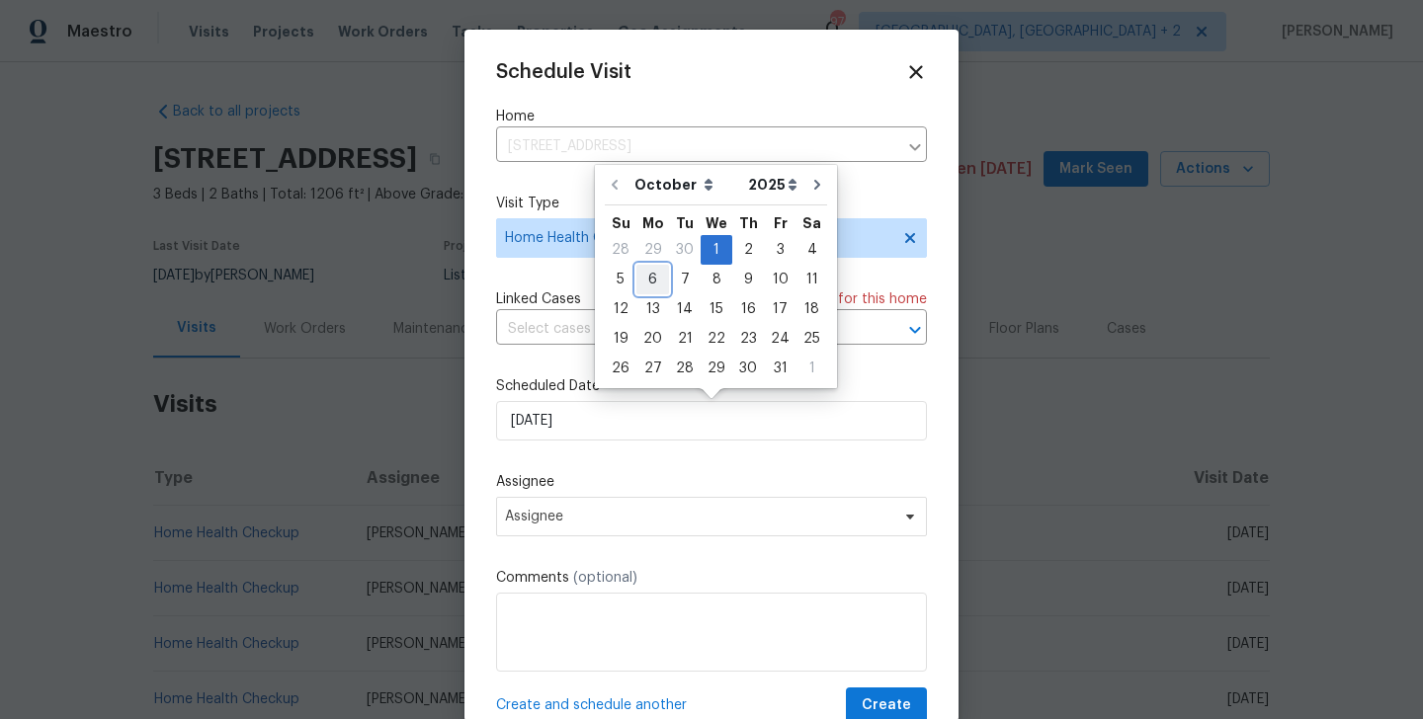
click at [653, 287] on div "6" at bounding box center [652, 280] width 33 height 28
type input "[DATE]"
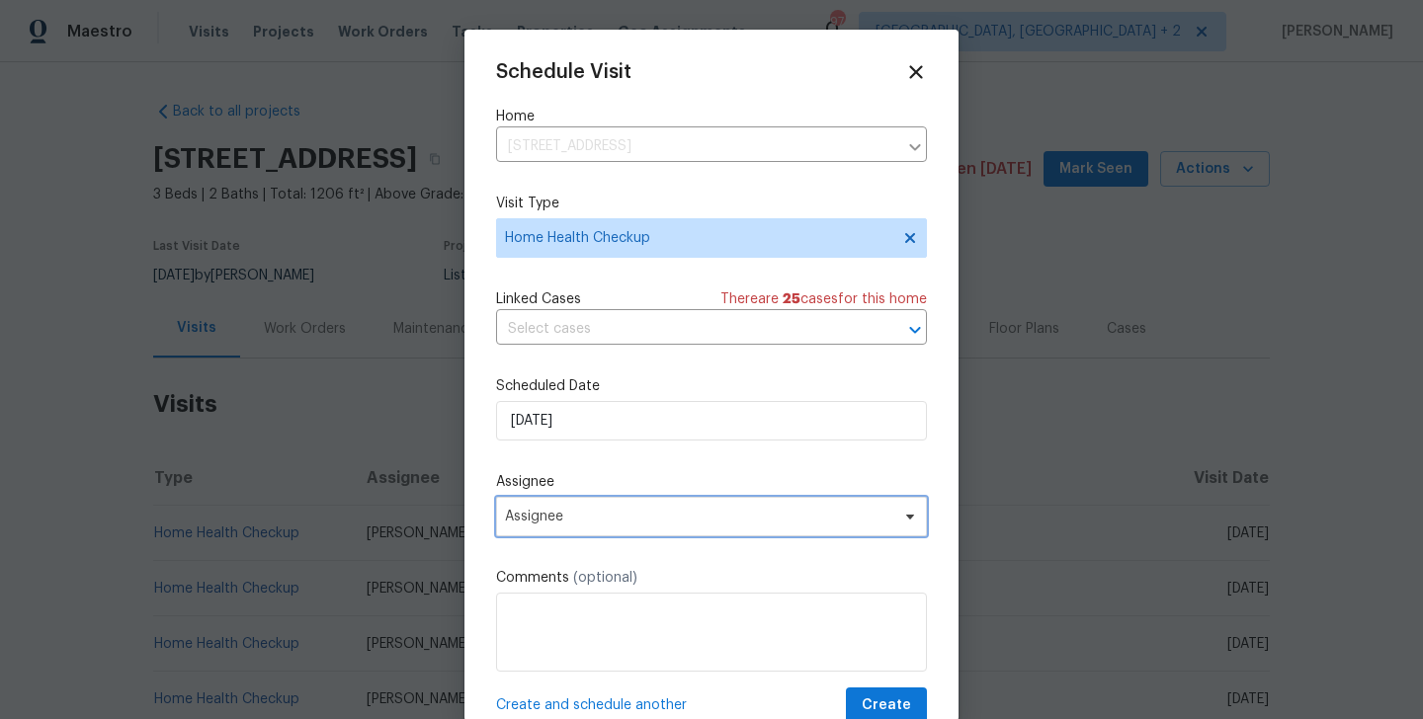
click at [612, 526] on span "Assignee" at bounding box center [711, 517] width 431 height 40
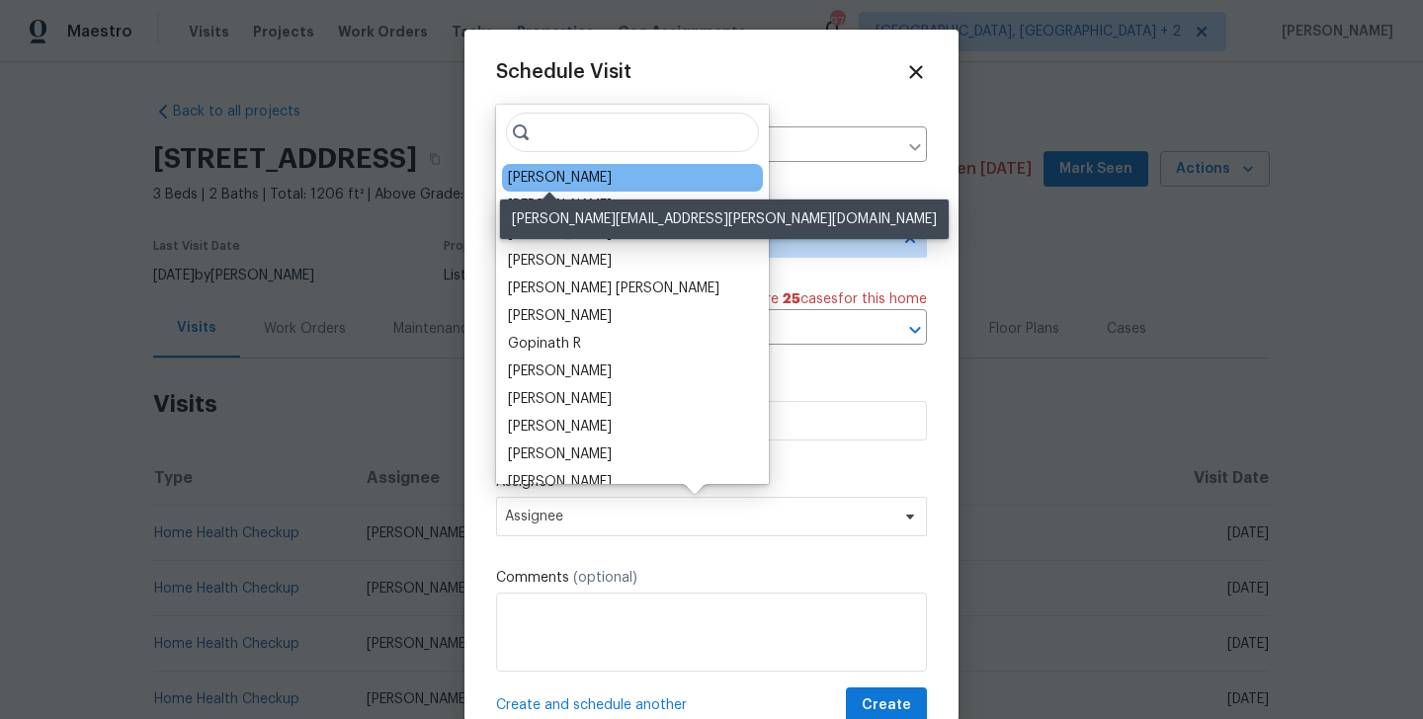
click at [544, 174] on div "[PERSON_NAME]" at bounding box center [560, 178] width 104 height 20
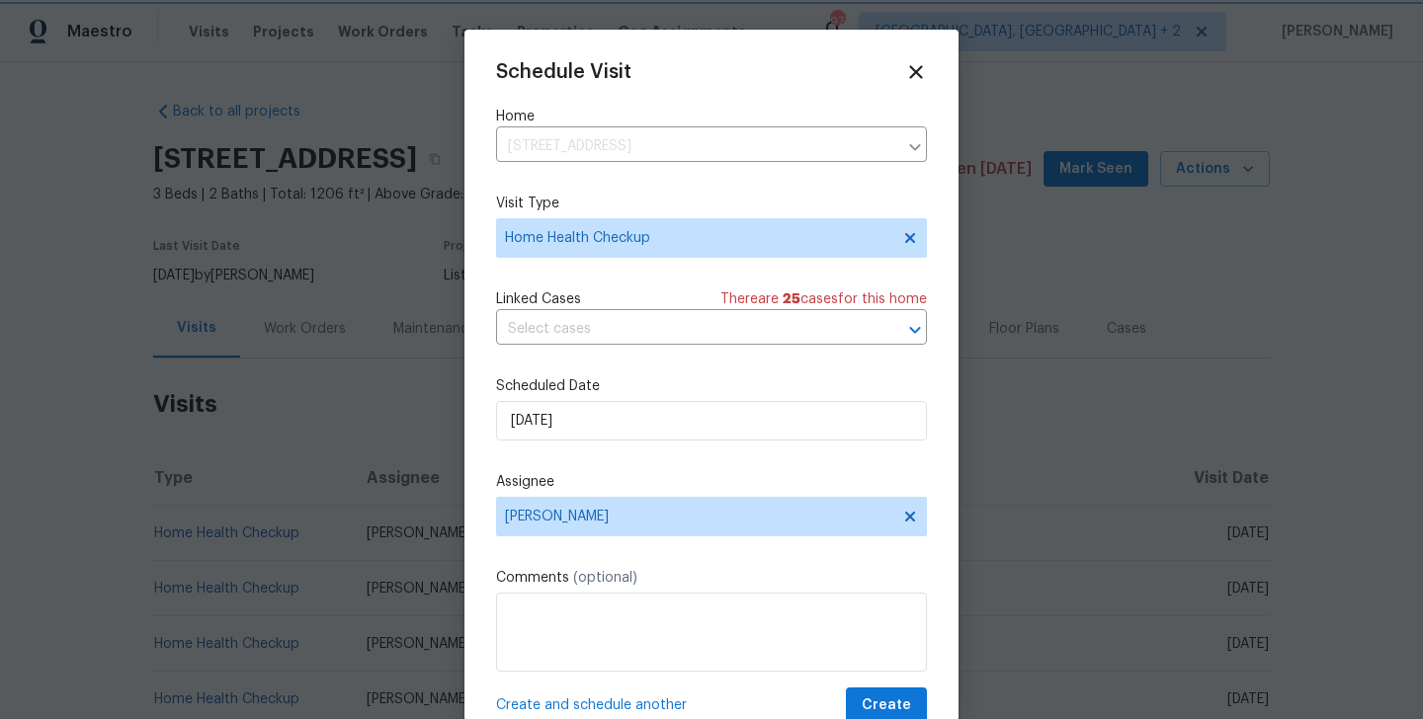
scroll to position [36, 0]
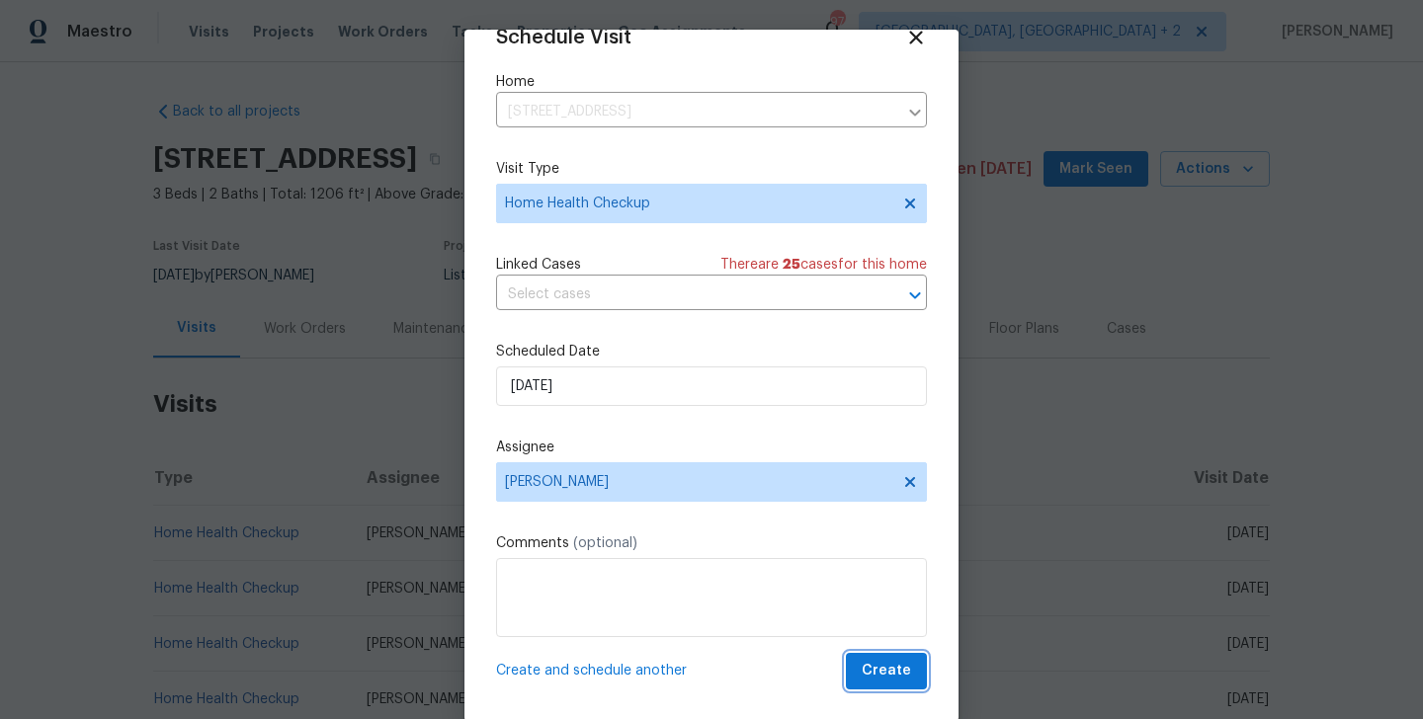
click at [888, 658] on button "Create" at bounding box center [886, 671] width 81 height 37
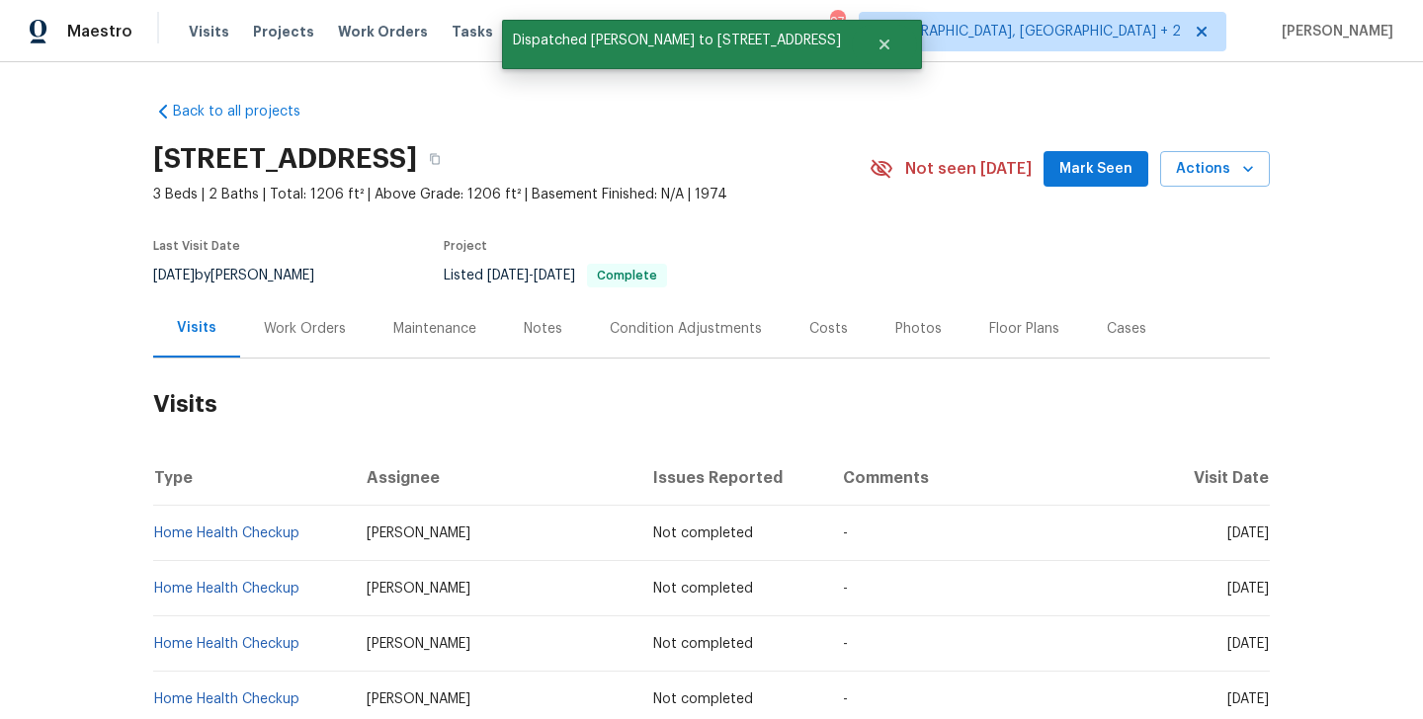
click at [322, 538] on td "Home Health Checkup" at bounding box center [252, 533] width 198 height 55
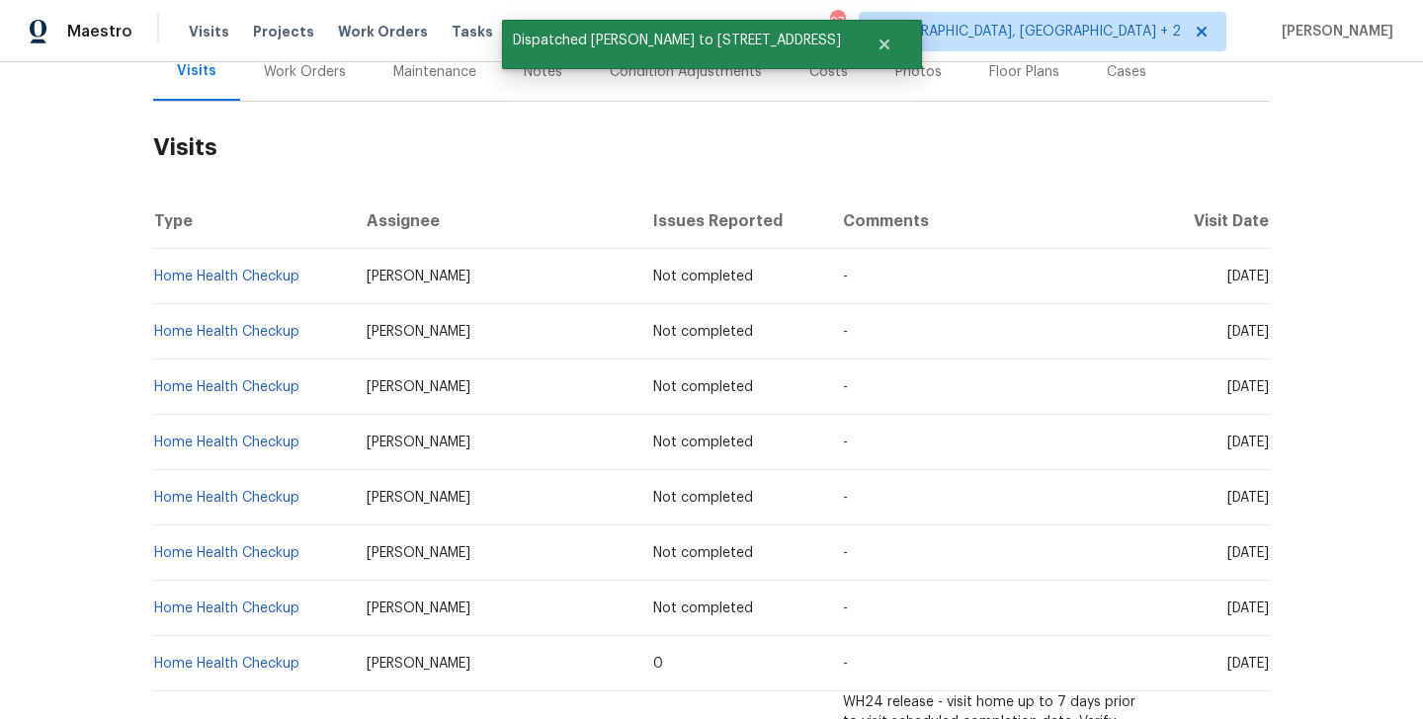
scroll to position [271, 0]
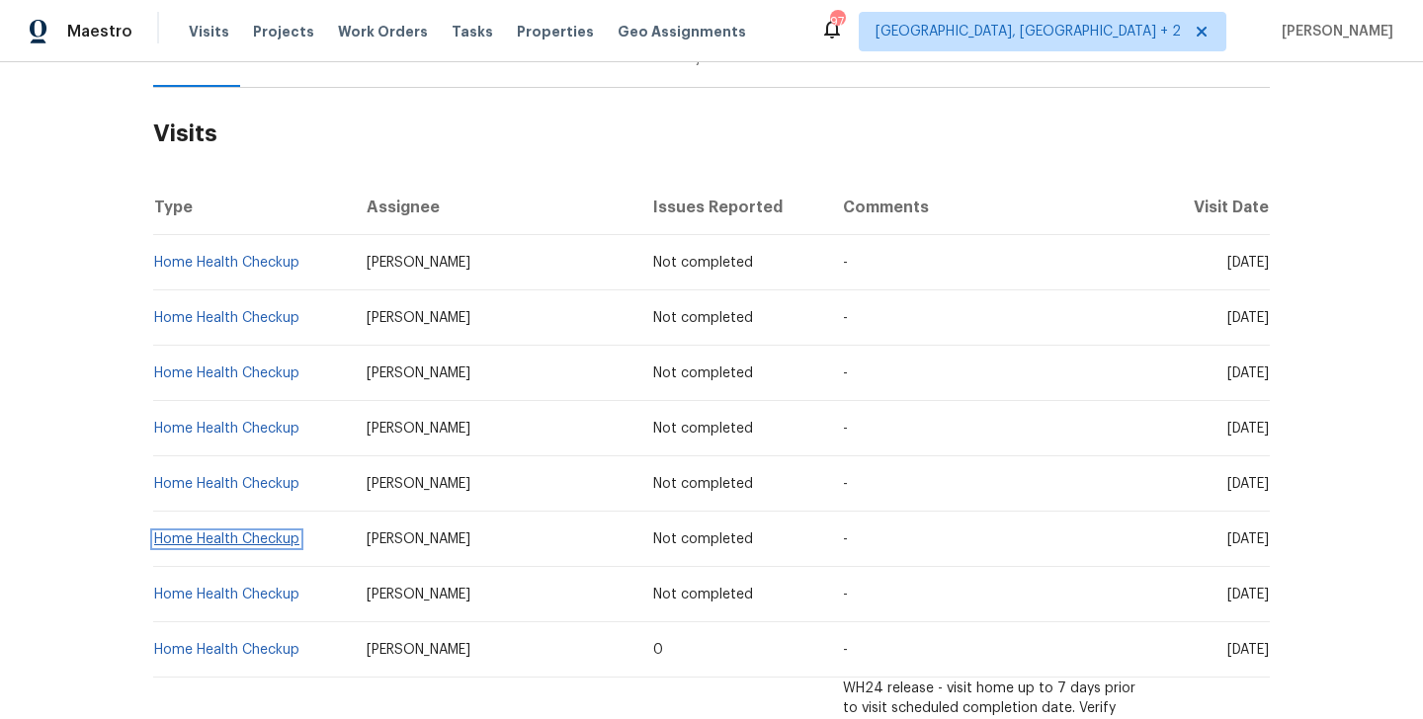
click at [251, 533] on link "Home Health Checkup" at bounding box center [226, 540] width 145 height 14
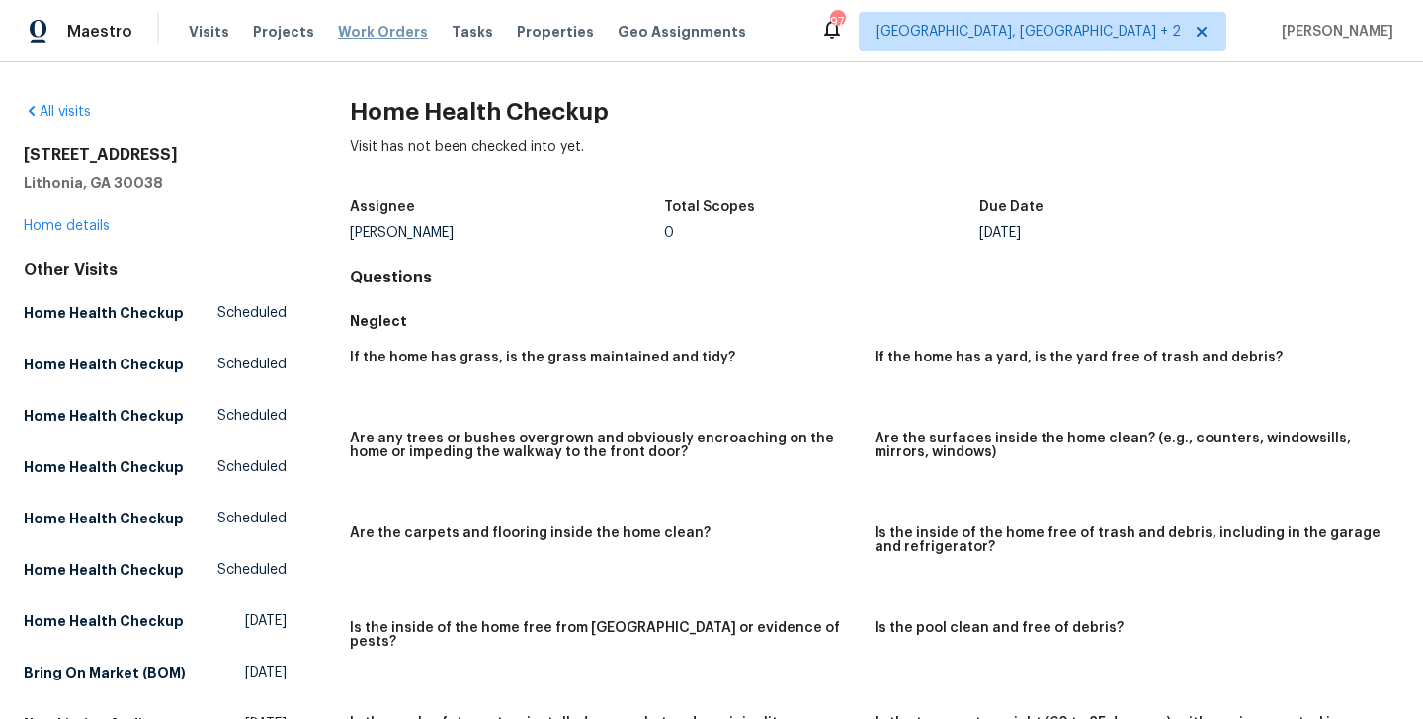
click at [354, 32] on span "Work Orders" at bounding box center [383, 32] width 90 height 20
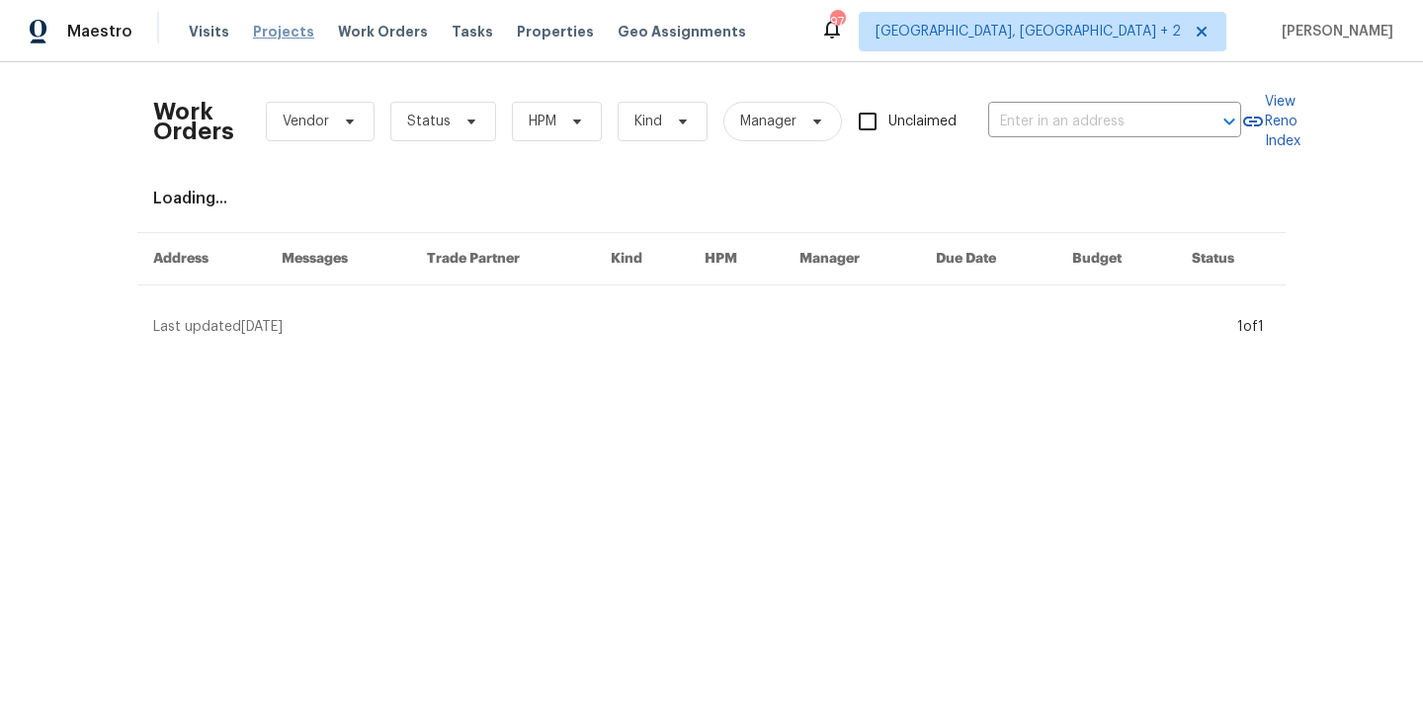
click at [273, 24] on span "Projects" at bounding box center [283, 32] width 61 height 20
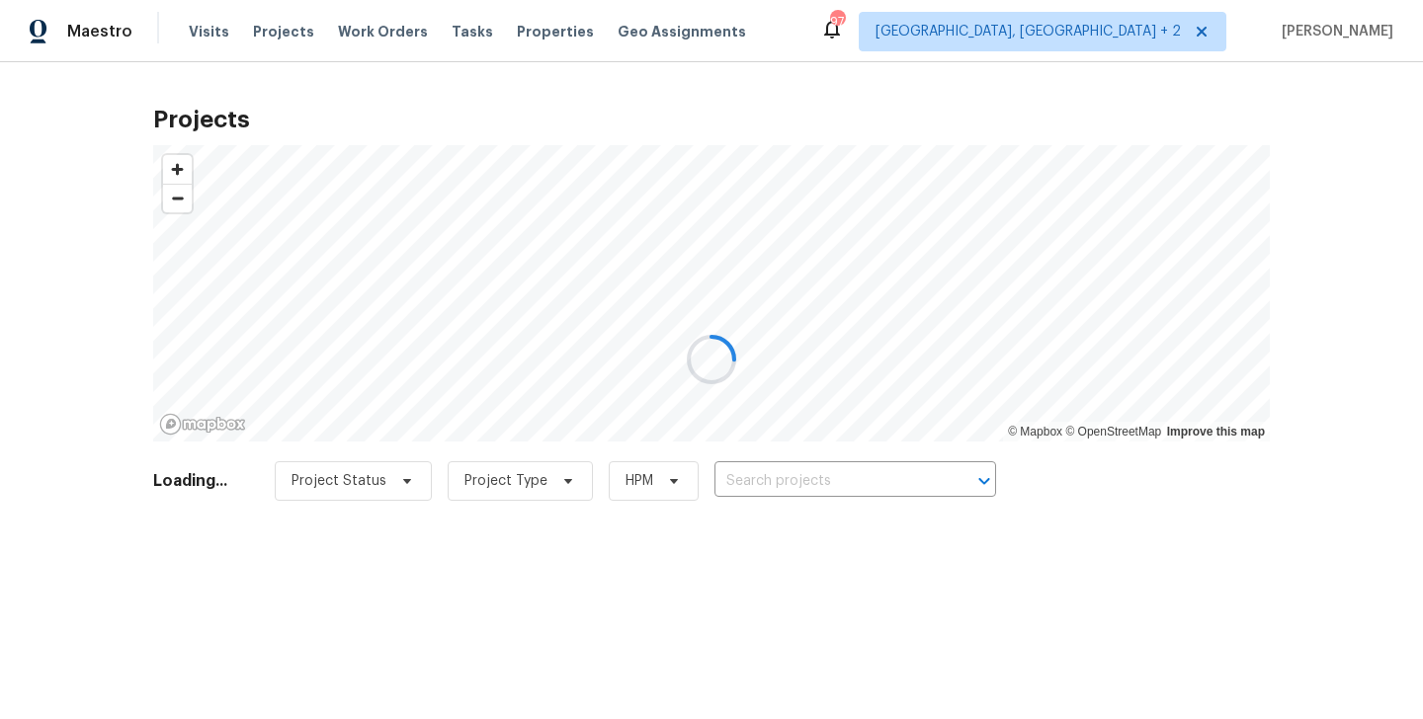
click at [761, 480] on div at bounding box center [711, 359] width 1423 height 719
click at [205, 30] on div at bounding box center [711, 359] width 1423 height 719
click at [205, 36] on div at bounding box center [711, 359] width 1423 height 719
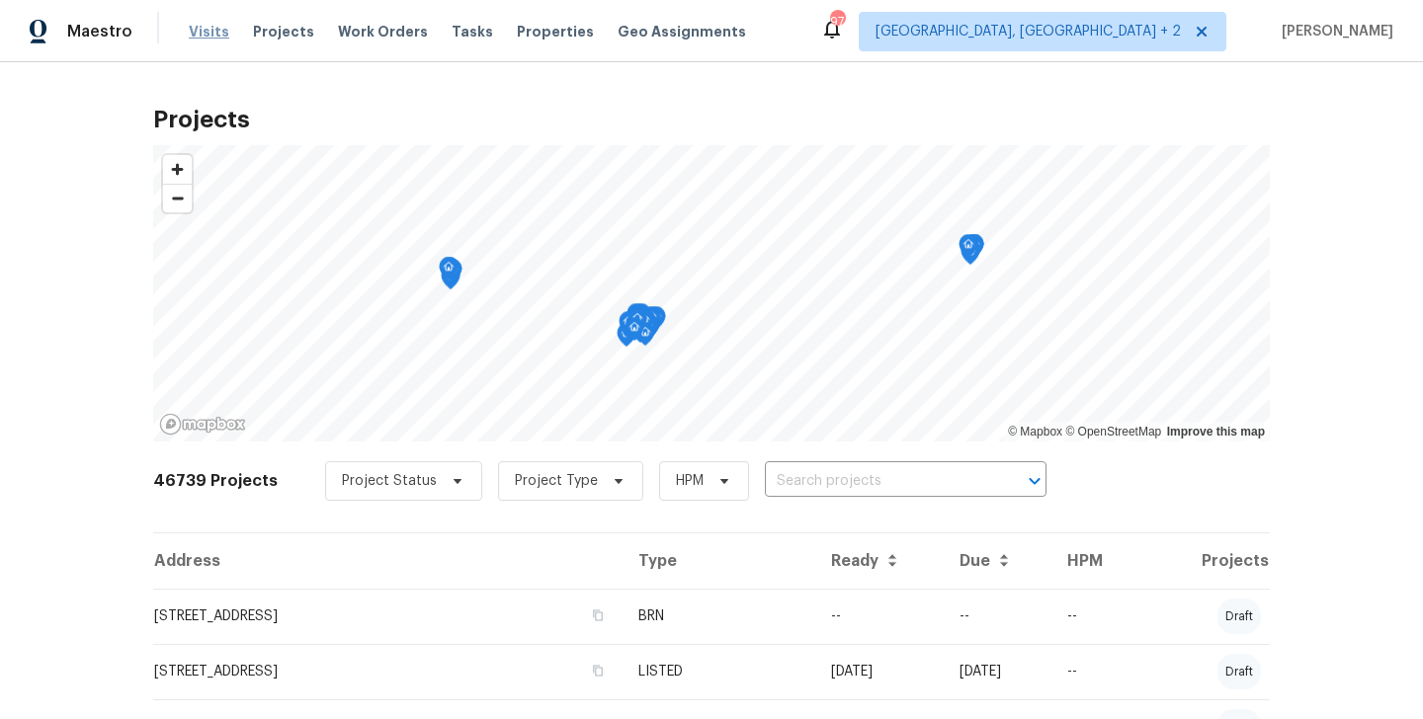
click at [189, 36] on span "Visits" at bounding box center [209, 32] width 41 height 20
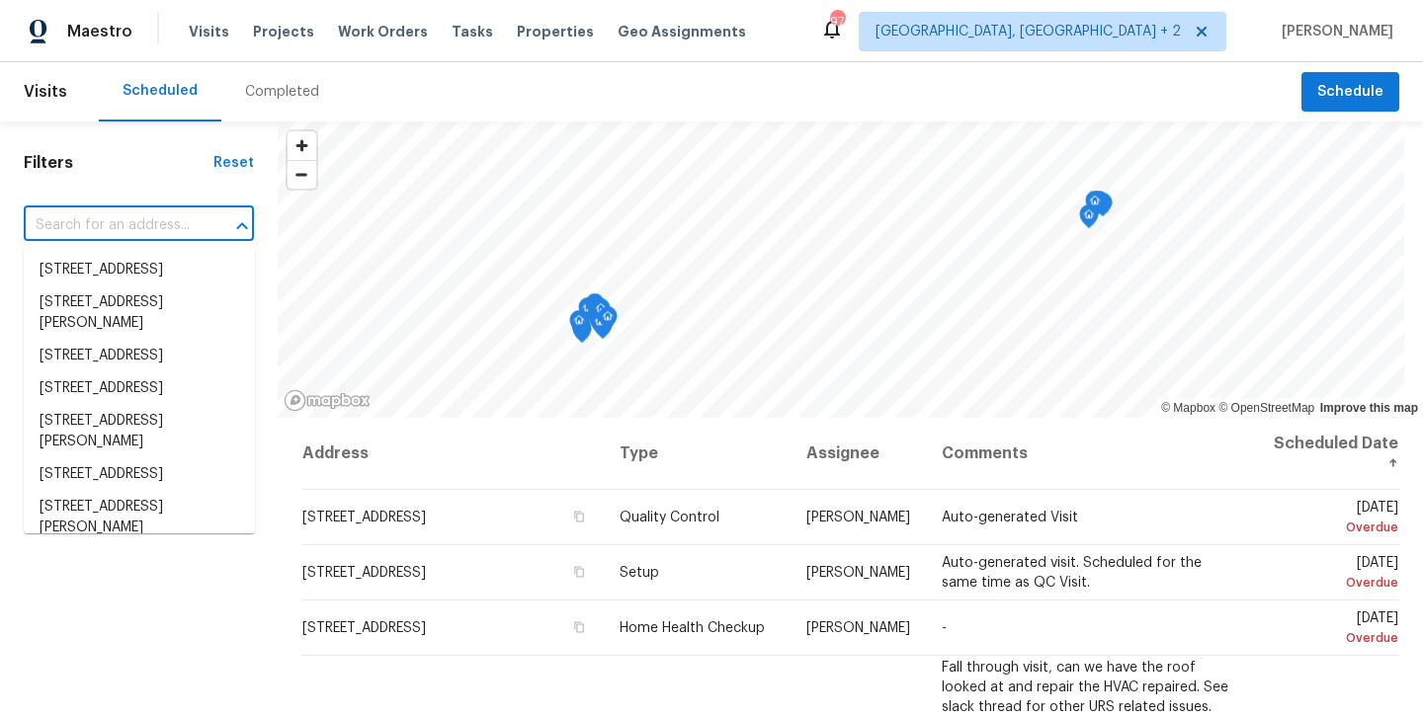
click at [156, 222] on input "text" at bounding box center [111, 225] width 175 height 31
paste input "5780 Par Four Ct, Lithonia, GA 30038"
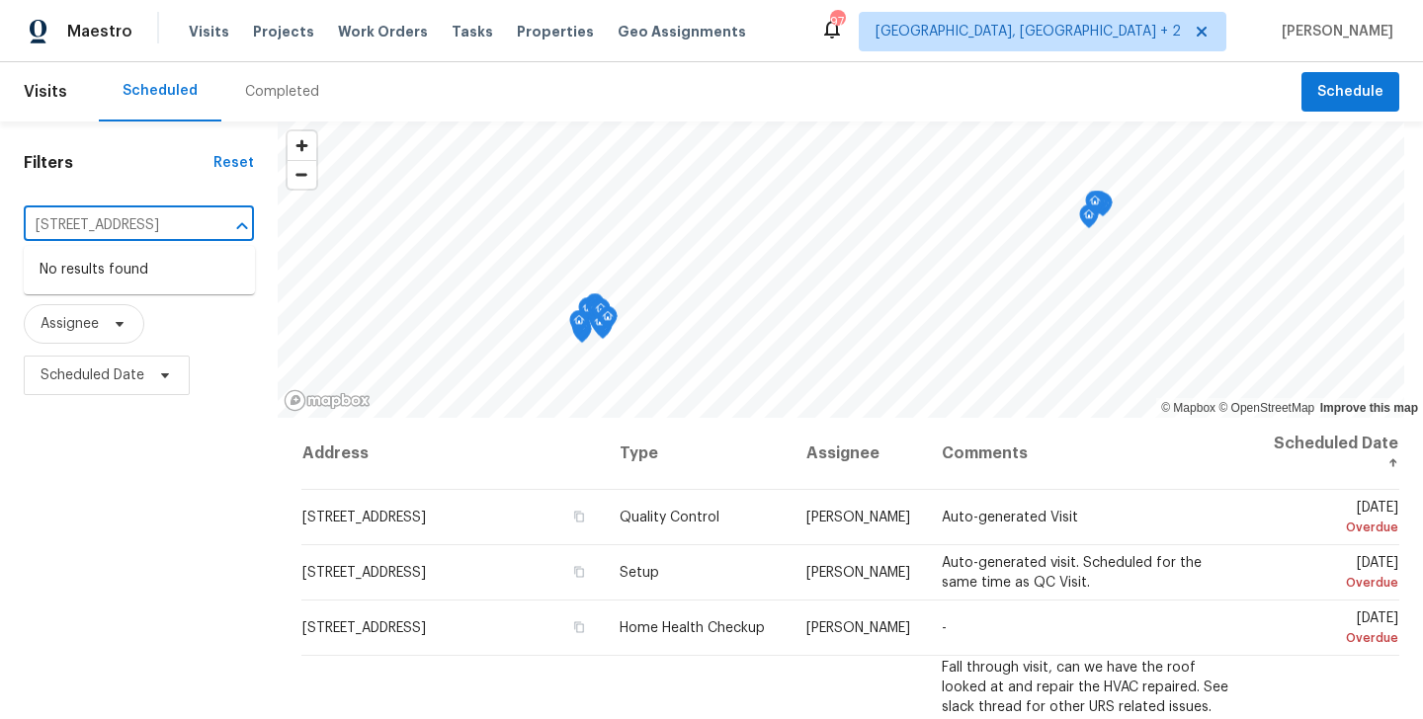
scroll to position [0, 78]
type input "5780 Par Four Ct, Lithonia, GA 30038"
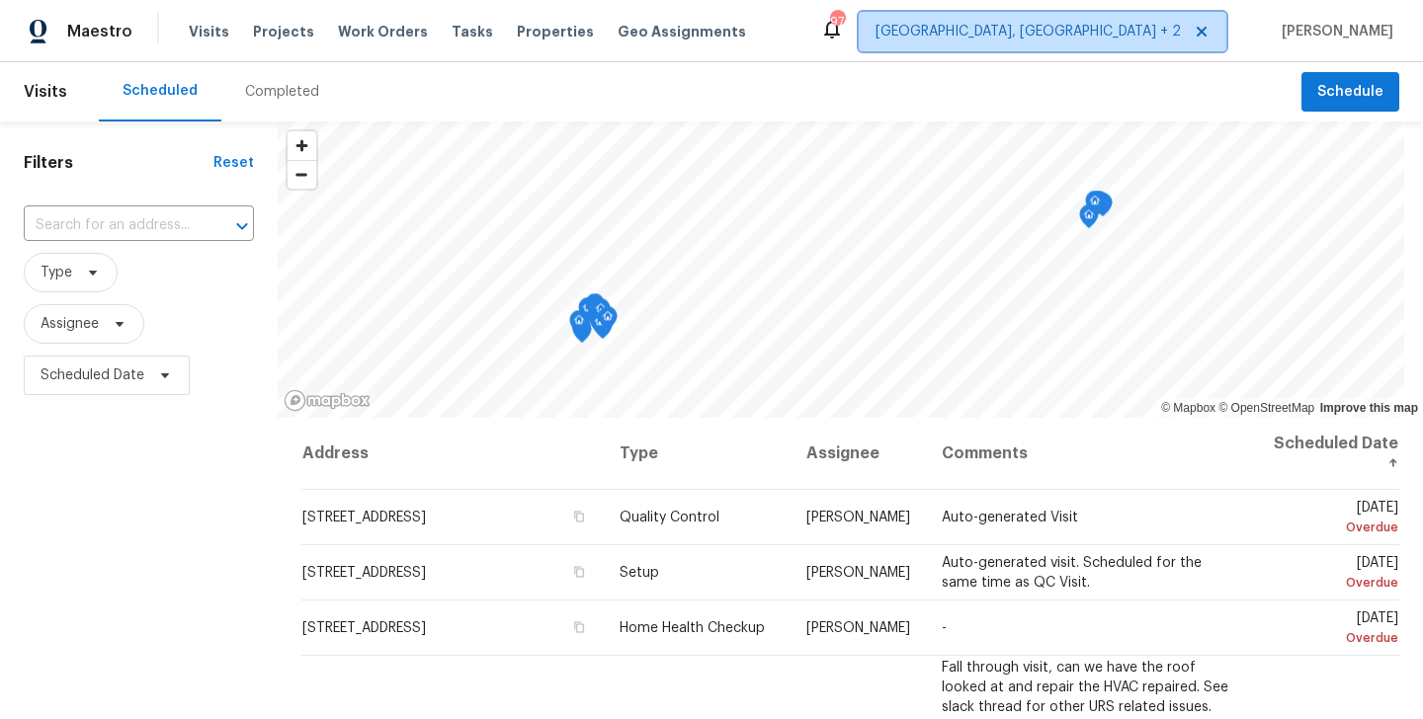
click at [1070, 27] on span "Albuquerque, NM + 2" at bounding box center [1027, 32] width 305 height 20
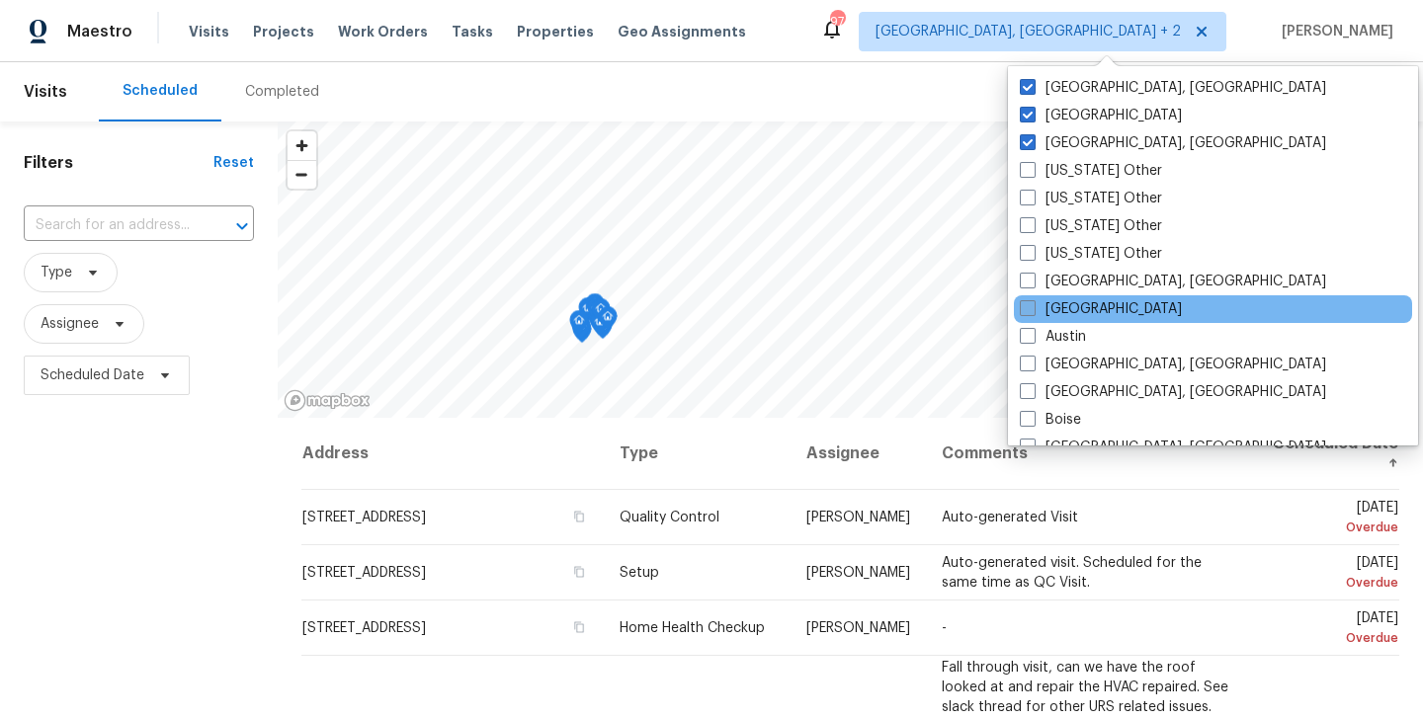
click at [1069, 312] on label "[GEOGRAPHIC_DATA]" at bounding box center [1101, 309] width 162 height 20
click at [1033, 312] on input "[GEOGRAPHIC_DATA]" at bounding box center [1026, 305] width 13 height 13
checkbox input "true"
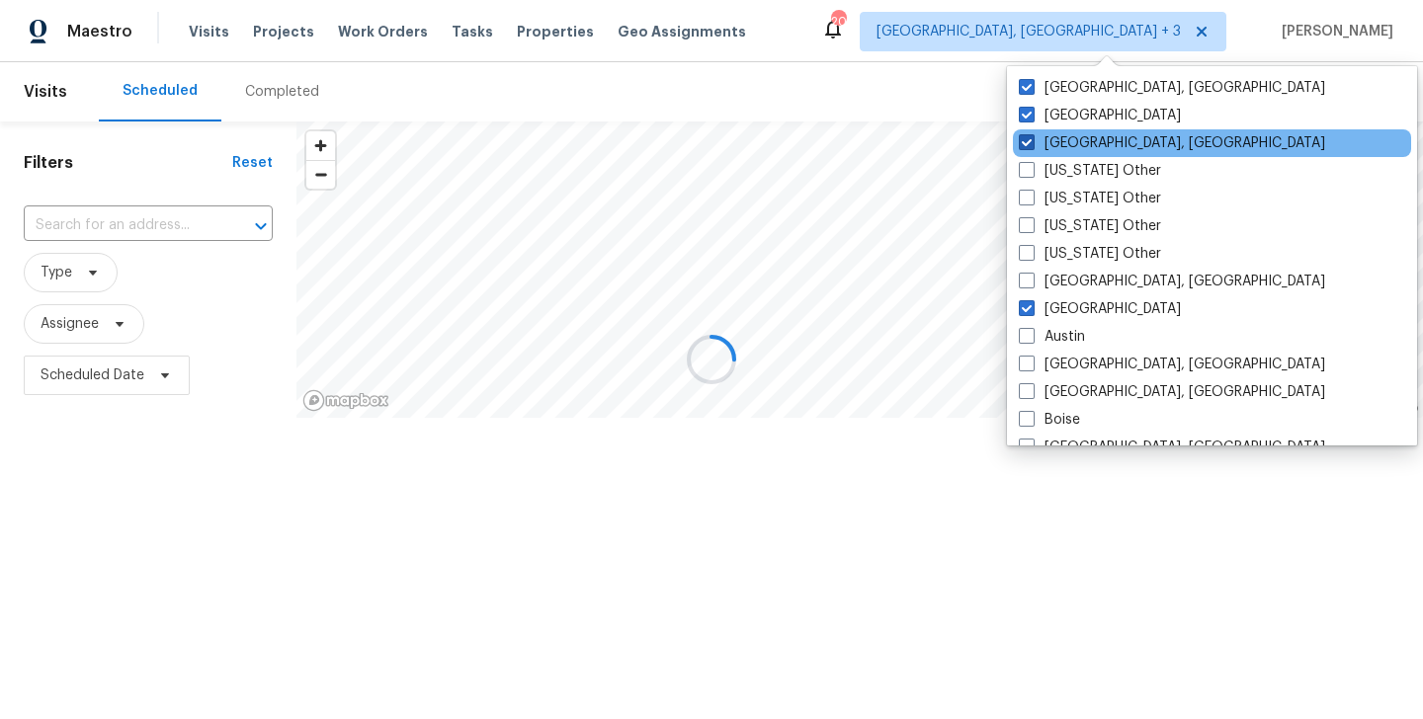
click at [1069, 147] on label "Albuquerque, NM" at bounding box center [1172, 143] width 306 height 20
click at [1032, 146] on input "Albuquerque, NM" at bounding box center [1025, 139] width 13 height 13
checkbox input "false"
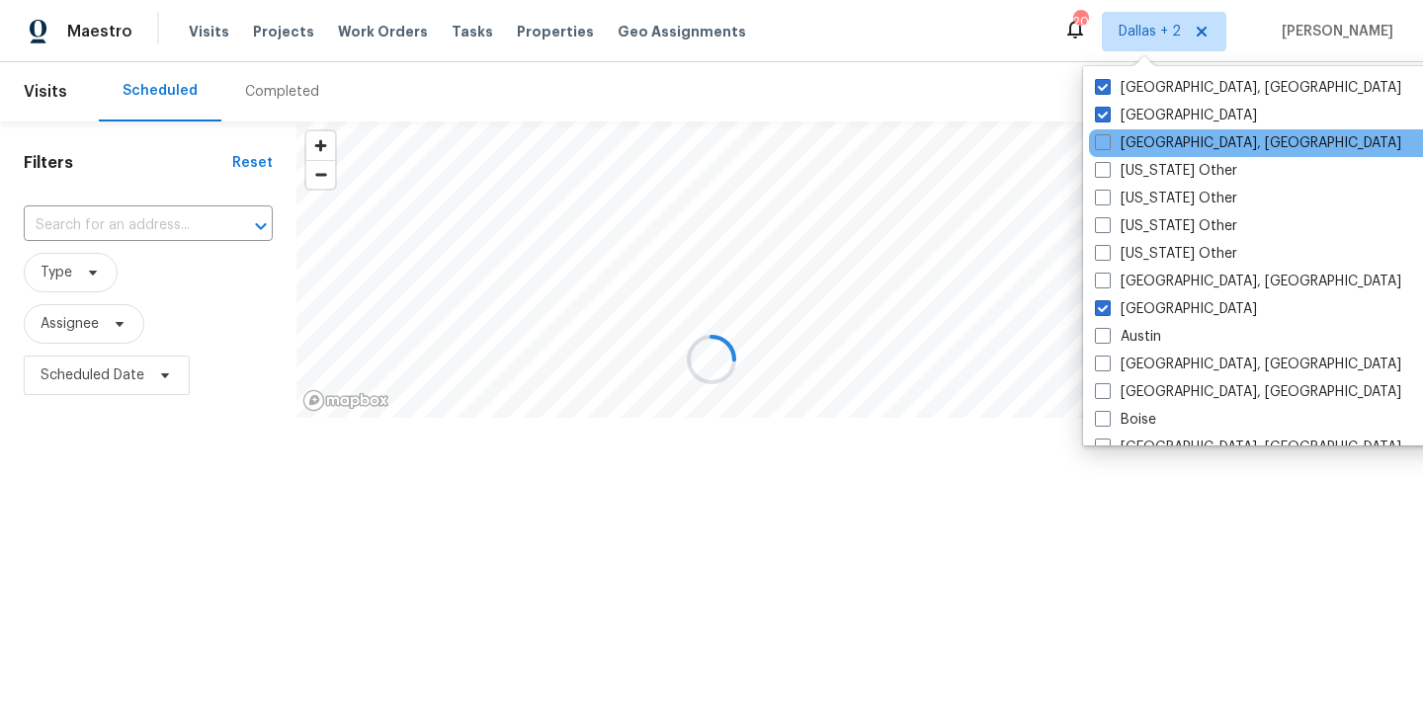
click at [1128, 129] on div "Albuquerque, NM" at bounding box center [1288, 143] width 398 height 28
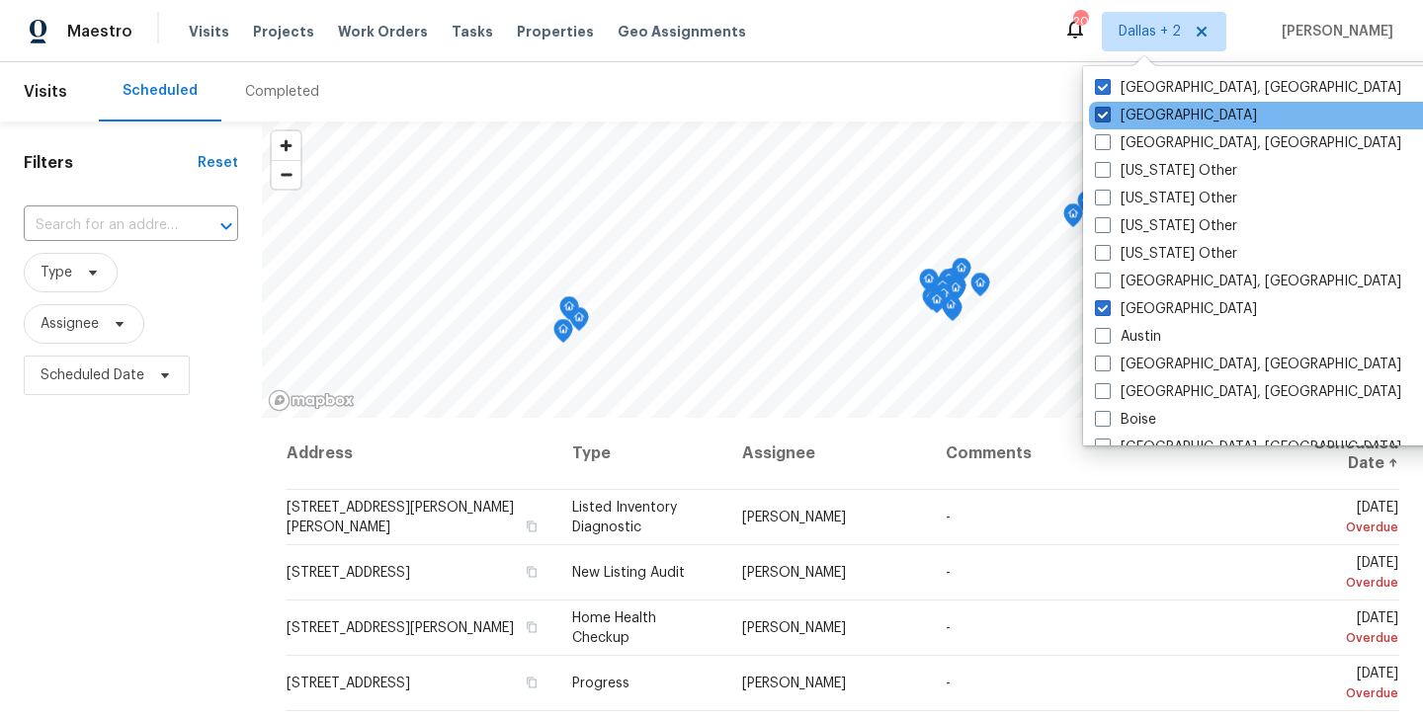
click at [1127, 112] on label "Dallas" at bounding box center [1176, 116] width 162 height 20
click at [1108, 112] on input "Dallas" at bounding box center [1101, 112] width 13 height 13
checkbox input "false"
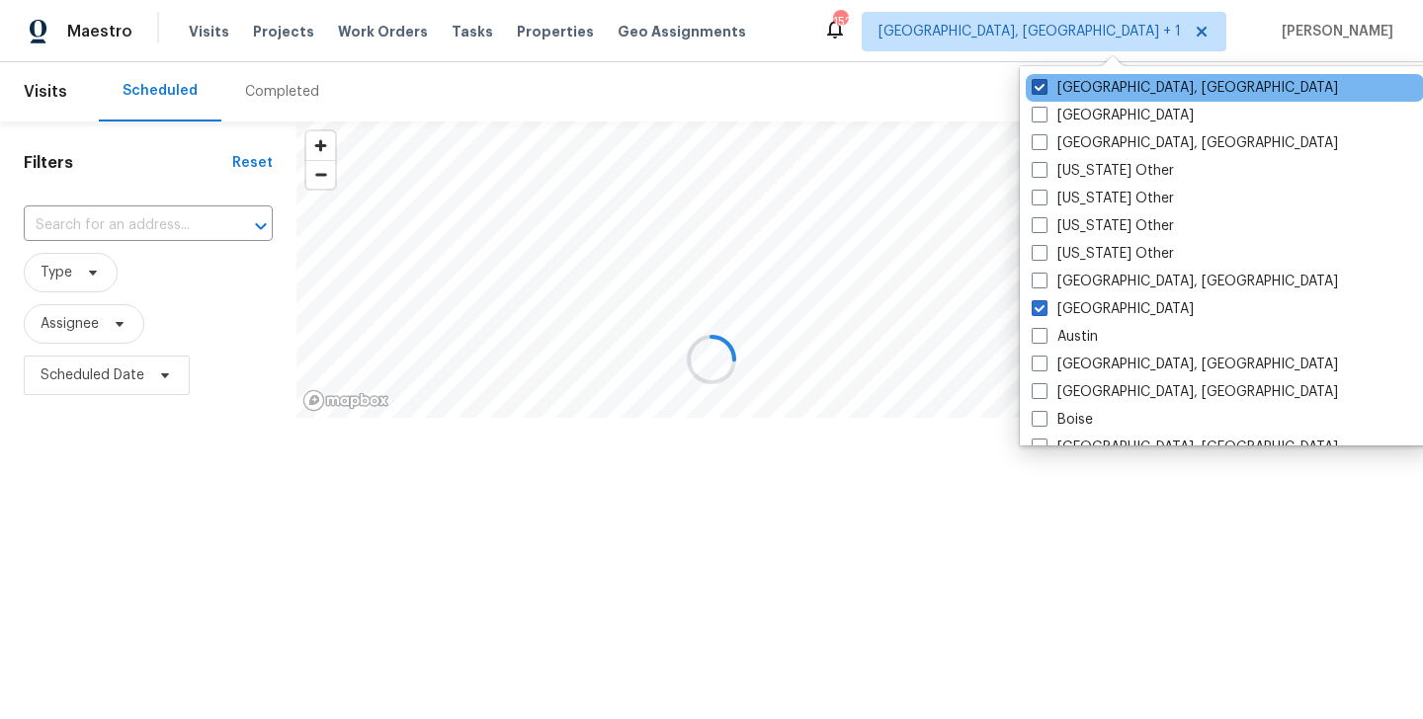
click at [1134, 83] on label "Greensboro, NC" at bounding box center [1185, 88] width 306 height 20
click at [1044, 83] on input "Greensboro, NC" at bounding box center [1038, 84] width 13 height 13
checkbox input "false"
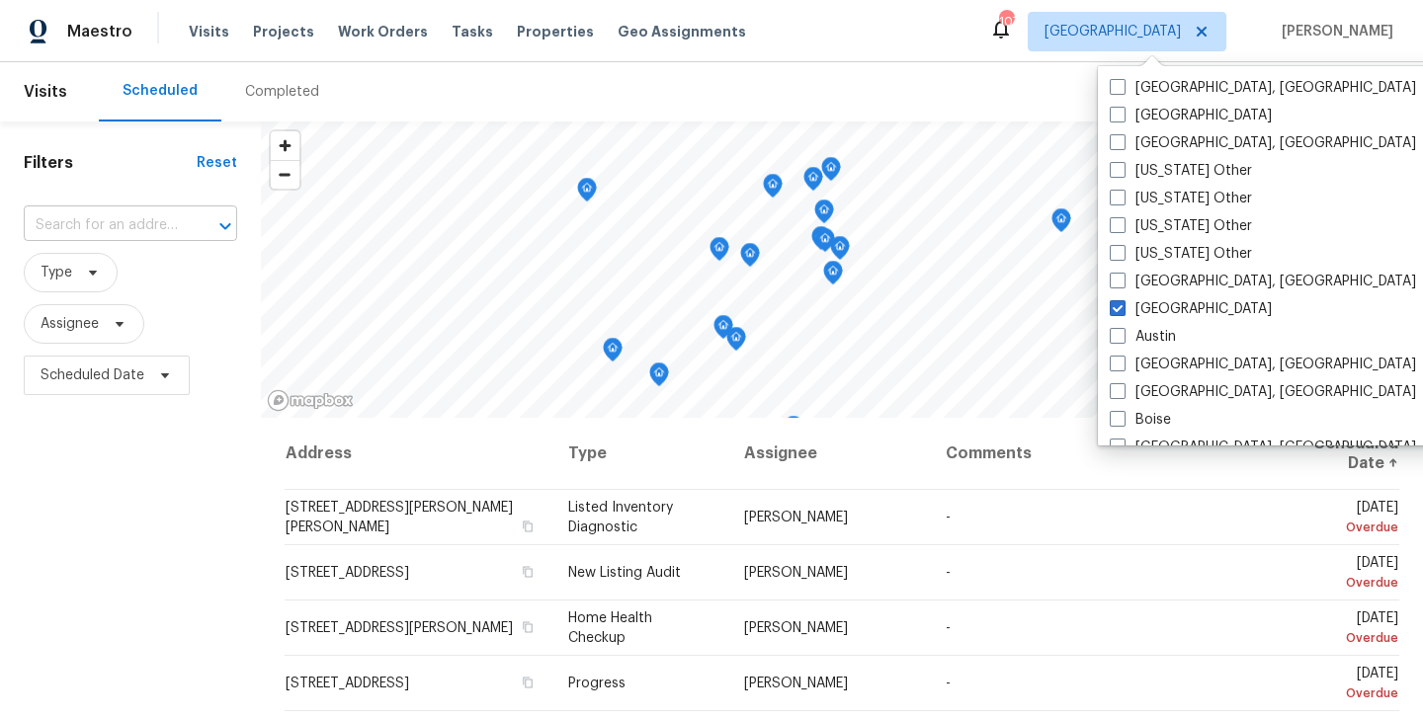
click at [140, 230] on input "text" at bounding box center [103, 225] width 158 height 31
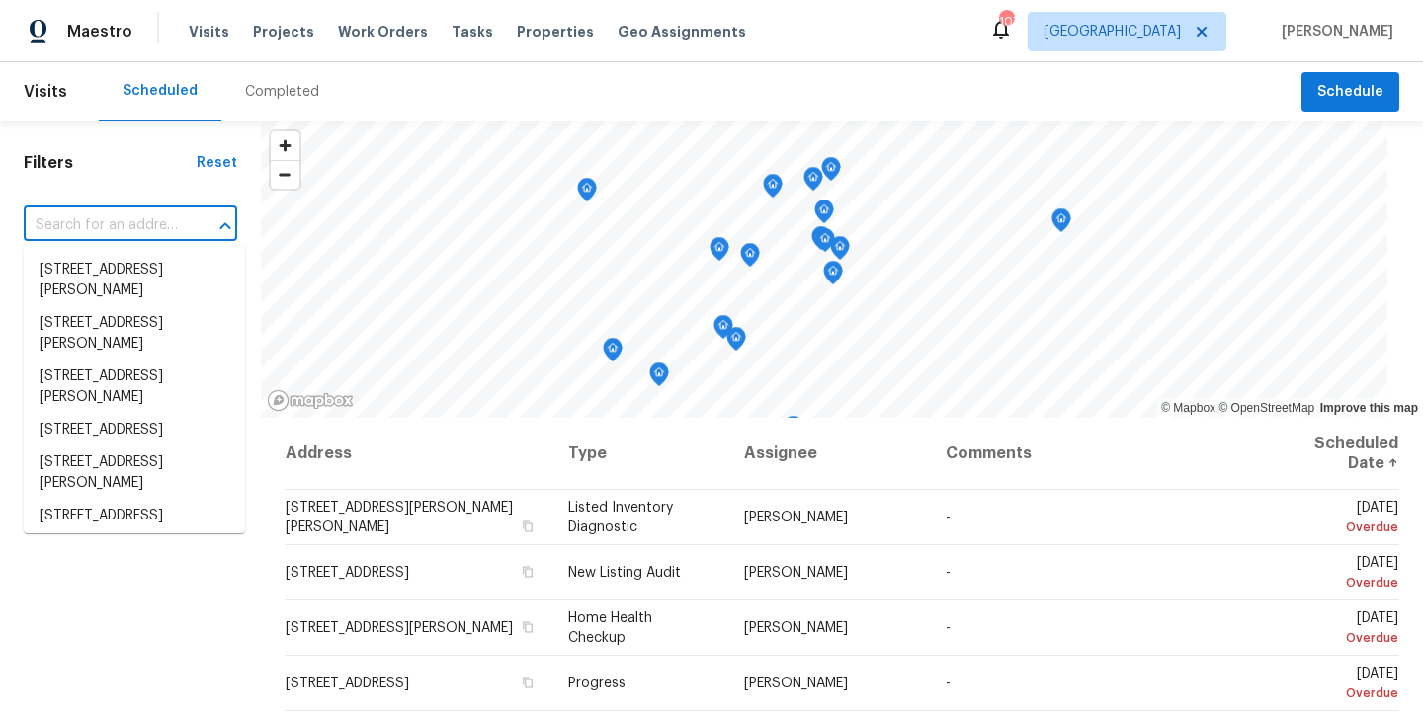
paste input "5780 Par Four Ct, Lithonia, GA 30038"
type input "5780 Par Four Ct, Lithonia, GA 30038"
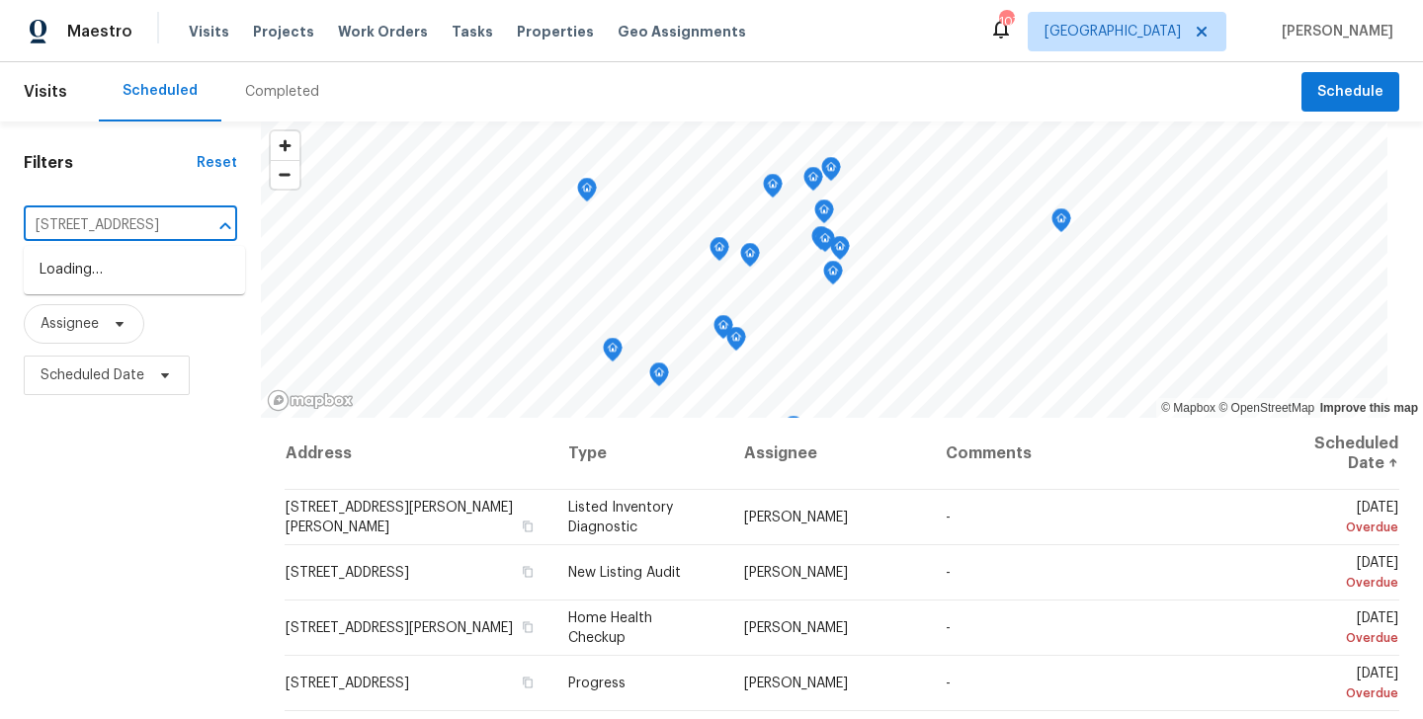
scroll to position [0, 87]
click at [119, 278] on li "5780 Par Four Ct, Lithonia, GA 30038" at bounding box center [134, 270] width 221 height 33
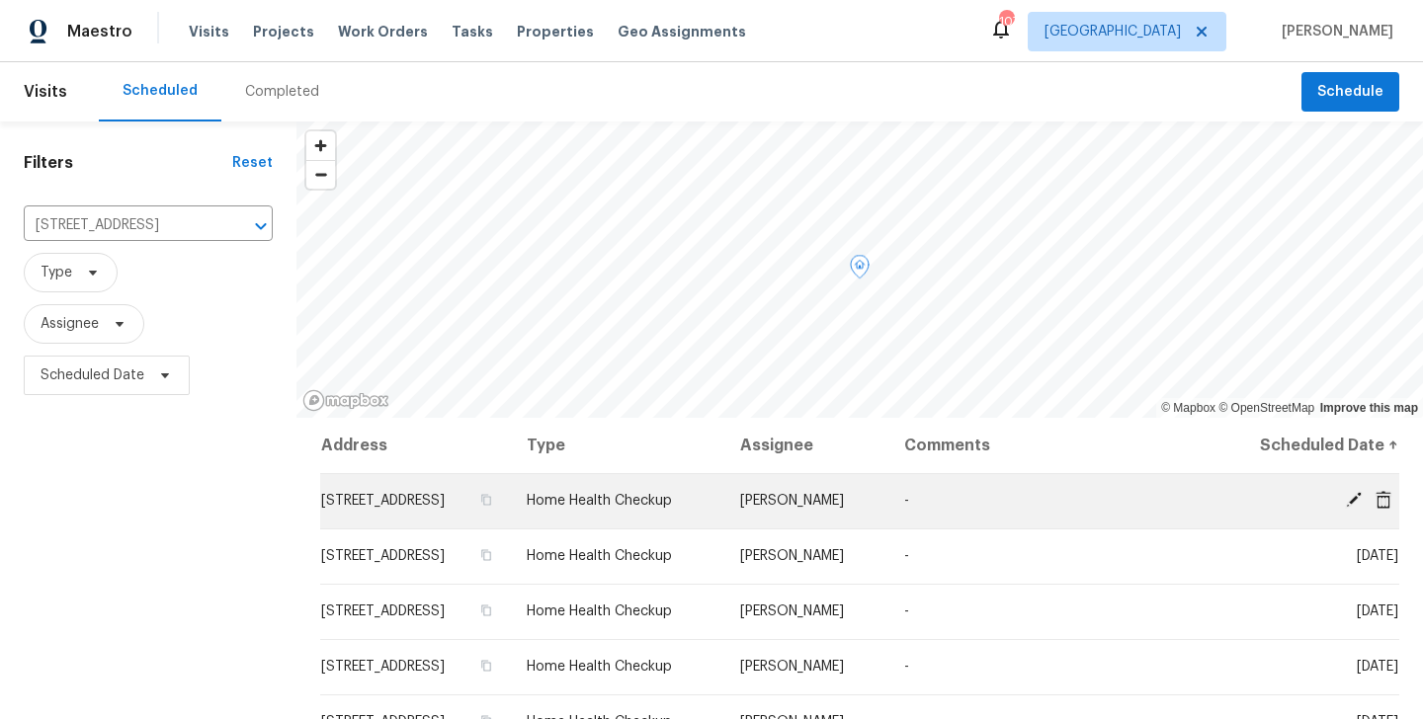
click at [1381, 499] on icon at bounding box center [1383, 499] width 16 height 18
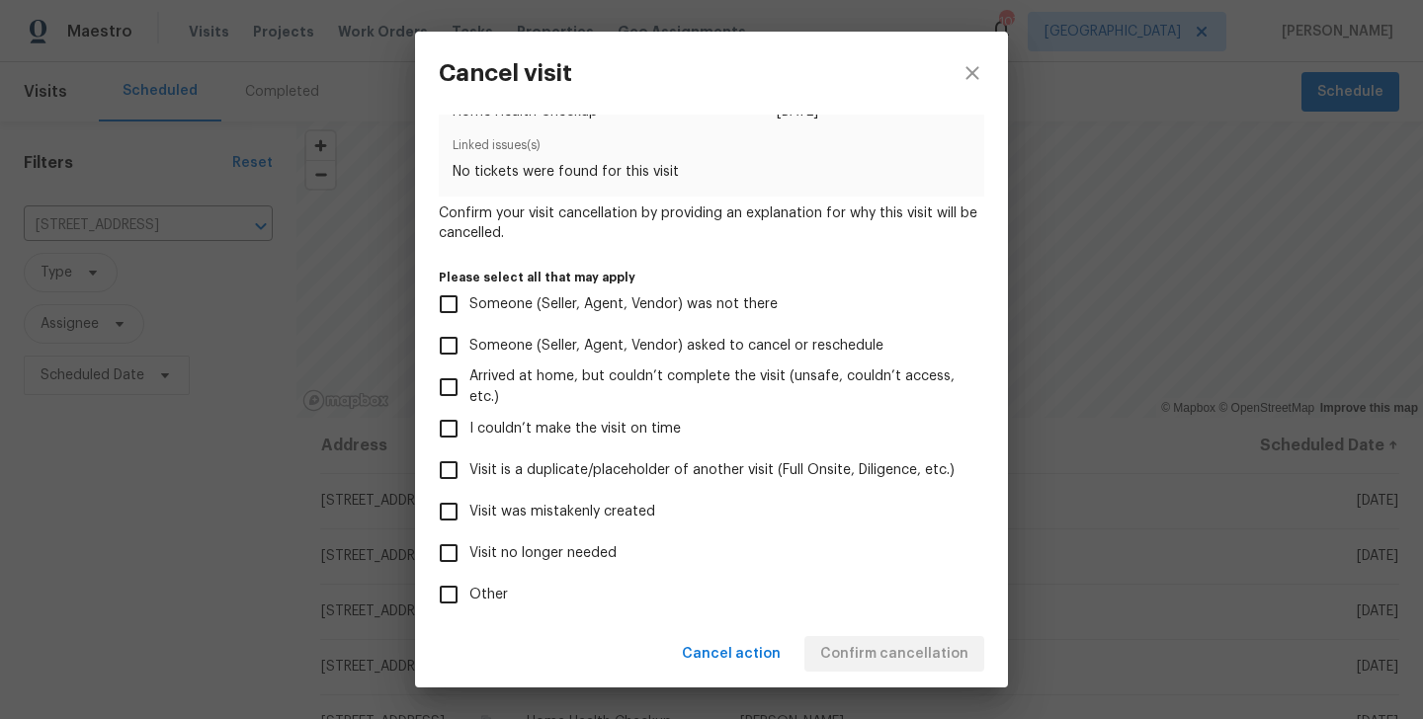
scroll to position [63, 0]
click at [608, 476] on span "Visit is a duplicate/placeholder of another visit (Full Onsite, Diligence, etc.)" at bounding box center [711, 469] width 485 height 21
click at [469, 476] on input "Visit is a duplicate/placeholder of another visit (Full Onsite, Diligence, etc.)" at bounding box center [448, 469] width 41 height 41
checkbox input "true"
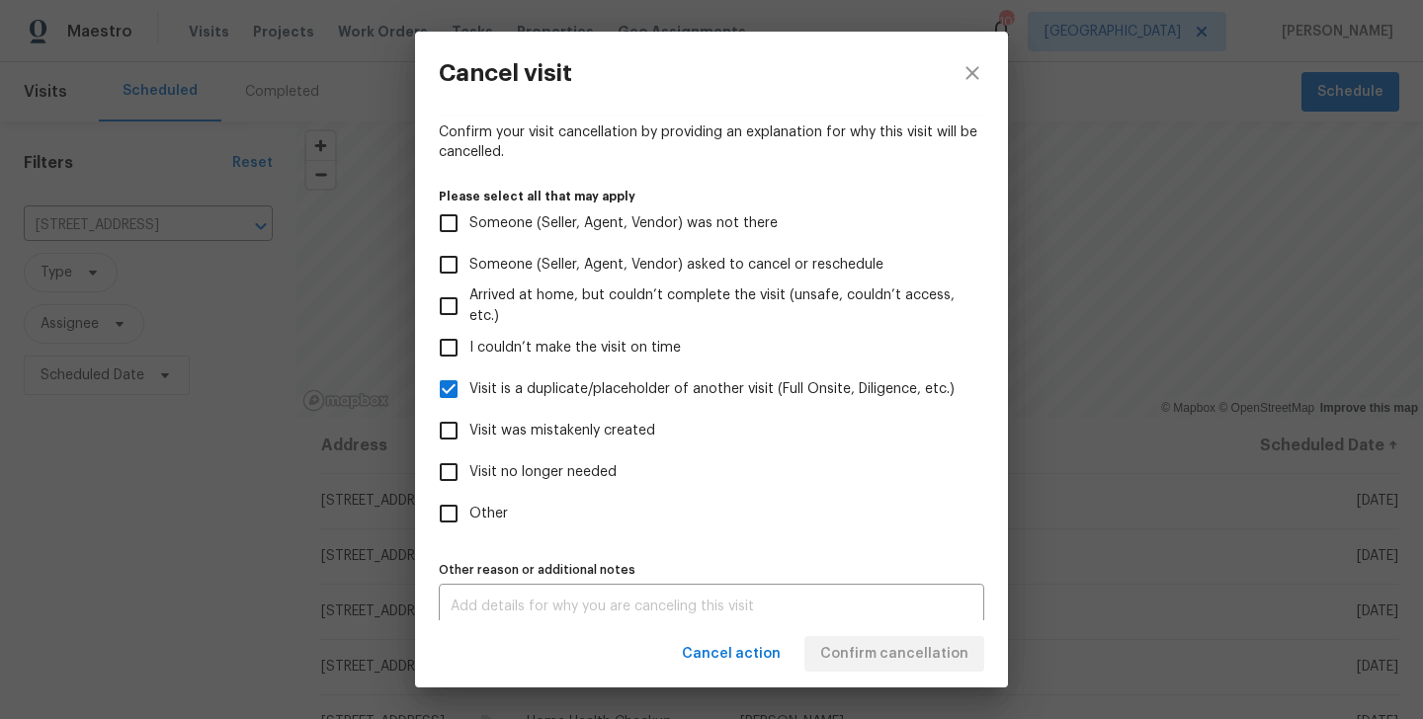
scroll to position [160, 0]
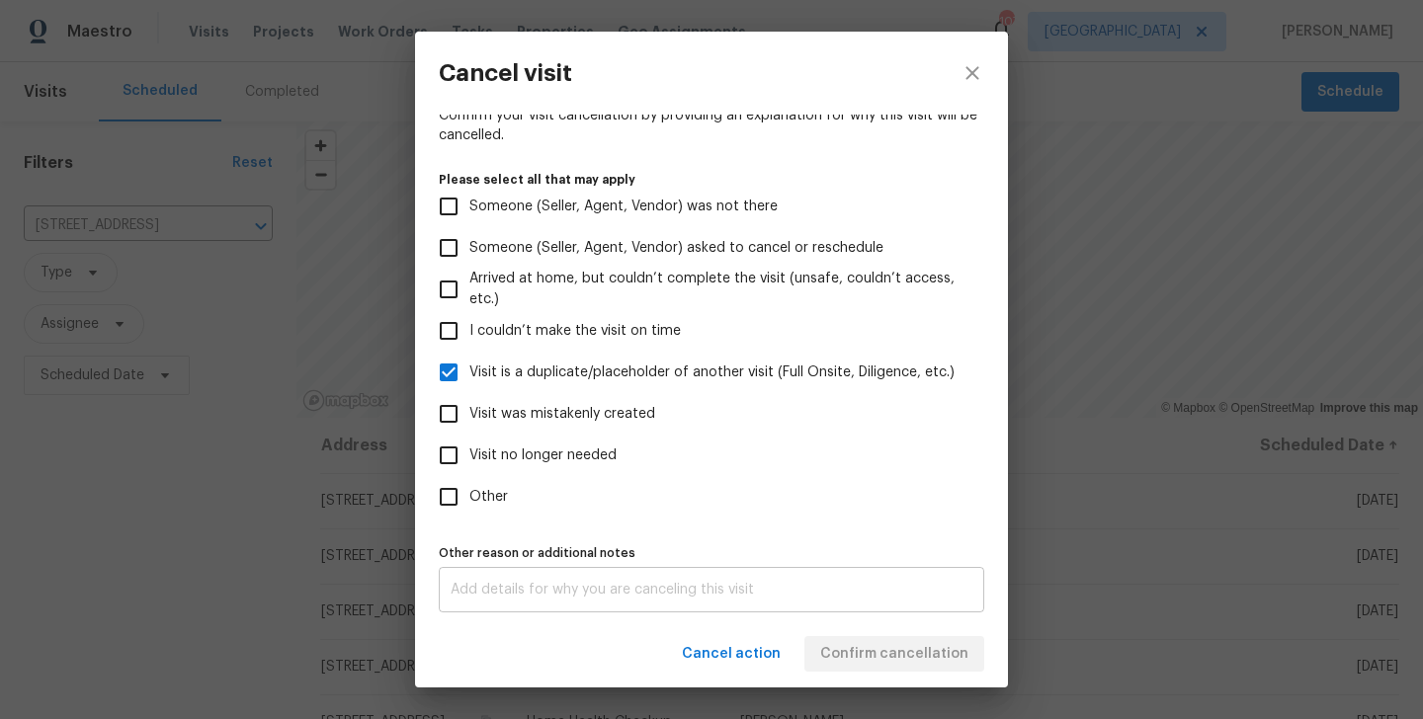
click at [713, 598] on div "x Other reason or additional notes" at bounding box center [711, 589] width 545 height 45
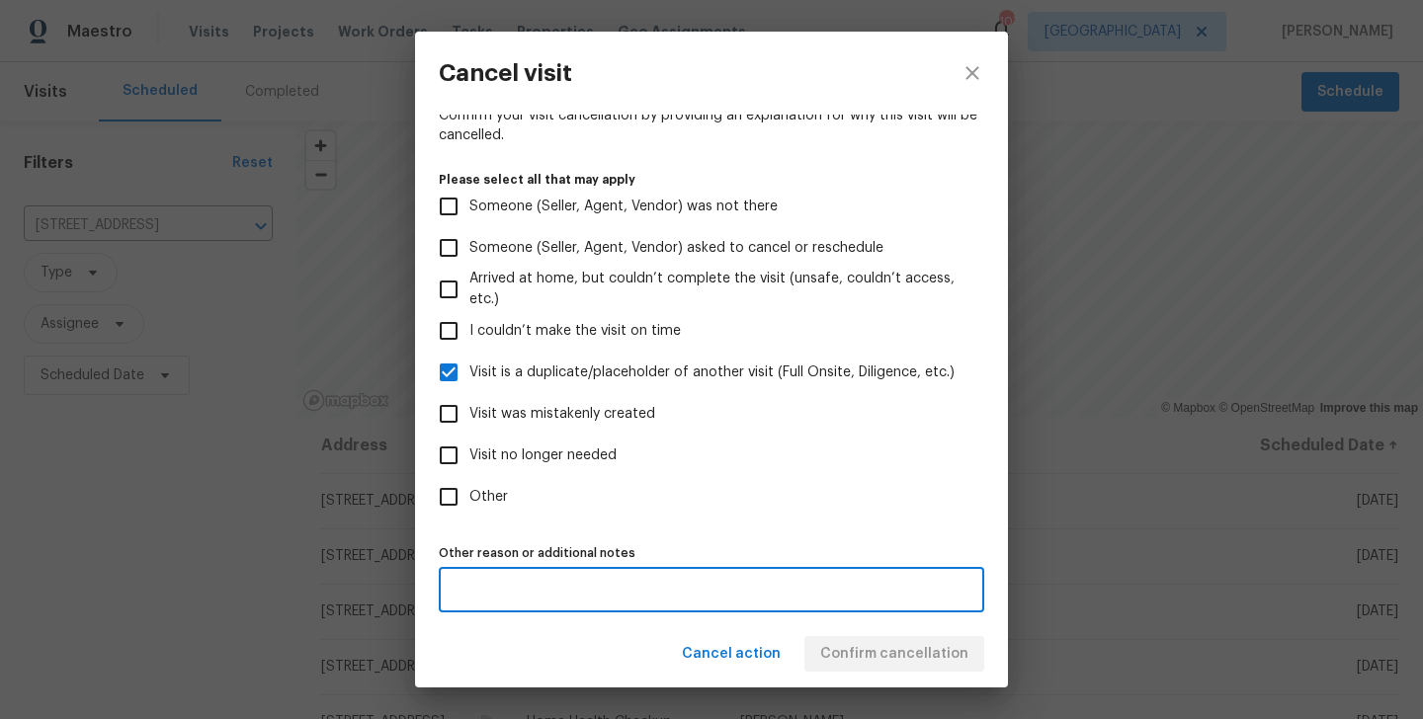
click at [510, 491] on label "Other" at bounding box center [698, 496] width 540 height 41
click at [469, 491] on input "Other" at bounding box center [448, 496] width 41 height 41
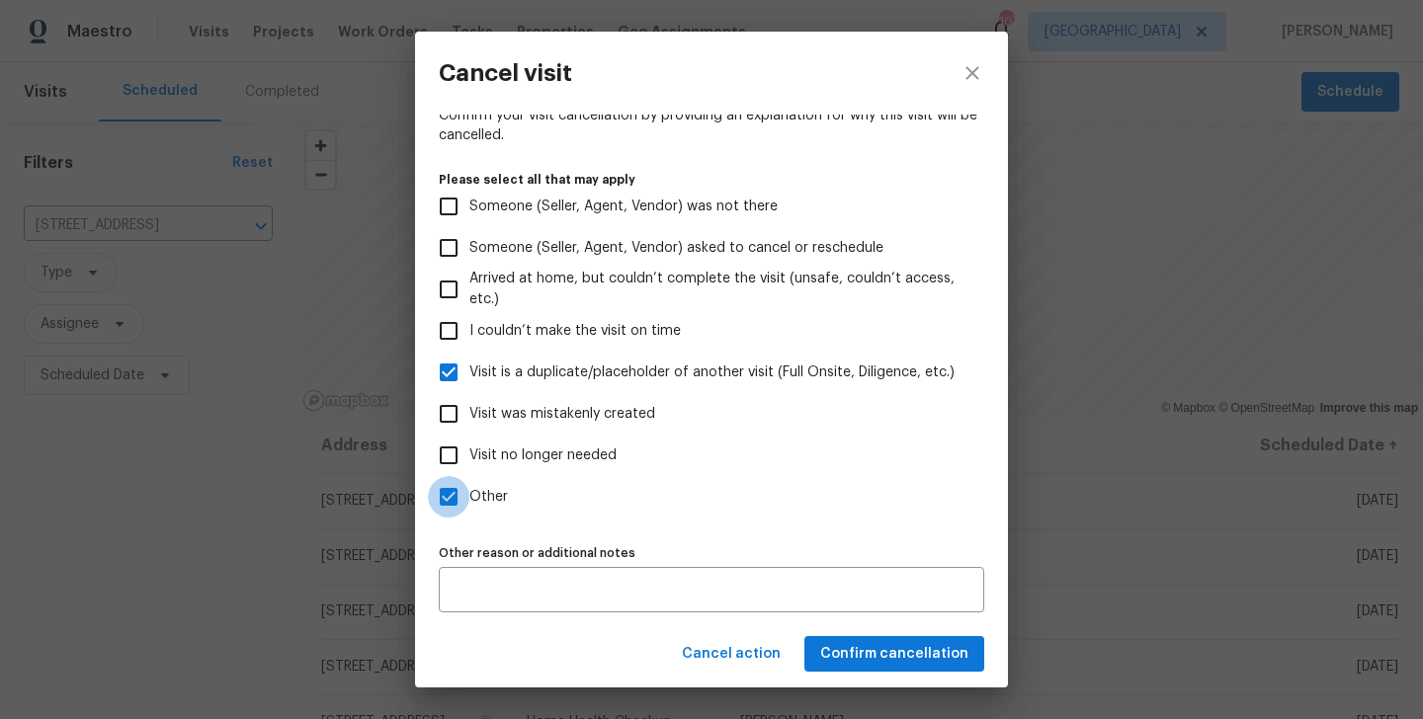
click at [430, 483] on input "Other" at bounding box center [448, 496] width 41 height 41
checkbox input "false"
click at [459, 417] on input "Visit was mistakenly created" at bounding box center [448, 413] width 41 height 41
checkbox input "true"
click at [888, 667] on button "Confirm cancellation" at bounding box center [894, 654] width 180 height 37
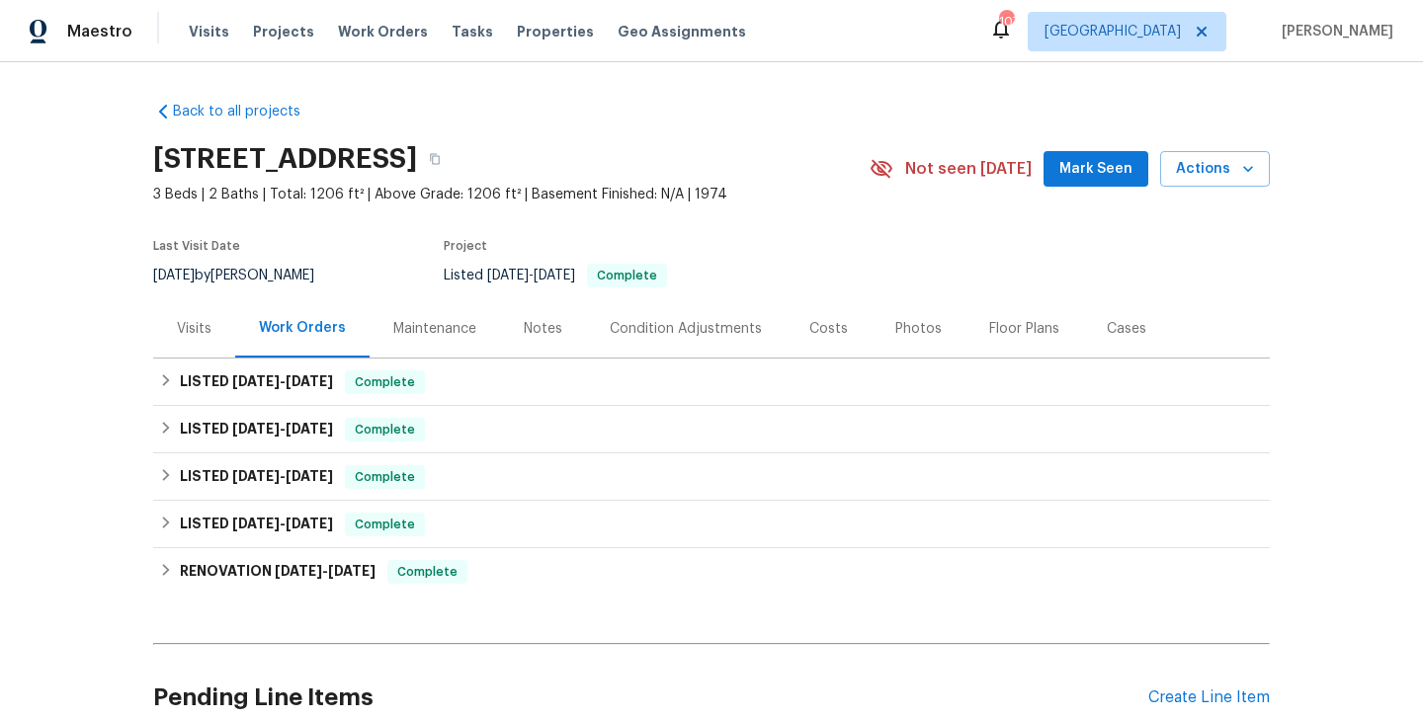
click at [202, 310] on div "Visits" at bounding box center [194, 328] width 82 height 58
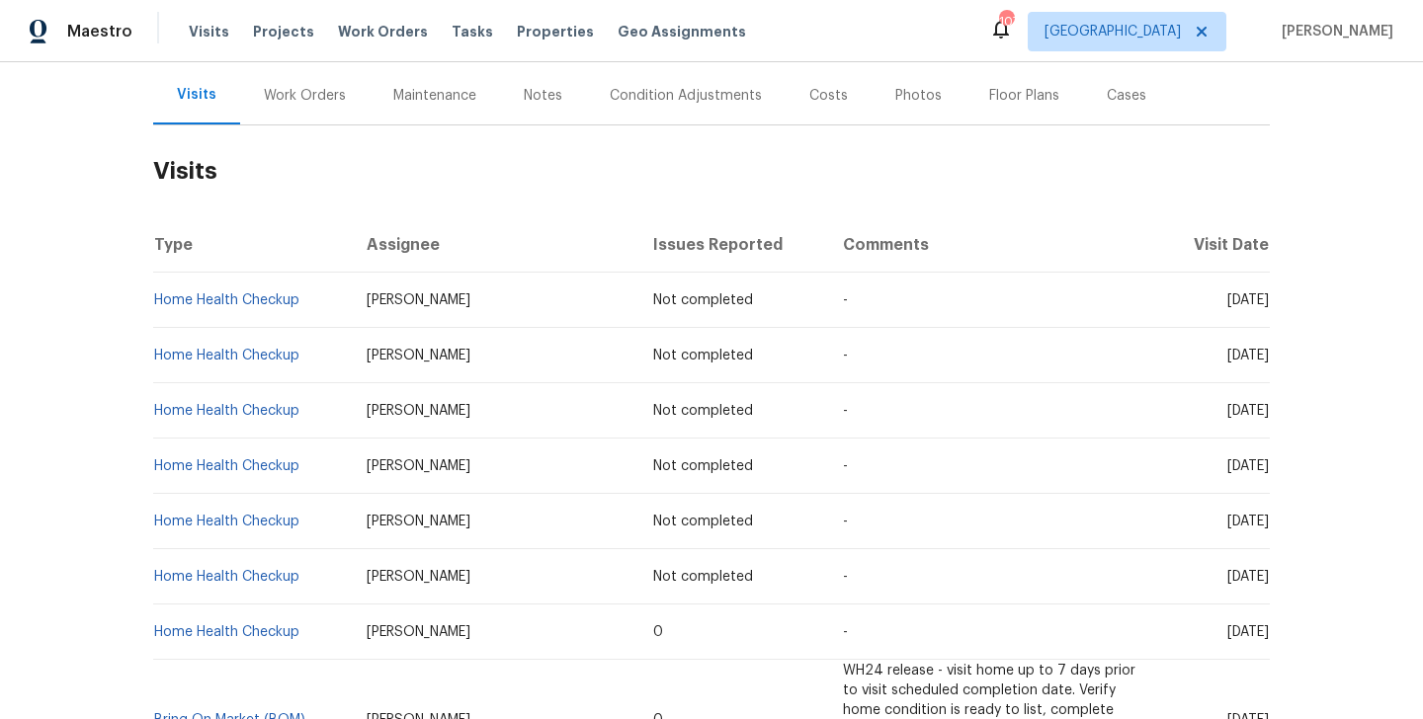
scroll to position [336, 0]
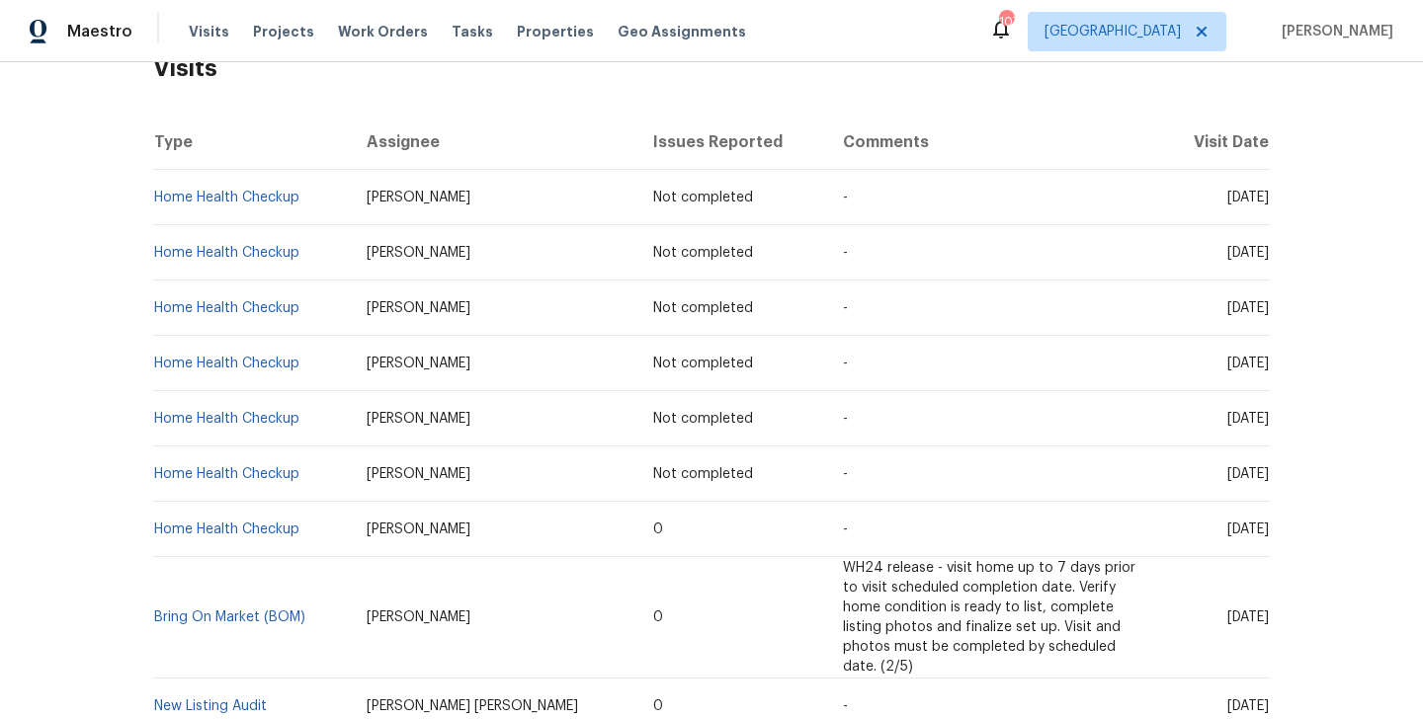
click at [311, 468] on td "Home Health Checkup" at bounding box center [252, 474] width 198 height 55
copy link "Home Health Checkup"
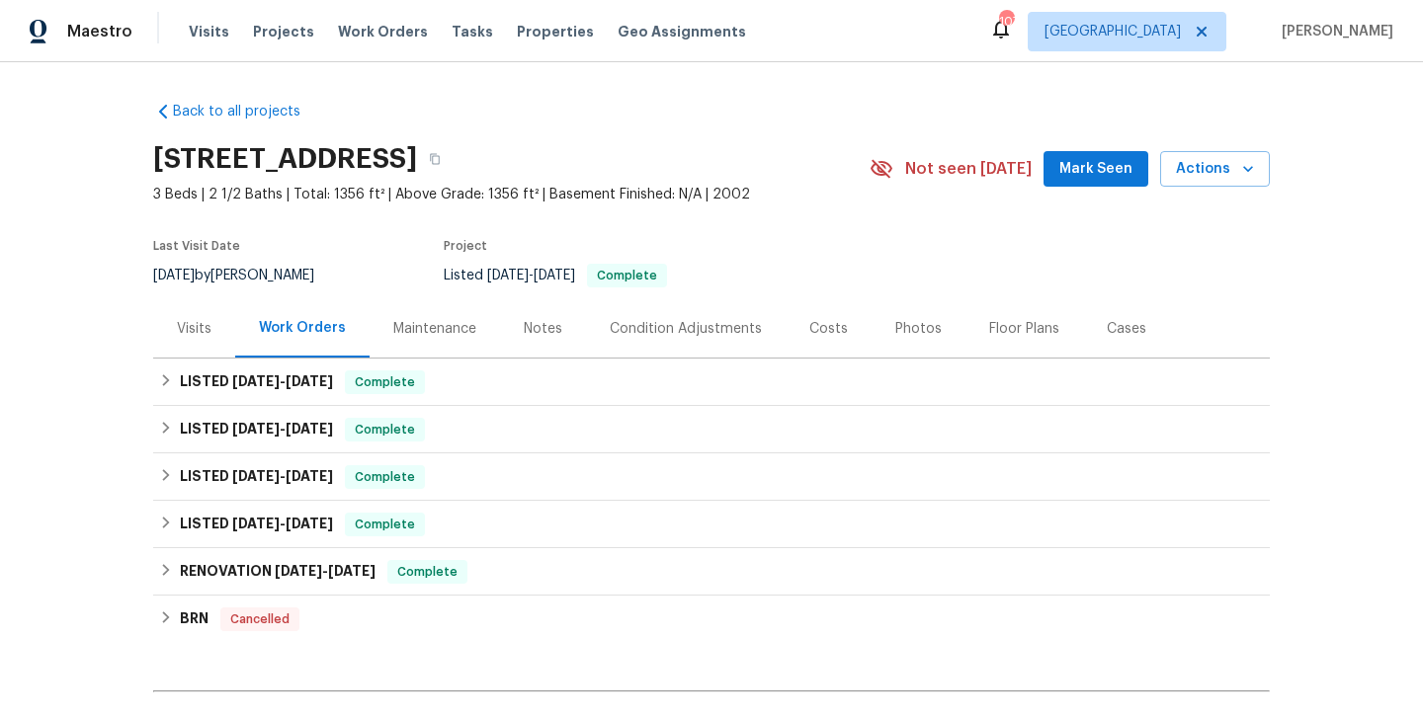
click at [197, 339] on div "Visits" at bounding box center [194, 328] width 82 height 58
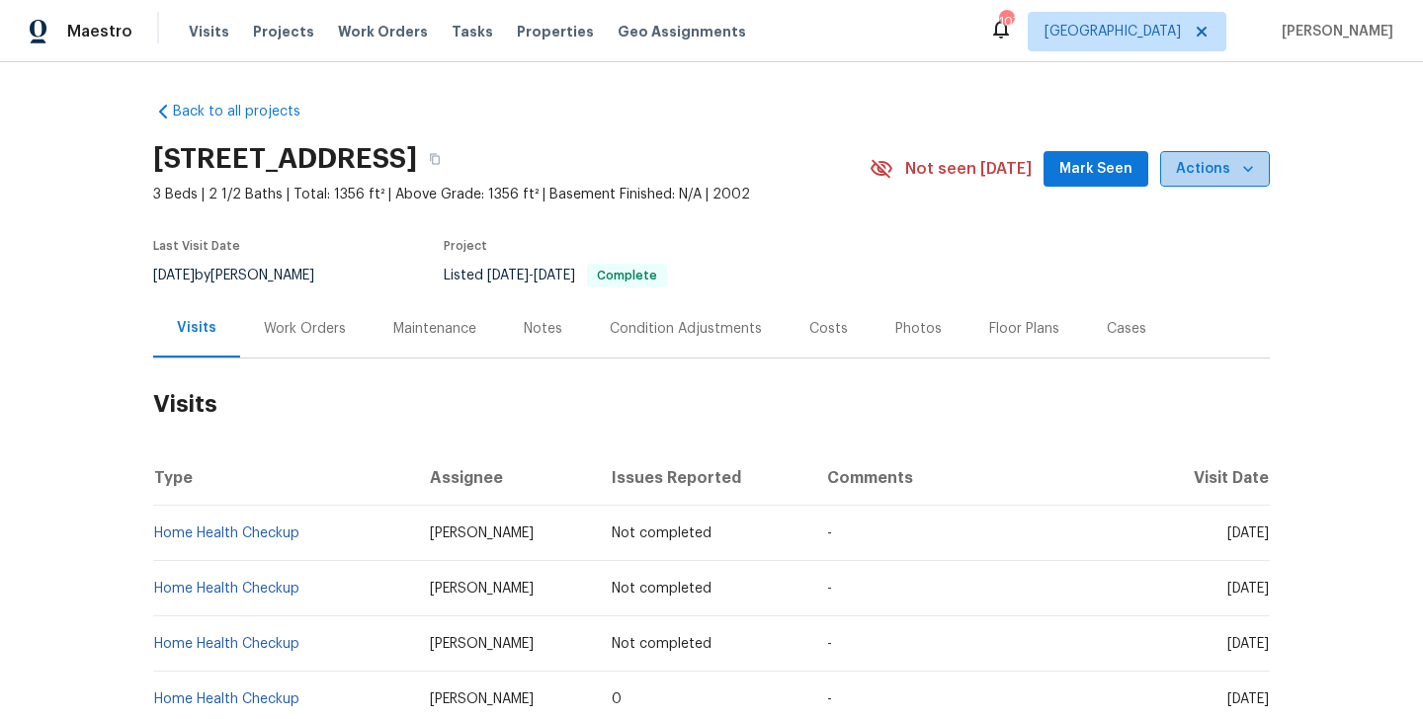
click at [1239, 176] on icon "button" at bounding box center [1248, 169] width 20 height 20
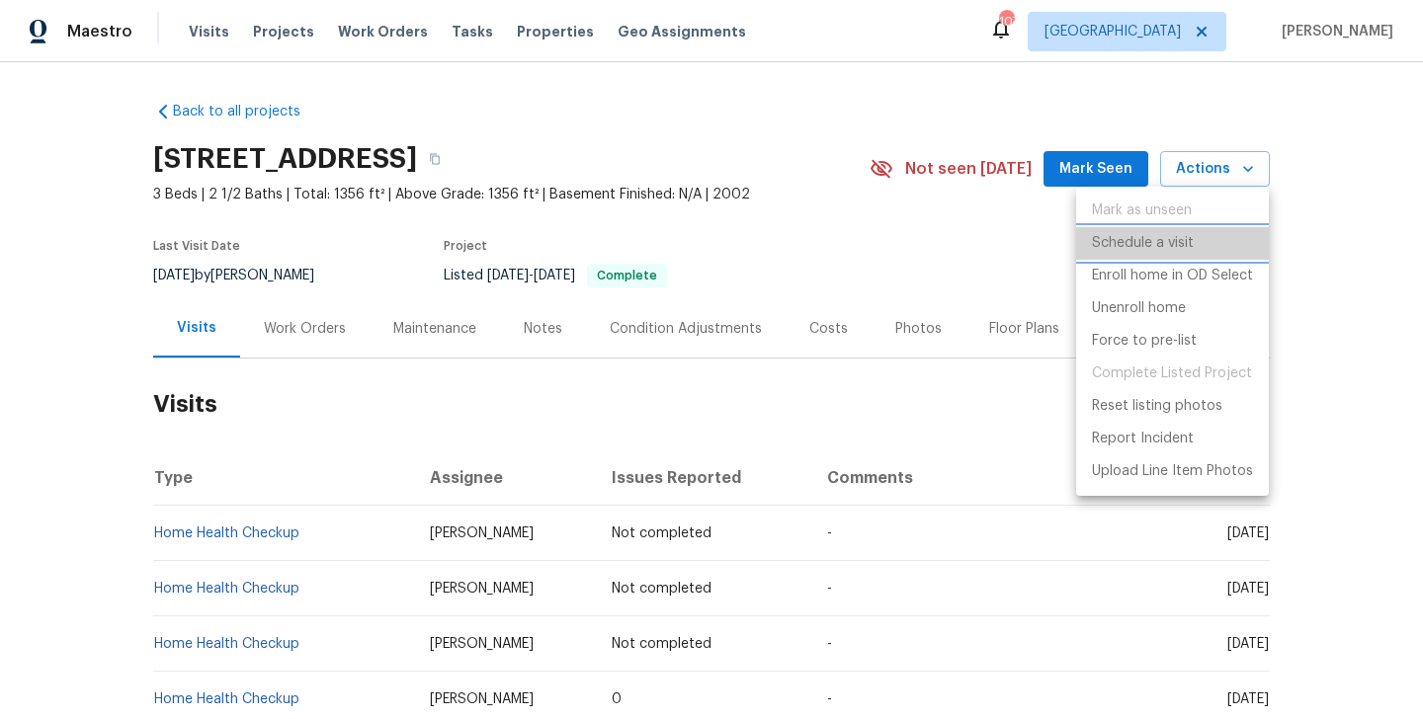
click at [1124, 243] on p "Schedule a visit" at bounding box center [1143, 243] width 102 height 21
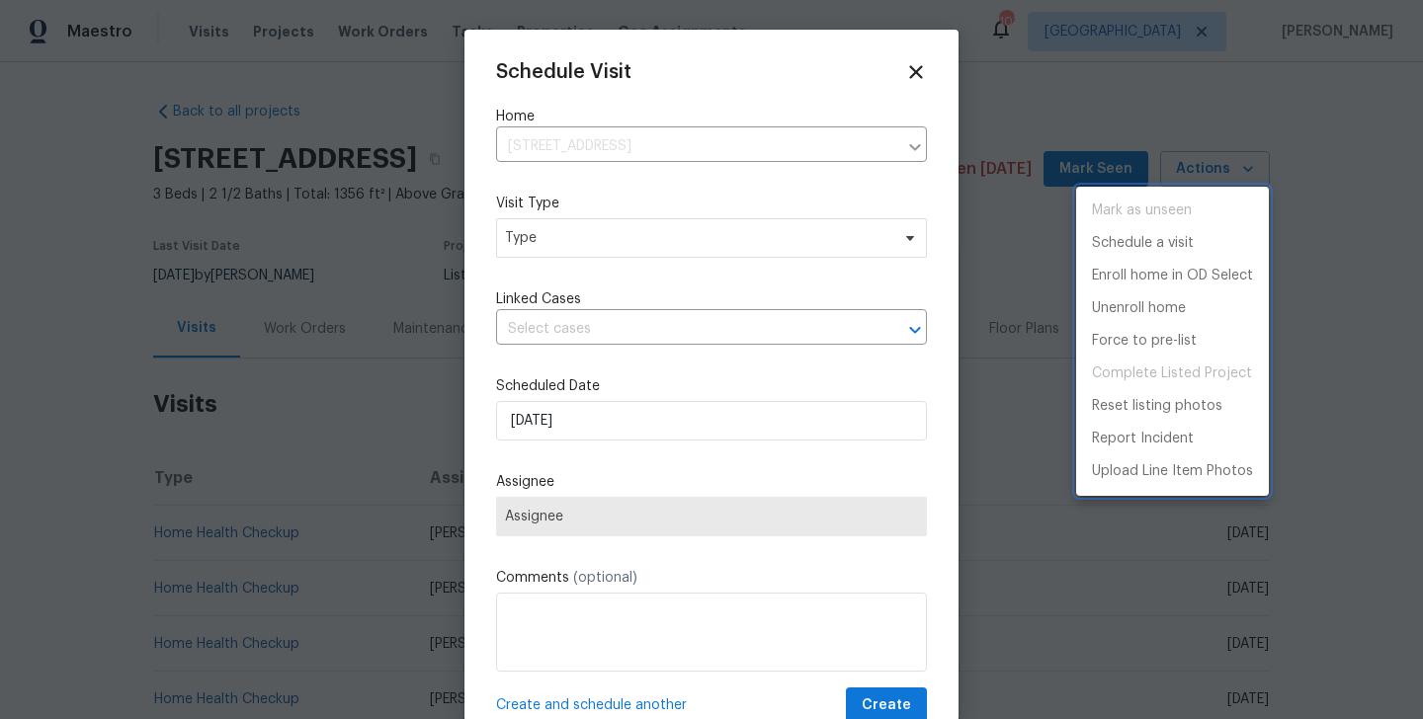
click at [982, 373] on div at bounding box center [711, 359] width 1423 height 719
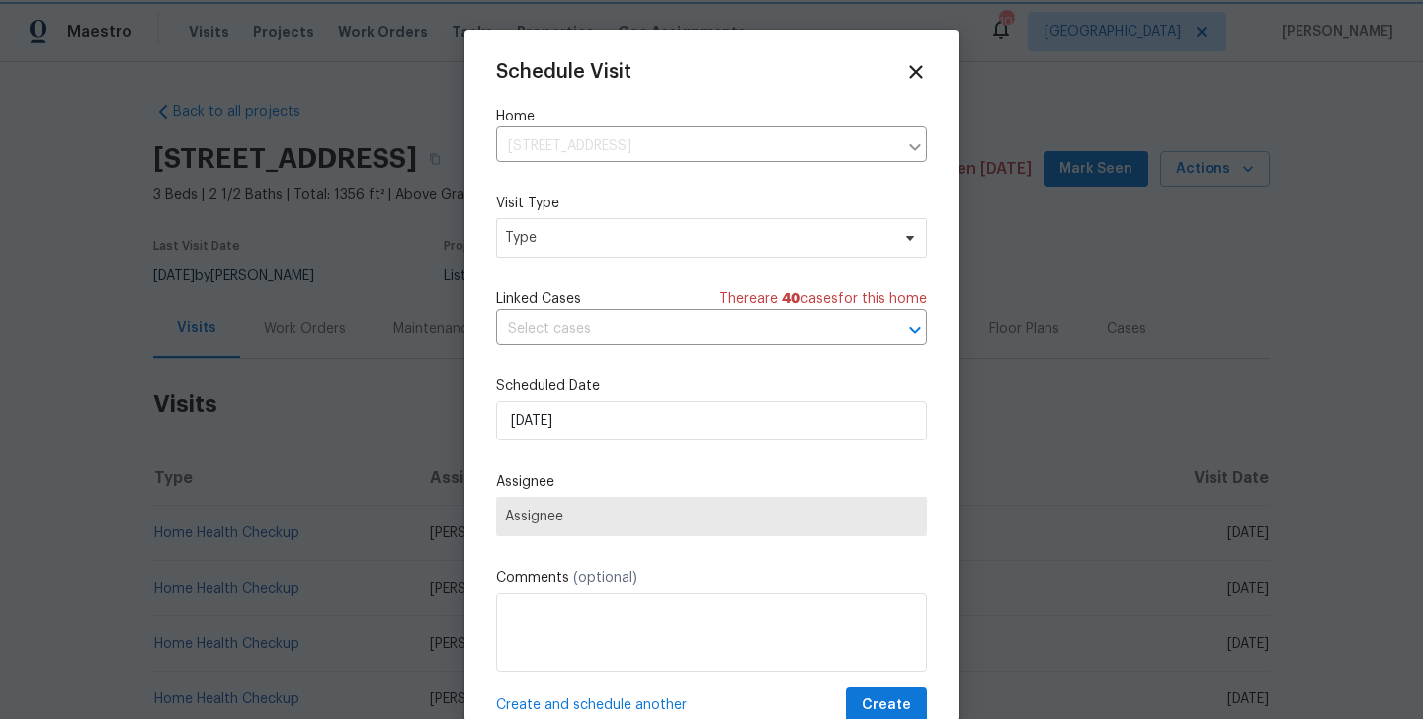
click at [982, 373] on div at bounding box center [711, 359] width 1423 height 719
click at [1082, 474] on div at bounding box center [711, 359] width 1423 height 719
click at [910, 61] on div "Schedule Visit" at bounding box center [711, 72] width 431 height 22
click at [917, 74] on icon at bounding box center [916, 72] width 14 height 14
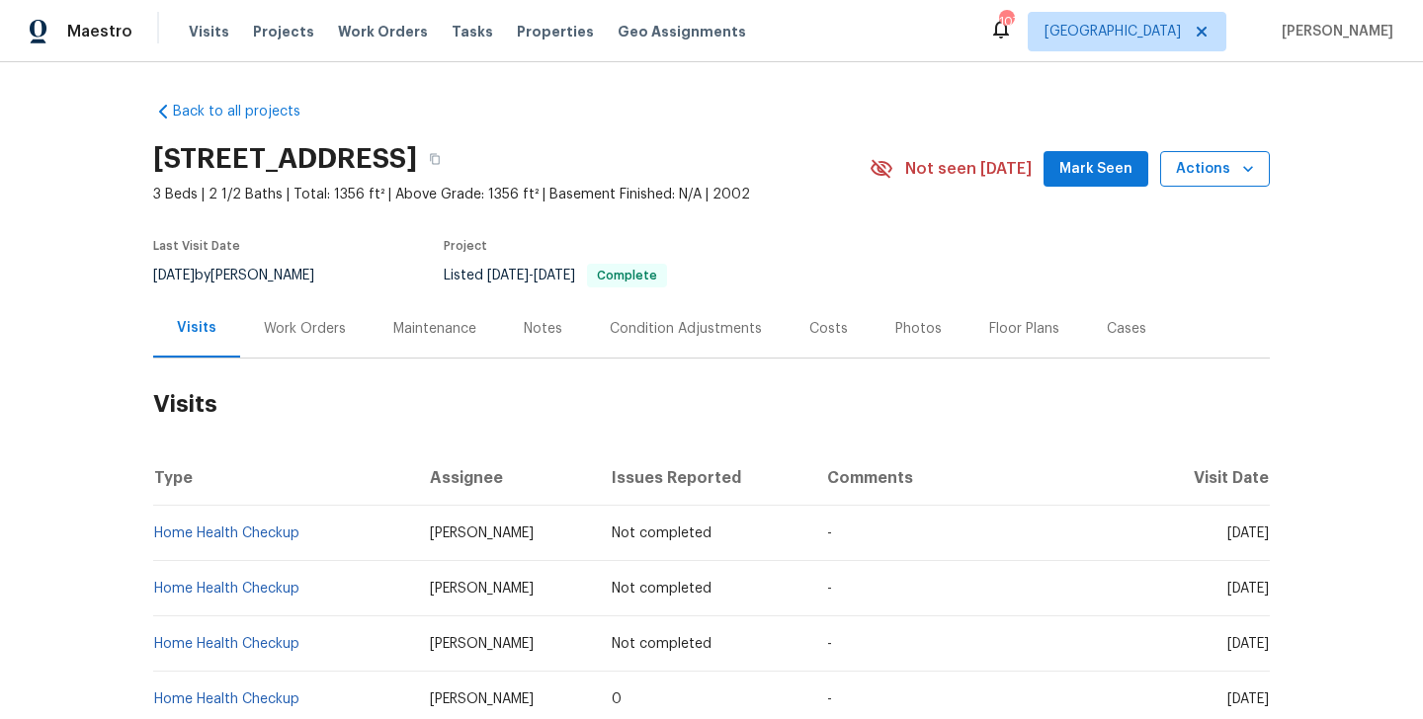
click at [1208, 183] on button "Actions" at bounding box center [1215, 169] width 110 height 37
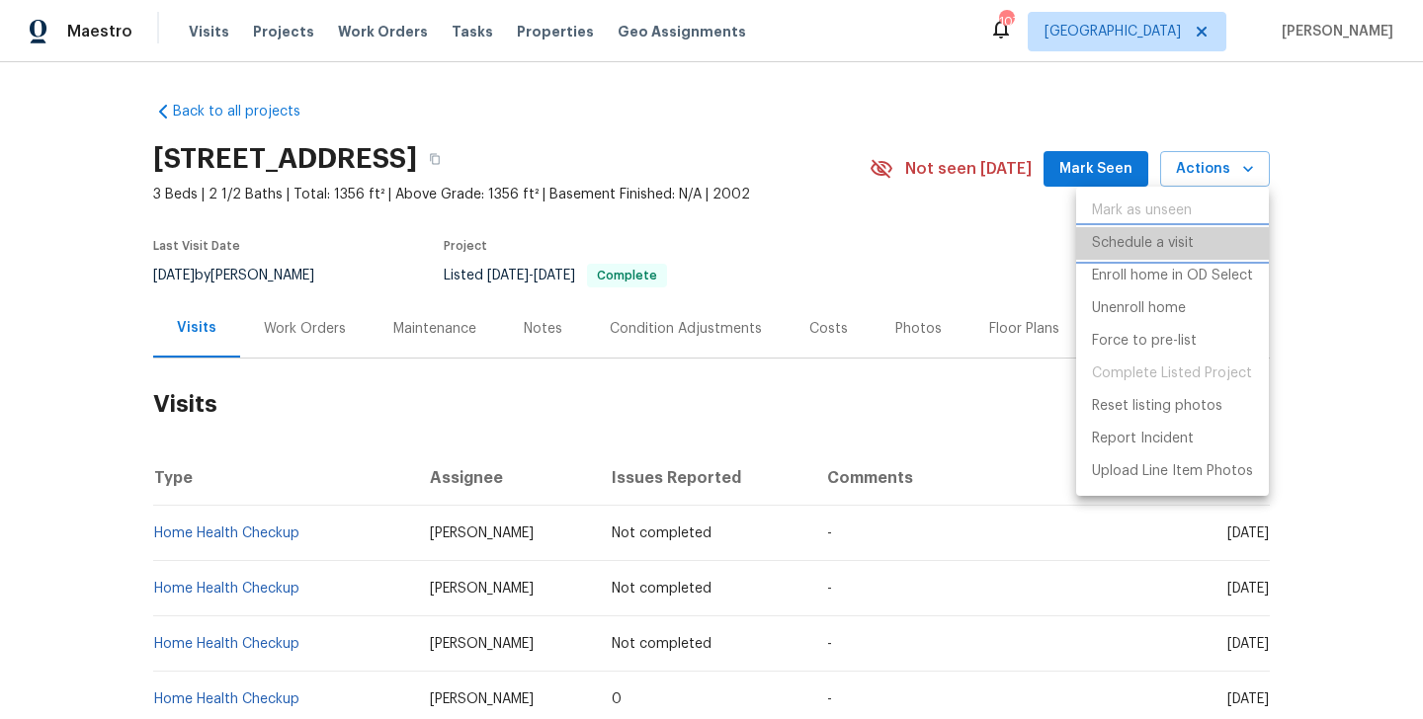
click at [1127, 249] on p "Schedule a visit" at bounding box center [1143, 243] width 102 height 21
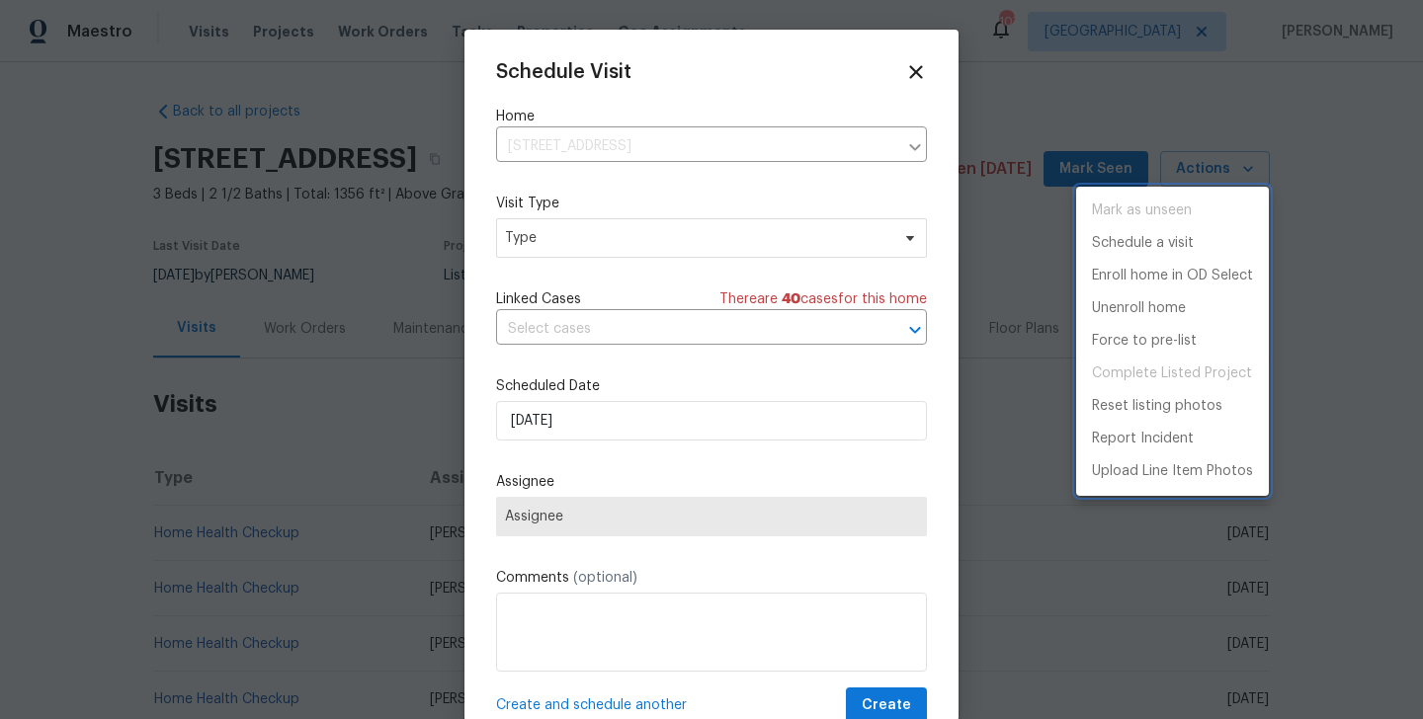
click at [587, 235] on div at bounding box center [711, 359] width 1423 height 719
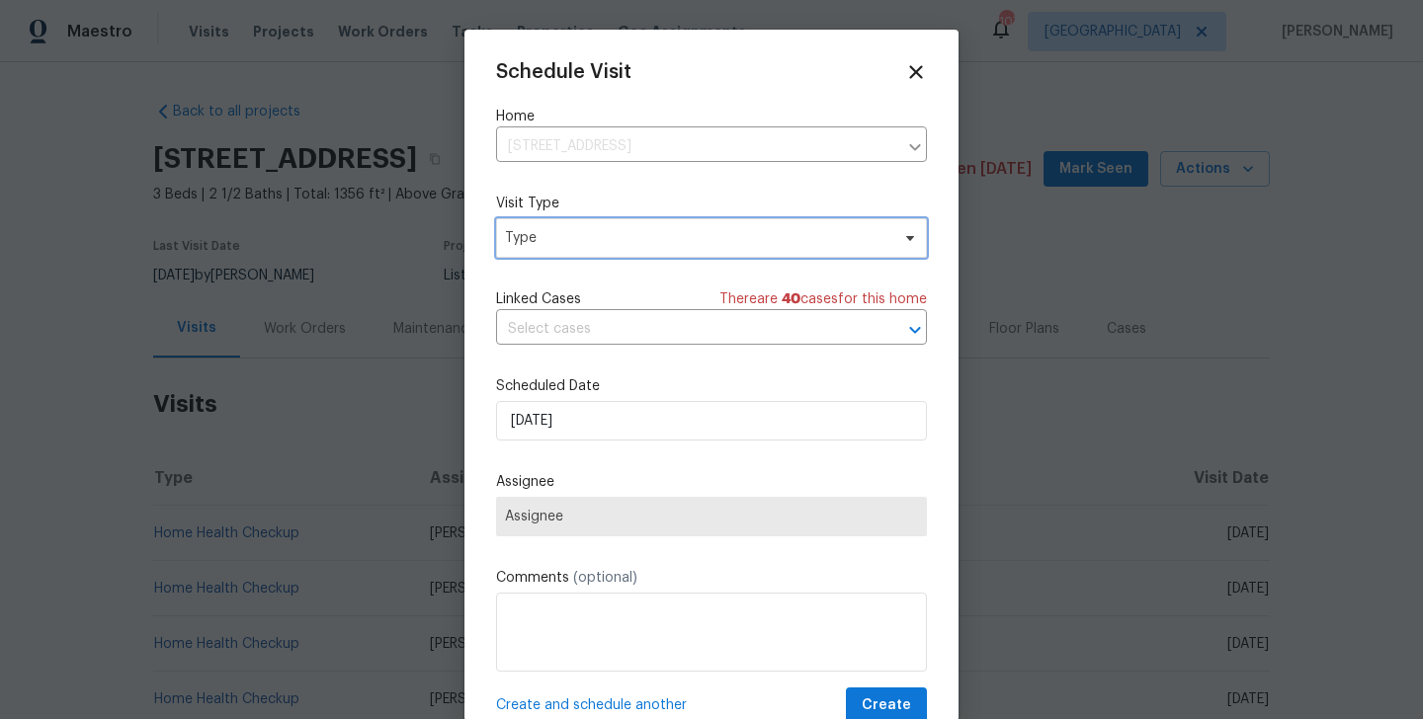
click at [548, 235] on span "Type" at bounding box center [697, 238] width 384 height 20
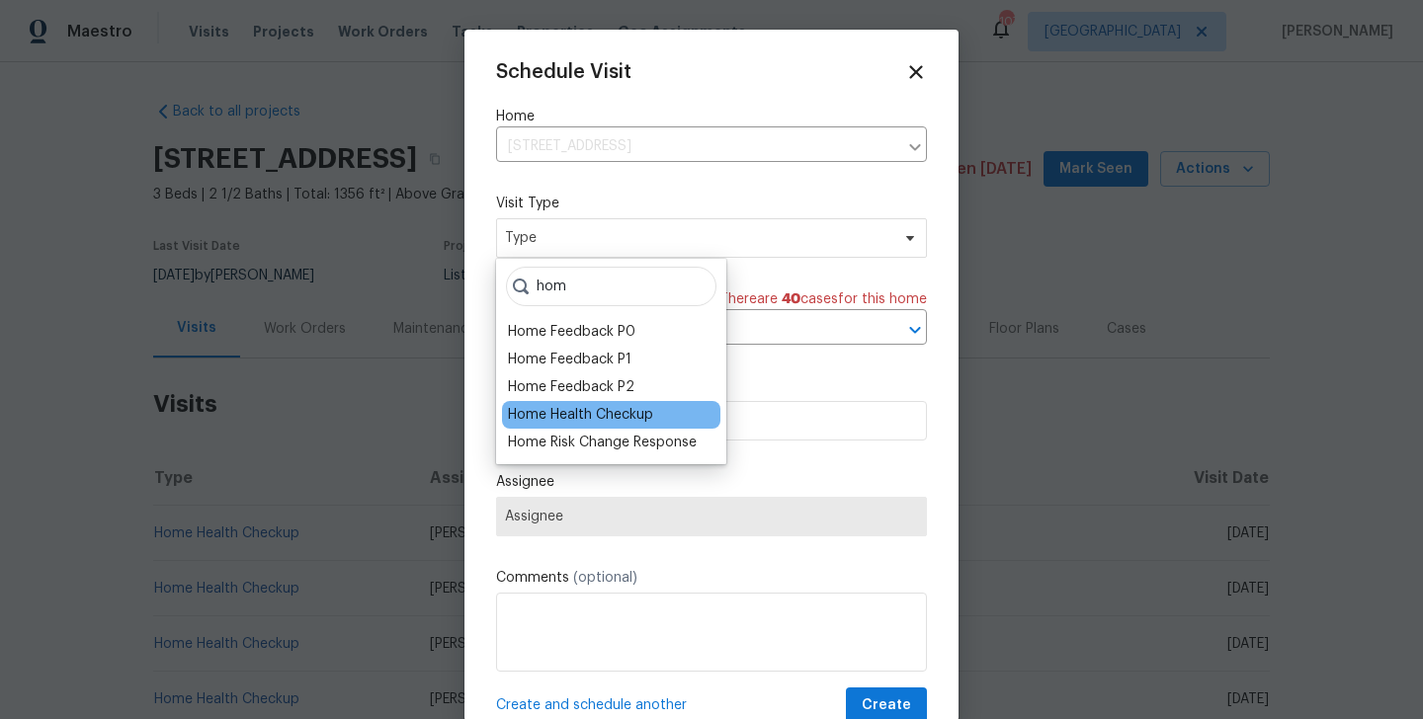
type input "hom"
click at [591, 407] on div "Home Health Checkup" at bounding box center [580, 415] width 145 height 20
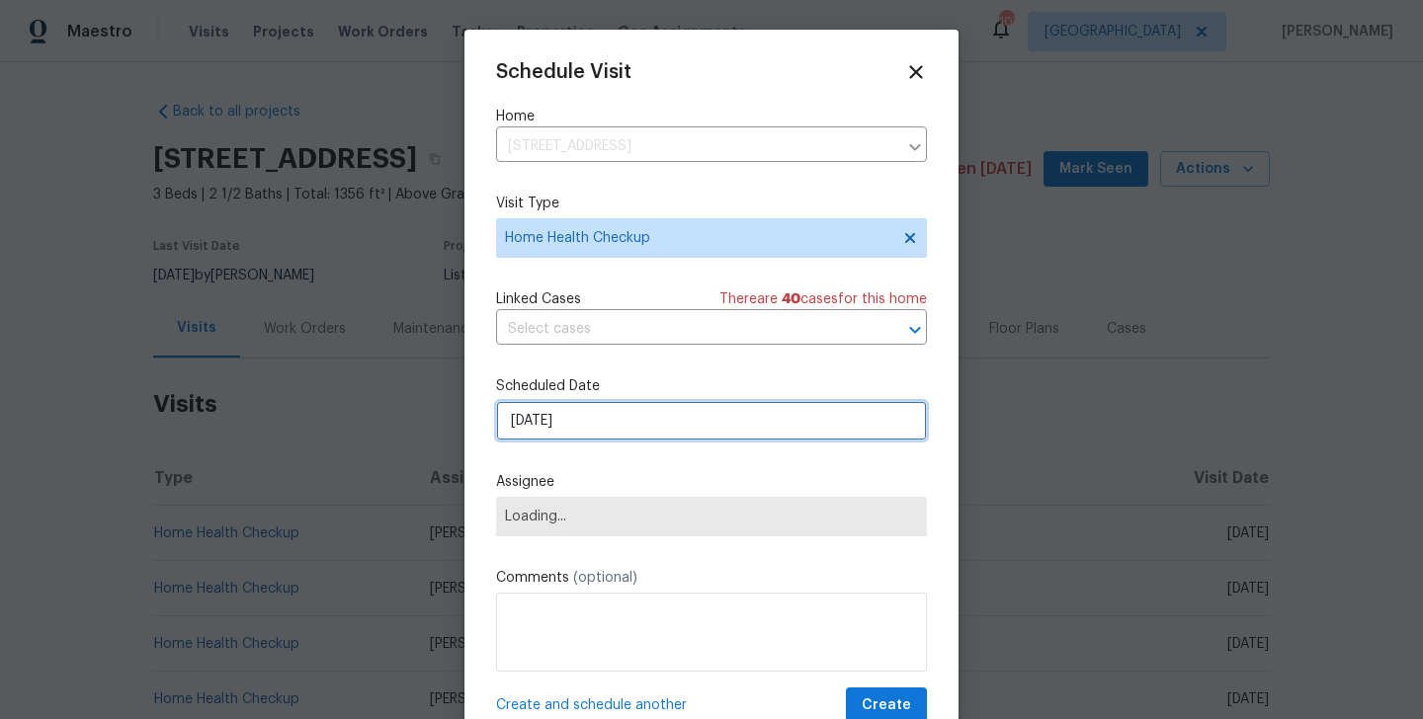
click at [586, 419] on input "[DATE]" at bounding box center [711, 421] width 431 height 40
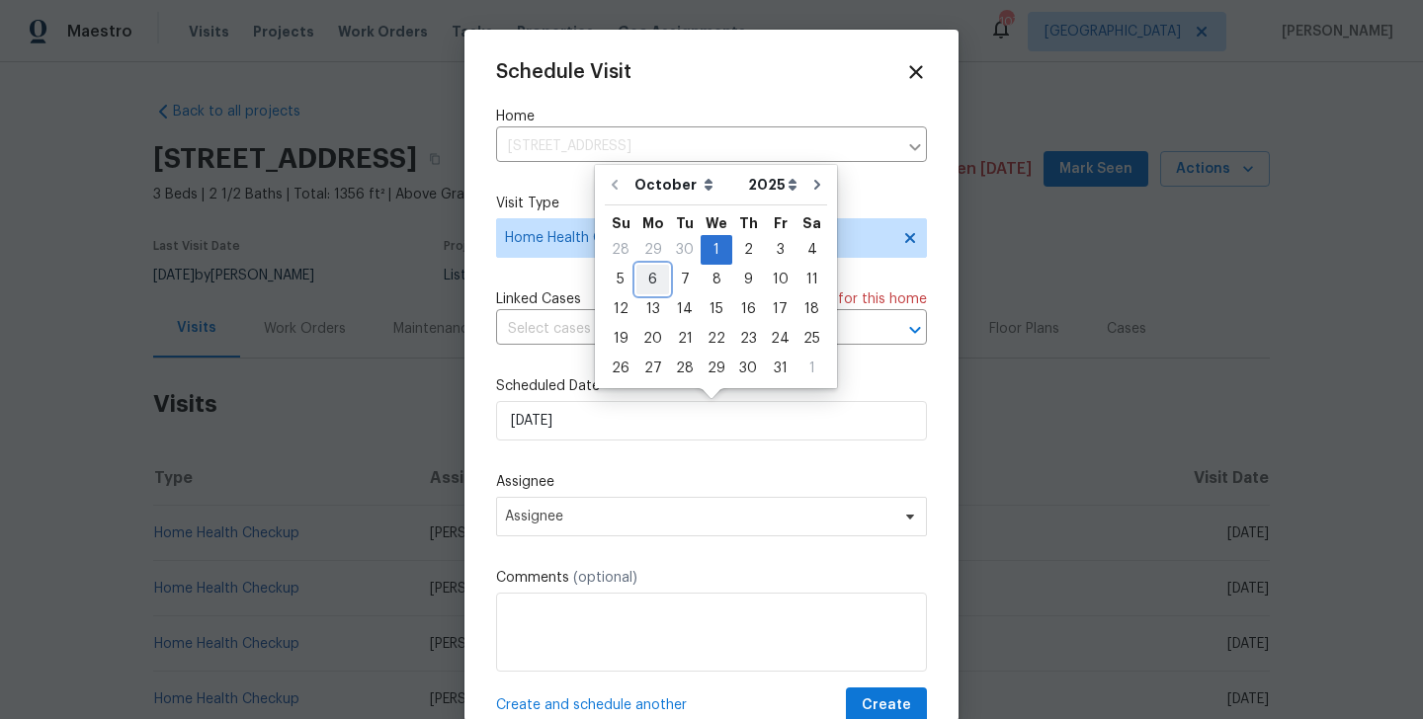
click at [654, 278] on div "6" at bounding box center [652, 280] width 33 height 28
type input "[DATE]"
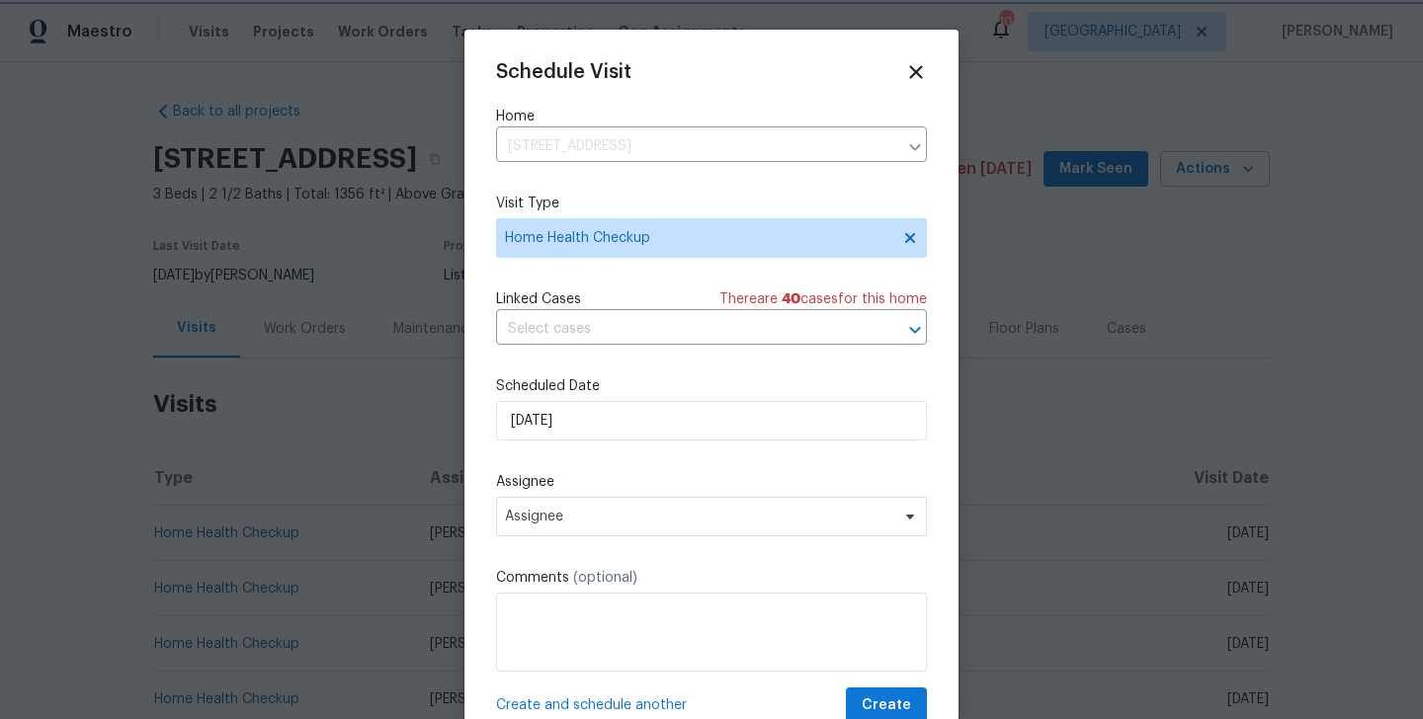
scroll to position [36, 0]
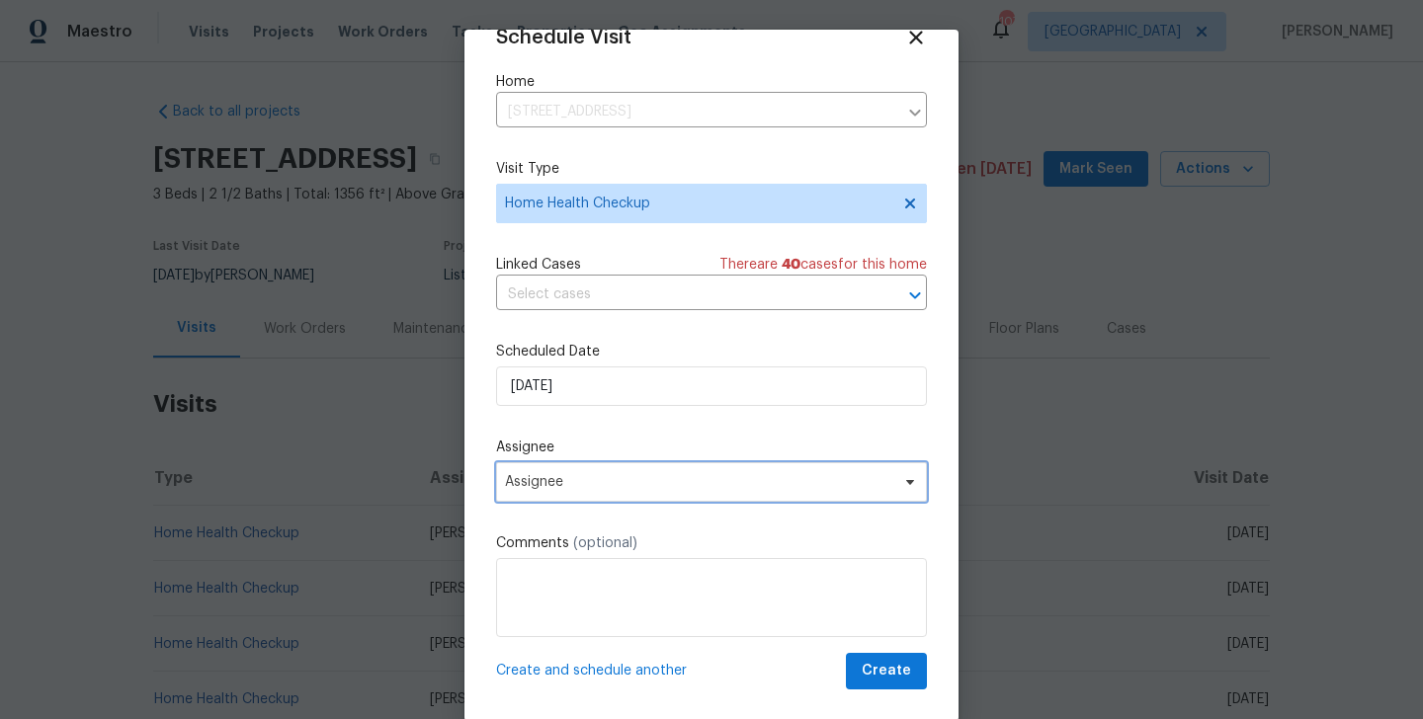
click at [615, 476] on span "Assignee" at bounding box center [698, 482] width 387 height 16
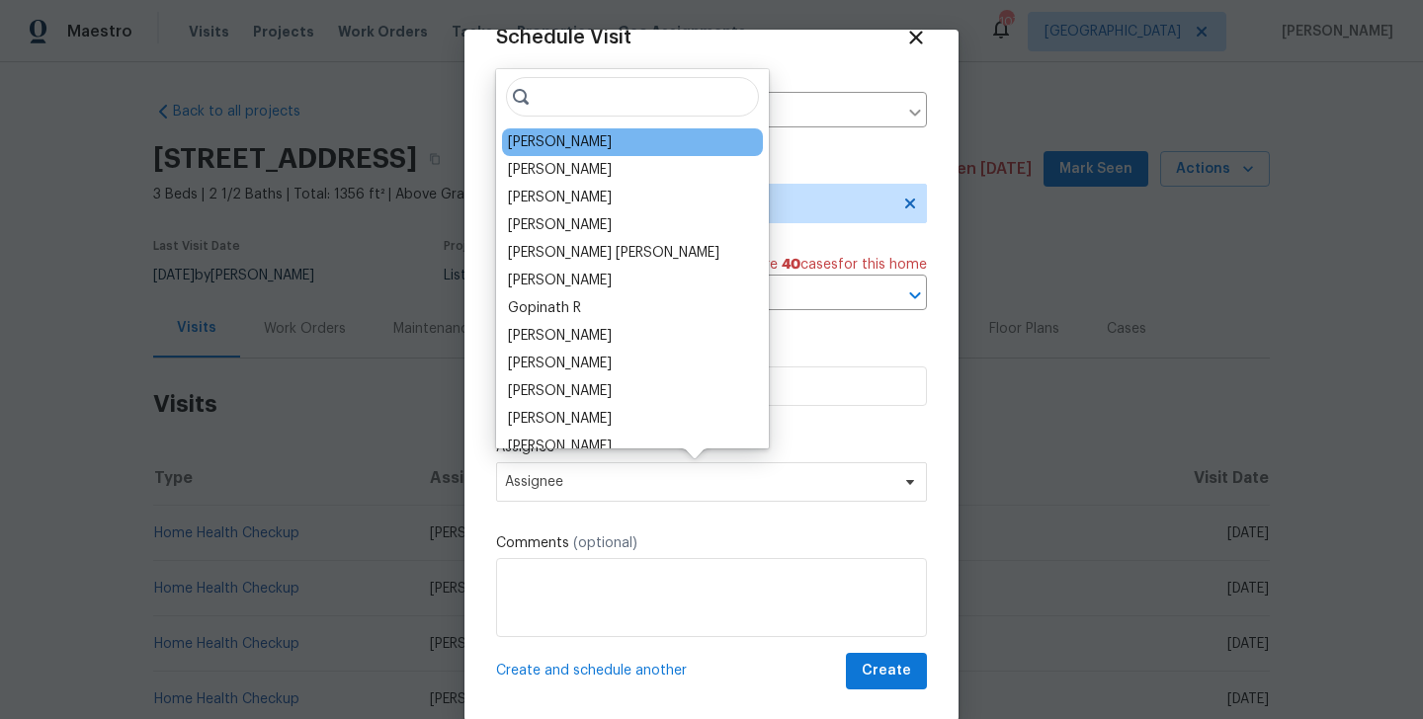
click at [542, 152] on div "[PERSON_NAME]" at bounding box center [632, 142] width 261 height 28
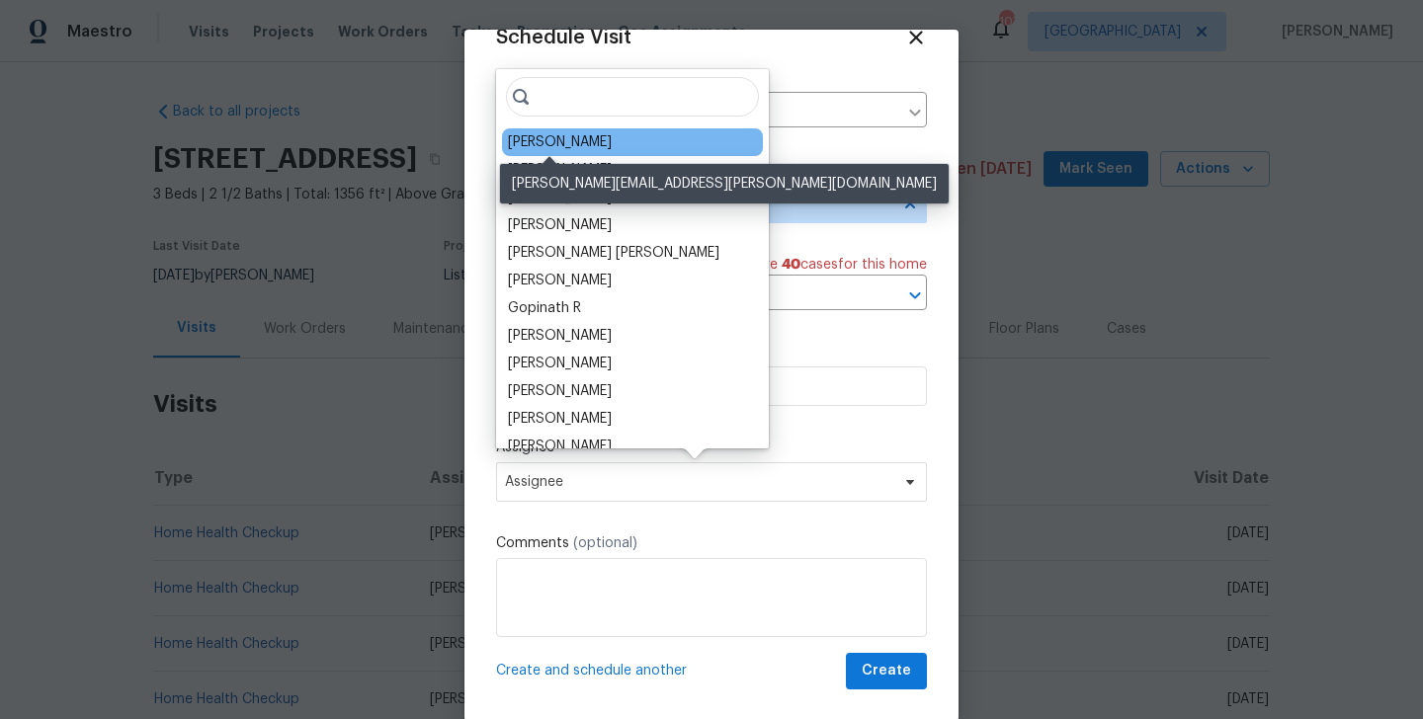
click at [553, 135] on div "[PERSON_NAME]" at bounding box center [560, 142] width 104 height 20
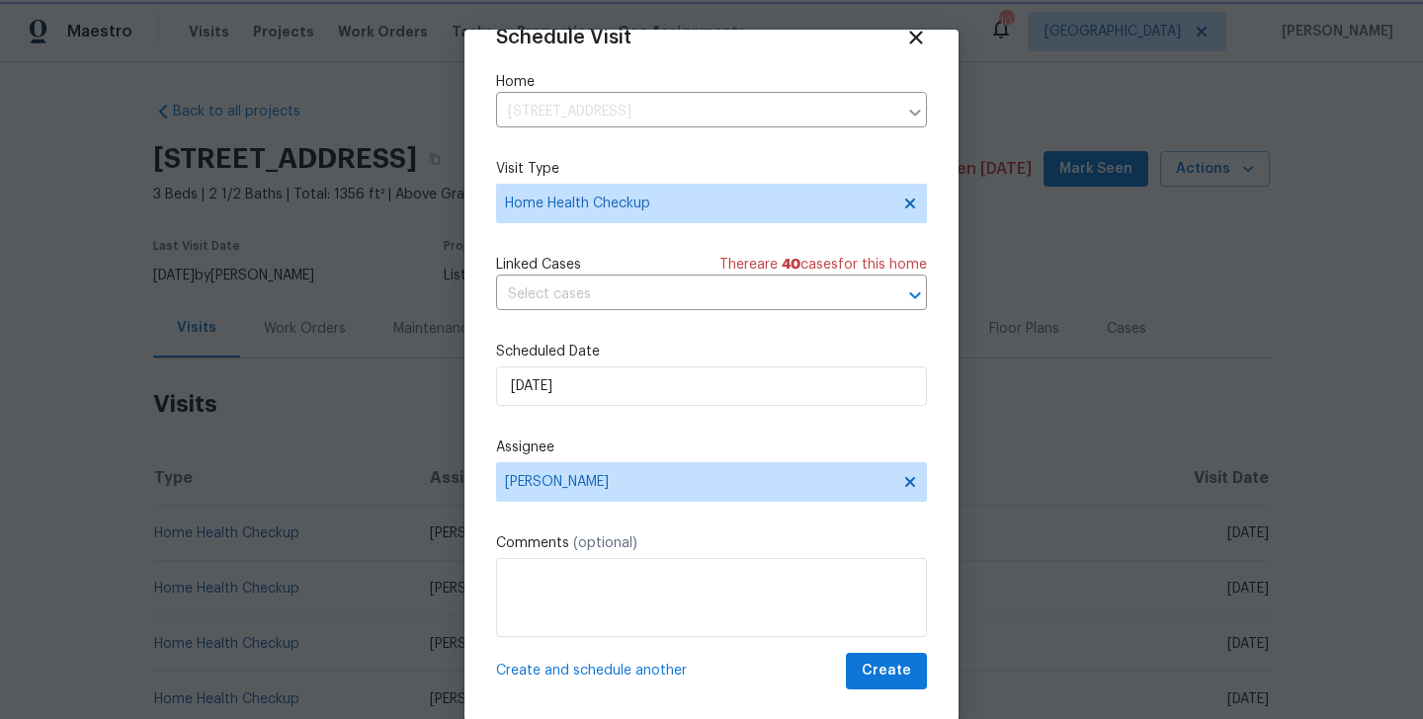
scroll to position [32, 0]
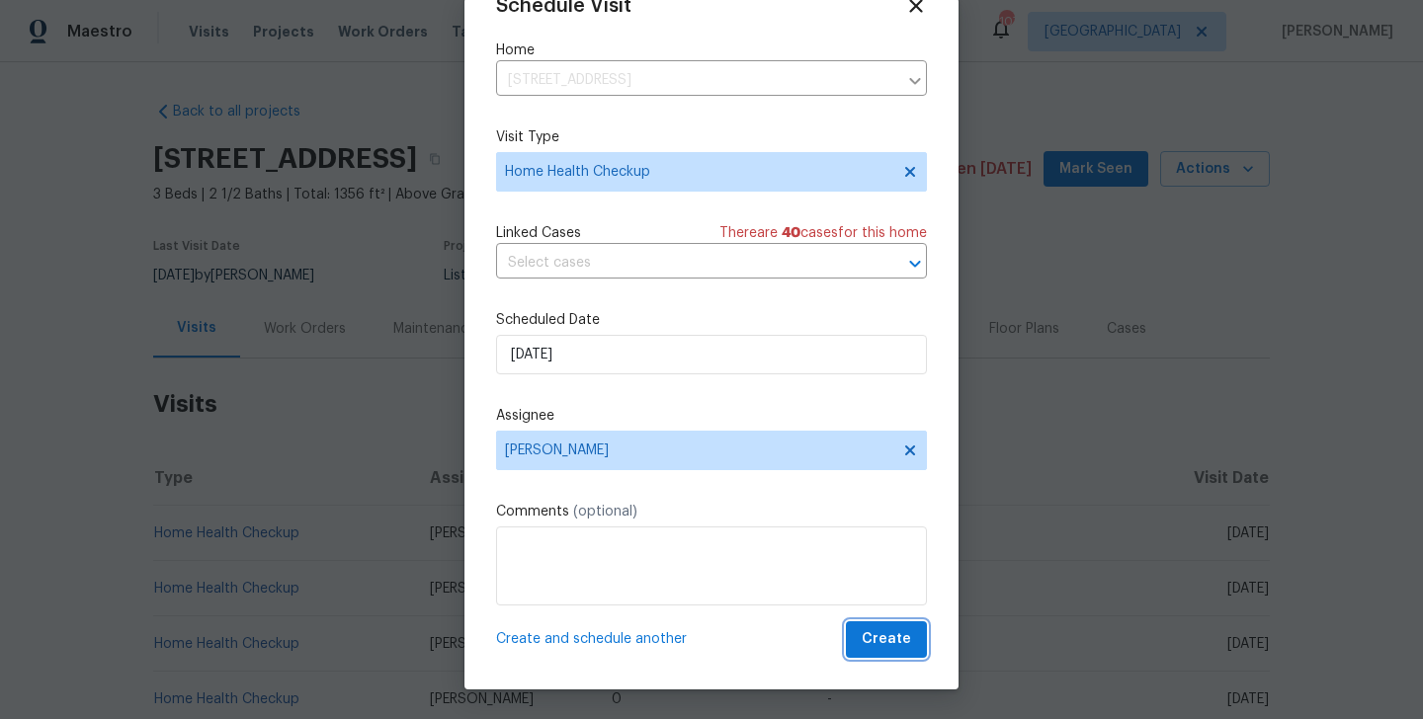
click at [875, 627] on span "Create" at bounding box center [886, 639] width 49 height 25
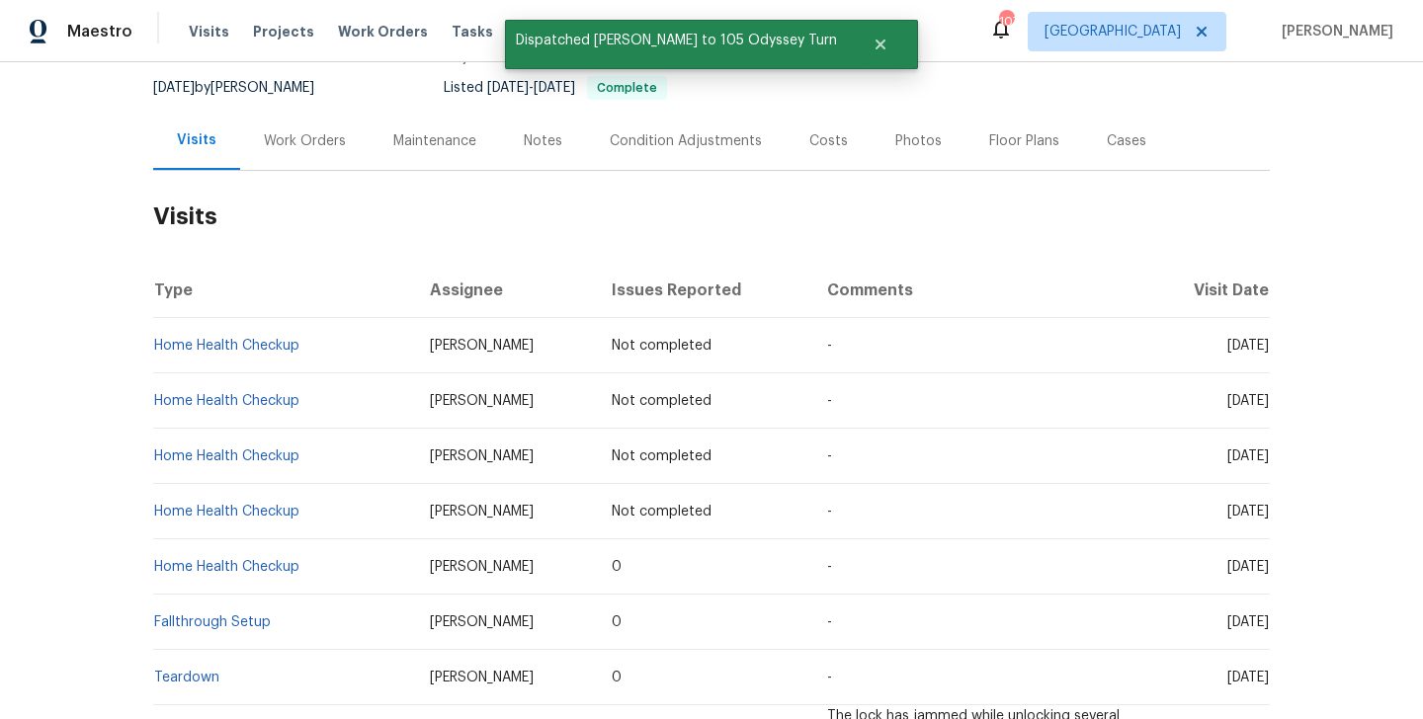
scroll to position [200, 0]
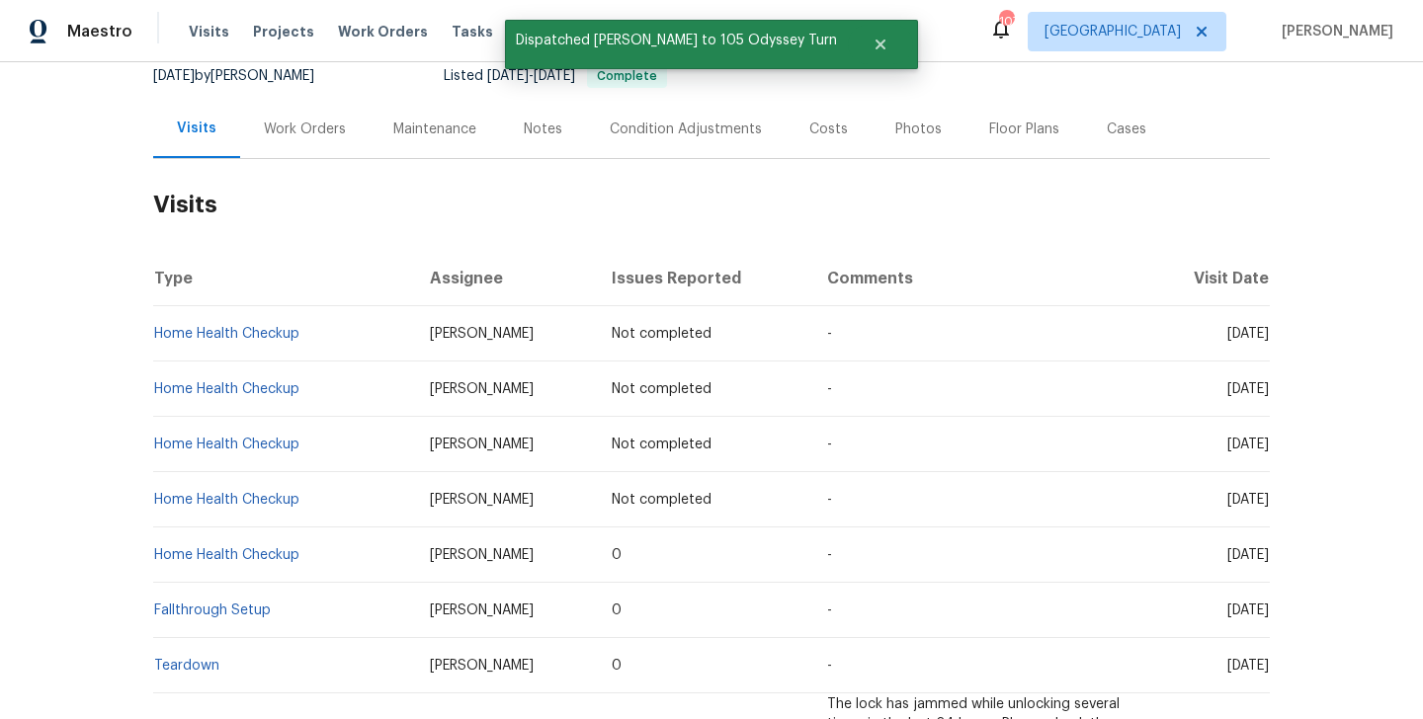
click at [314, 501] on td "Home Health Checkup" at bounding box center [283, 499] width 261 height 55
copy link "Home Health Checkup"
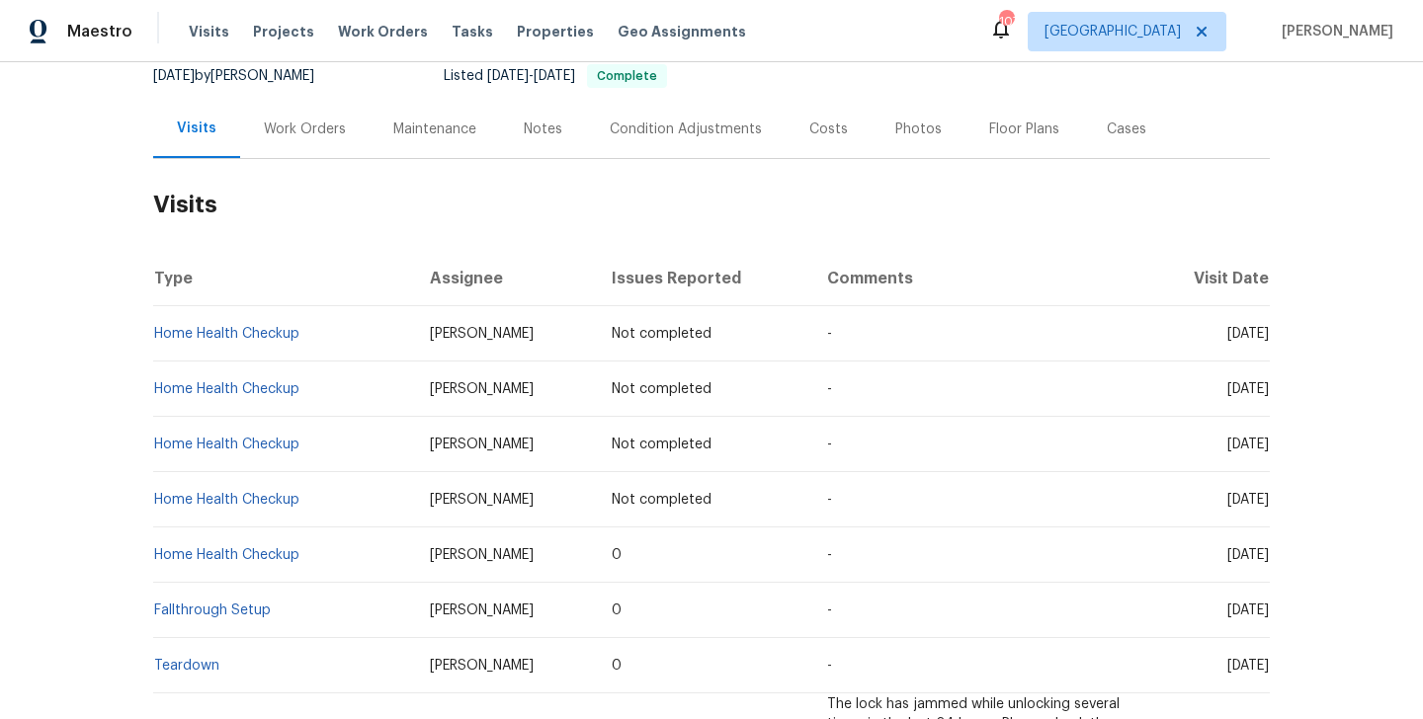
click at [337, 489] on td "Home Health Checkup" at bounding box center [283, 499] width 261 height 55
copy link "Home Health Checkup"
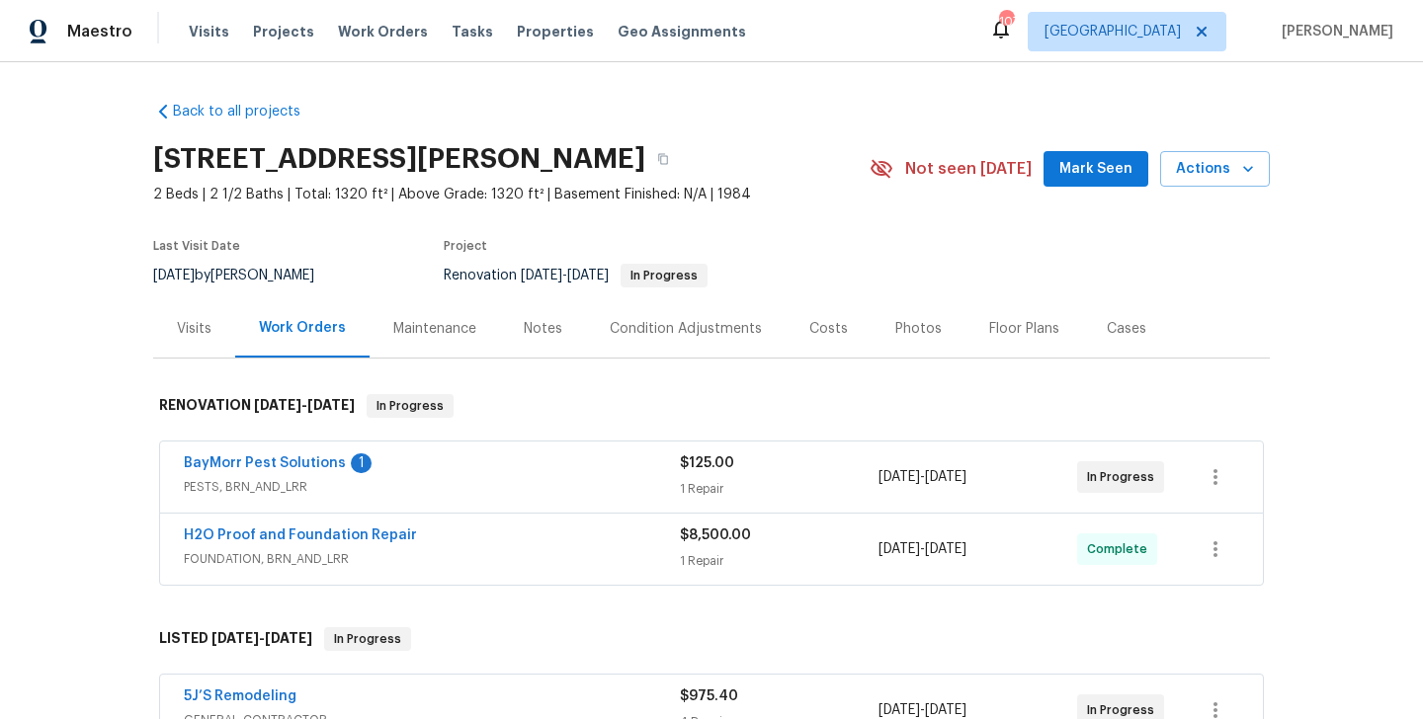
click at [202, 330] on div "Visits" at bounding box center [194, 329] width 35 height 20
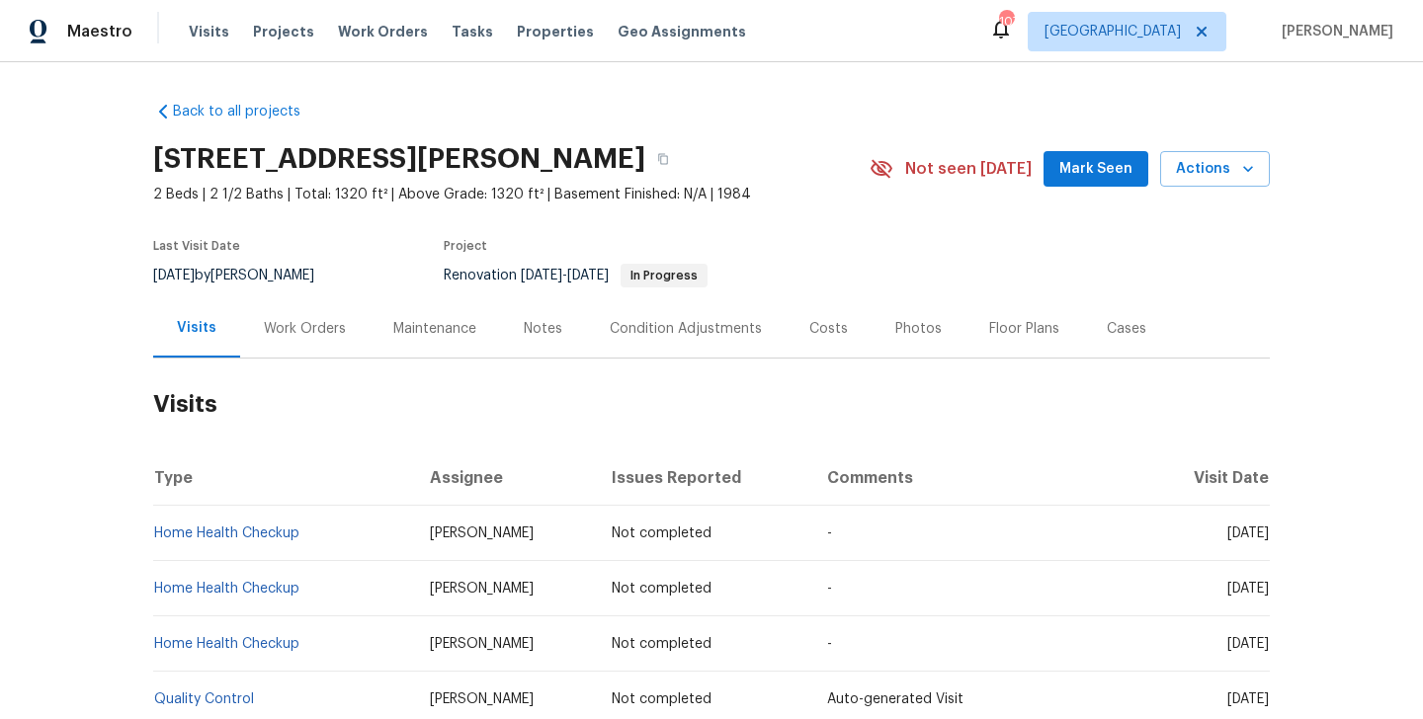
click at [1204, 189] on div "[STREET_ADDRESS][PERSON_NAME] 2 Beds | 2 1/2 Baths | Total: 1320 ft² | Above Gr…" at bounding box center [711, 168] width 1117 height 71
click at [1202, 170] on span "Actions" at bounding box center [1215, 169] width 78 height 25
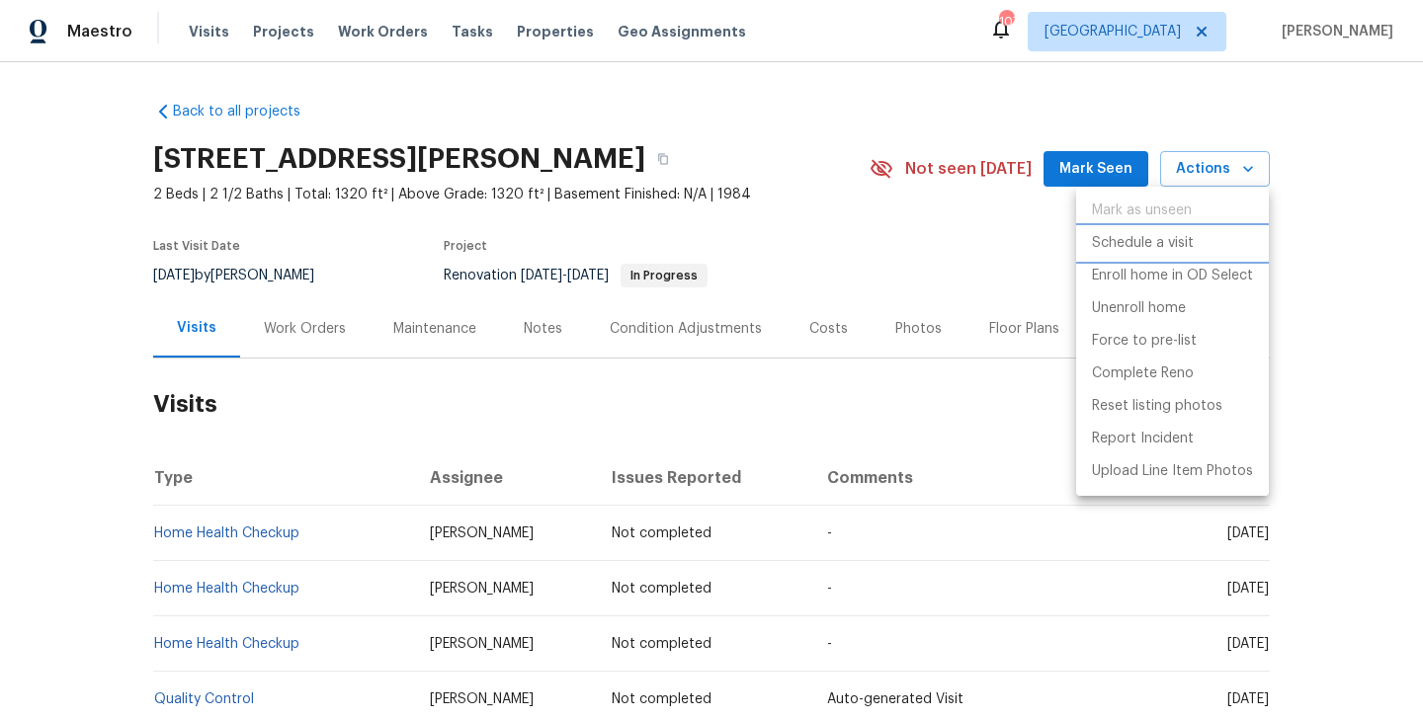
click at [1190, 243] on p "Schedule a visit" at bounding box center [1143, 243] width 102 height 21
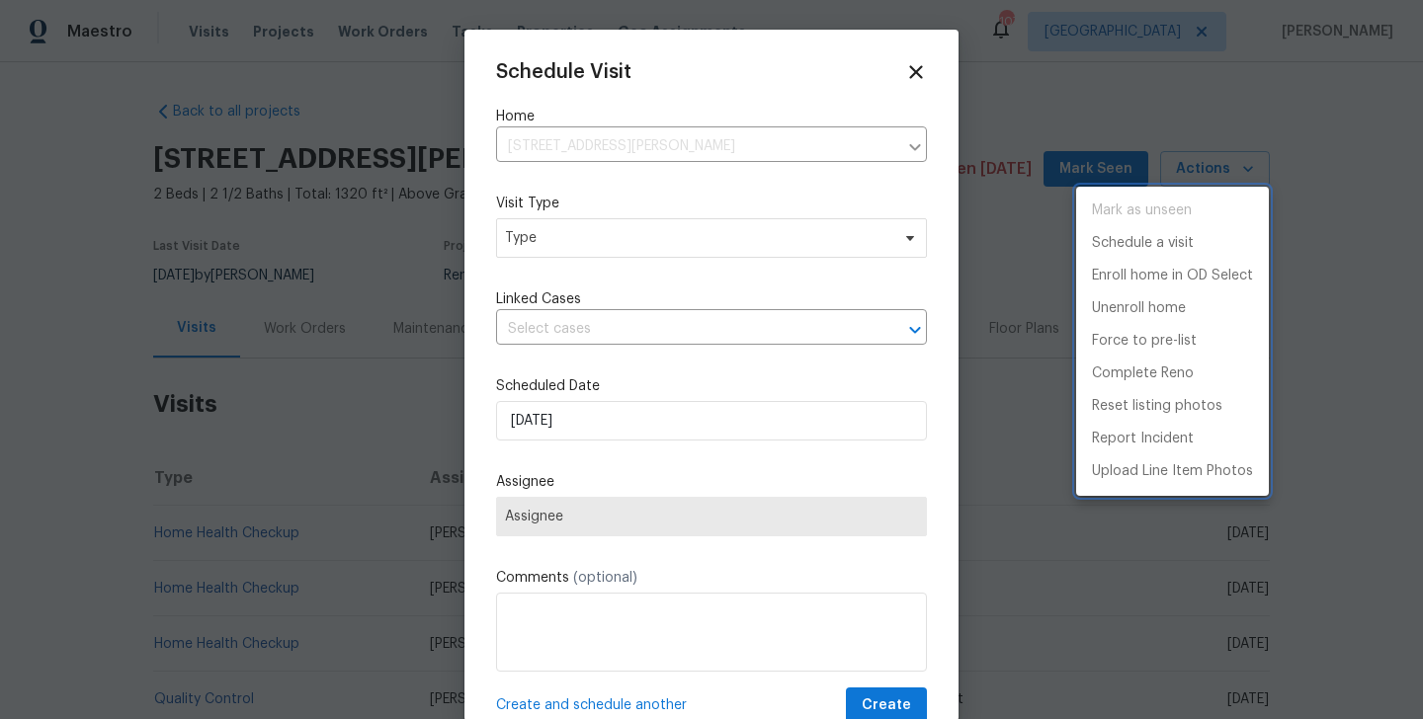
click at [564, 247] on div at bounding box center [711, 359] width 1423 height 719
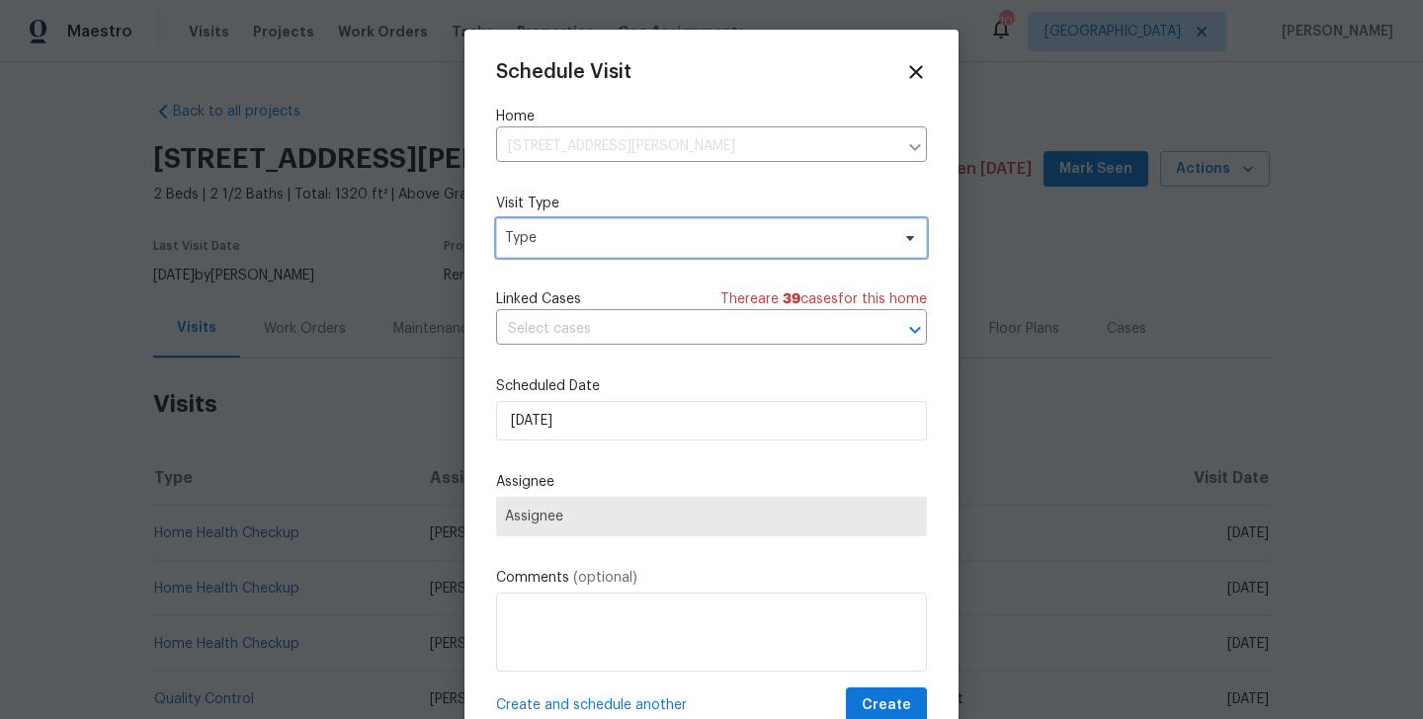
click at [525, 235] on span "Type" at bounding box center [697, 238] width 384 height 20
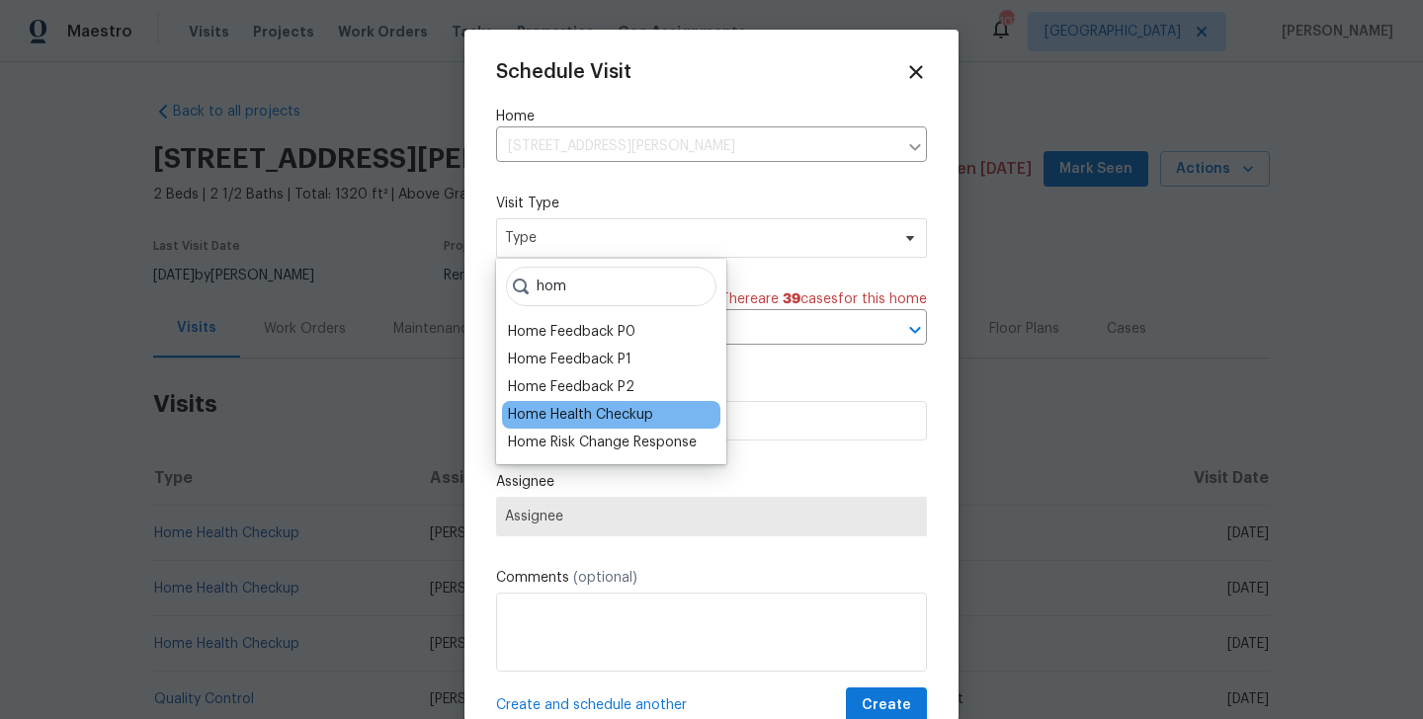
type input "hom"
click at [550, 422] on div "Home Health Checkup" at bounding box center [580, 415] width 145 height 20
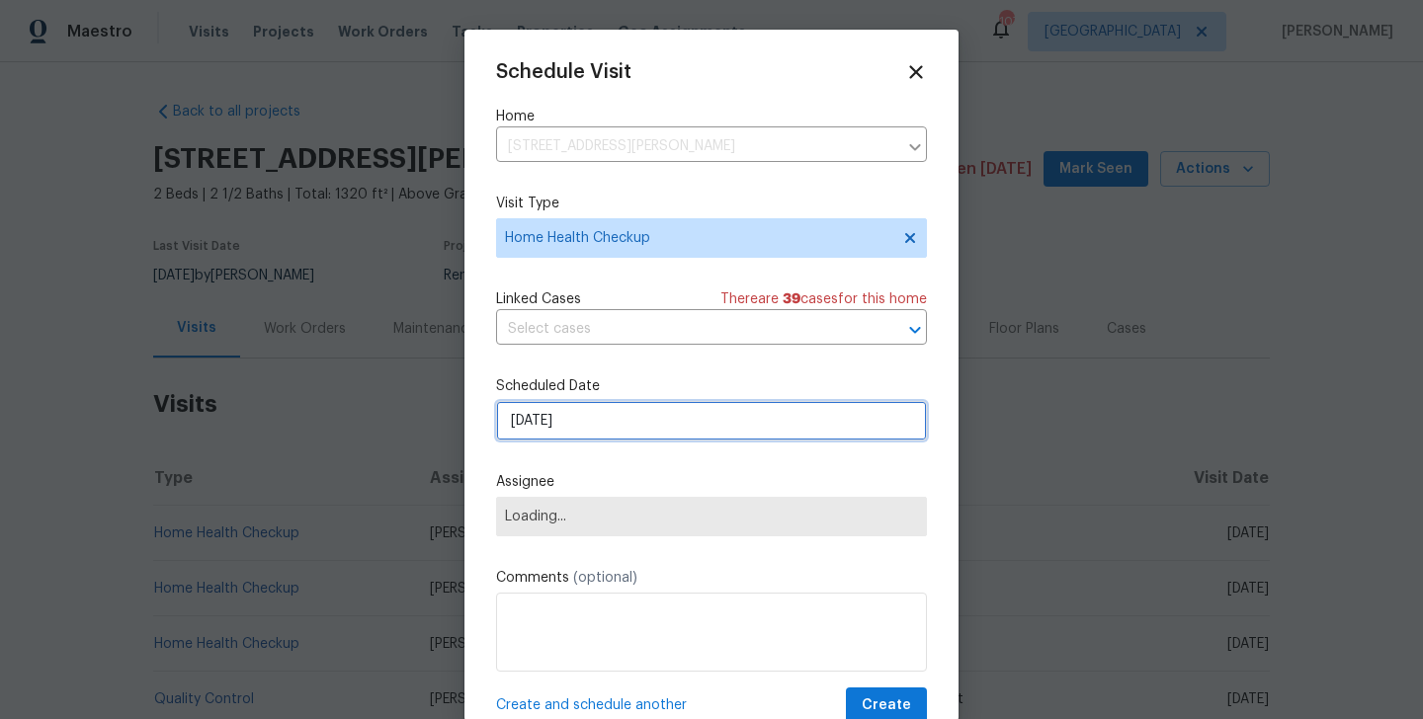
click at [565, 424] on input "[DATE]" at bounding box center [711, 421] width 431 height 40
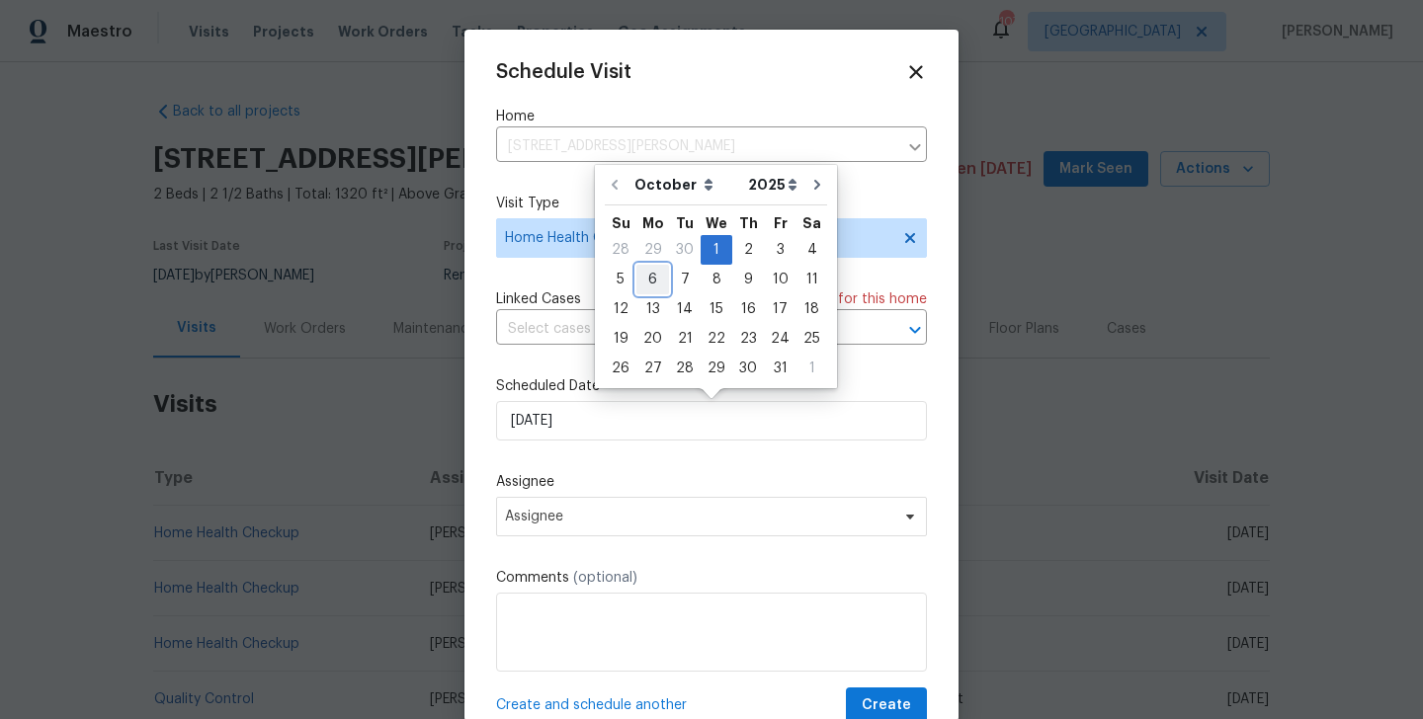
click at [659, 280] on div "6" at bounding box center [652, 280] width 33 height 28
type input "[DATE]"
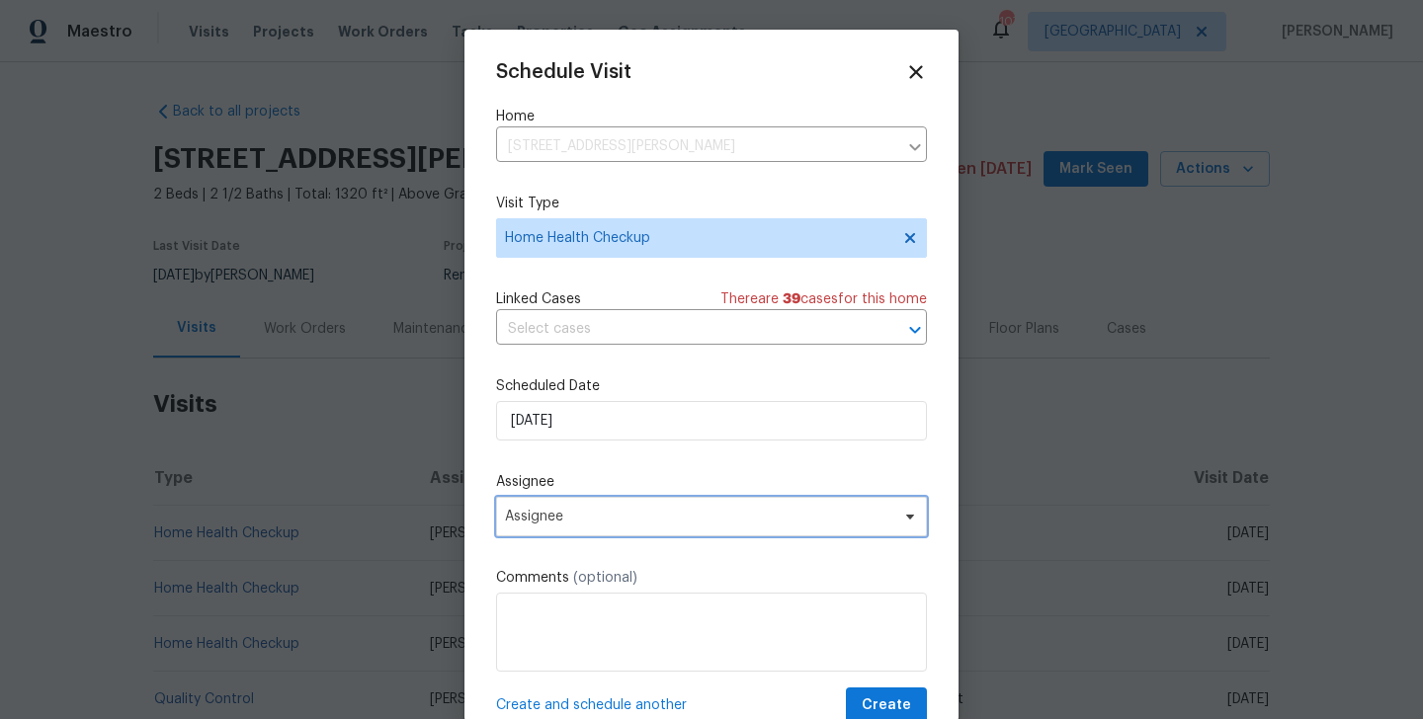
click at [600, 526] on span "Assignee" at bounding box center [711, 517] width 431 height 40
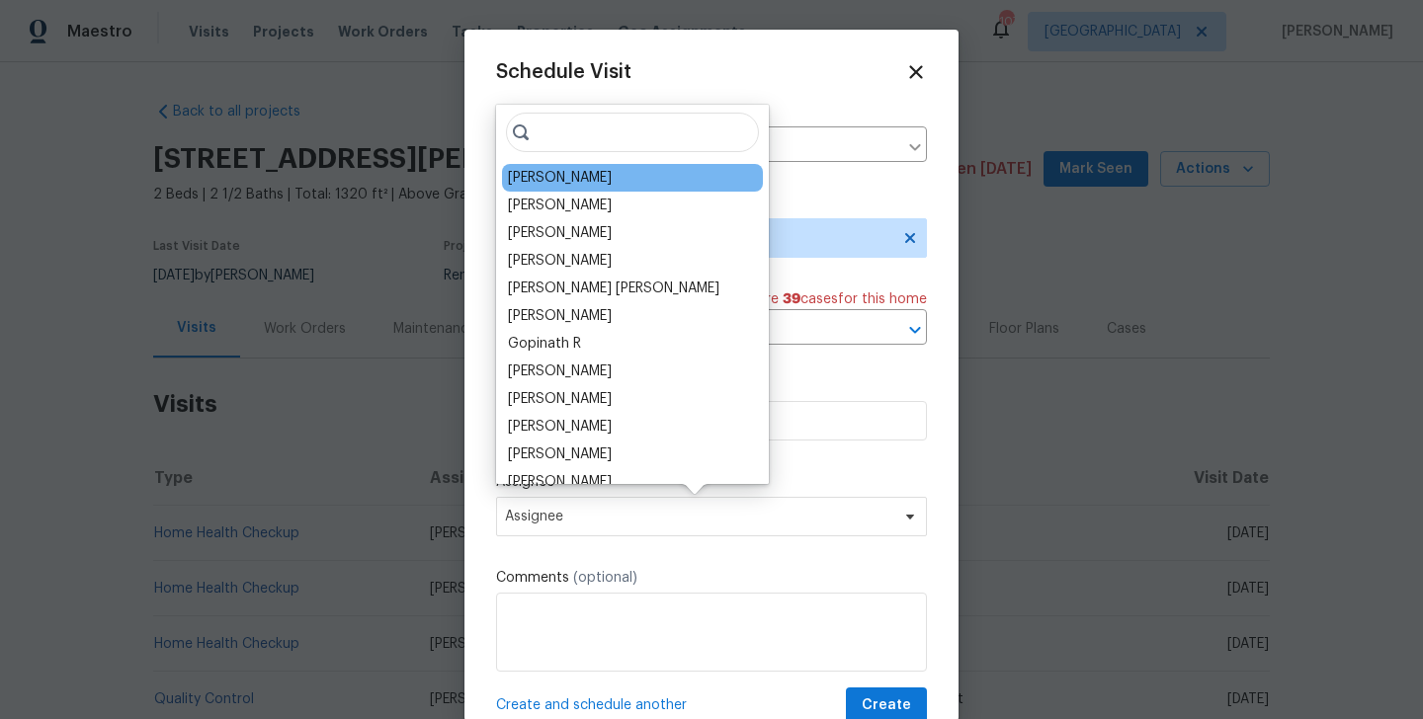
click at [566, 187] on div "[PERSON_NAME]" at bounding box center [560, 178] width 104 height 20
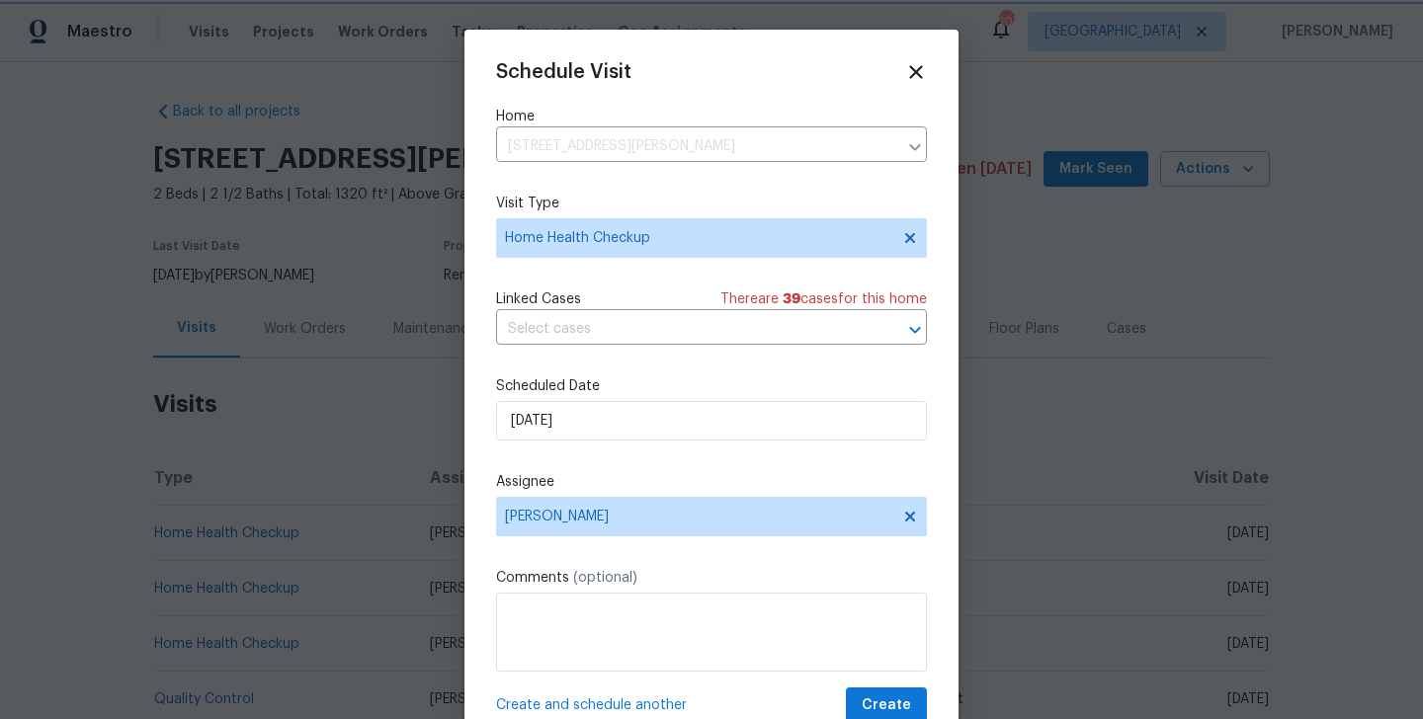
scroll to position [36, 0]
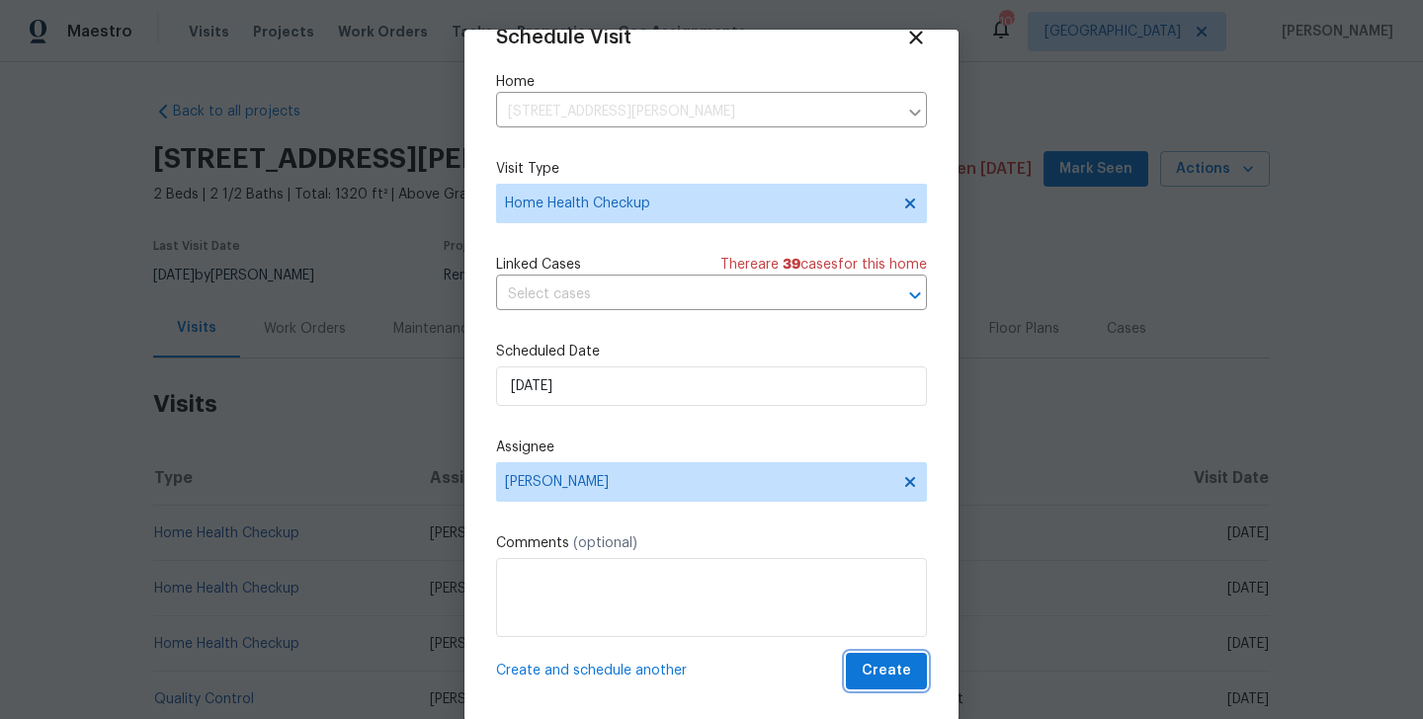
click at [889, 666] on span "Create" at bounding box center [886, 671] width 49 height 25
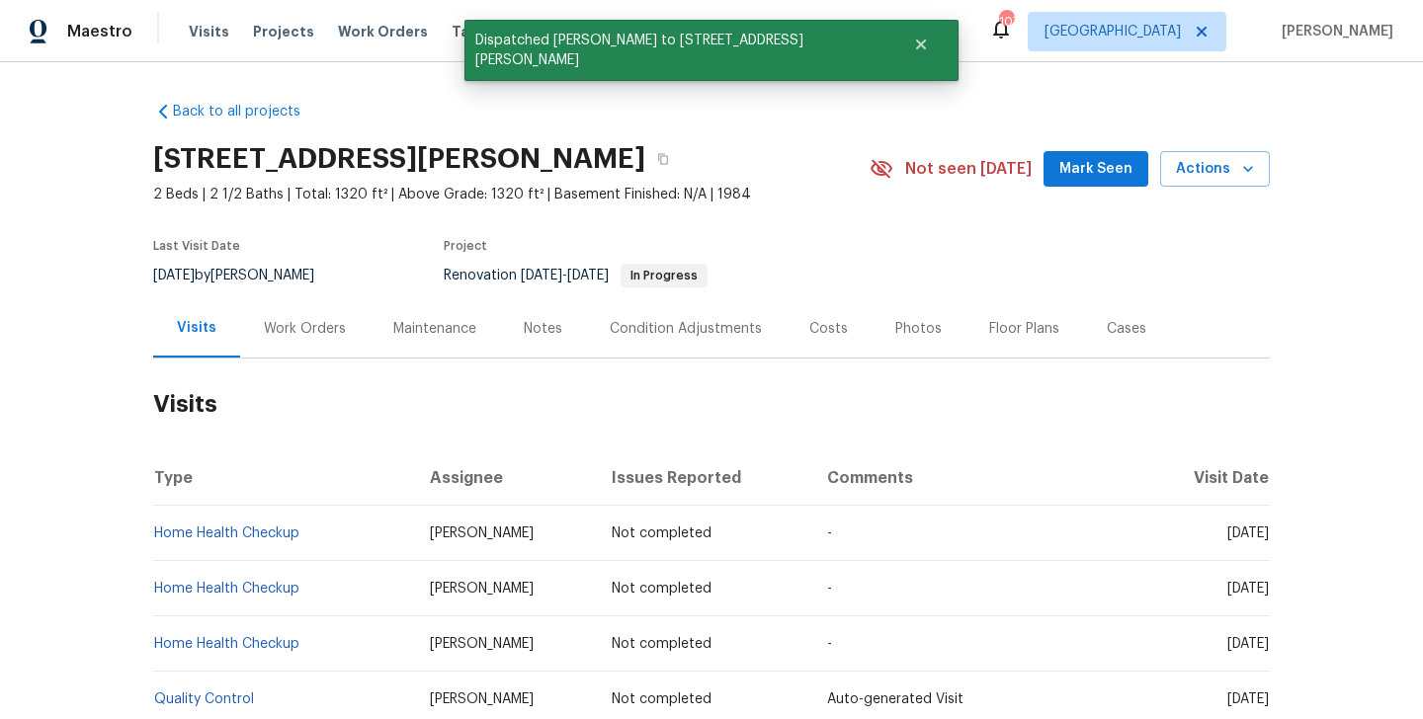
click at [335, 540] on td "Home Health Checkup" at bounding box center [283, 533] width 261 height 55
click at [374, 562] on td "Home Health Checkup" at bounding box center [283, 588] width 261 height 55
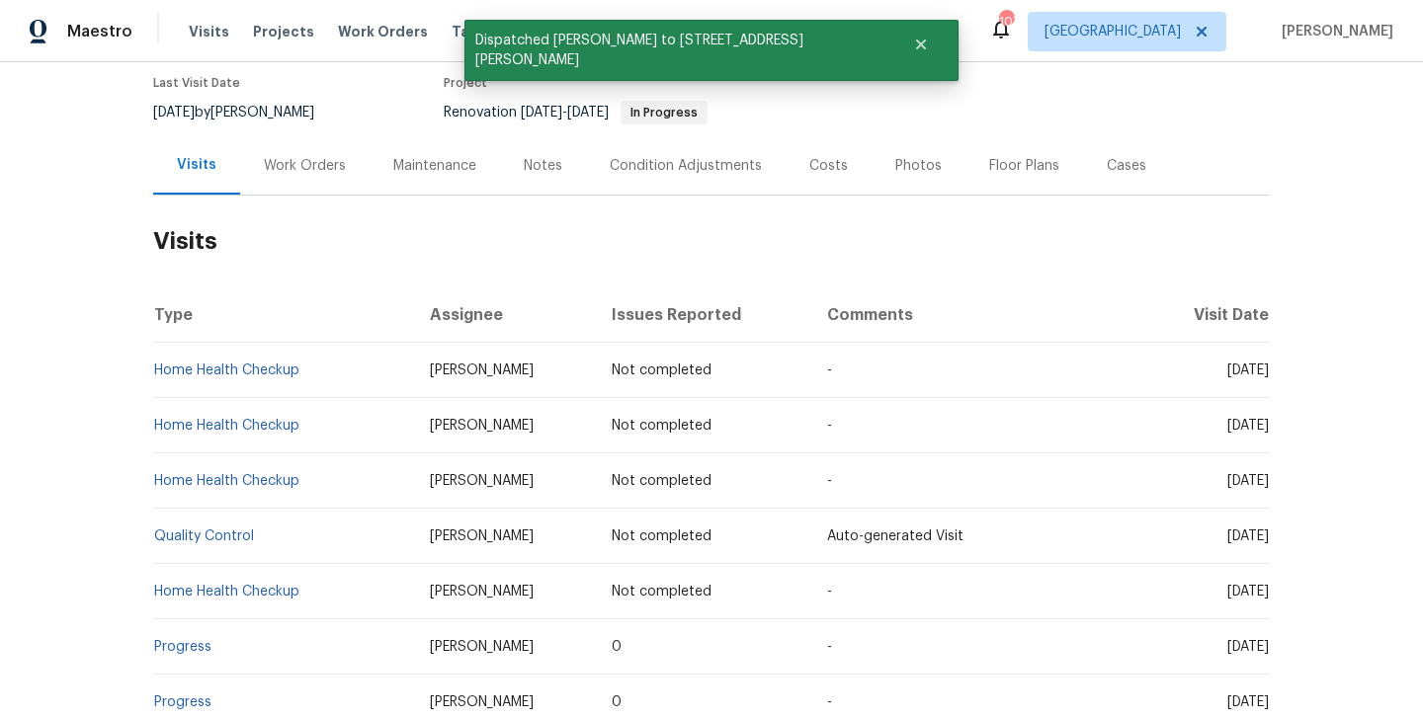
scroll to position [168, 0]
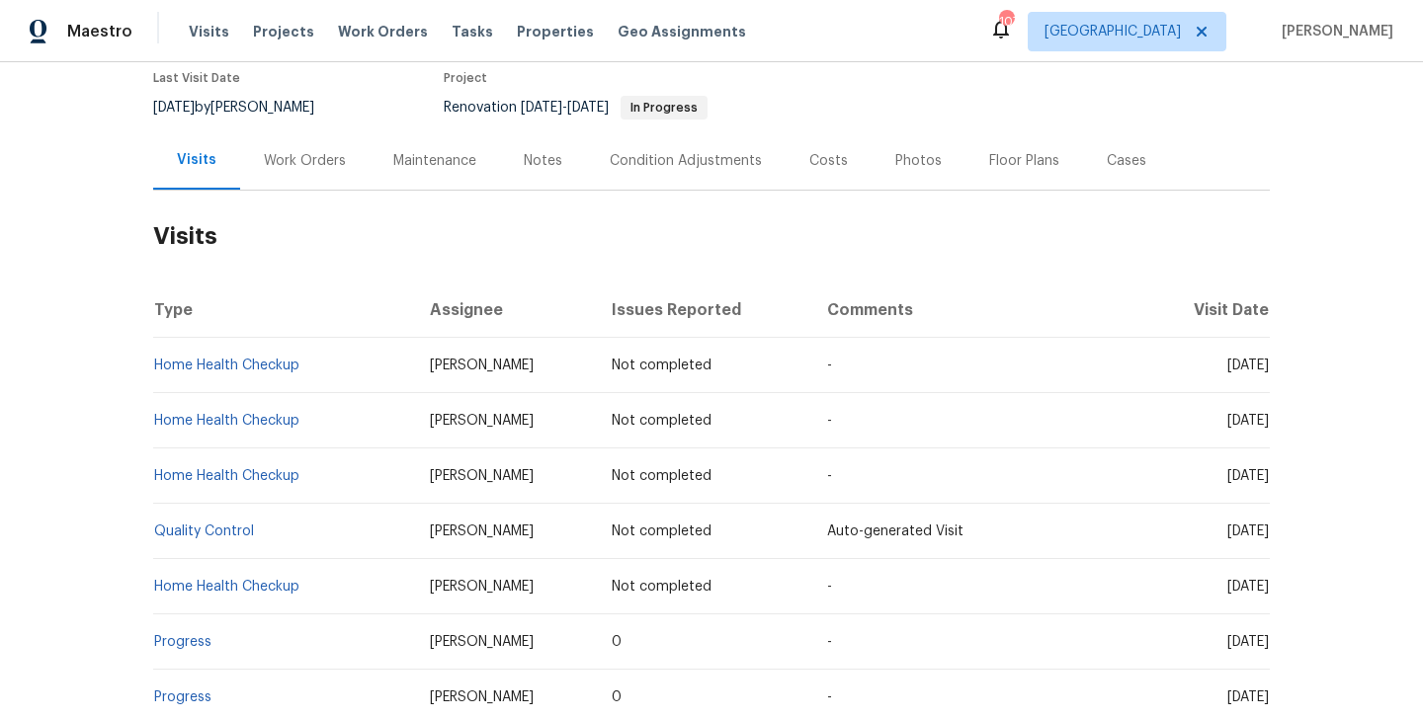
click at [334, 583] on td "Home Health Checkup" at bounding box center [283, 586] width 261 height 55
copy link "Home Health Checkup"
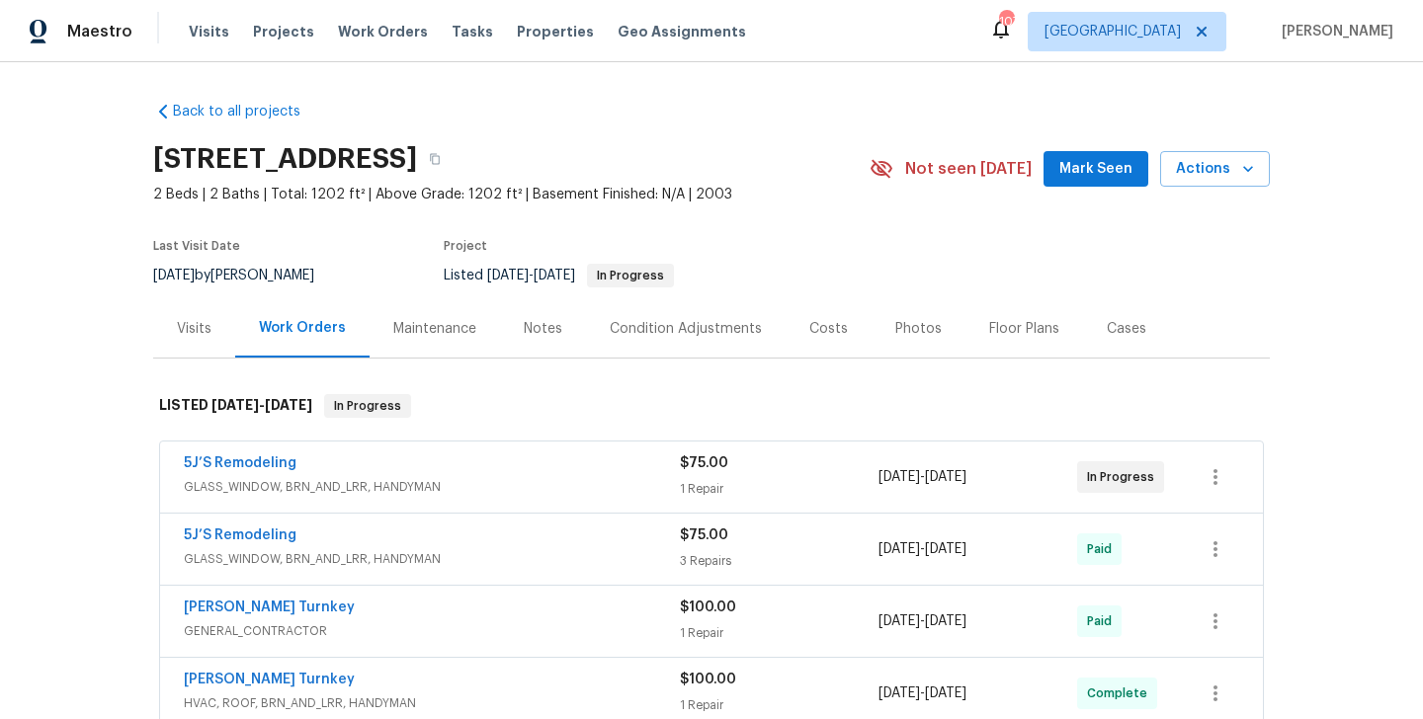
click at [191, 323] on div "Visits" at bounding box center [194, 329] width 35 height 20
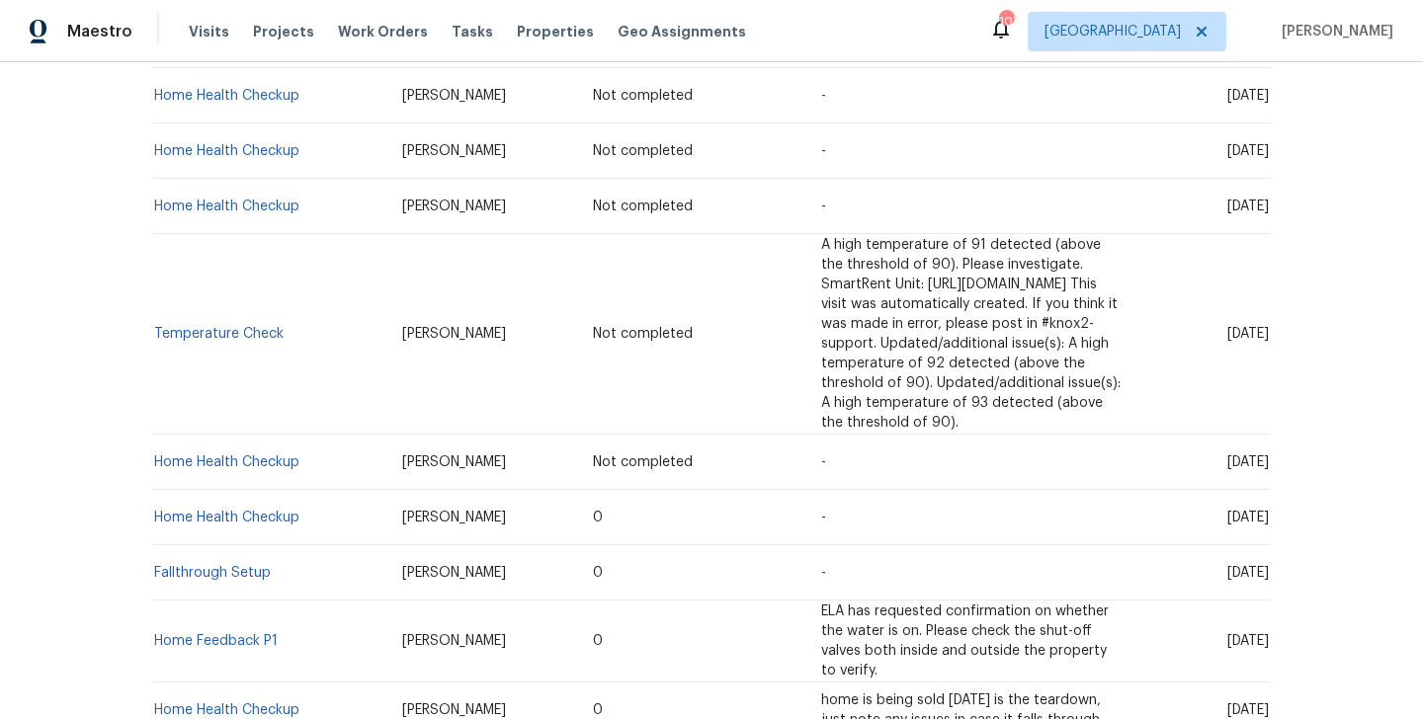
scroll to position [439, 0]
click at [313, 434] on td "Home Health Checkup" at bounding box center [269, 461] width 233 height 55
copy link "Home Health Checkup"
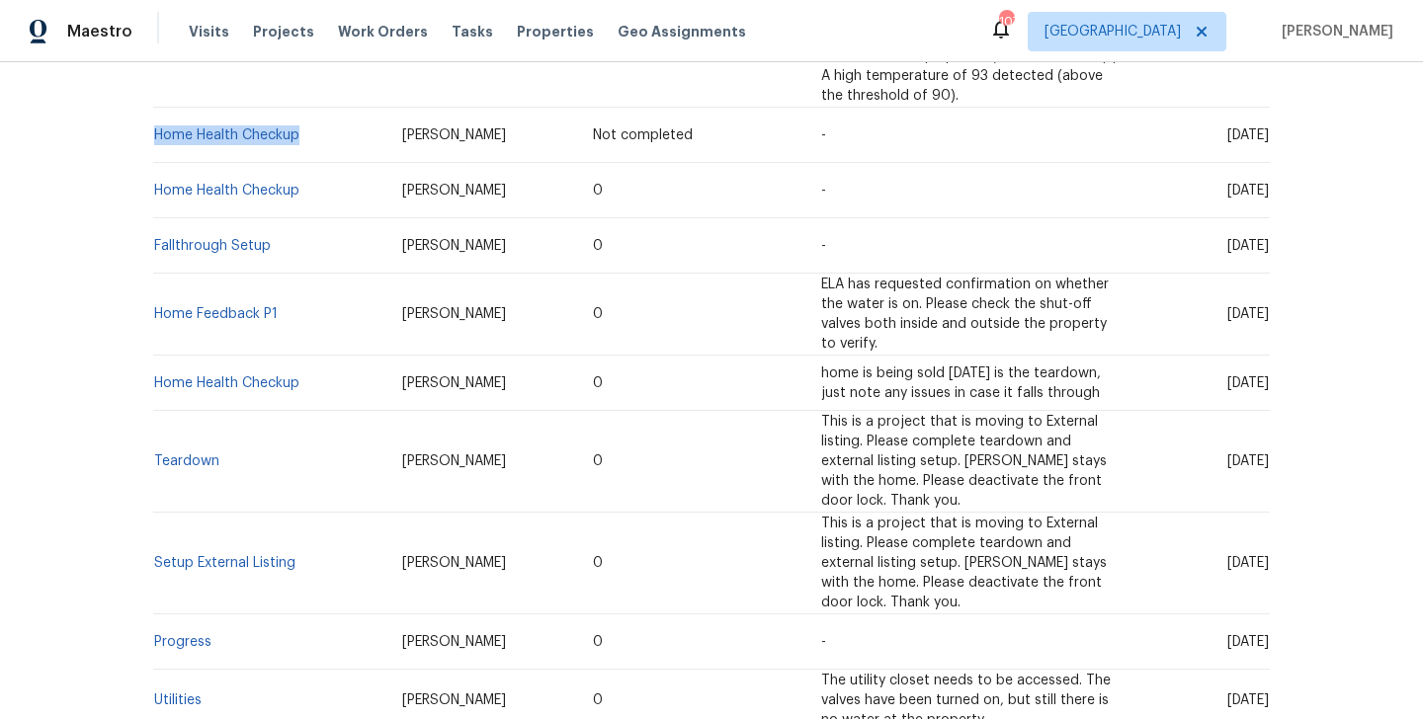
scroll to position [0, 0]
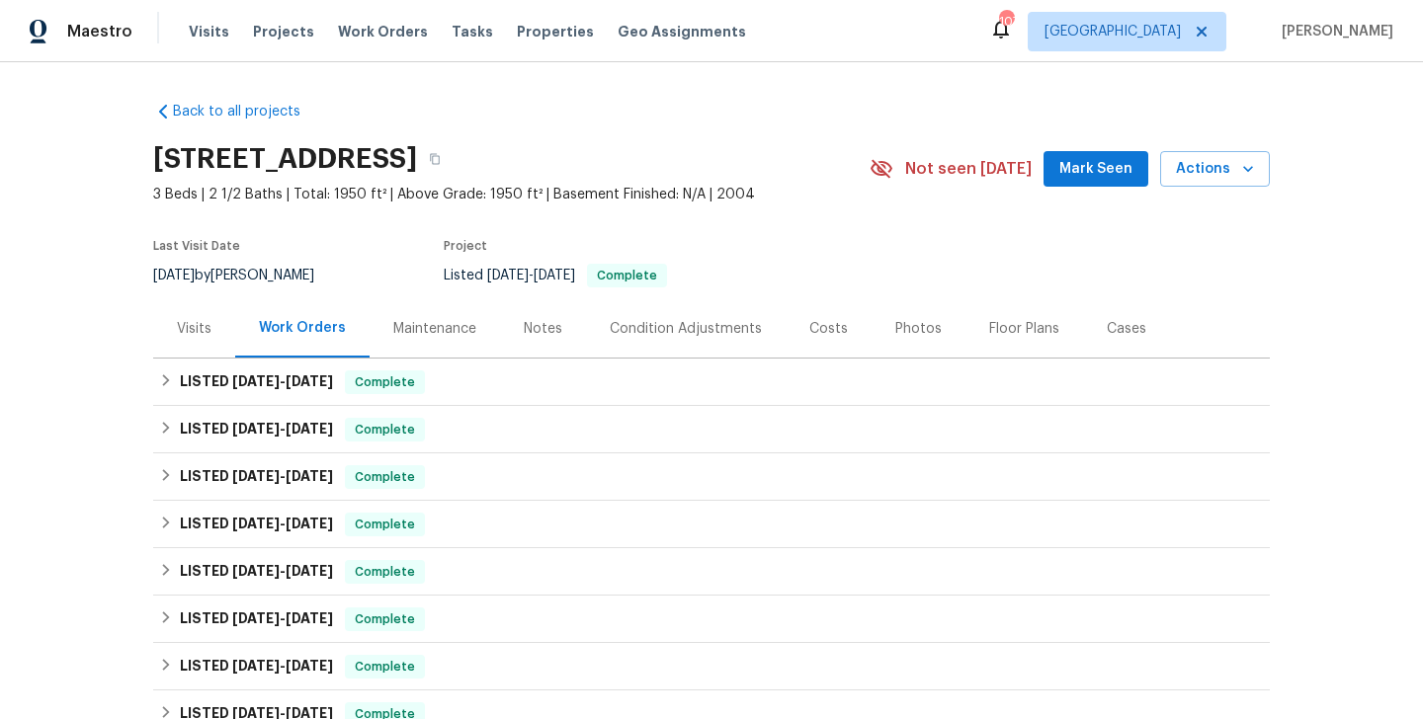
click at [173, 337] on div "Visits" at bounding box center [194, 328] width 82 height 58
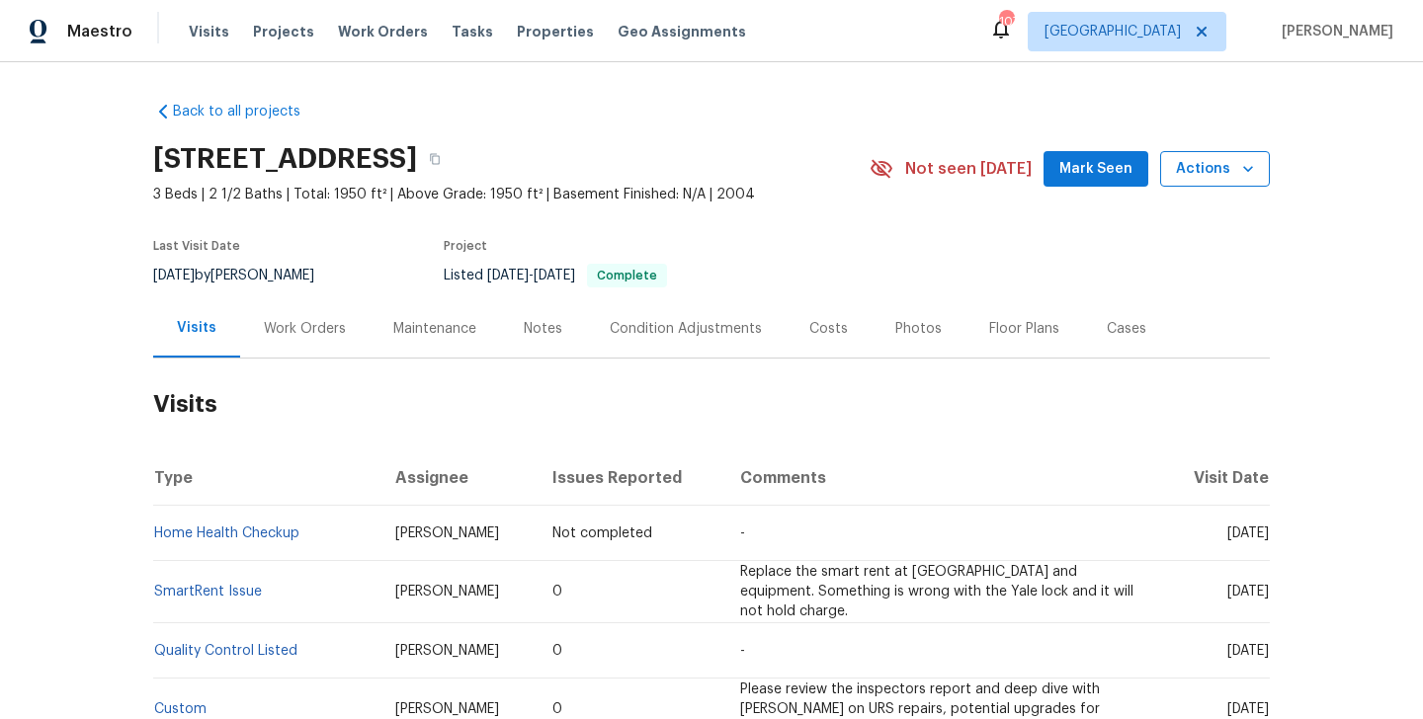
click at [1225, 176] on span "Actions" at bounding box center [1215, 169] width 78 height 25
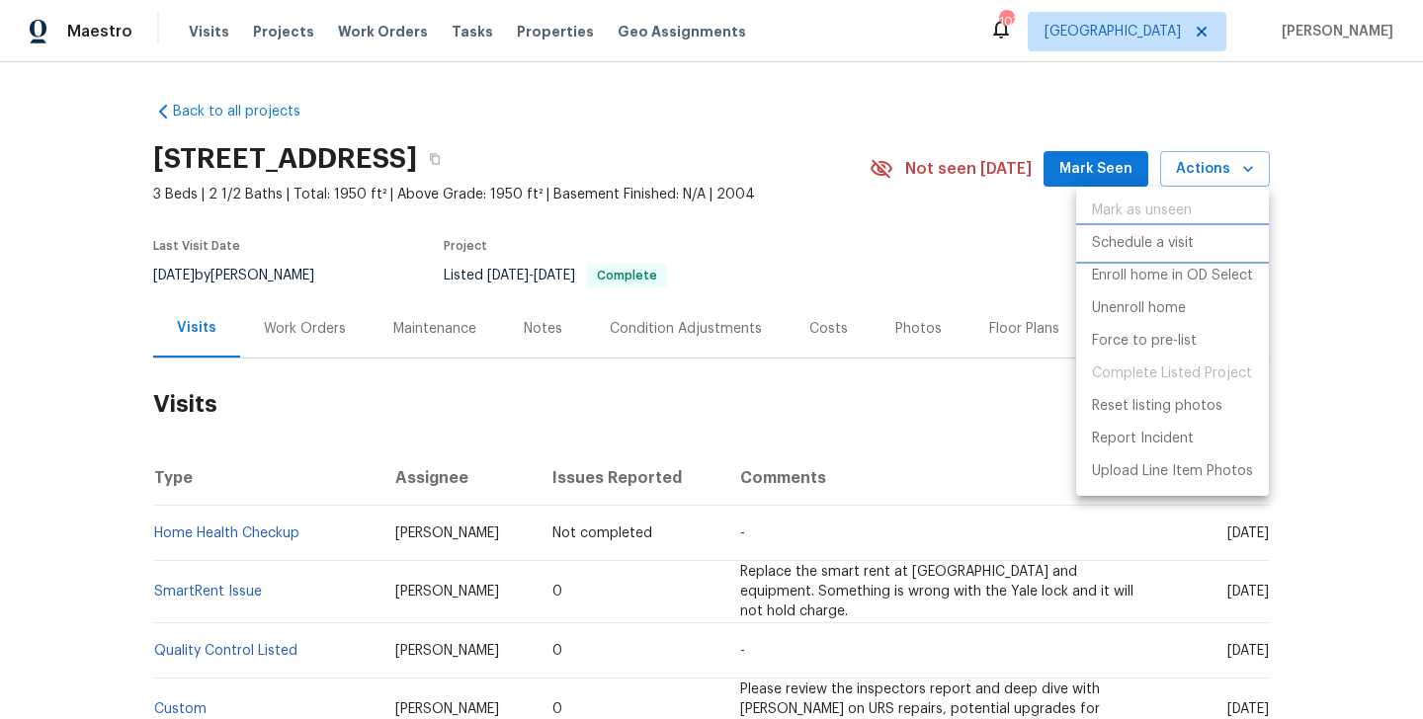
click at [1147, 249] on p "Schedule a visit" at bounding box center [1143, 243] width 102 height 21
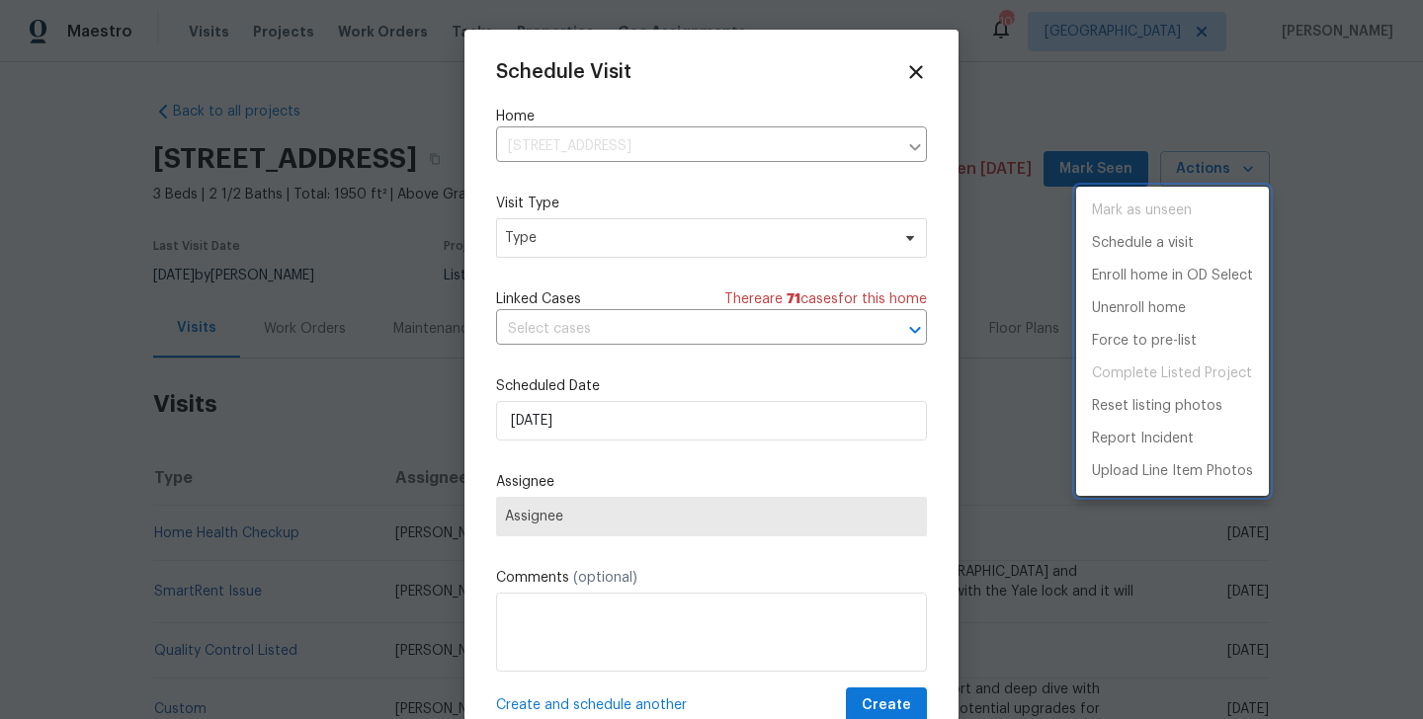
click at [530, 238] on div at bounding box center [711, 359] width 1423 height 719
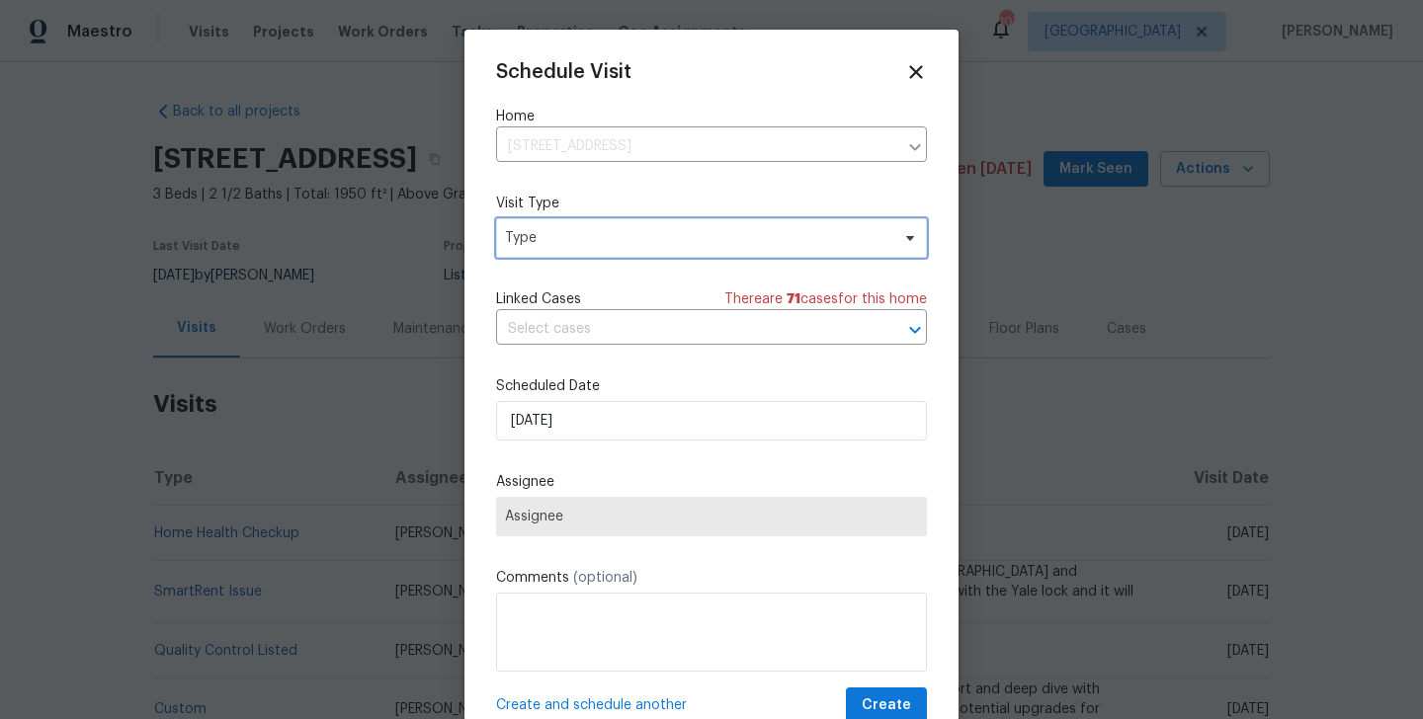
click at [530, 238] on span "Type" at bounding box center [697, 238] width 384 height 20
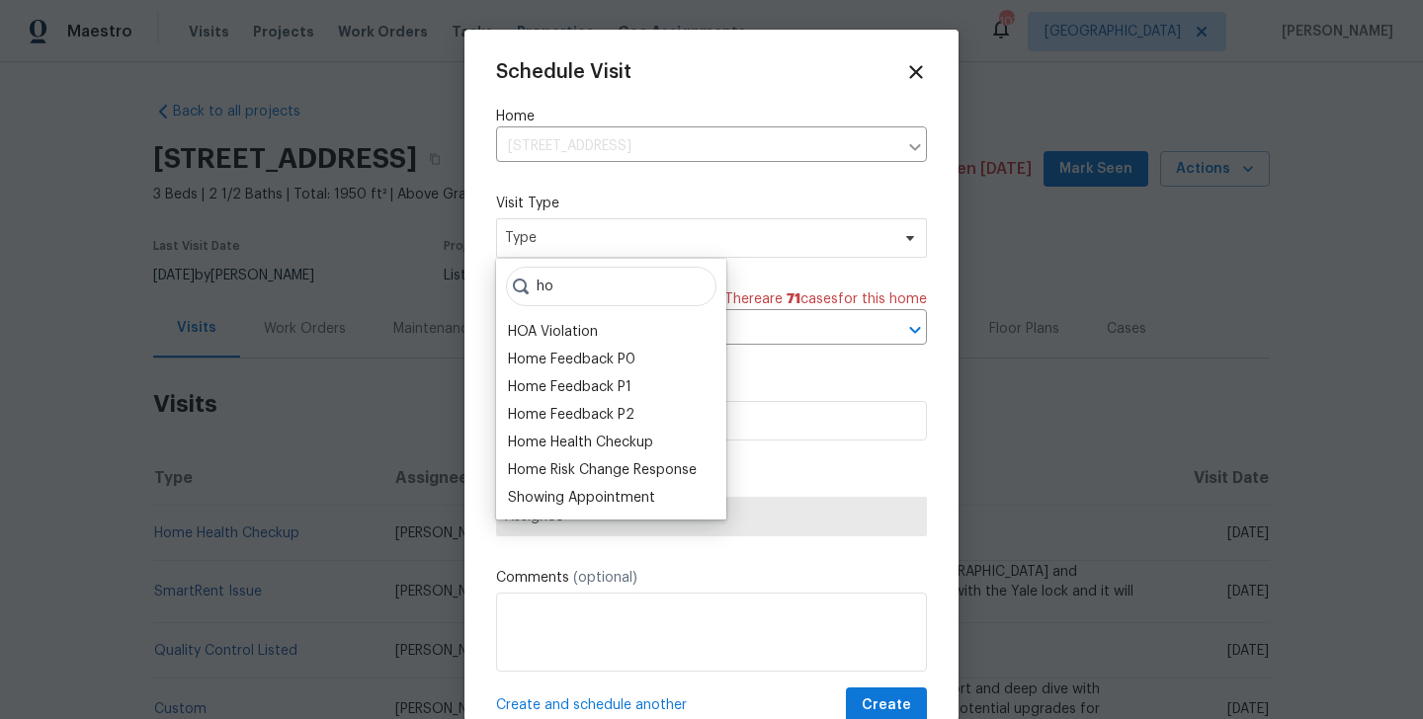
type input "ho"
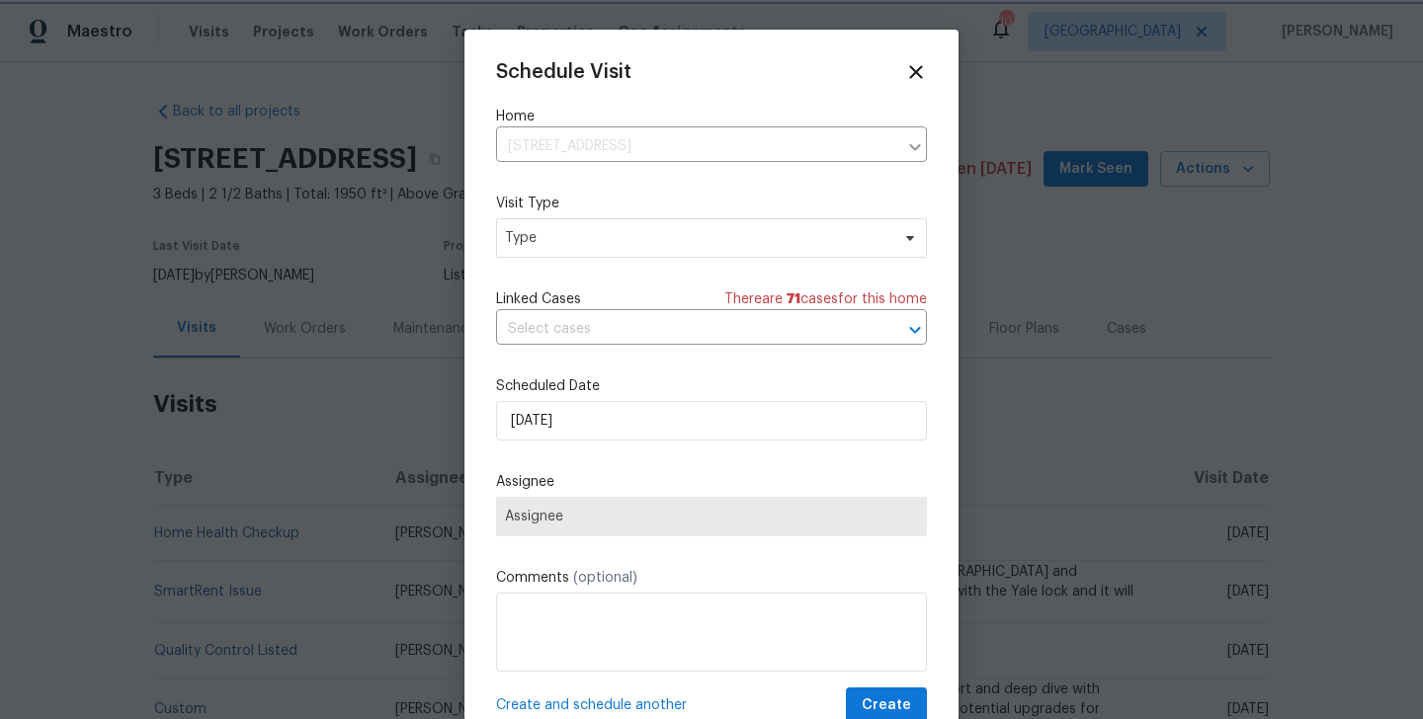
click at [241, 349] on div at bounding box center [711, 359] width 1423 height 719
click at [356, 430] on div at bounding box center [711, 359] width 1423 height 719
click at [917, 73] on icon at bounding box center [916, 72] width 14 height 14
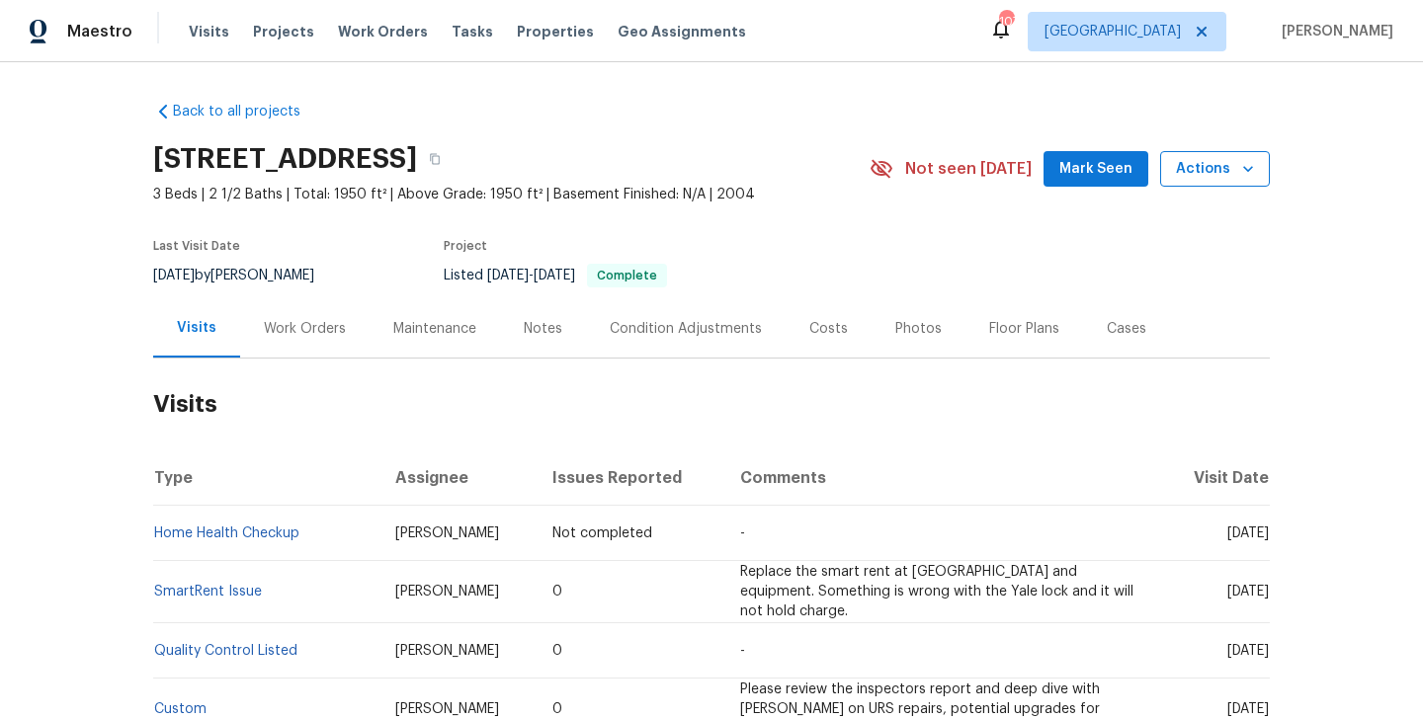
click at [1181, 179] on span "Actions" at bounding box center [1215, 169] width 78 height 25
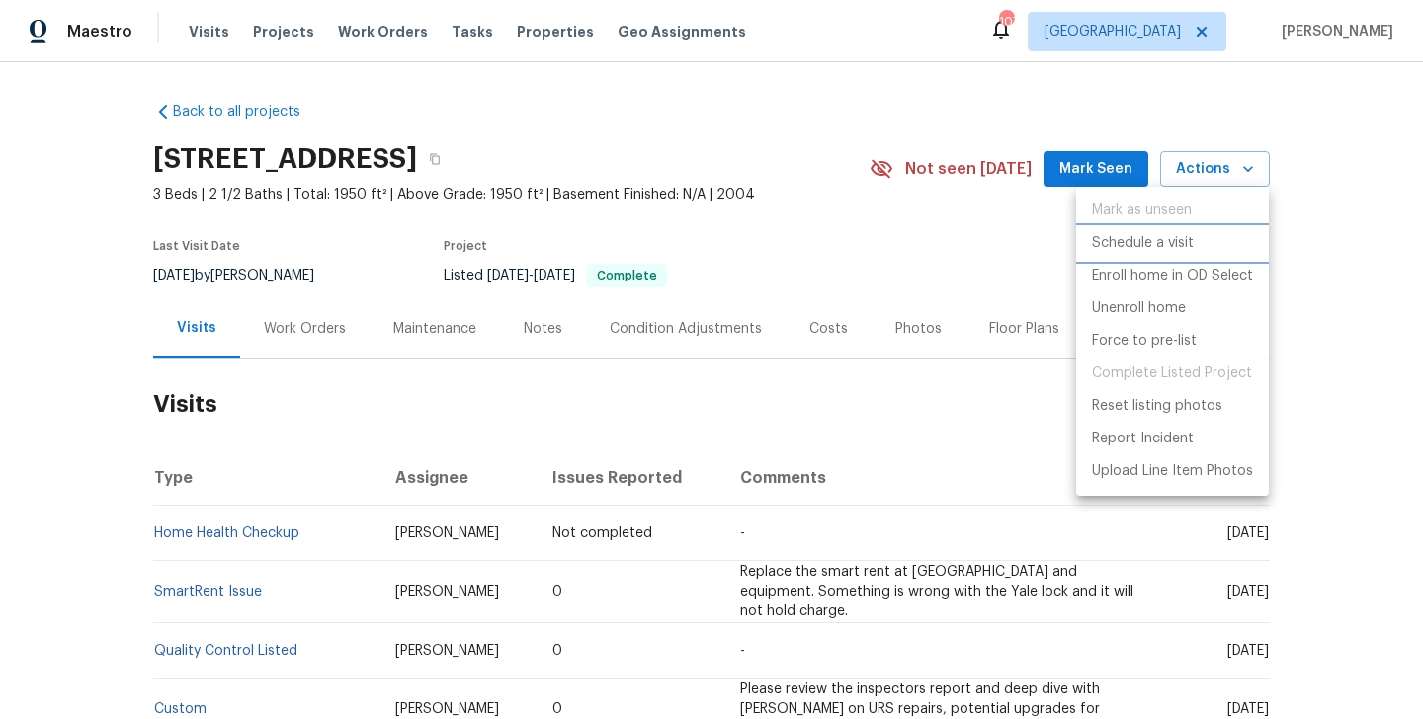
click at [1157, 249] on p "Schedule a visit" at bounding box center [1143, 243] width 102 height 21
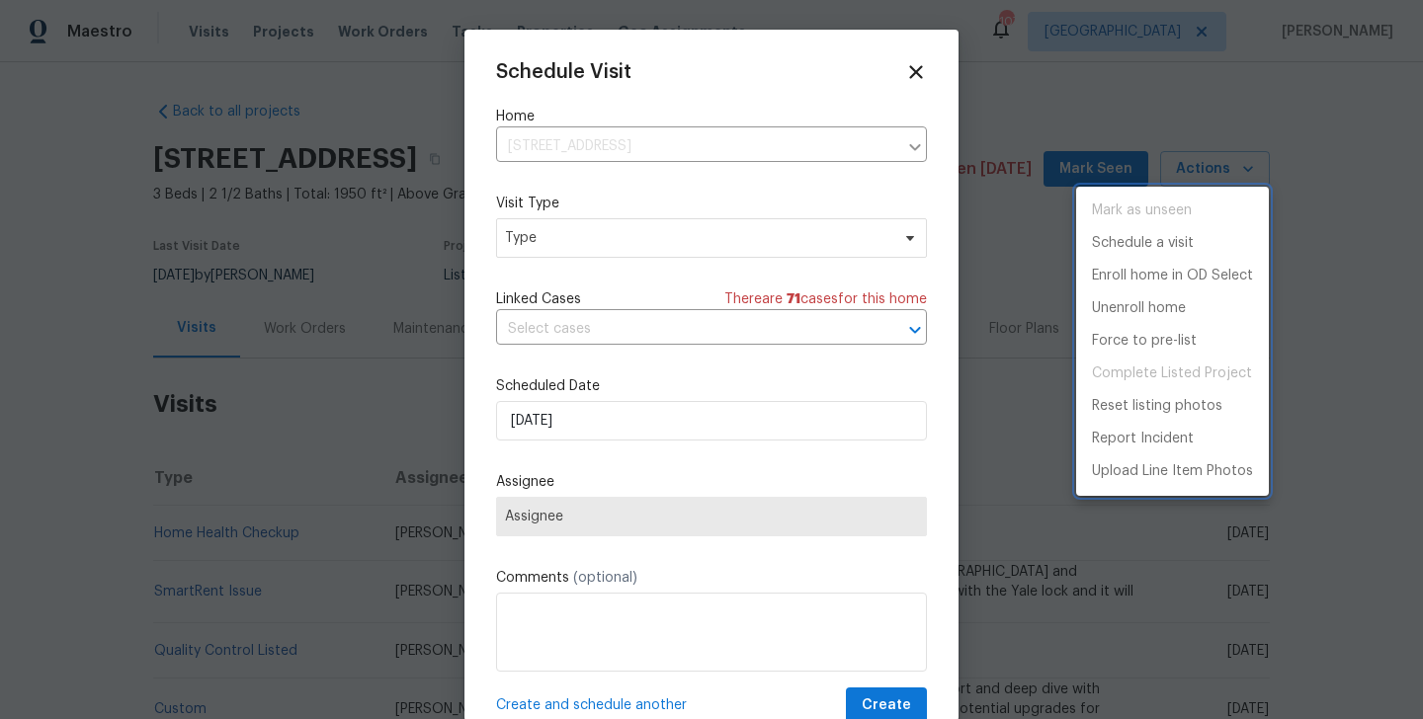
click at [535, 248] on div at bounding box center [711, 359] width 1423 height 719
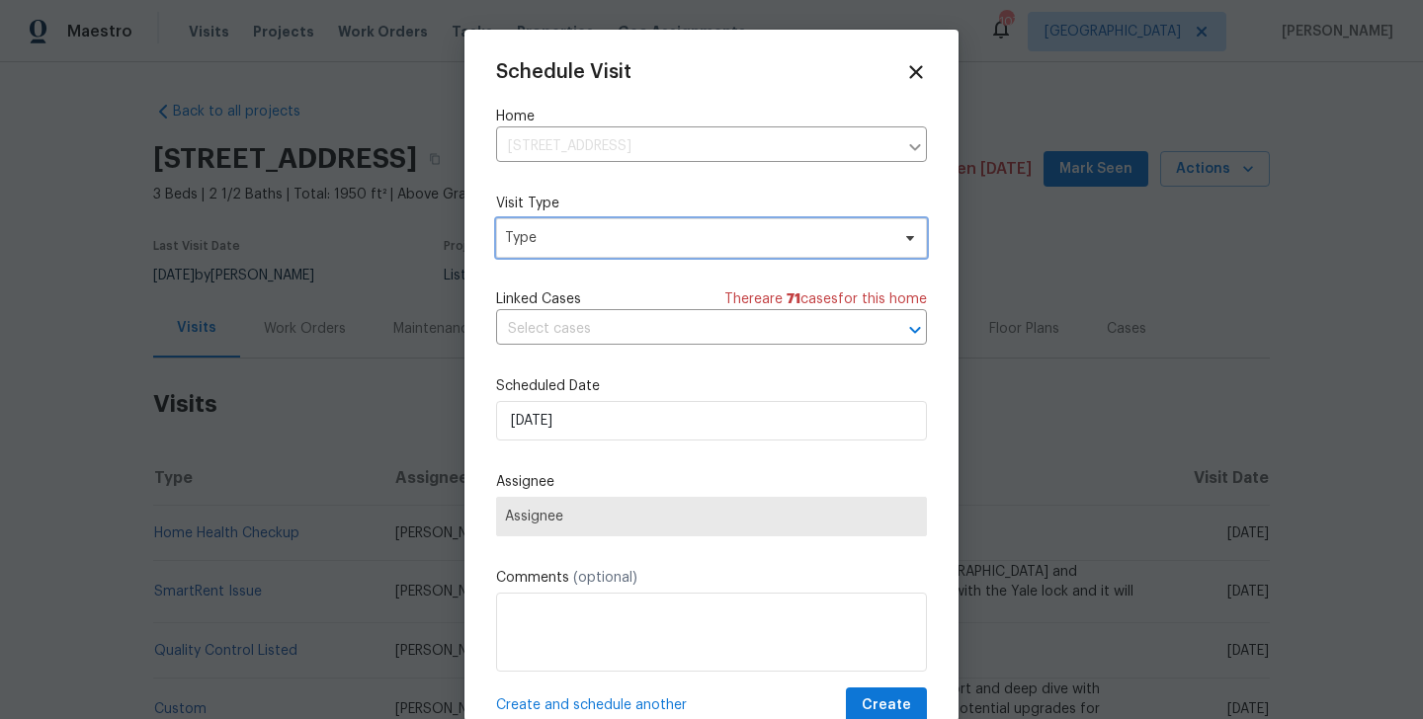
click at [524, 241] on span "Type" at bounding box center [697, 238] width 384 height 20
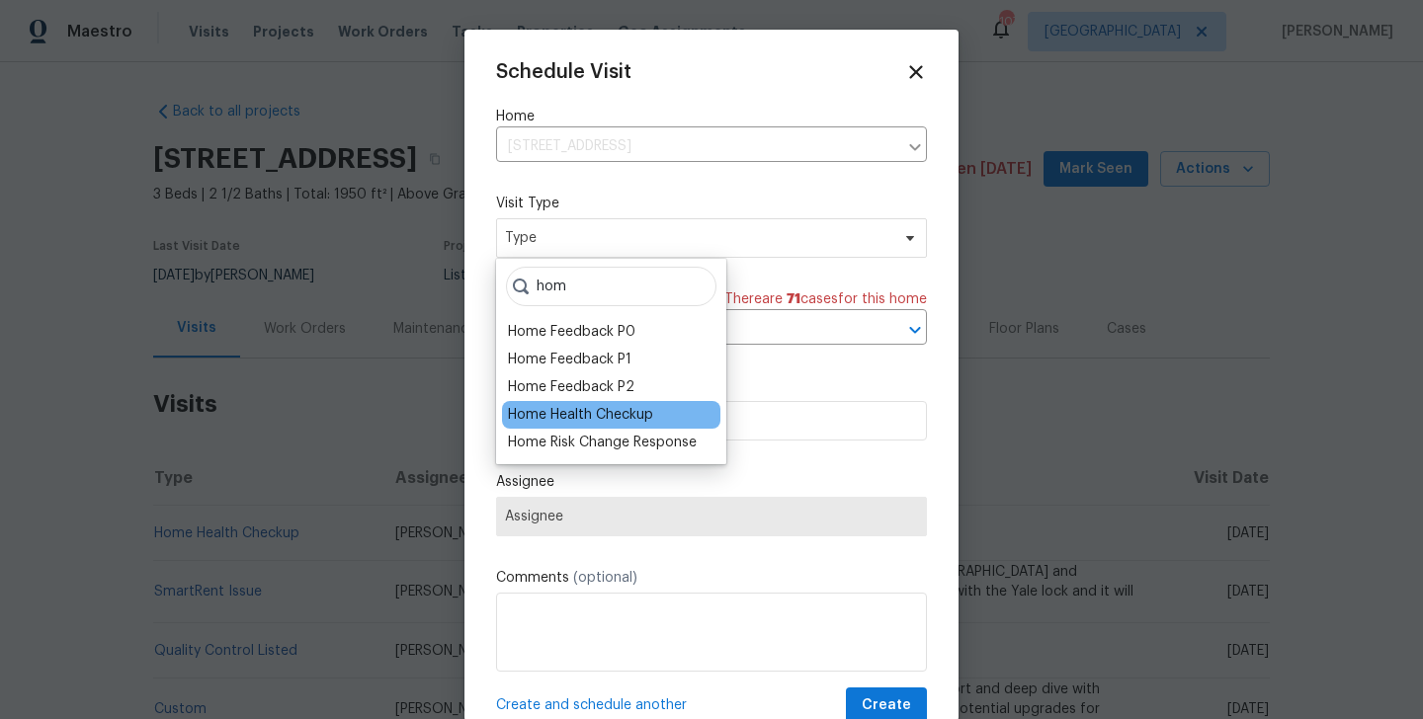
type input "hom"
click at [580, 423] on div "Home Health Checkup" at bounding box center [580, 415] width 145 height 20
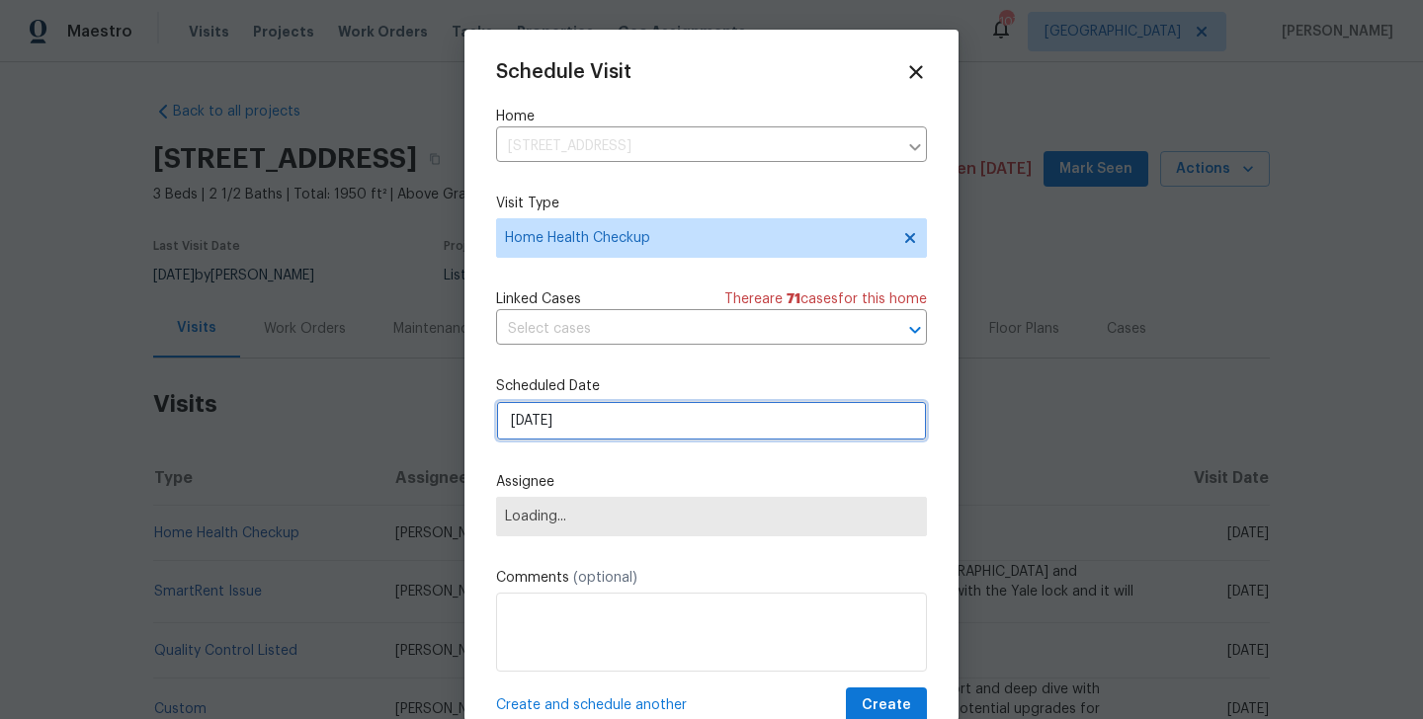
click at [576, 421] on input "[DATE]" at bounding box center [711, 421] width 431 height 40
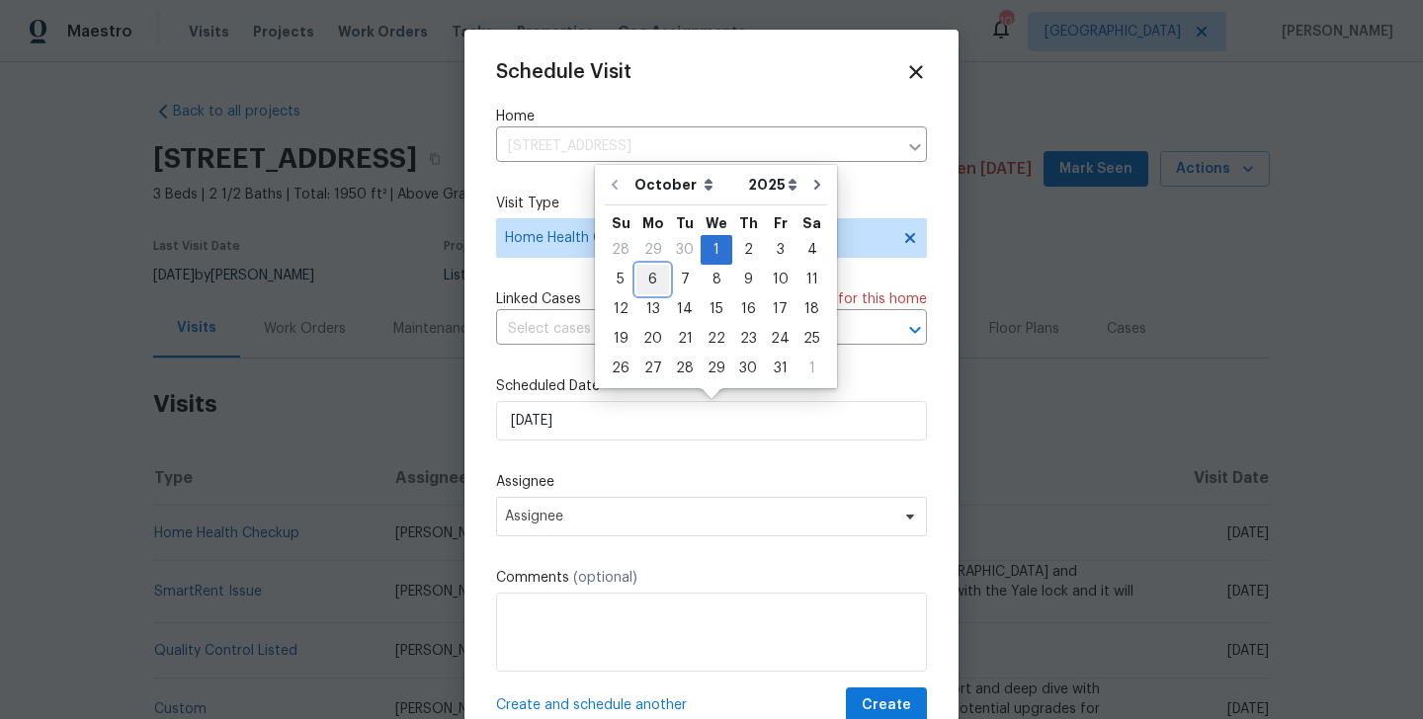
click at [653, 282] on div "6" at bounding box center [652, 280] width 33 height 28
type input "[DATE]"
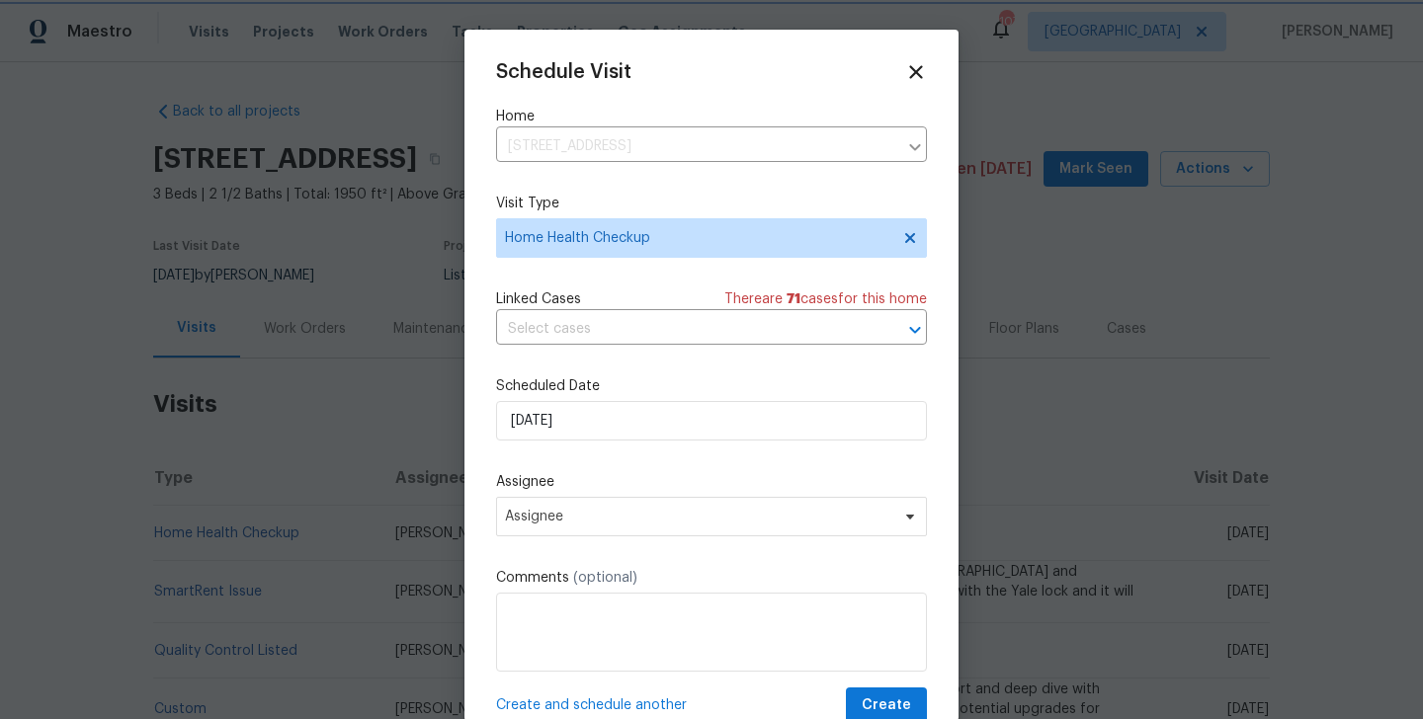
scroll to position [36, 0]
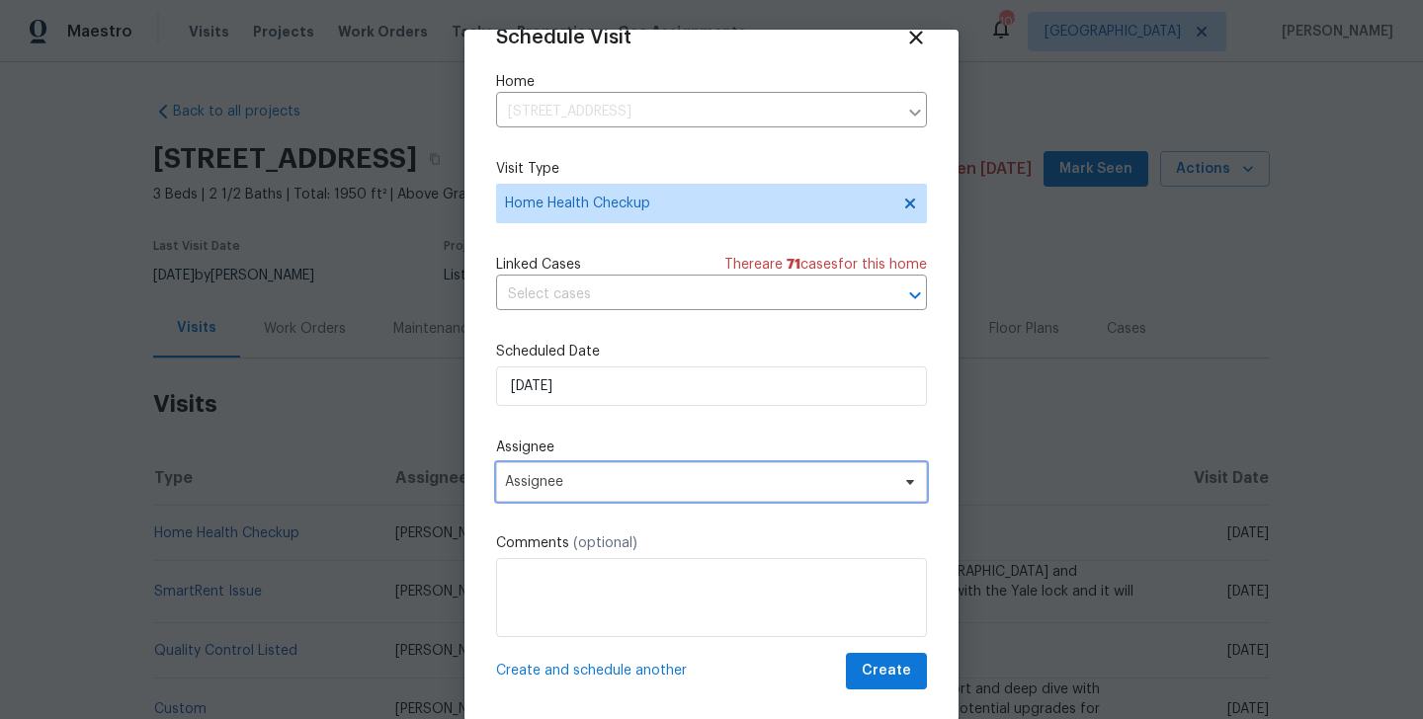
click at [614, 478] on span "Assignee" at bounding box center [698, 482] width 387 height 16
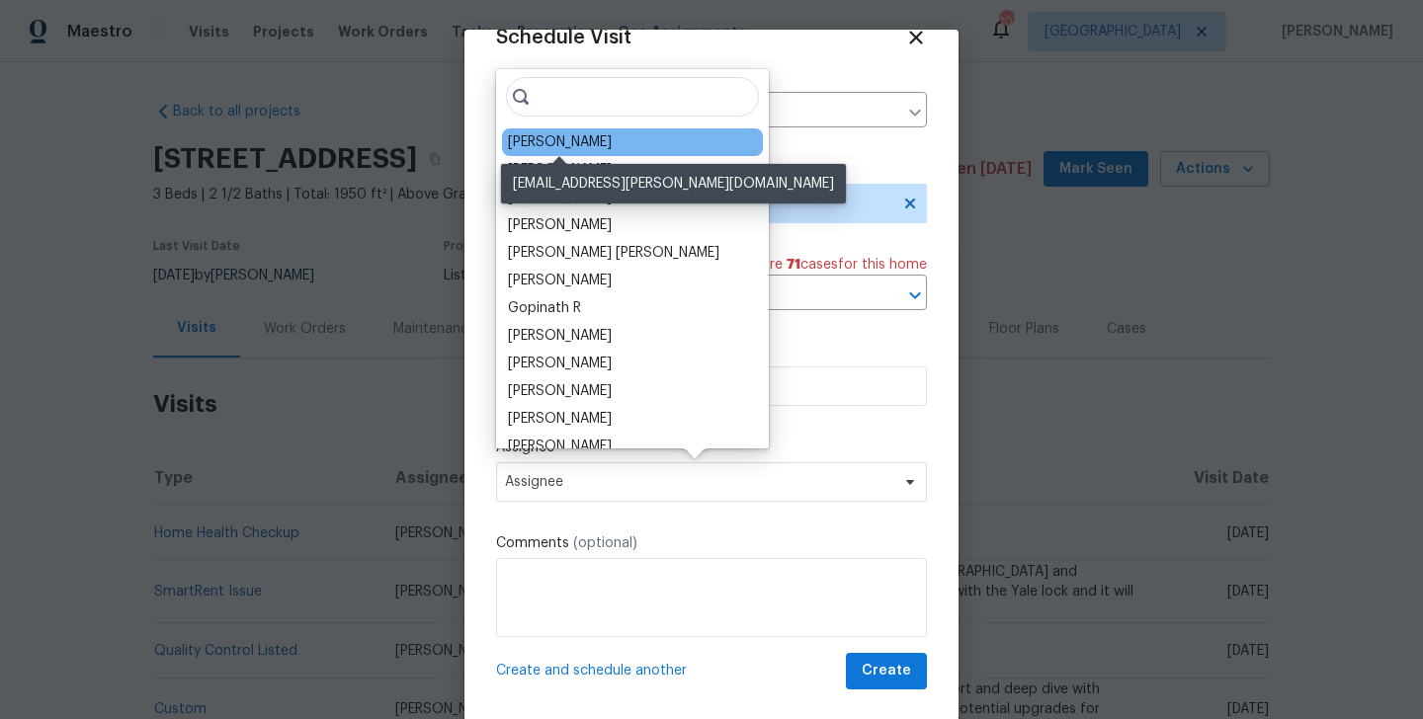
click at [582, 145] on div "[PERSON_NAME]" at bounding box center [560, 142] width 104 height 20
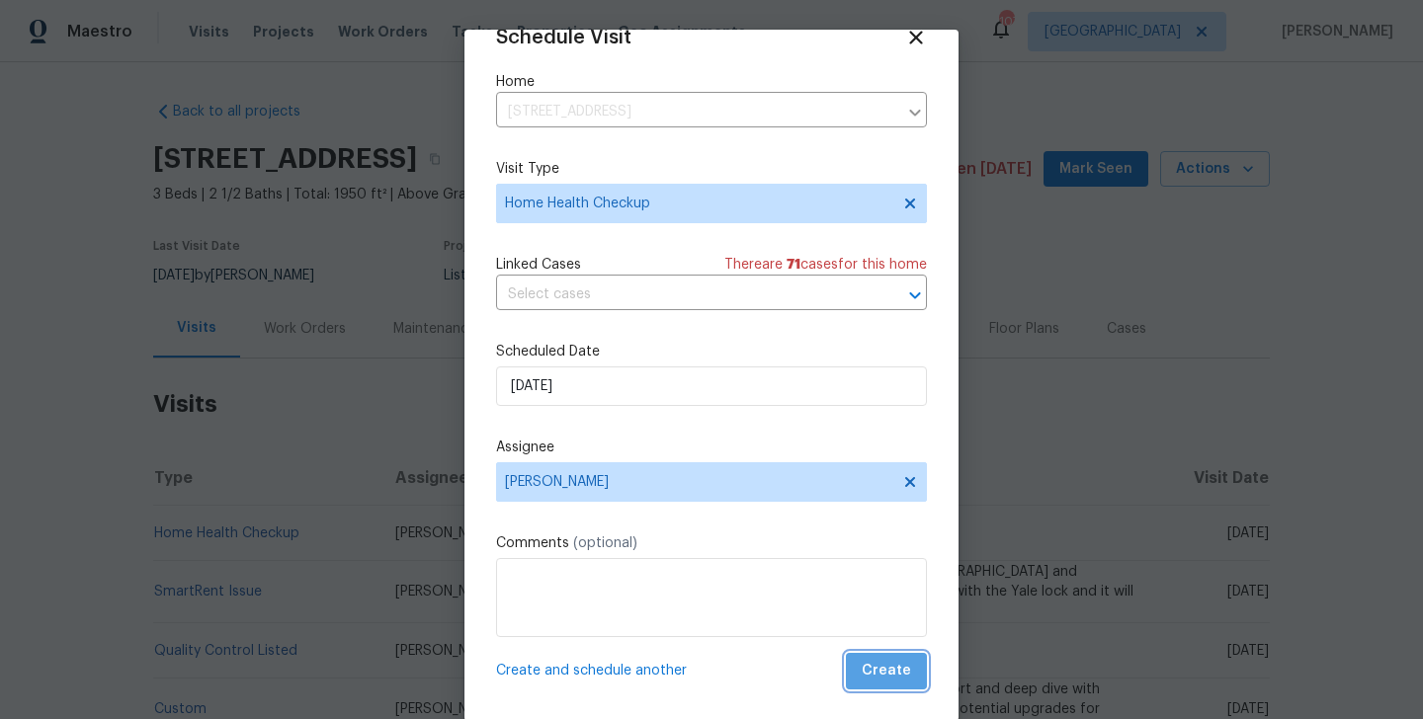
click at [891, 664] on span "Create" at bounding box center [886, 671] width 49 height 25
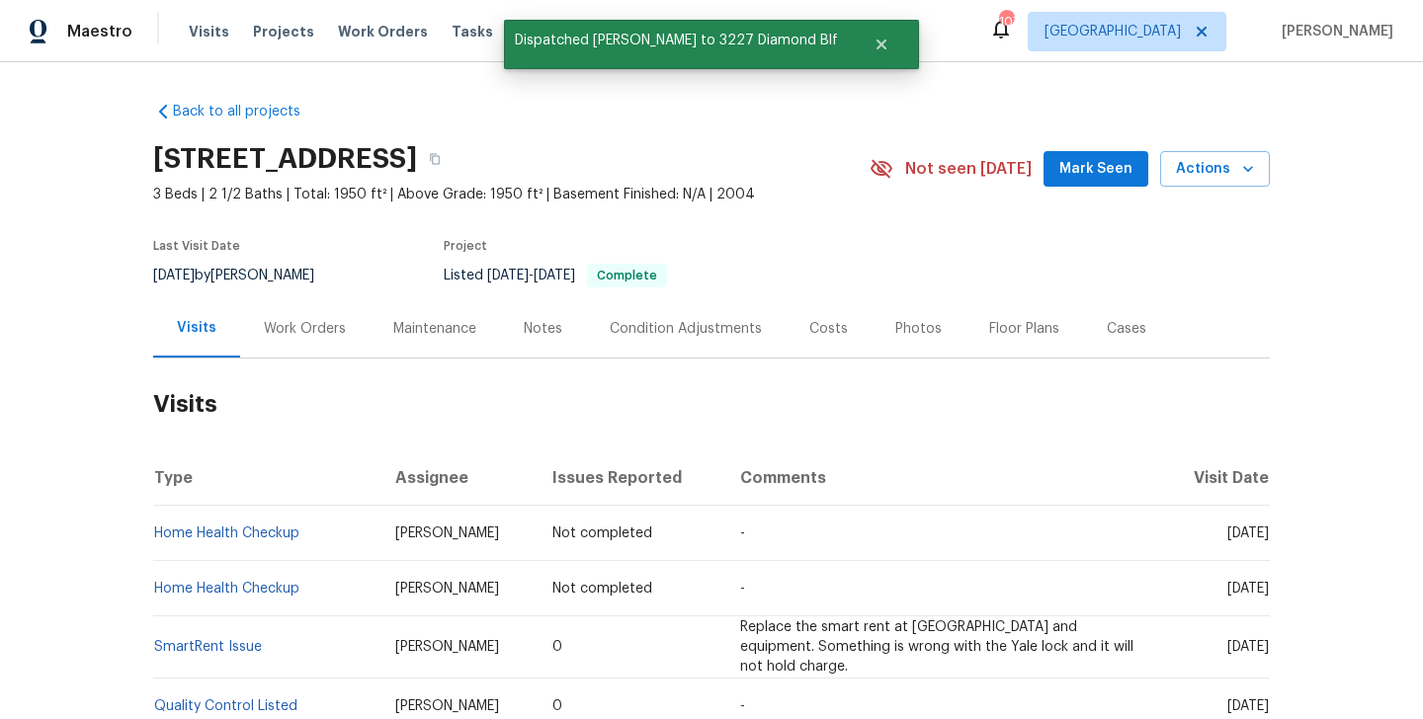
click at [337, 541] on td "Home Health Checkup" at bounding box center [266, 533] width 226 height 55
copy link "Home Health Checkup"
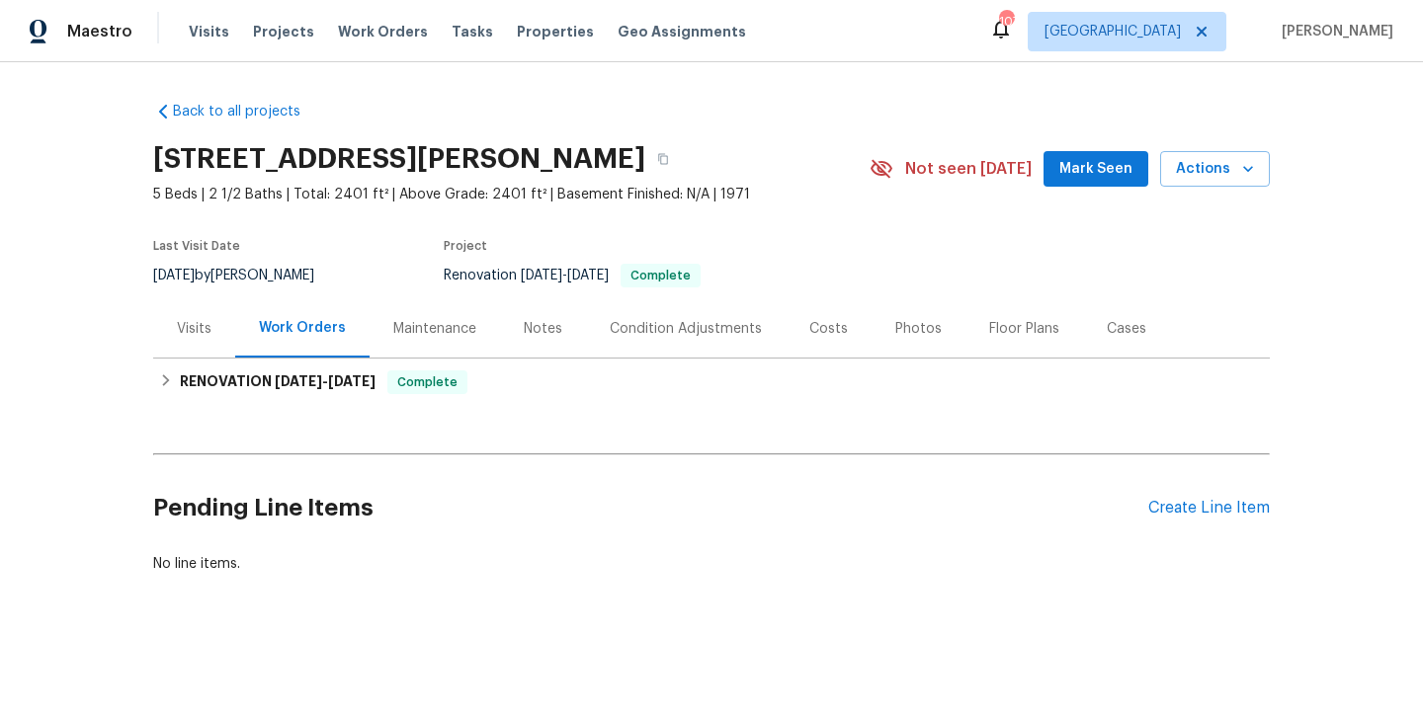
click at [206, 315] on div "Visits" at bounding box center [194, 328] width 82 height 58
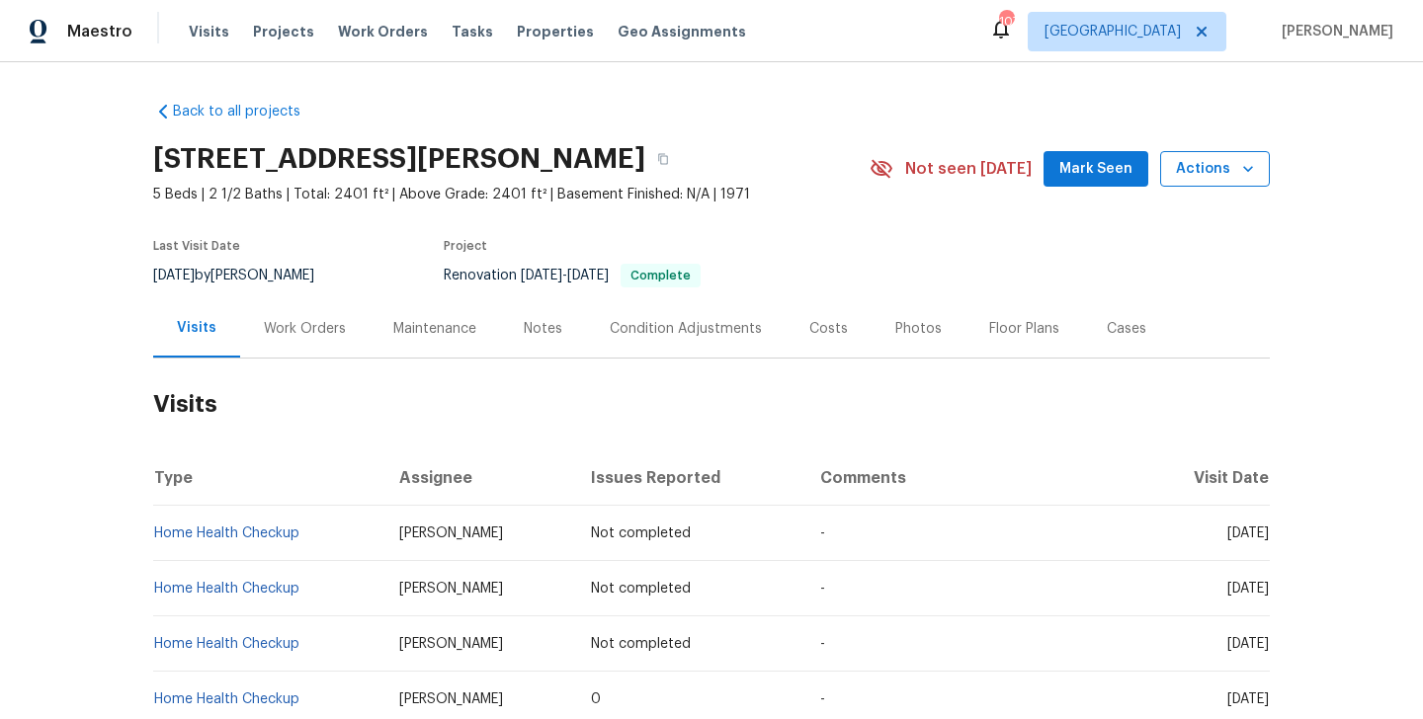
click at [1200, 179] on span "Actions" at bounding box center [1215, 169] width 78 height 25
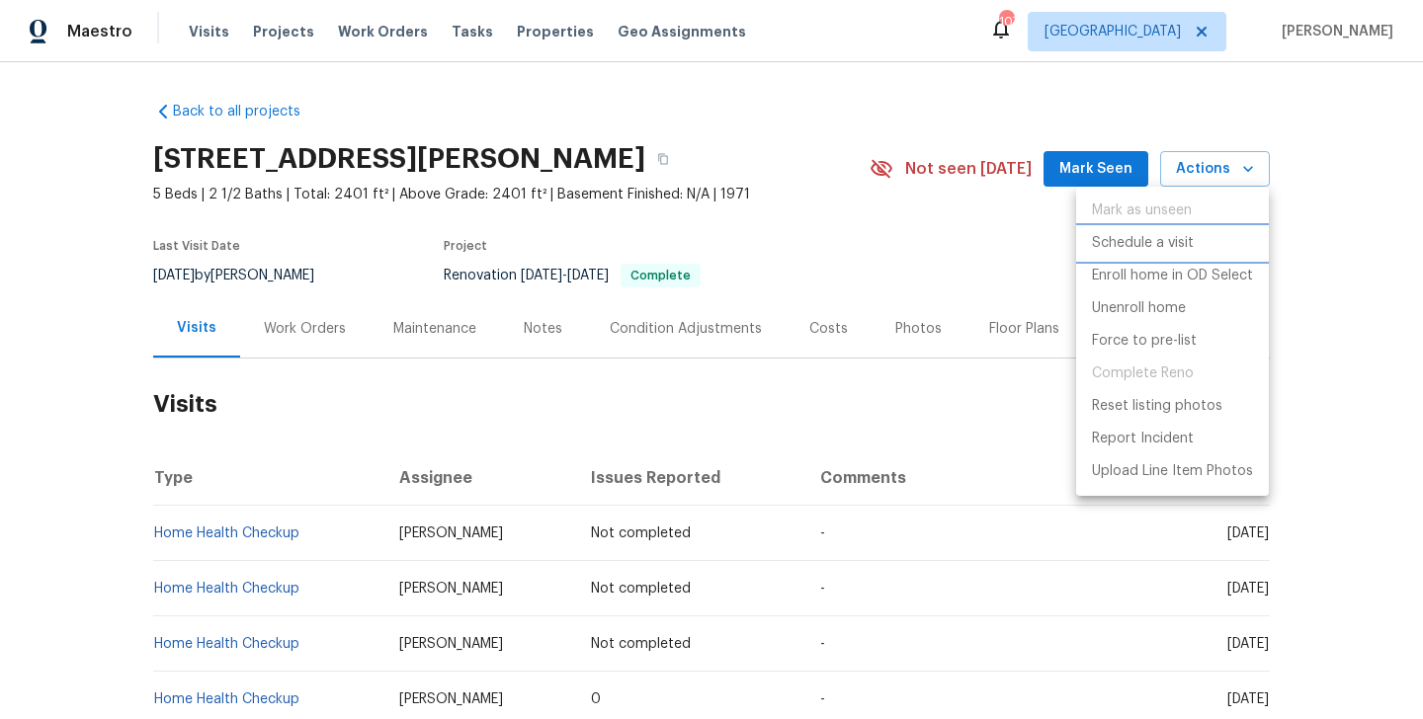
click at [1196, 244] on li "Schedule a visit" at bounding box center [1172, 243] width 193 height 33
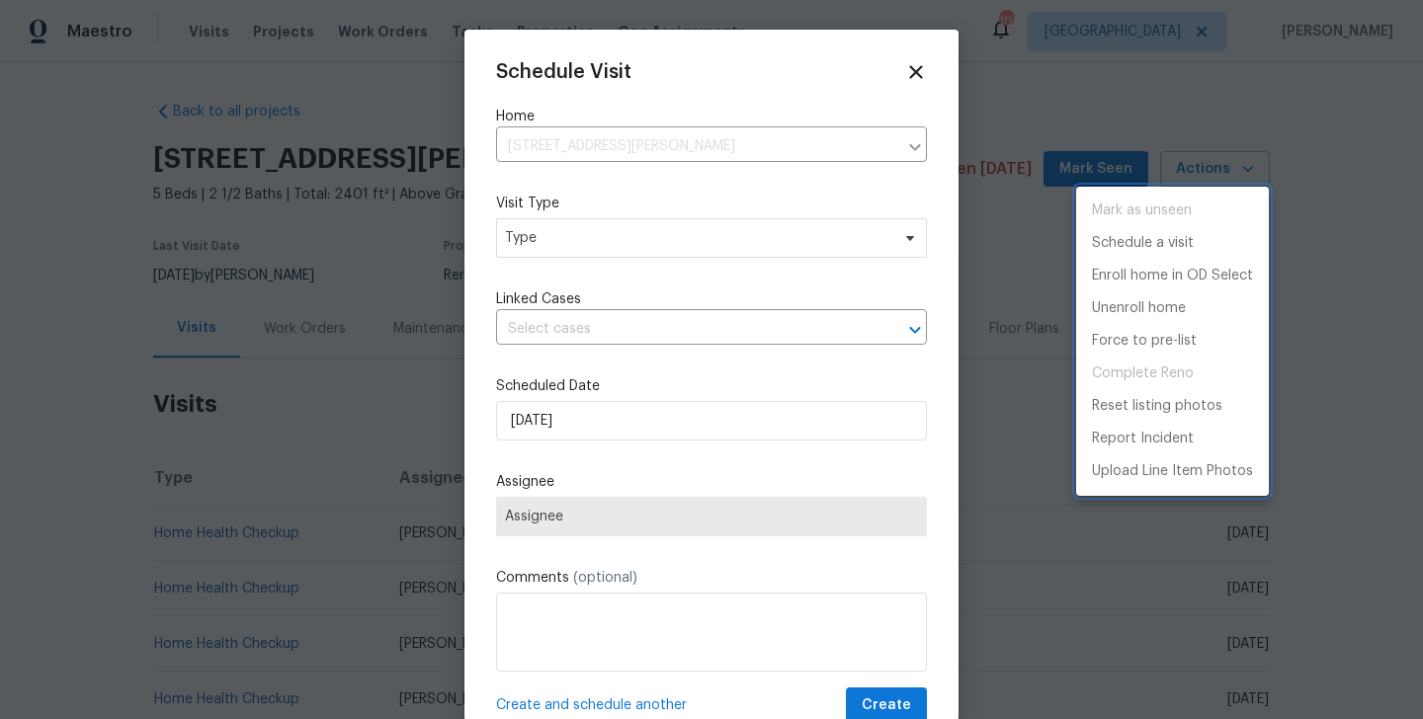
click at [550, 240] on div at bounding box center [711, 359] width 1423 height 719
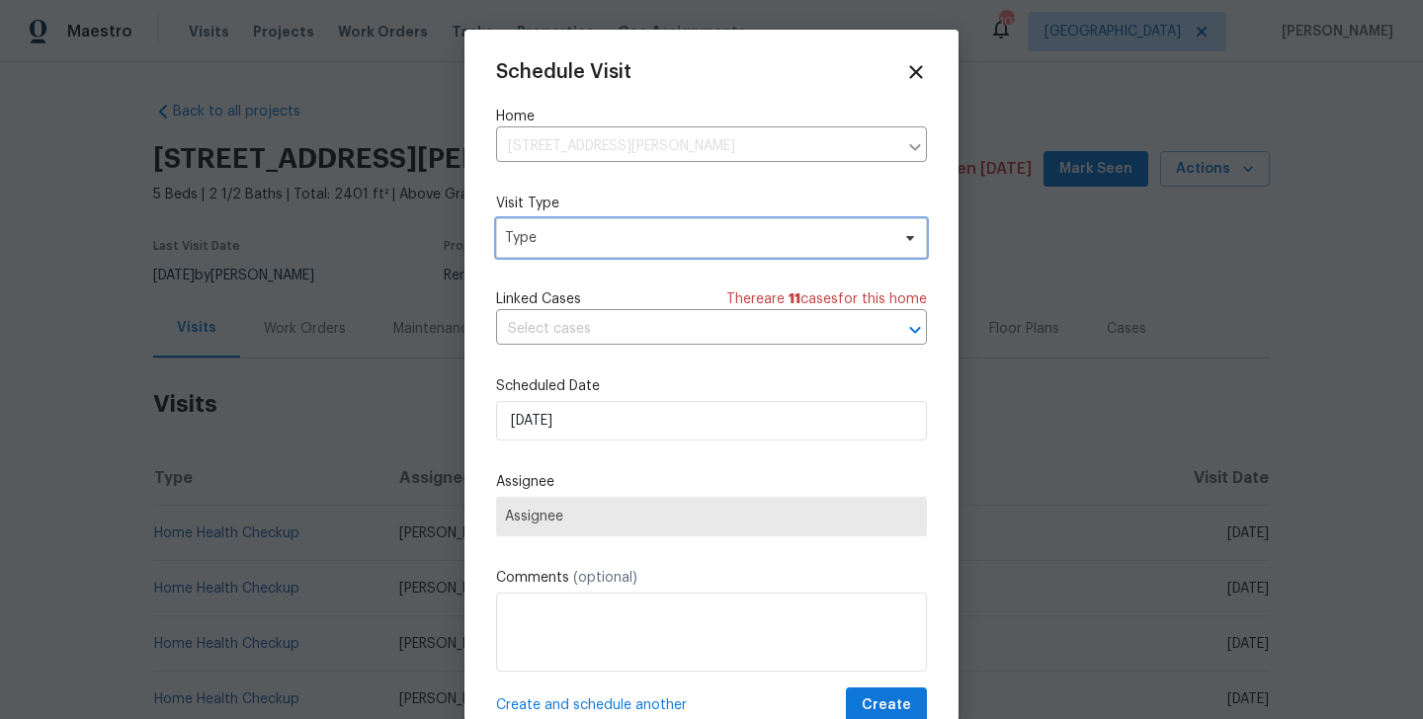
click at [550, 240] on span "Type" at bounding box center [697, 238] width 384 height 20
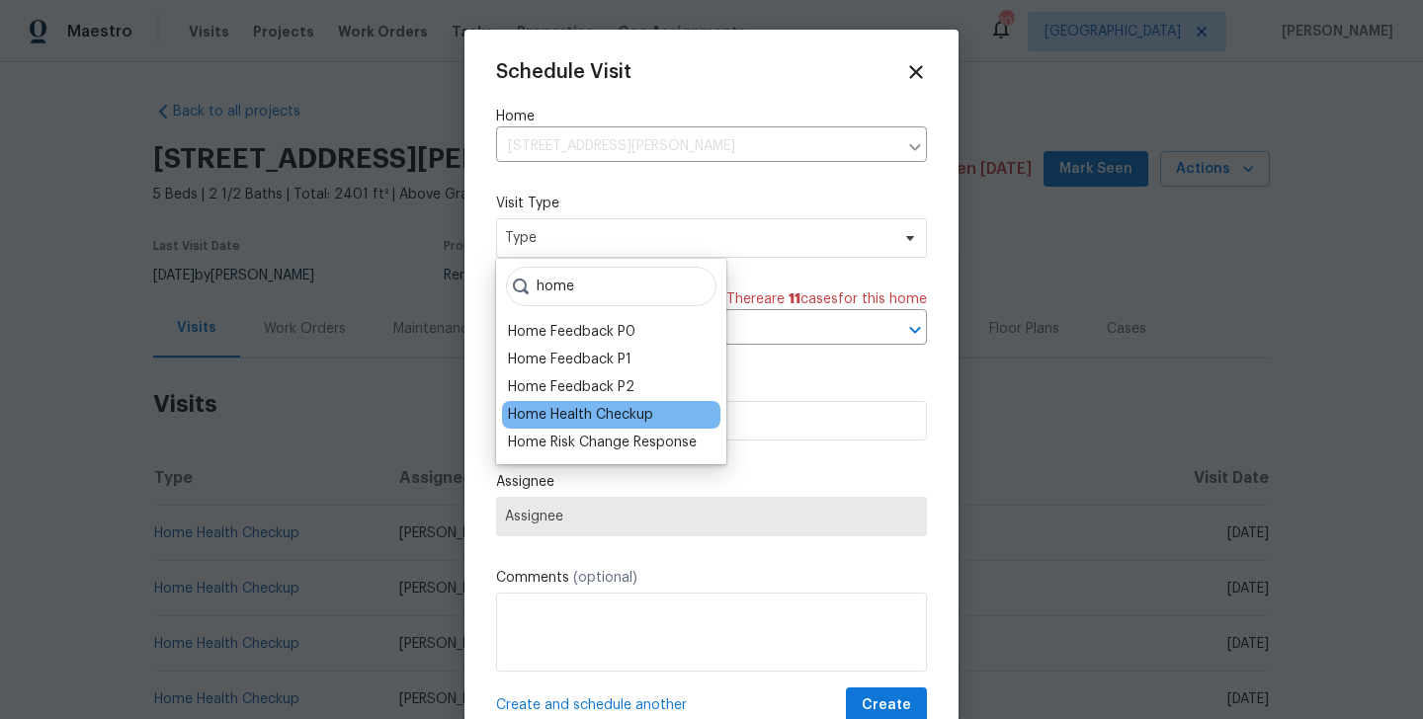
type input "home"
click at [543, 407] on div "Home Health Checkup" at bounding box center [580, 415] width 145 height 20
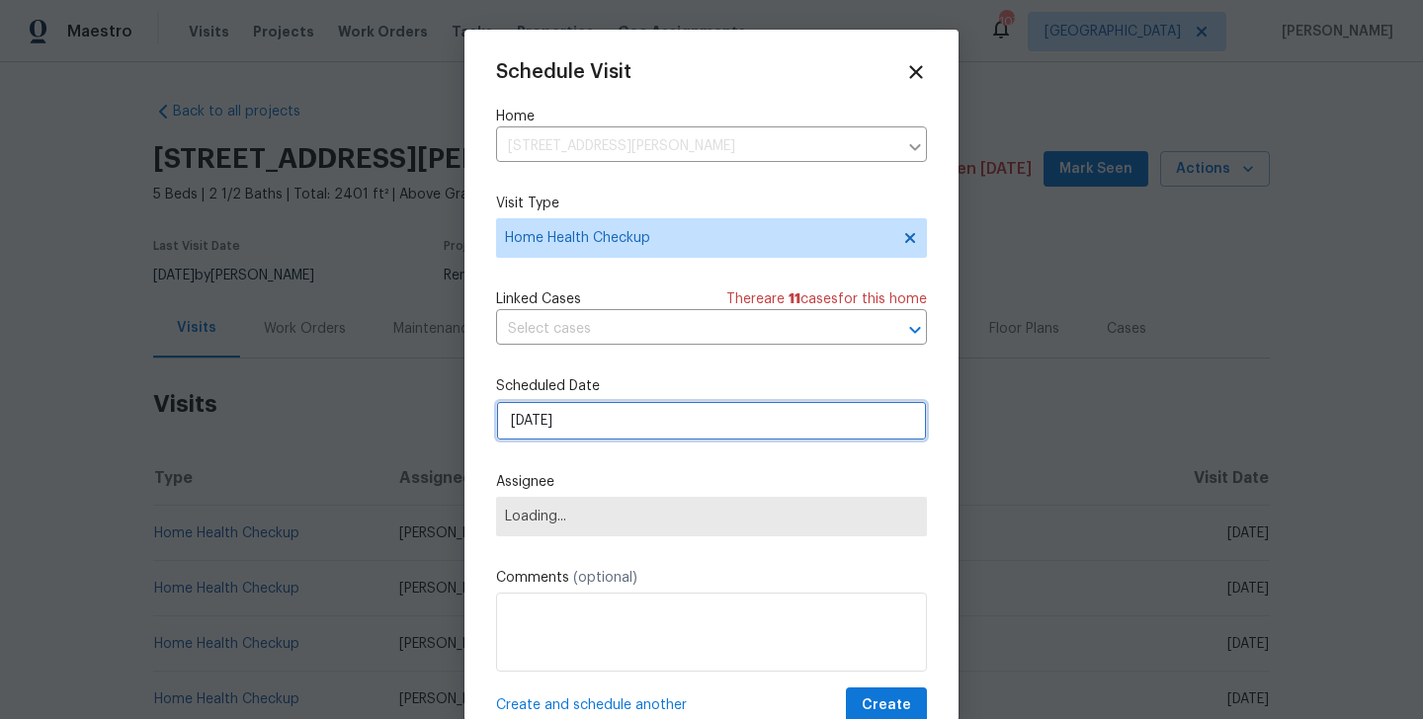
click at [555, 422] on input "[DATE]" at bounding box center [711, 421] width 431 height 40
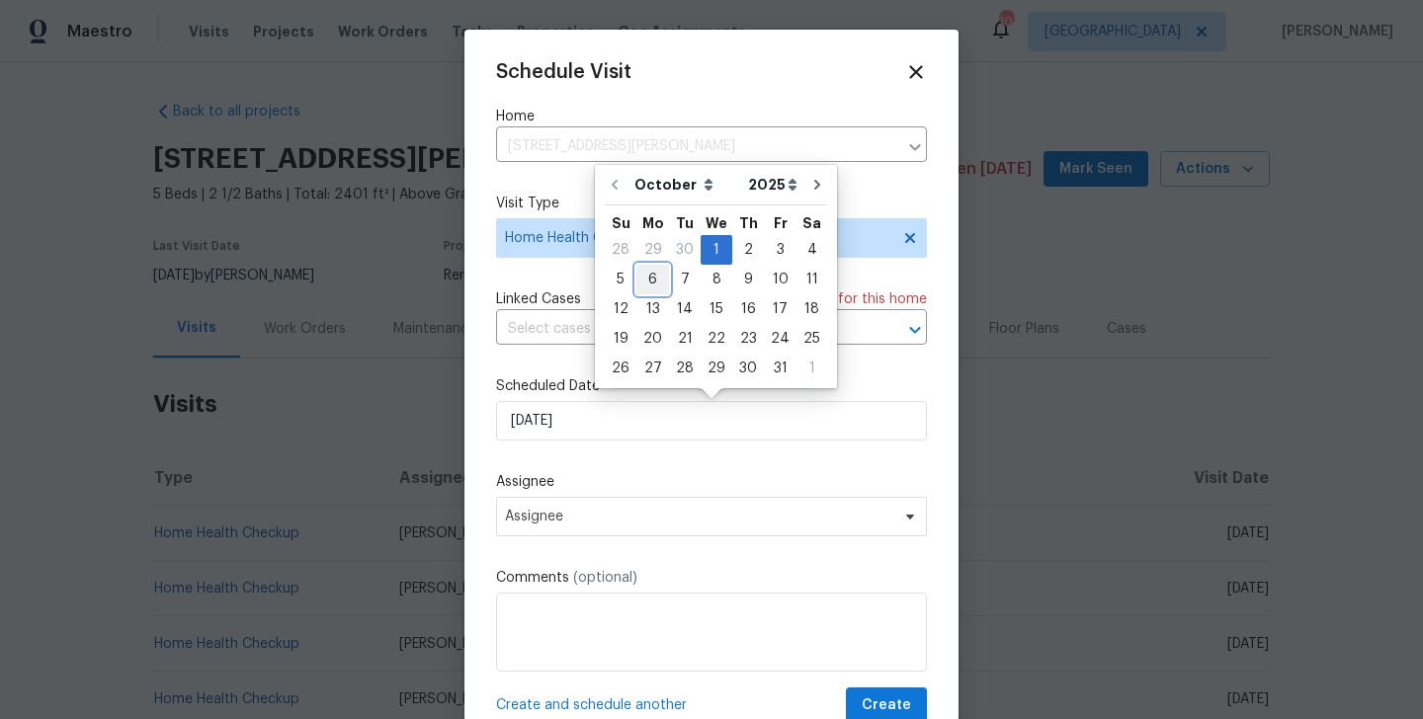
click at [649, 291] on div "6" at bounding box center [652, 280] width 33 height 28
type input "[DATE]"
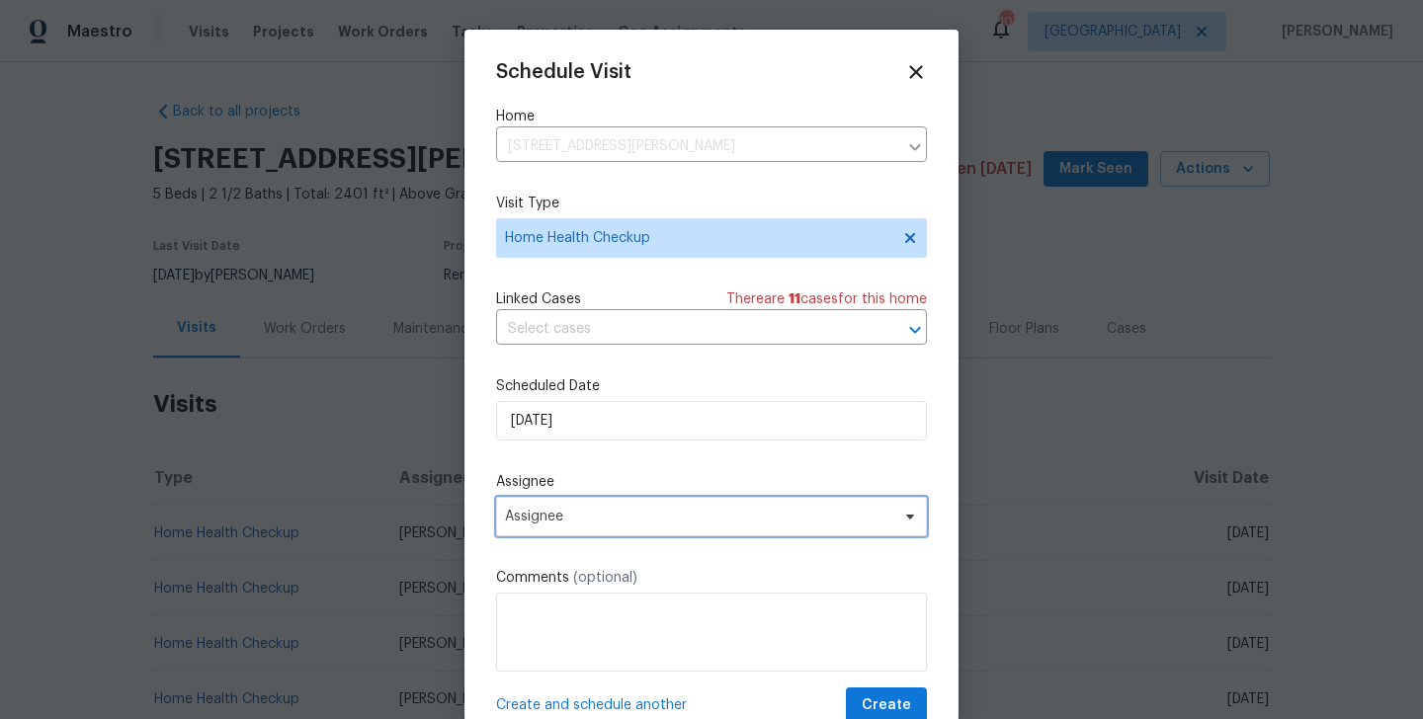
click at [595, 521] on span "Assignee" at bounding box center [698, 517] width 387 height 16
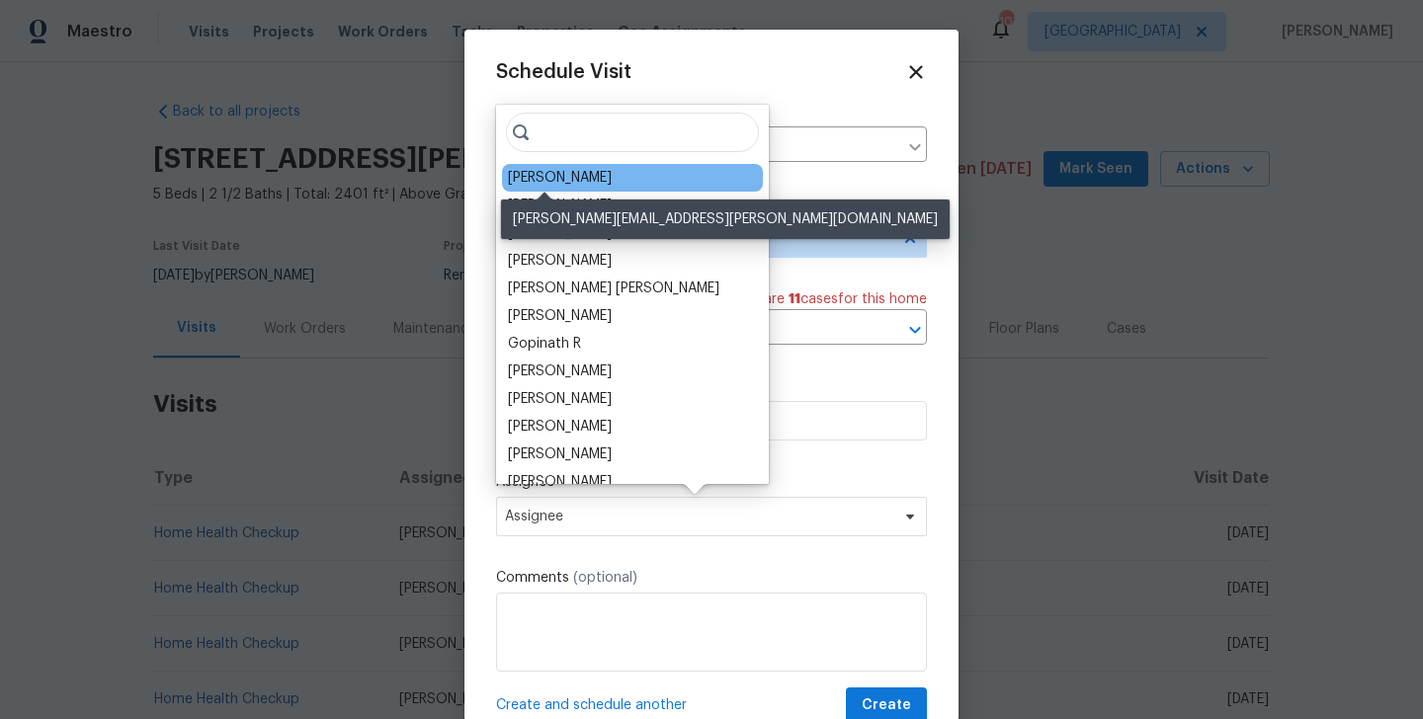
click at [542, 177] on div "[PERSON_NAME]" at bounding box center [560, 178] width 104 height 20
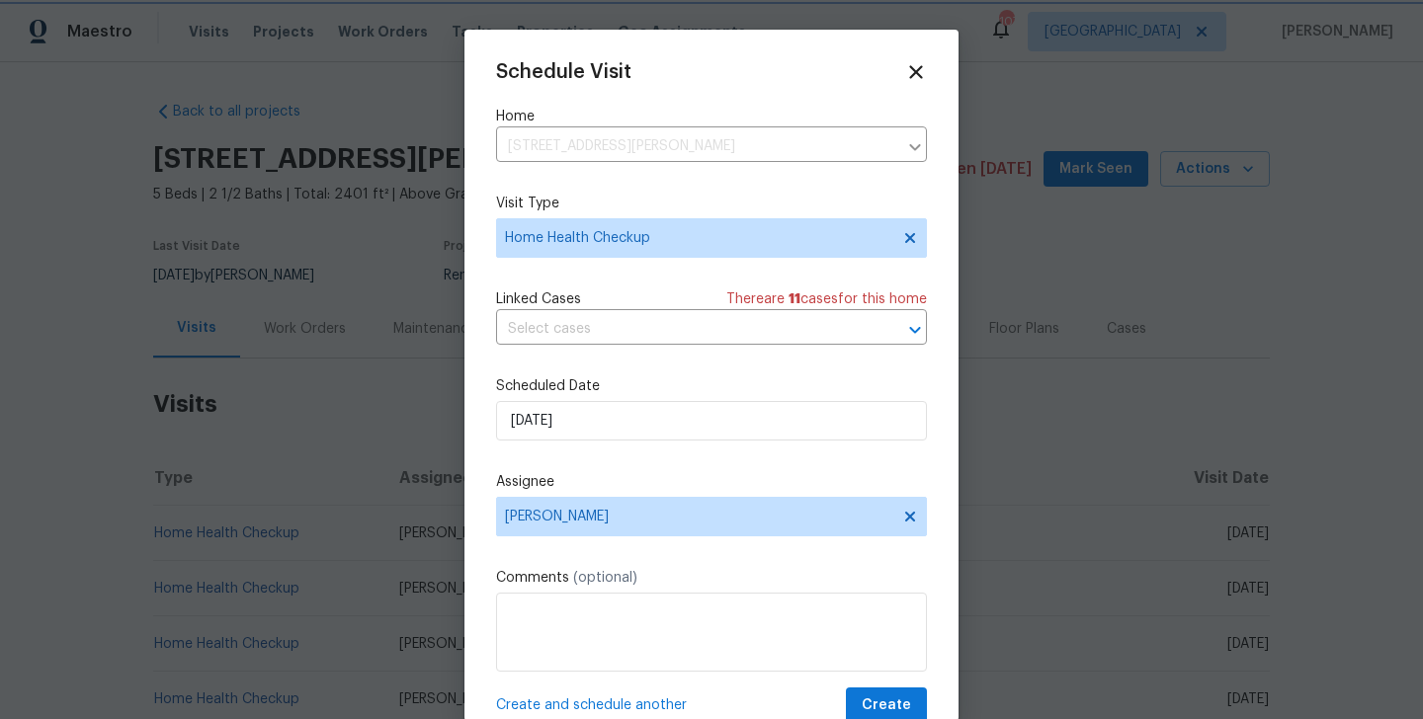
scroll to position [36, 0]
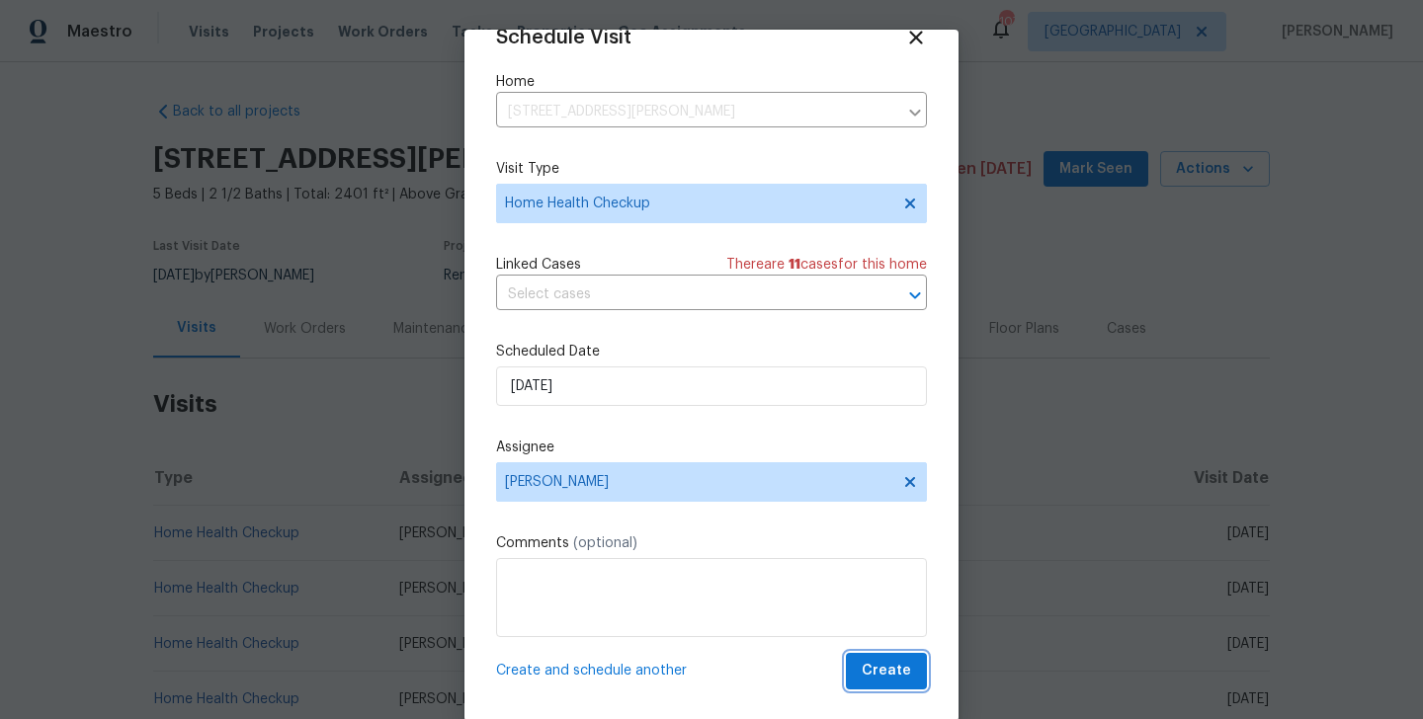
click at [903, 672] on span "Create" at bounding box center [886, 671] width 49 height 25
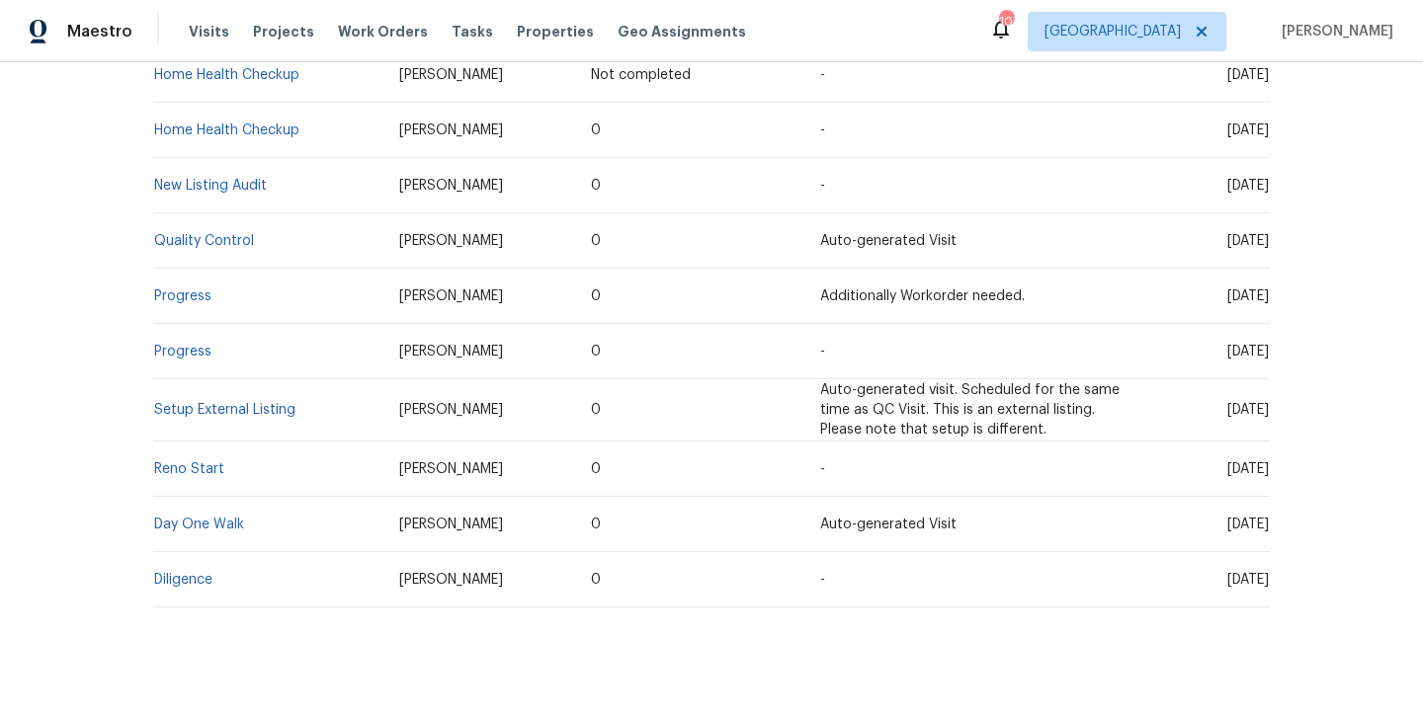
scroll to position [176, 0]
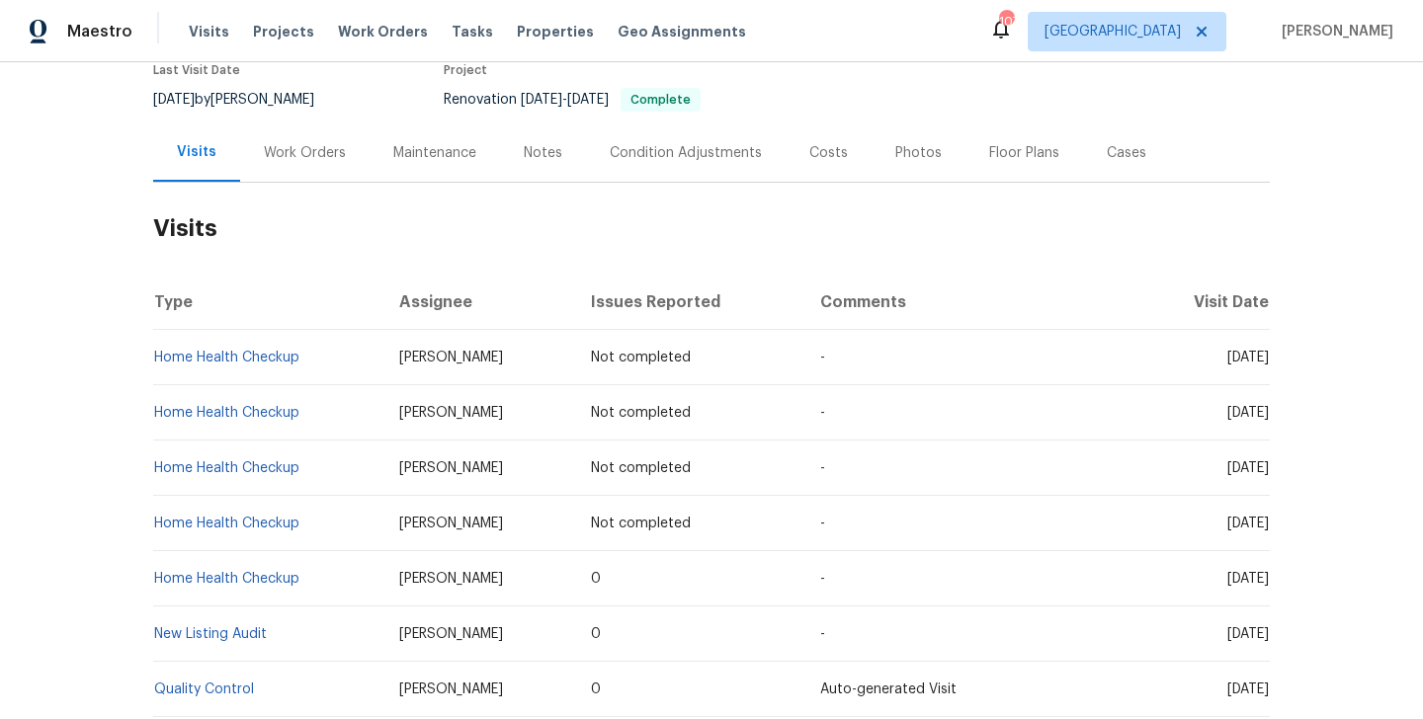
click at [334, 418] on td "Home Health Checkup" at bounding box center [268, 412] width 230 height 55
copy link "Home Health Checkup"
